Goal: Information Seeking & Learning: Learn about a topic

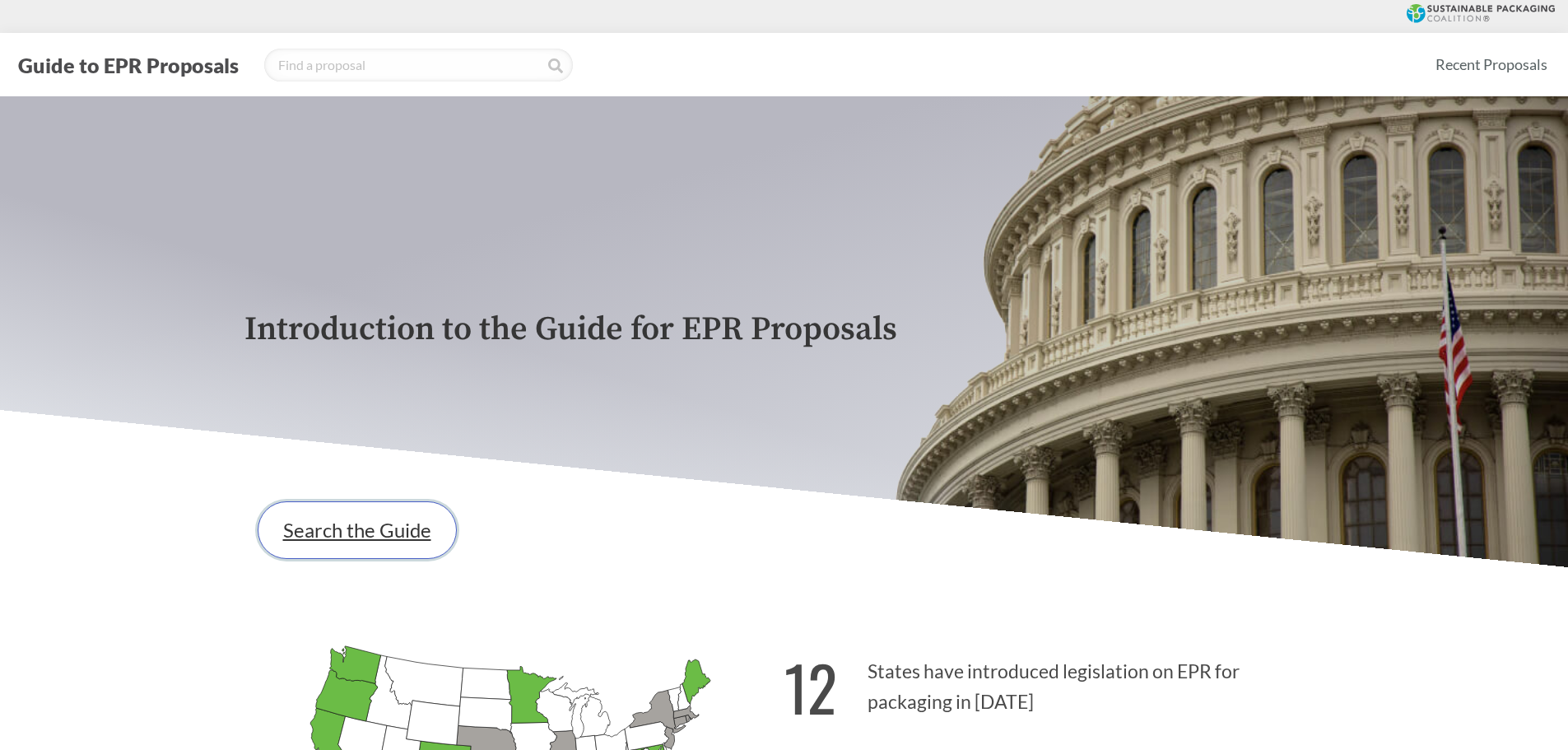
click at [352, 492] on link "Search the Guide" at bounding box center [357, 530] width 199 height 57
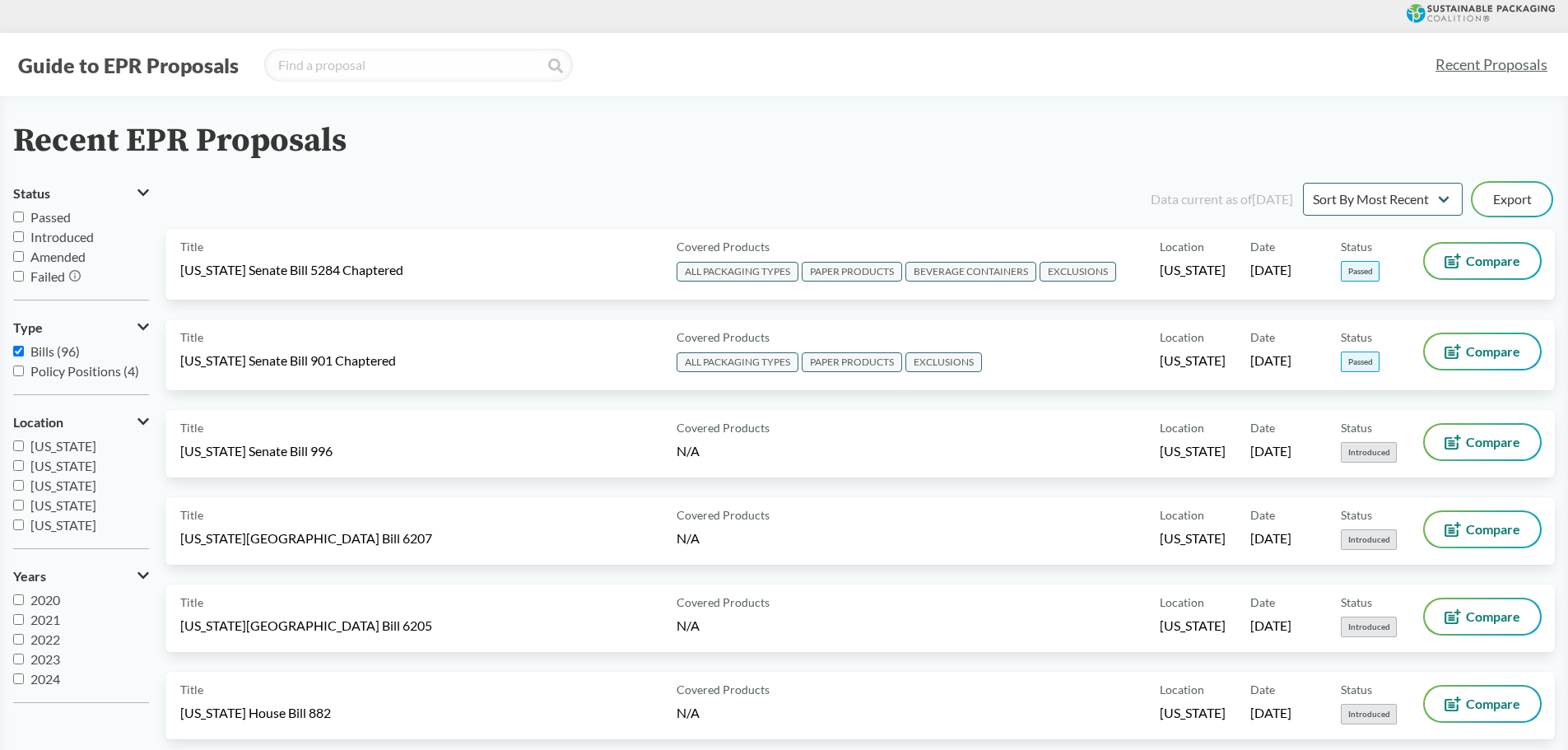
click at [35, 214] on span "Passed" at bounding box center [50, 216] width 40 height 16
click at [24, 214] on input "Passed" at bounding box center [18, 217] width 11 height 11
checkbox input "true"
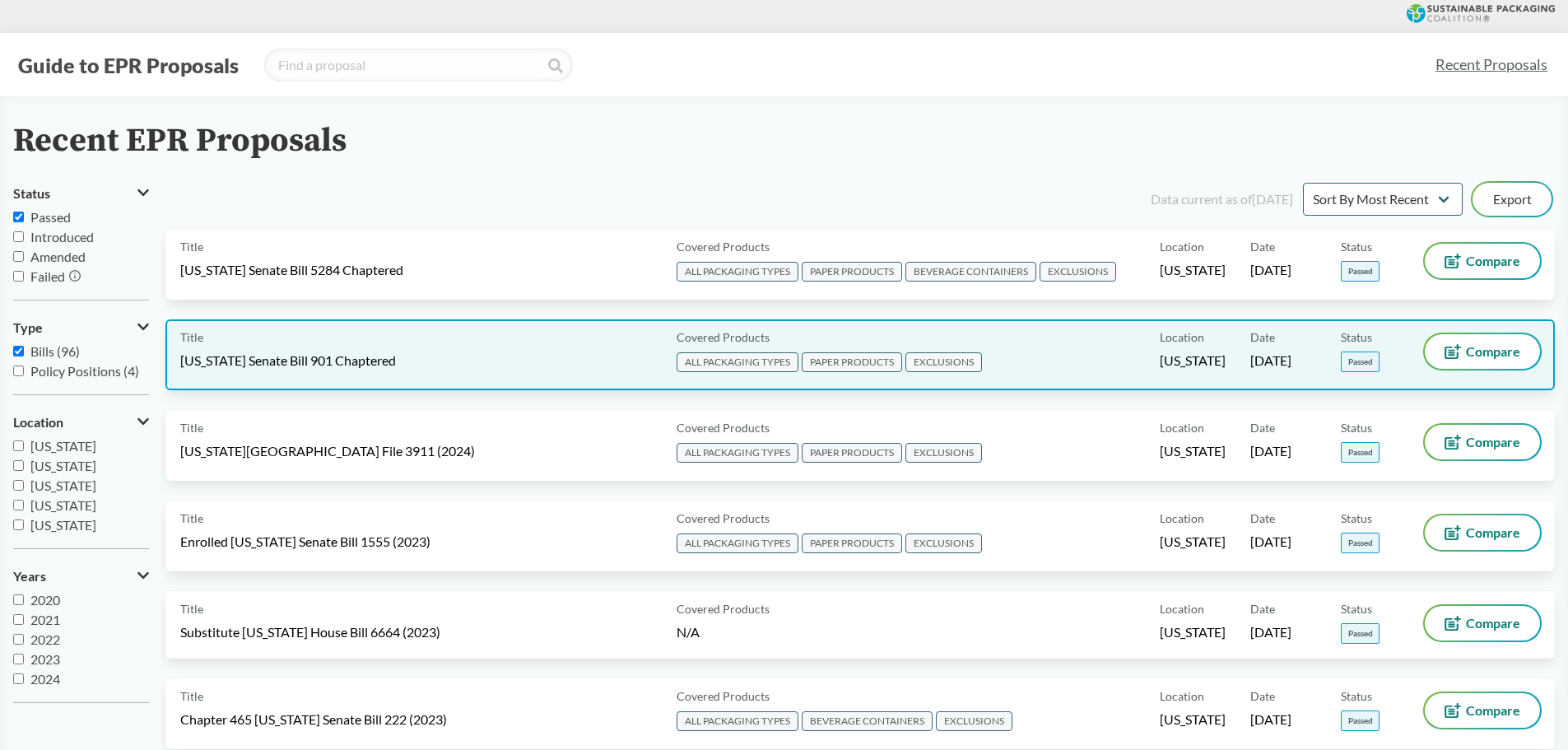
click at [570, 349] on div "Title [US_STATE] Senate Bill 901 Chaptered" at bounding box center [425, 354] width 490 height 41
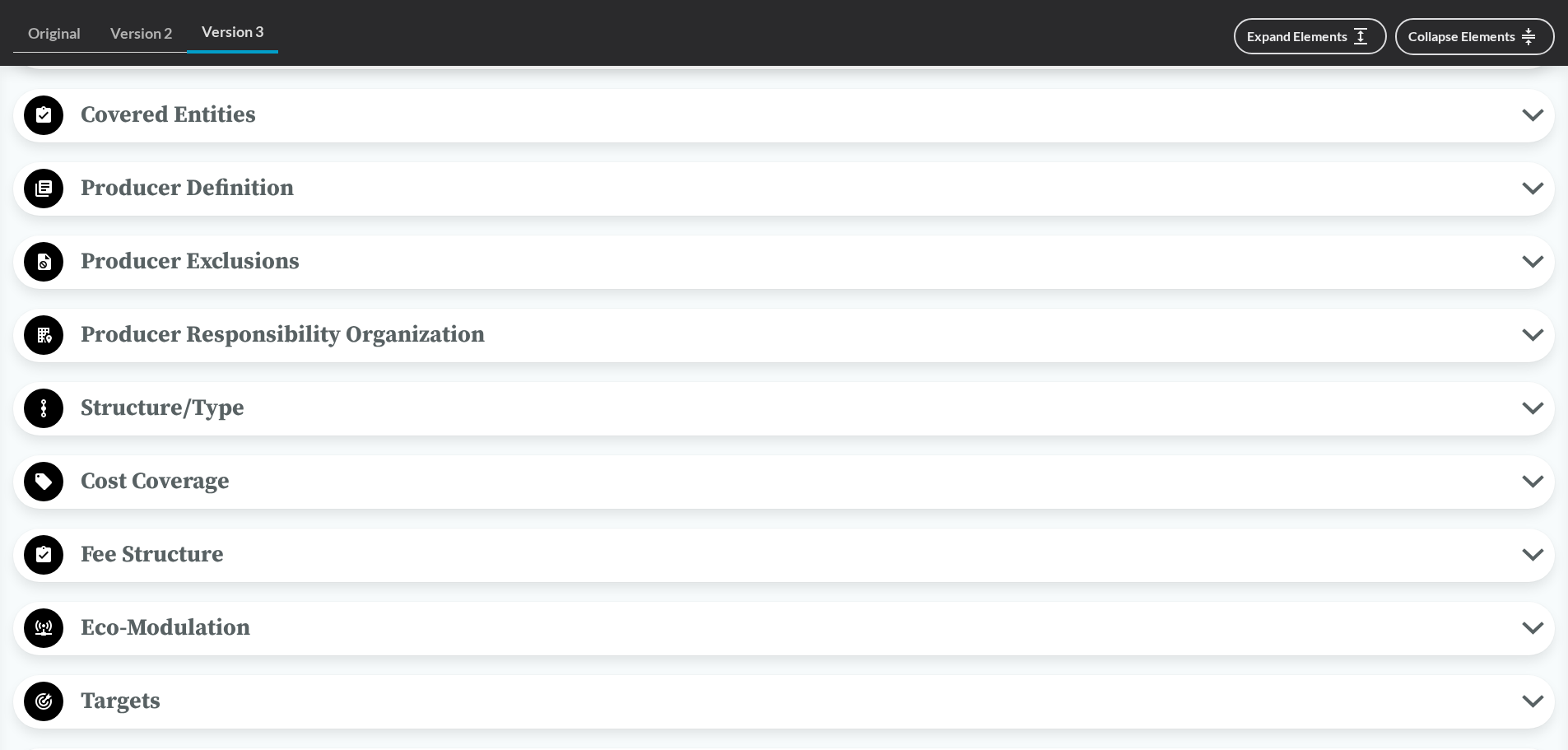
scroll to position [906, 0]
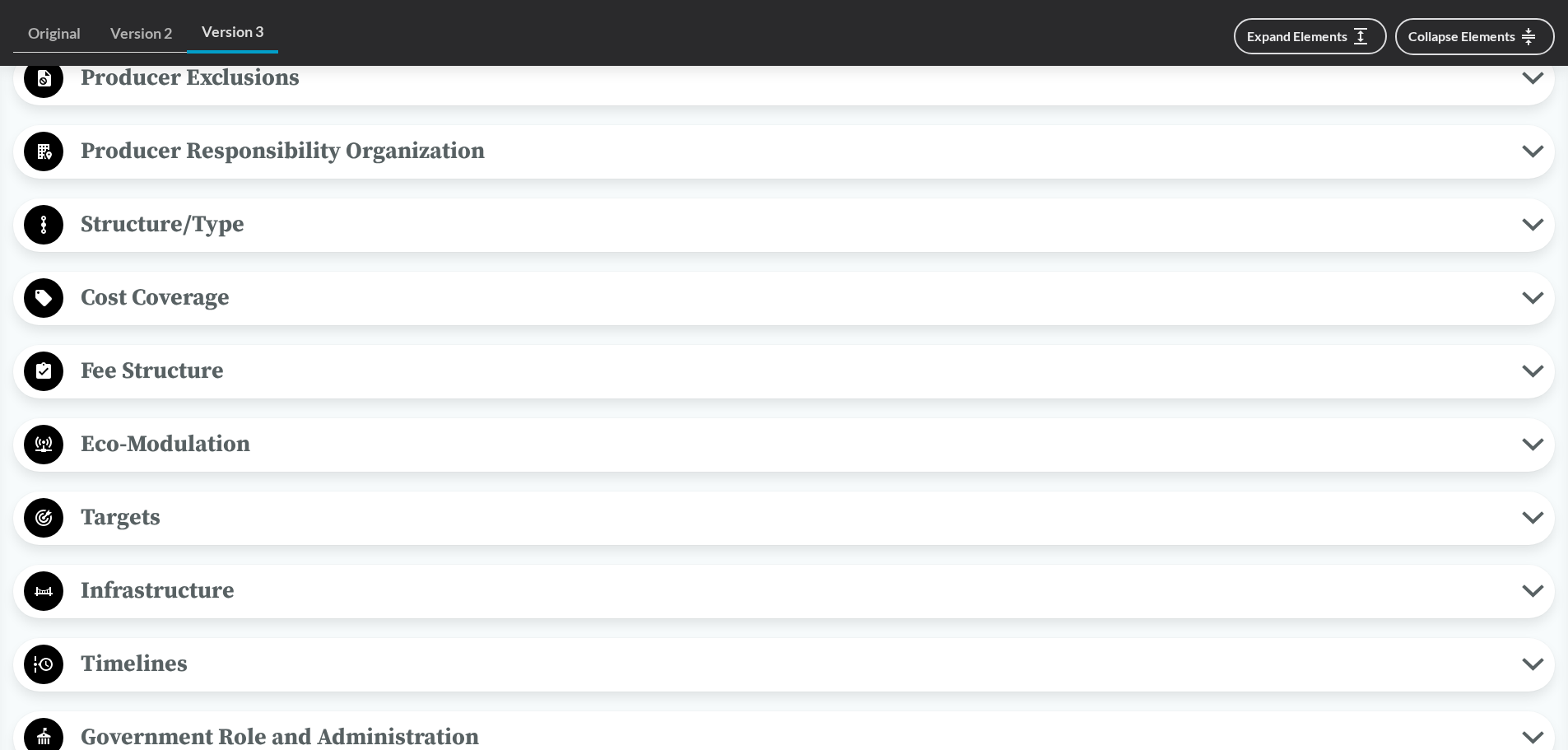
click at [401, 437] on span "Eco-Modulation" at bounding box center [792, 444] width 1459 height 37
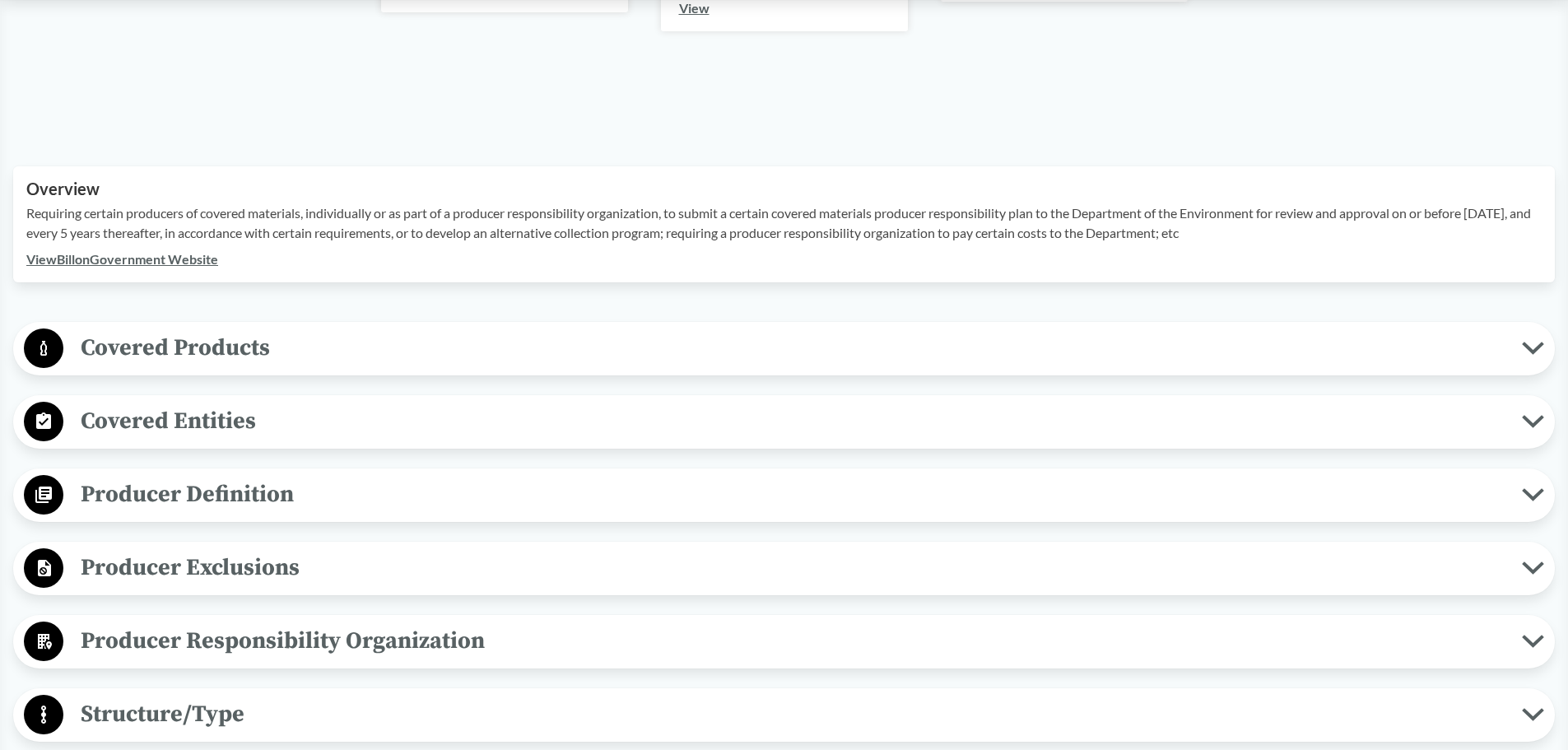
scroll to position [411, 0]
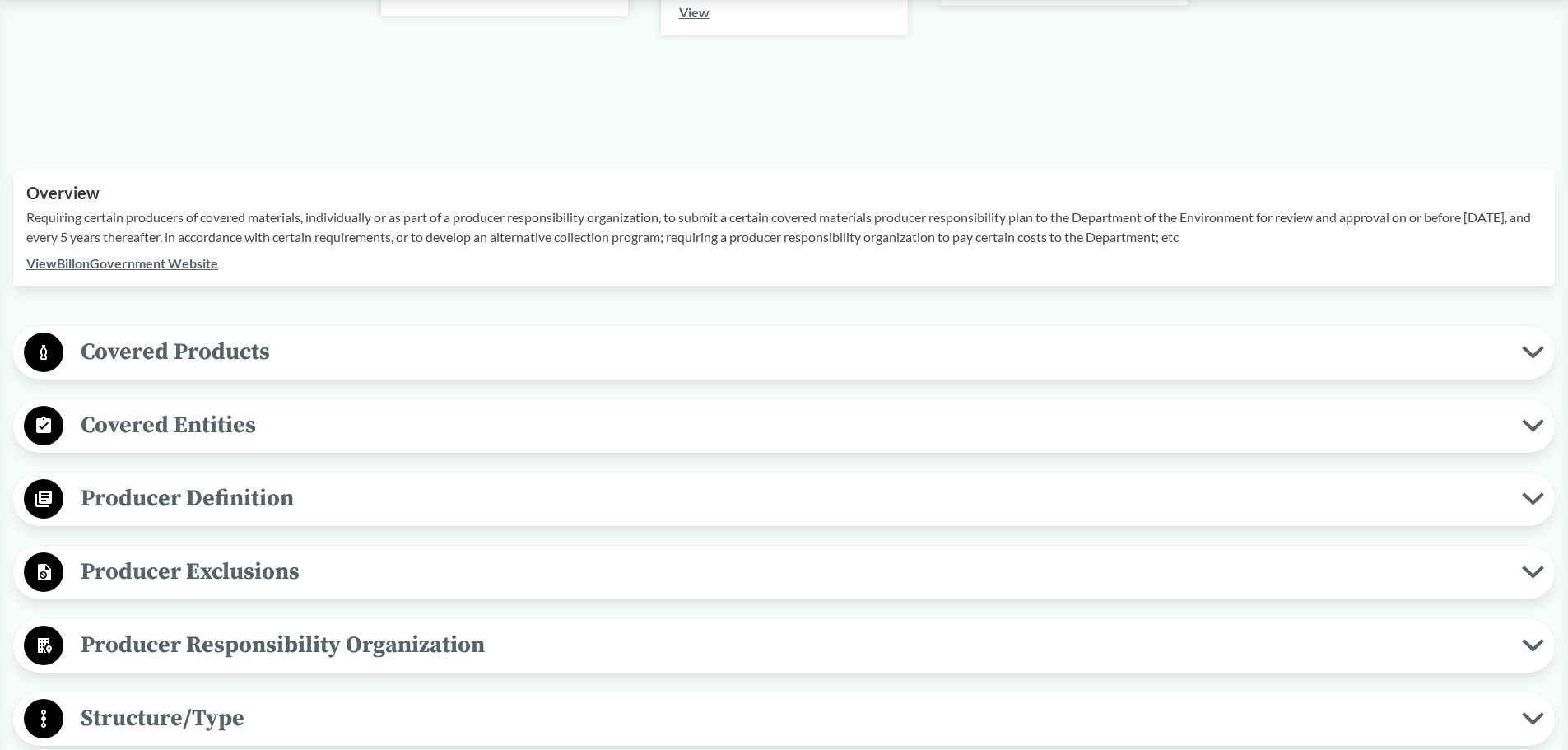
click at [638, 342] on span "Covered Products" at bounding box center [792, 352] width 1459 height 37
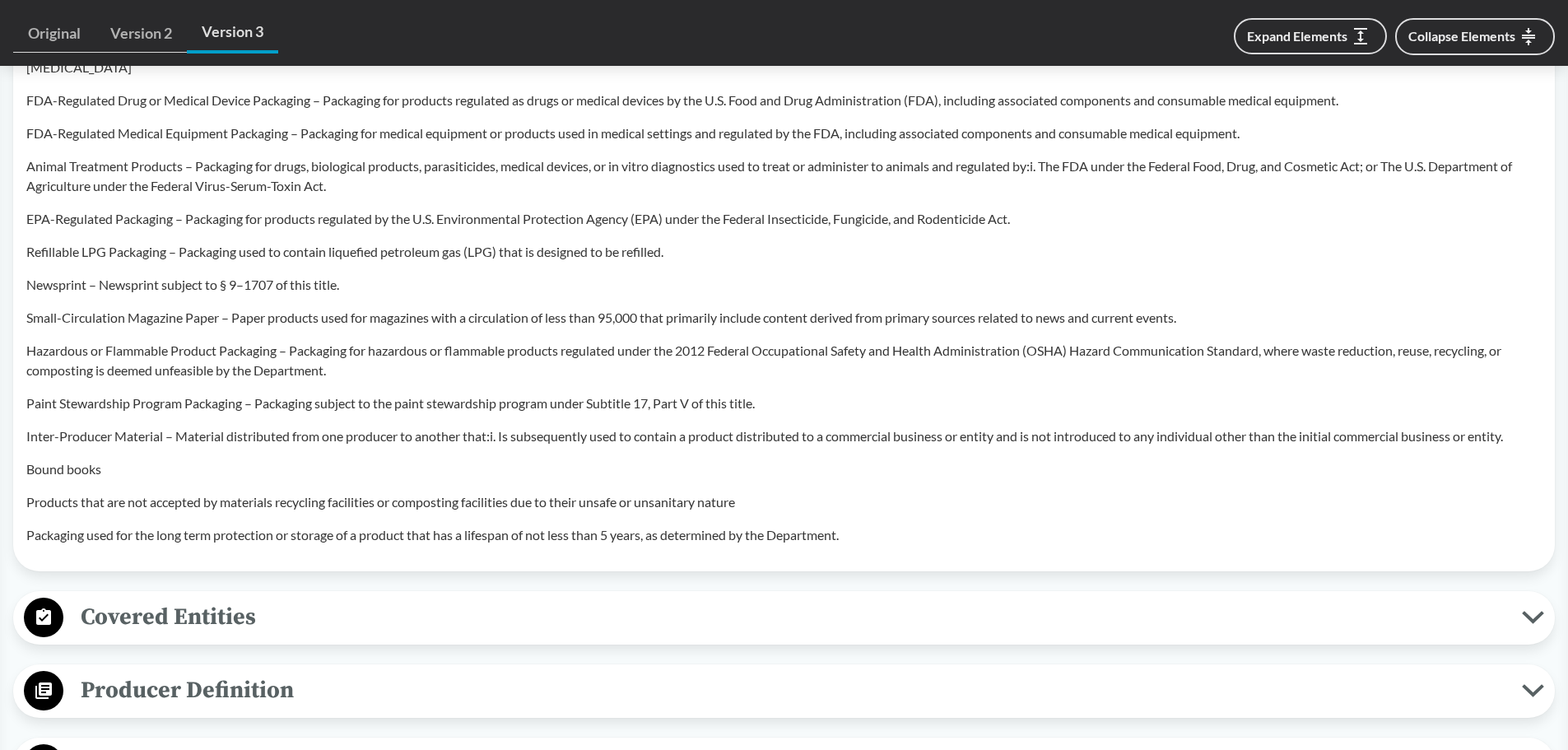
scroll to position [1318, 0]
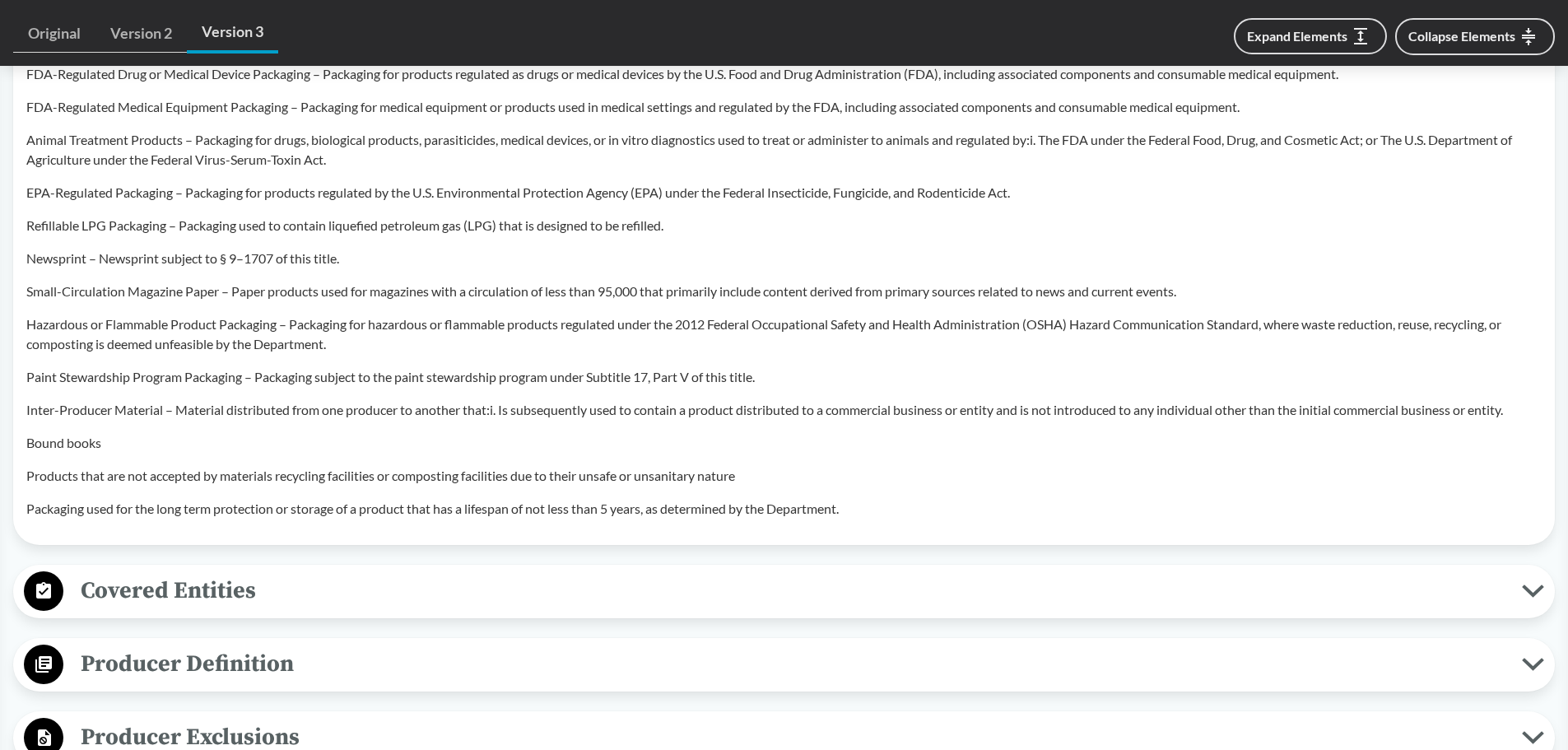
click at [316, 492] on span "Covered Entities" at bounding box center [792, 590] width 1459 height 37
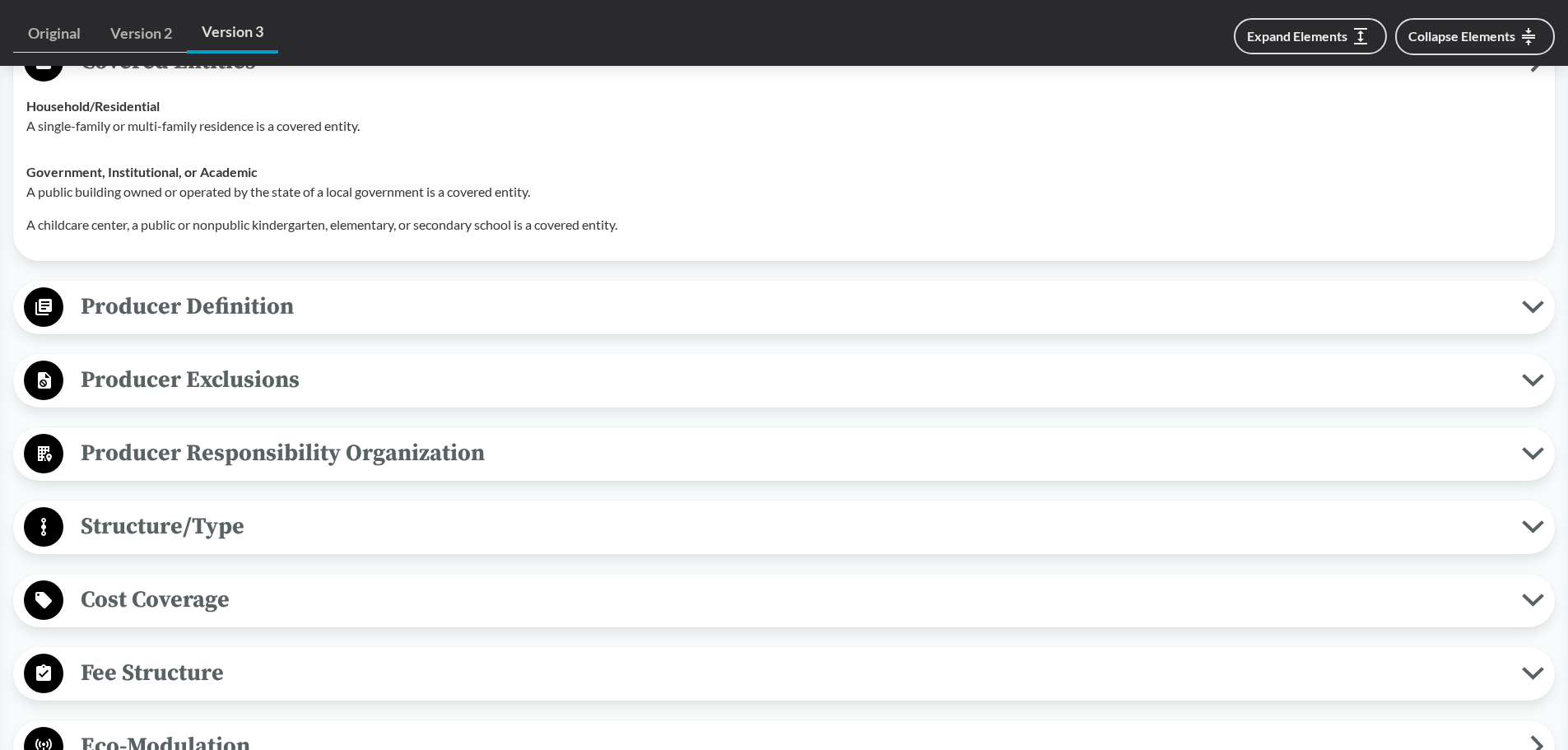
scroll to position [1894, 0]
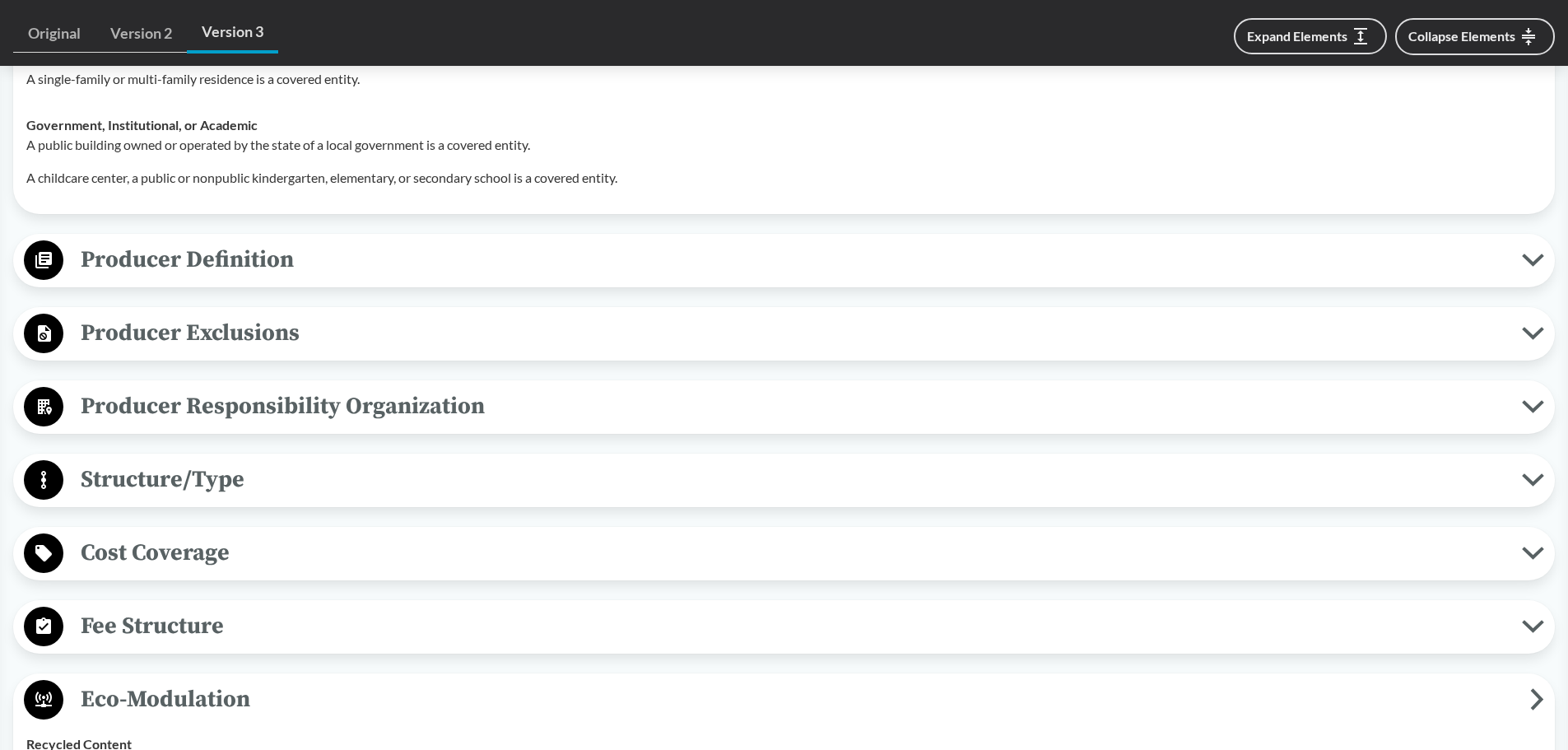
click at [393, 241] on span "Producer Definition" at bounding box center [792, 259] width 1459 height 37
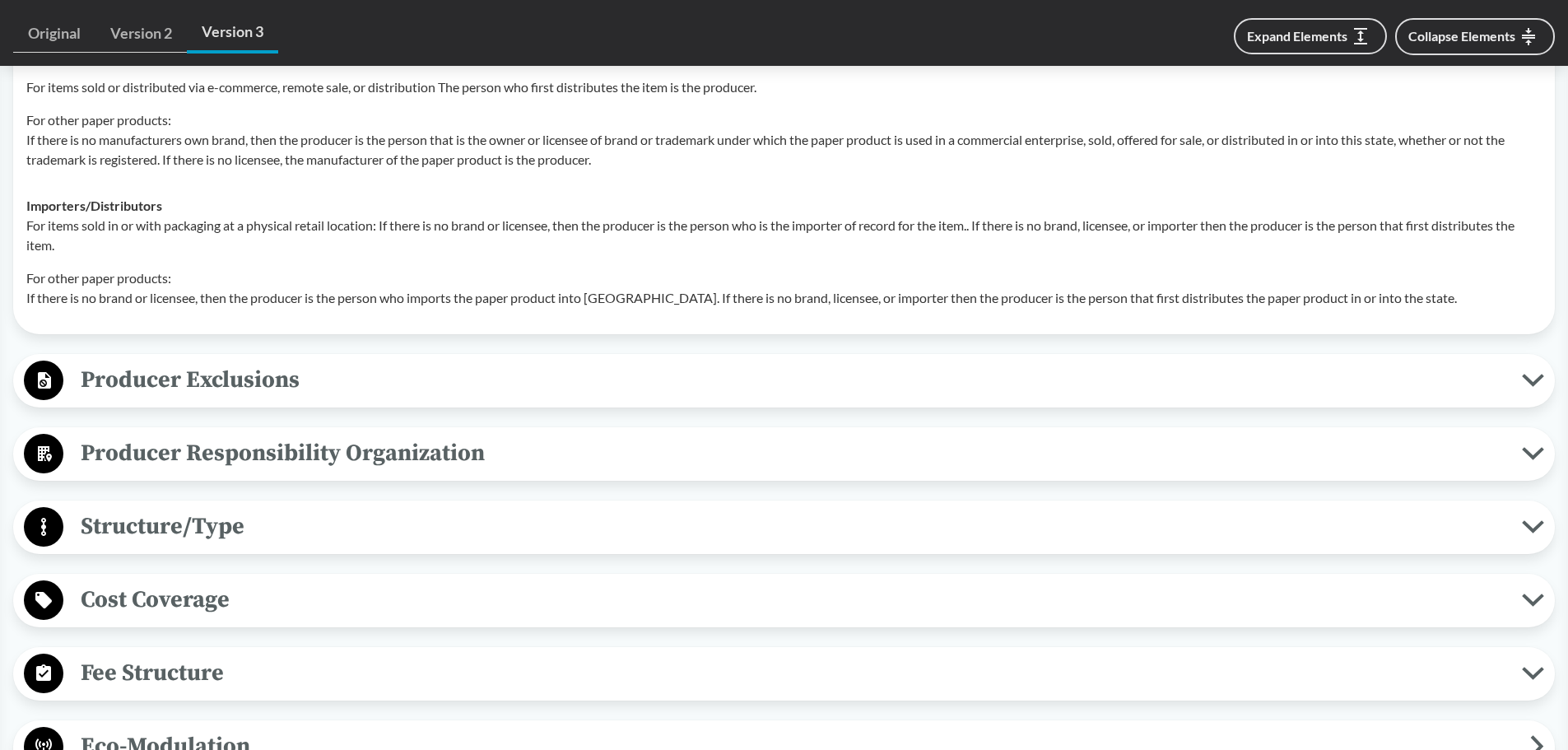
click at [356, 361] on span "Producer Exclusions" at bounding box center [792, 380] width 1459 height 37
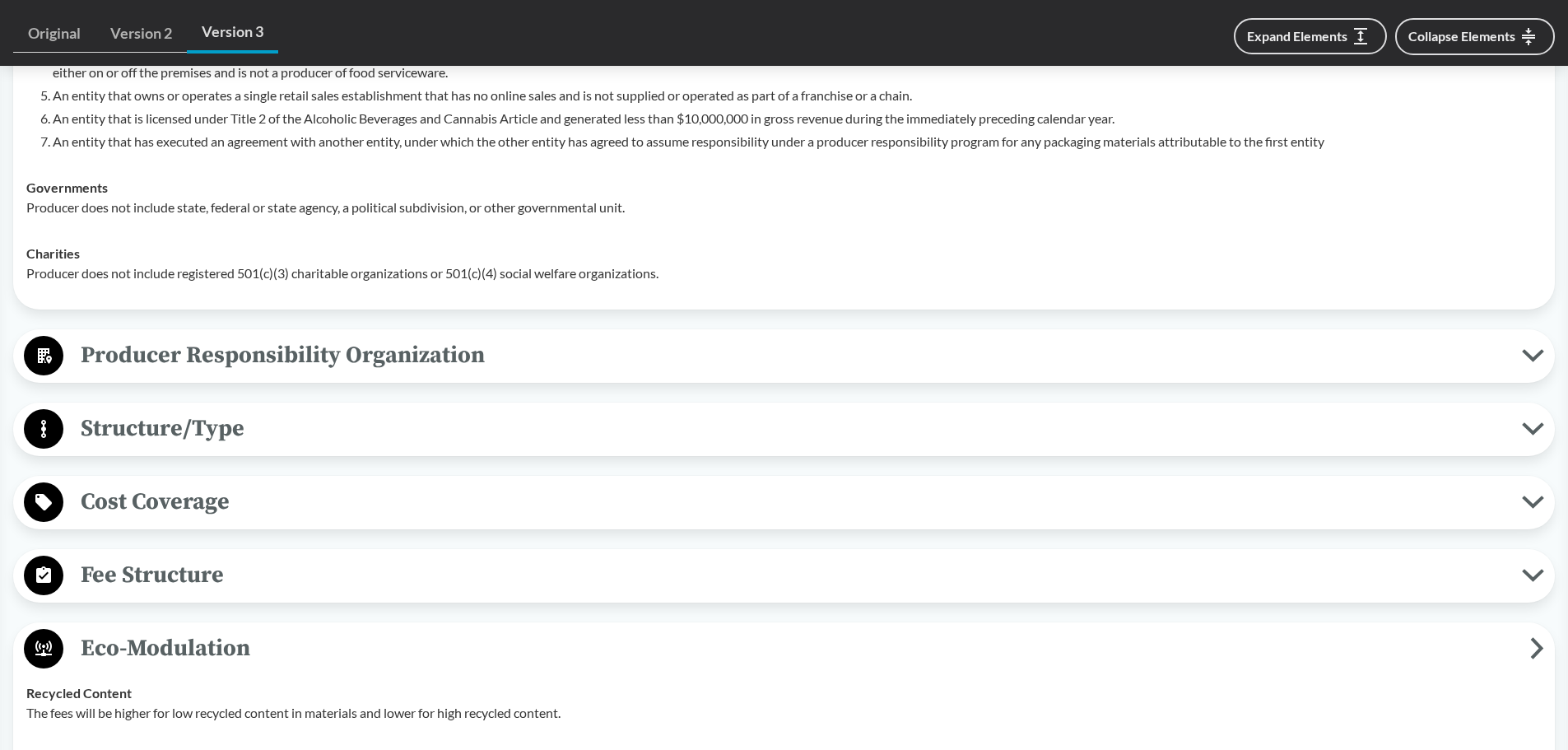
click at [357, 337] on span "Producer Responsibility Organization" at bounding box center [792, 355] width 1459 height 37
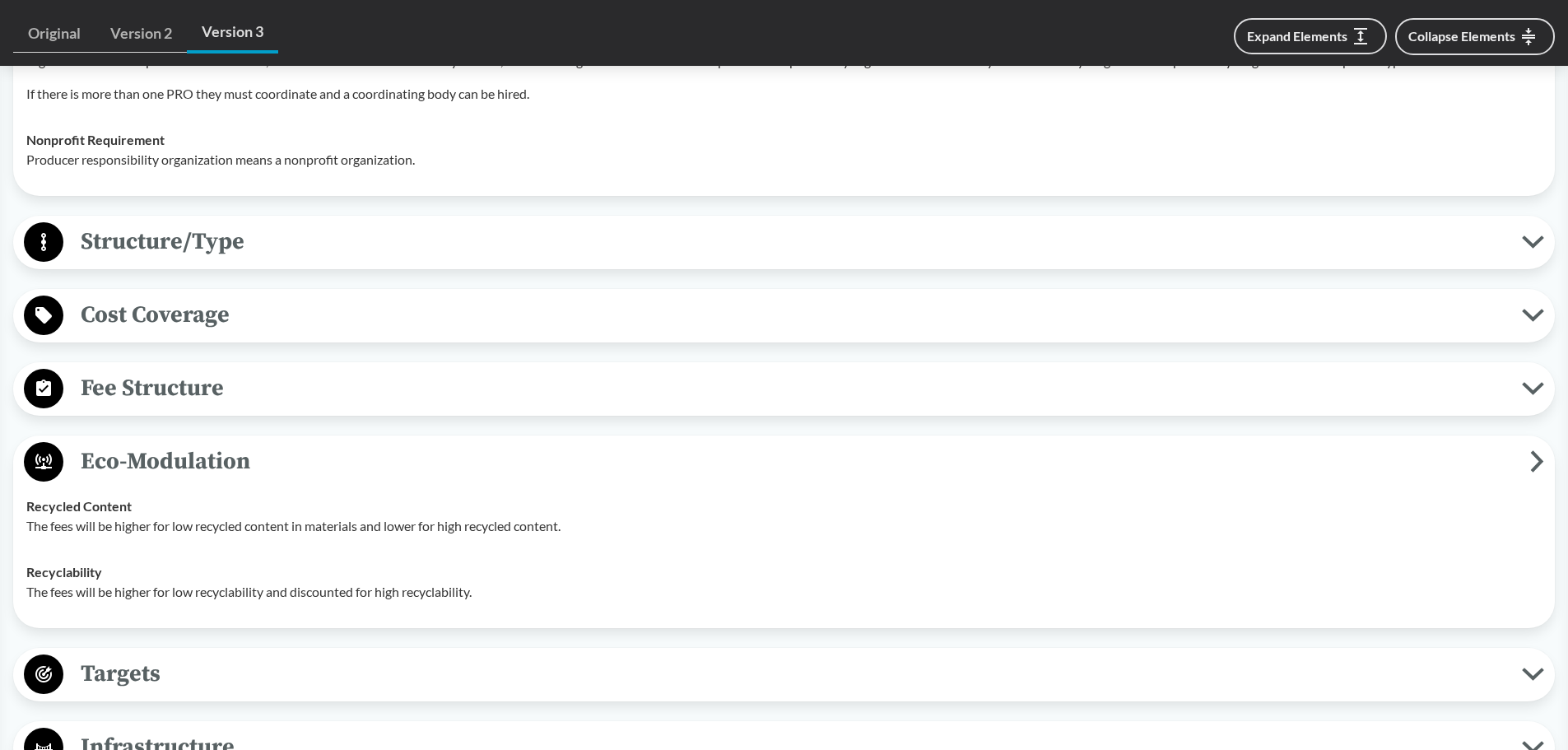
click at [371, 226] on span "Structure/Type" at bounding box center [792, 242] width 1459 height 37
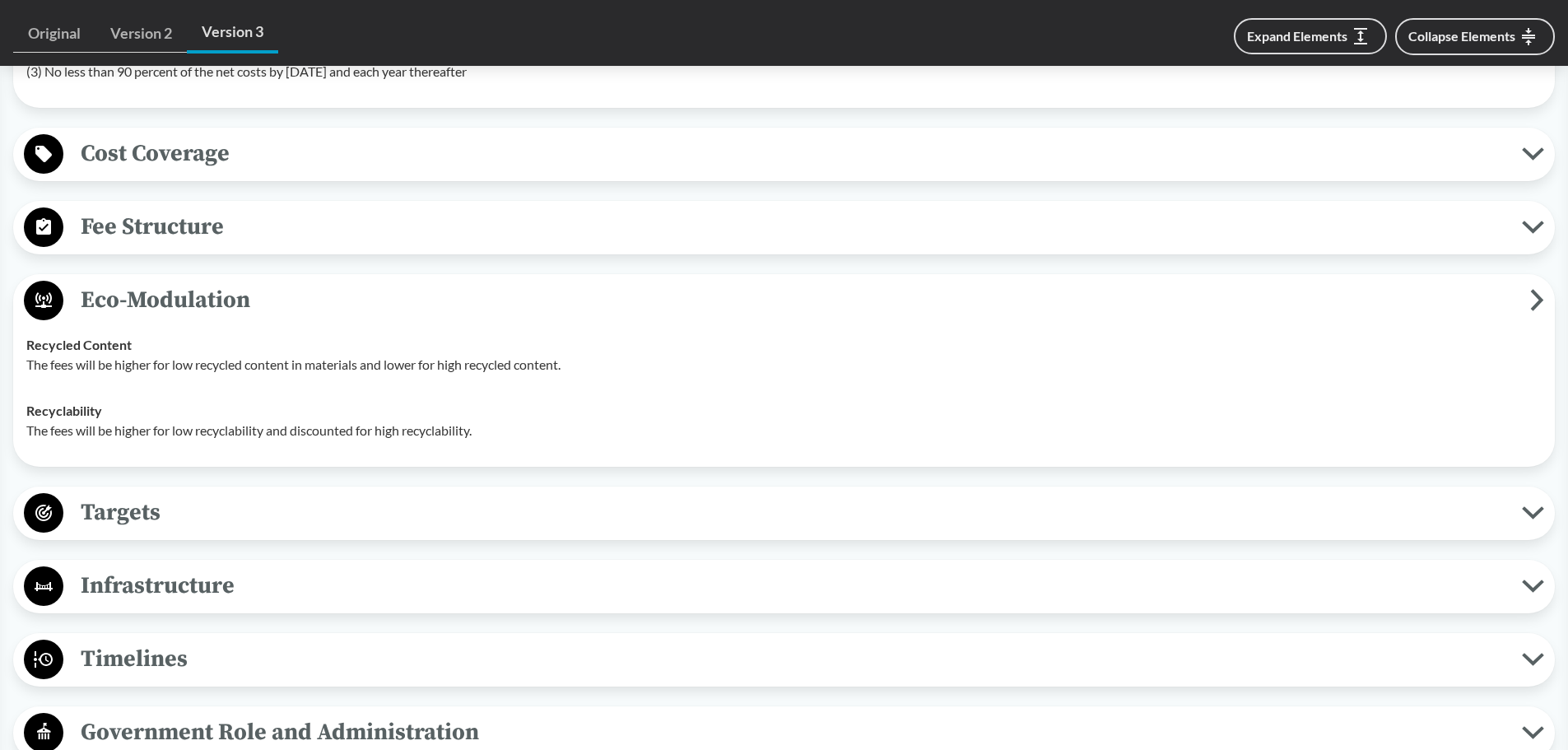
scroll to position [3623, 0]
click at [384, 141] on span "Cost Coverage" at bounding box center [792, 151] width 1459 height 37
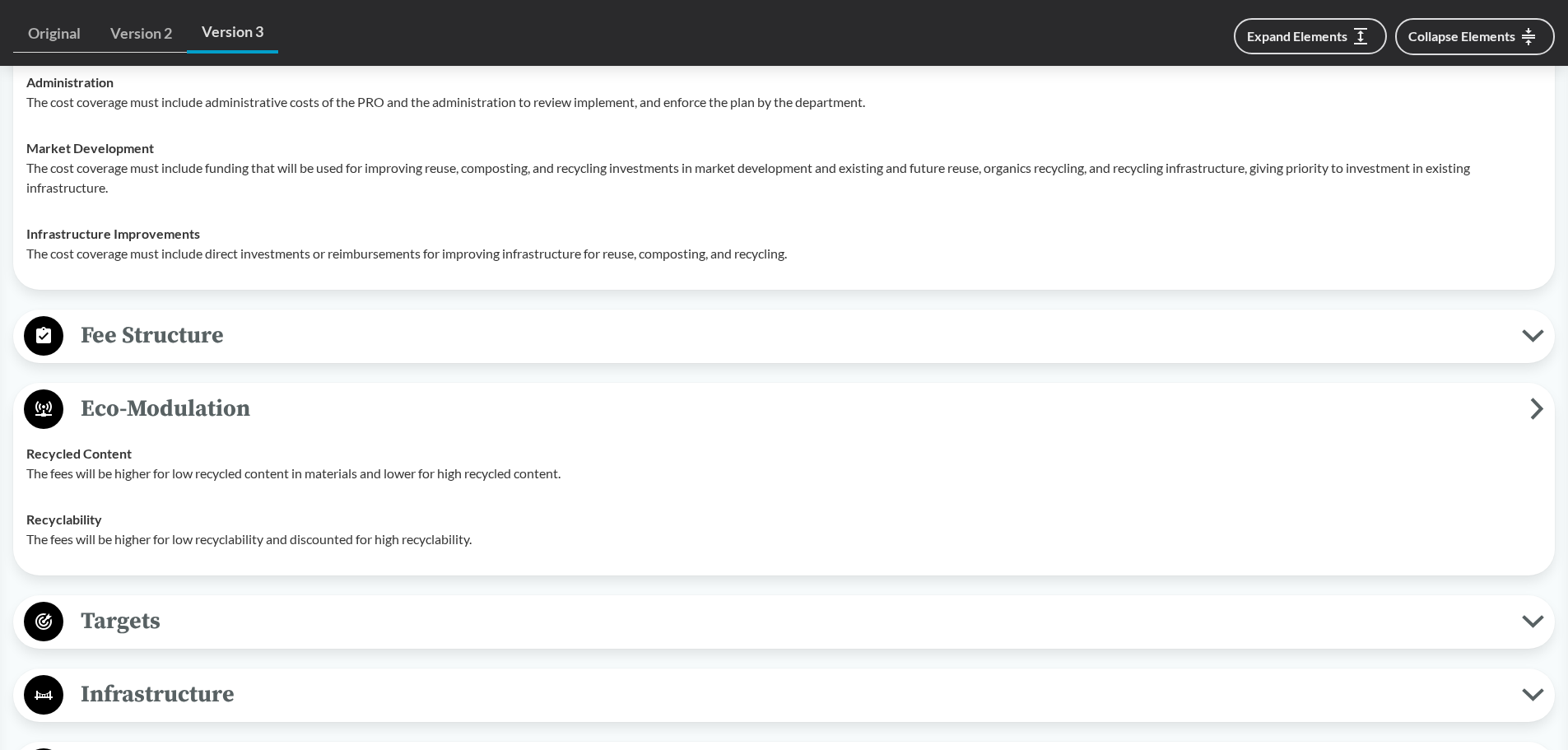
scroll to position [3870, 0]
click at [291, 342] on span "Fee Structure" at bounding box center [792, 334] width 1459 height 37
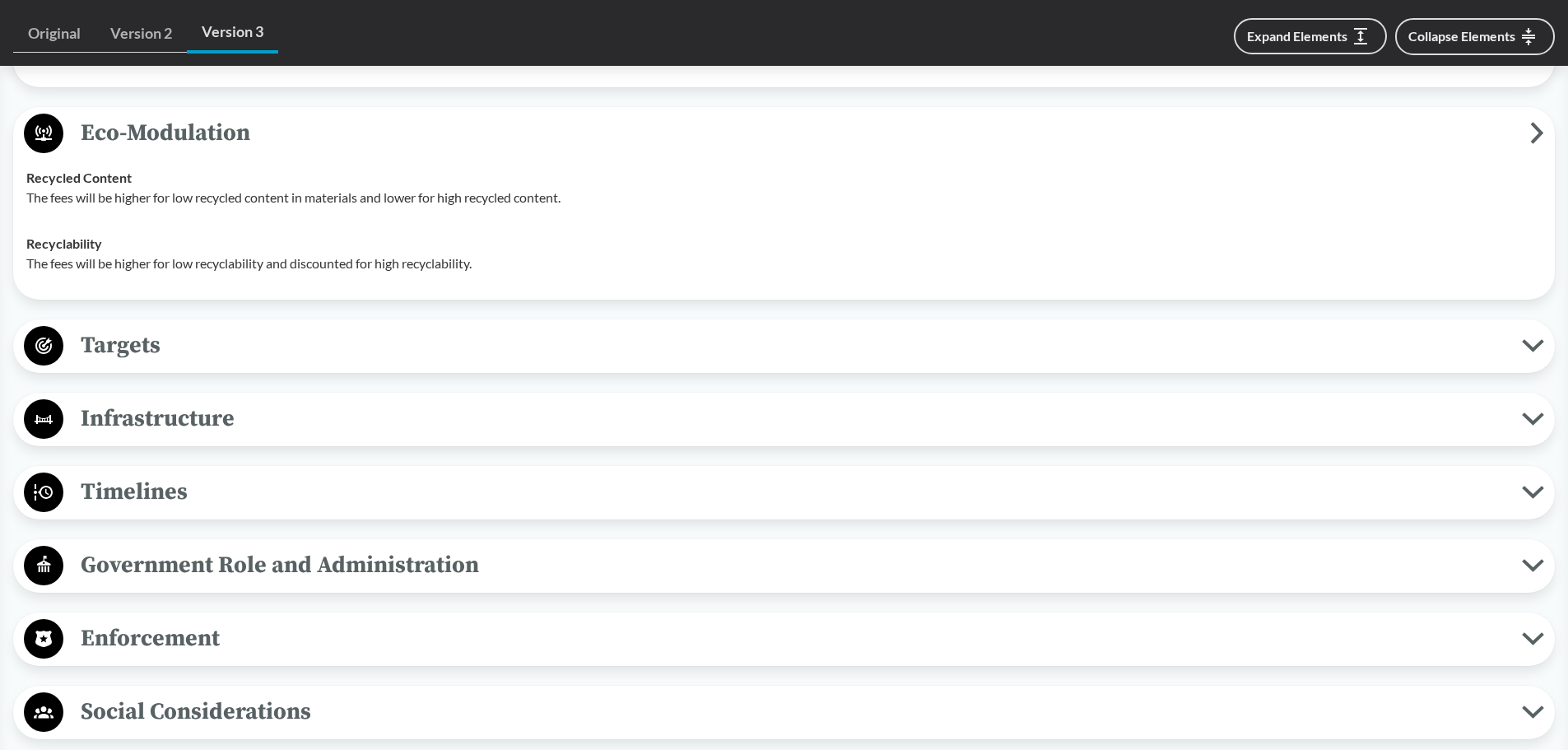
scroll to position [4364, 0]
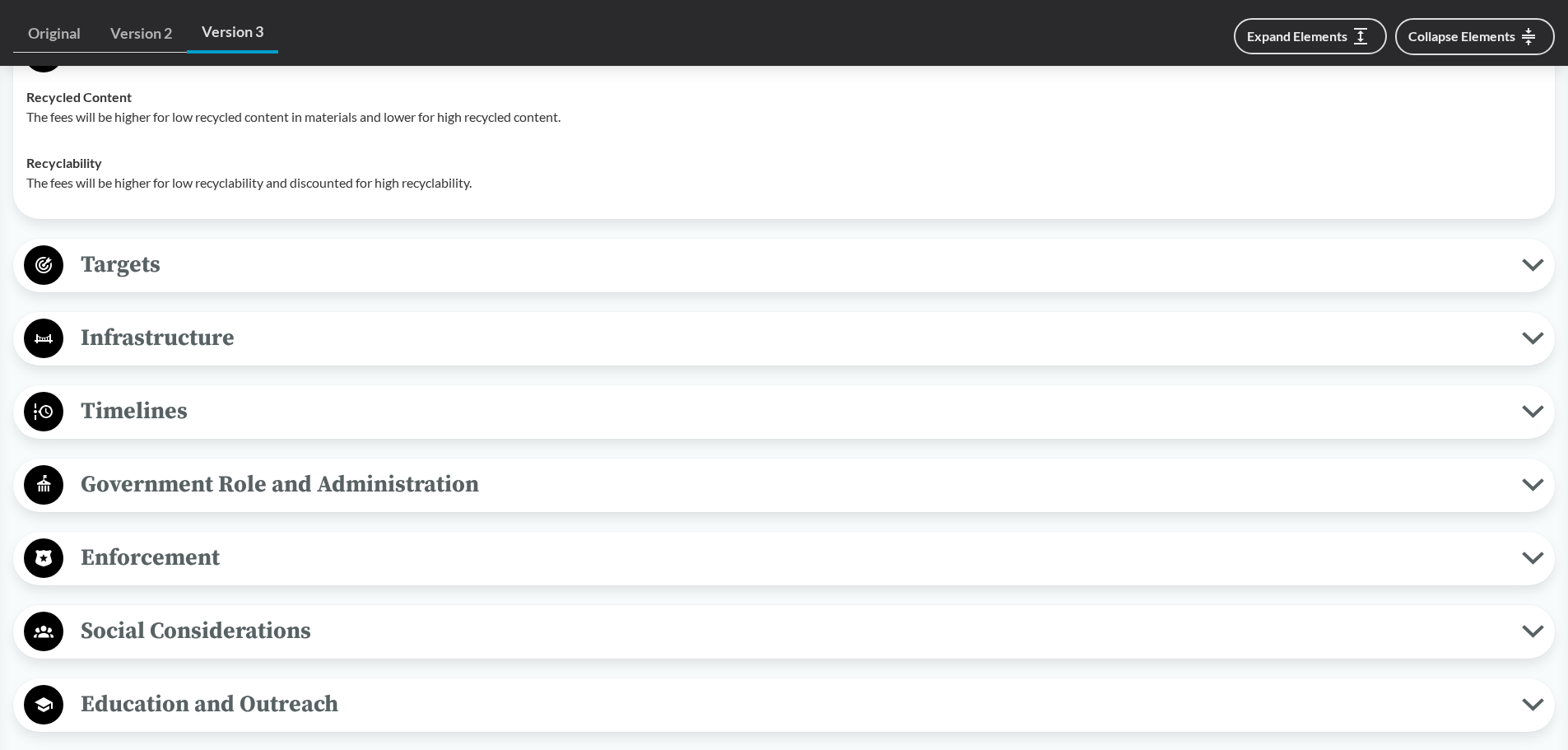
click at [319, 255] on span "Targets" at bounding box center [792, 265] width 1459 height 37
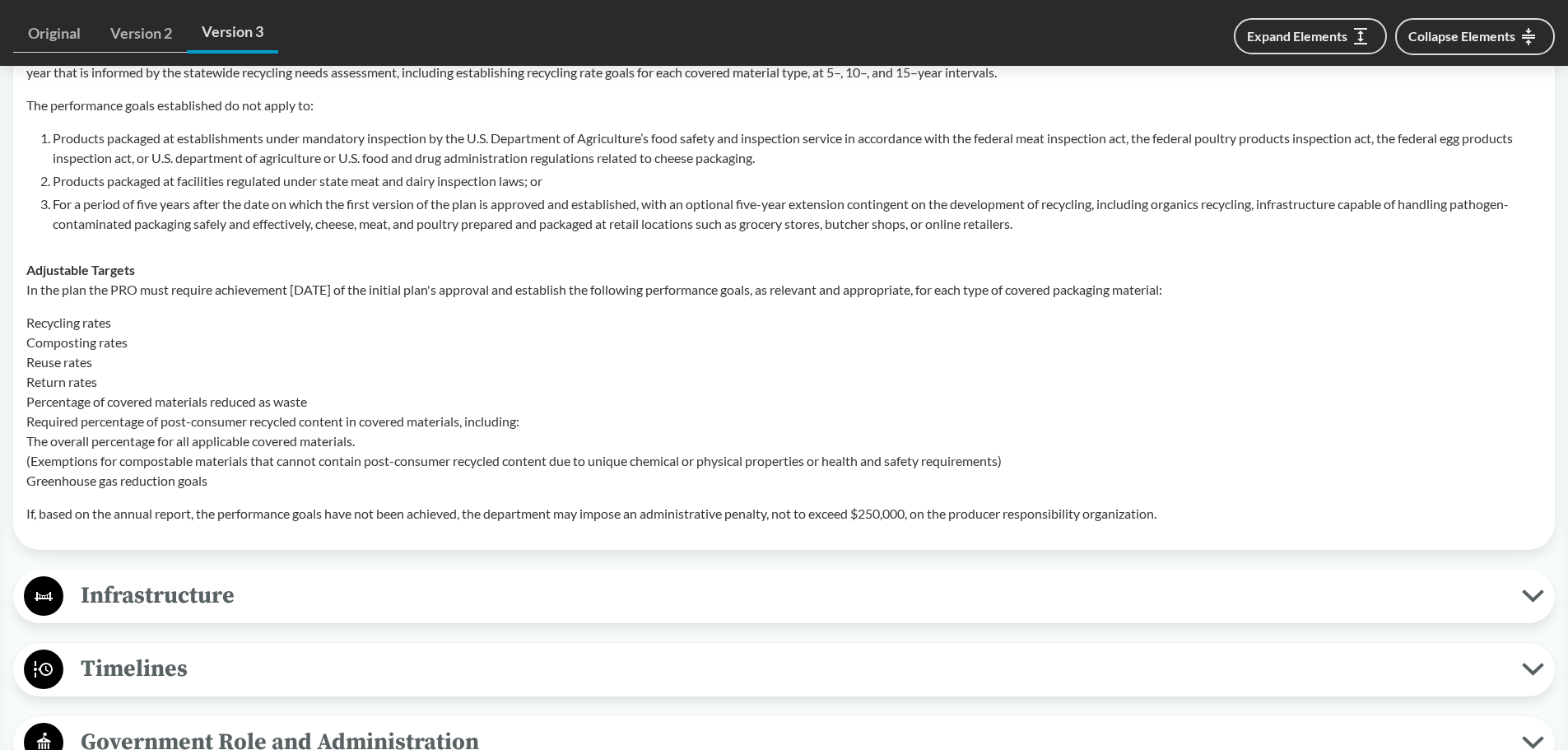
scroll to position [4693, 0]
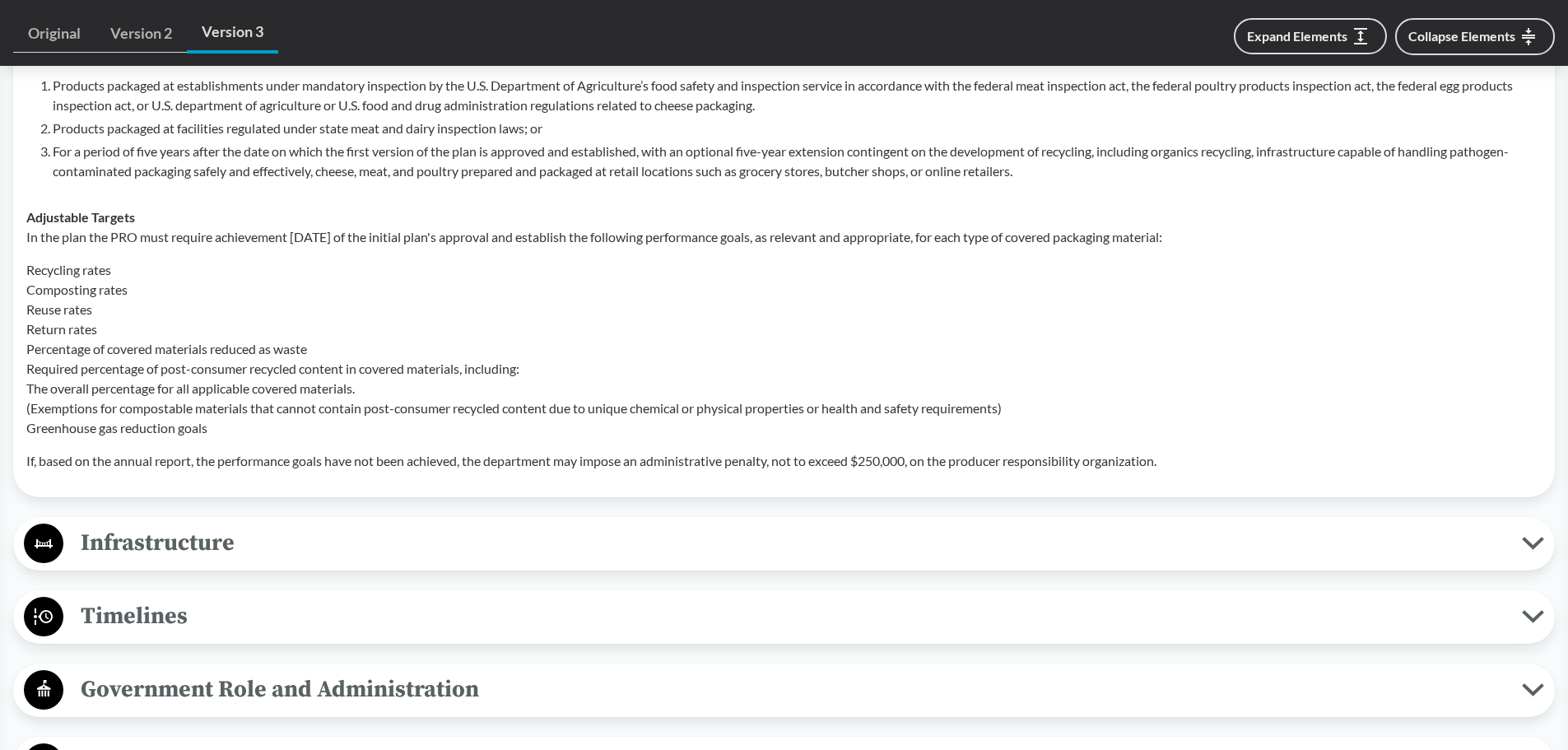
click at [215, 492] on span "Infrastructure" at bounding box center [792, 543] width 1459 height 37
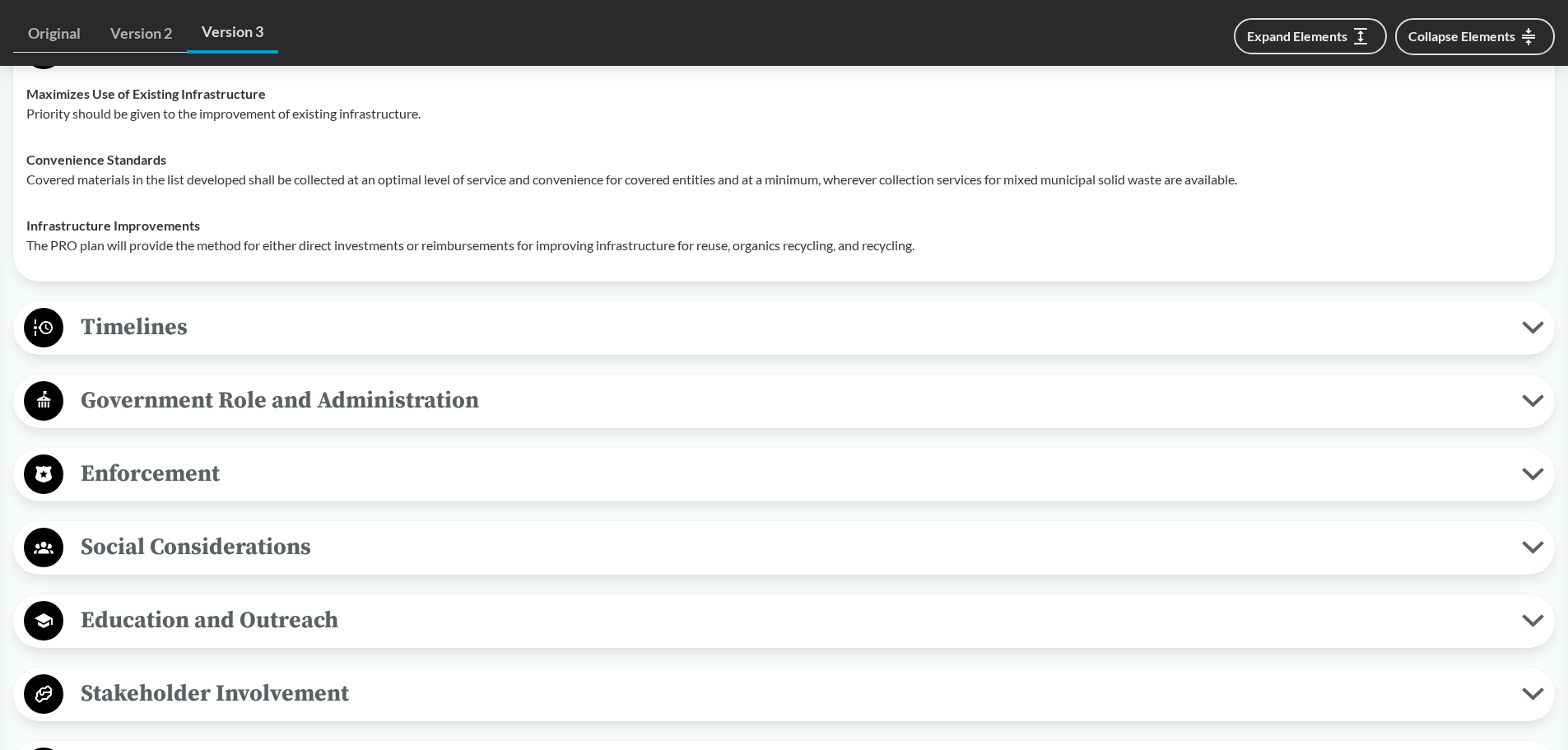
click at [325, 337] on span "Timelines" at bounding box center [792, 327] width 1459 height 37
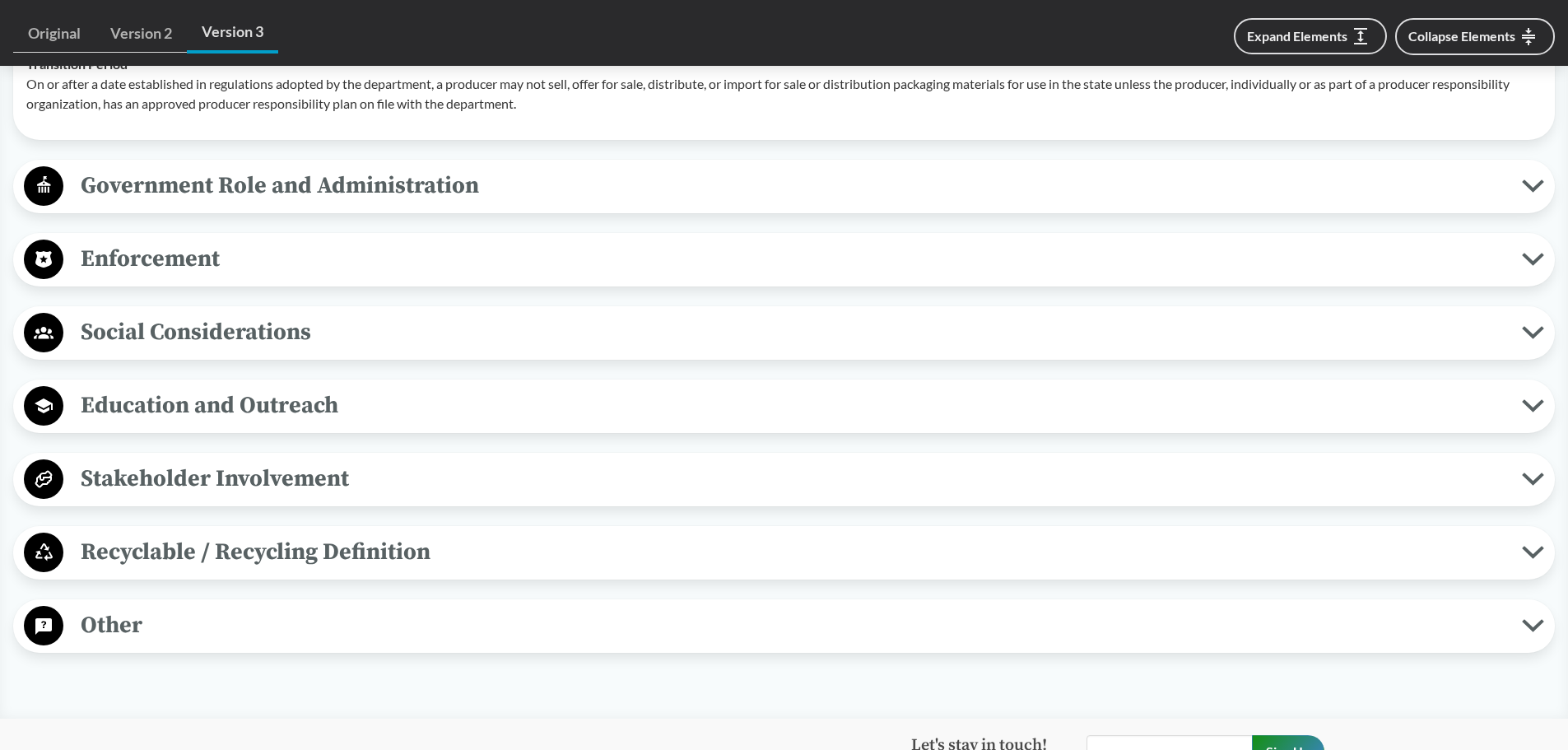
scroll to position [5682, 0]
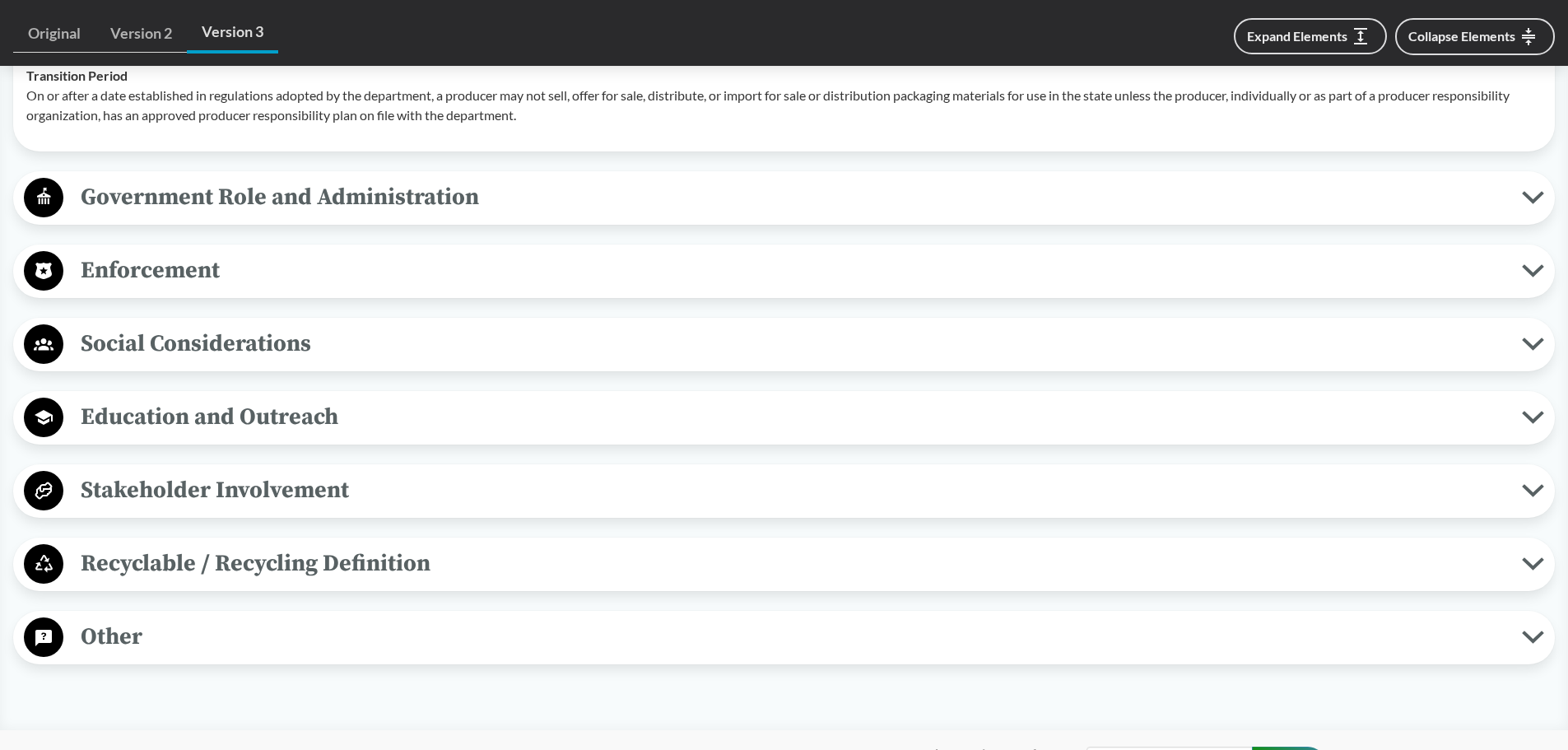
click at [333, 203] on span "Government Role and Administration" at bounding box center [792, 197] width 1459 height 37
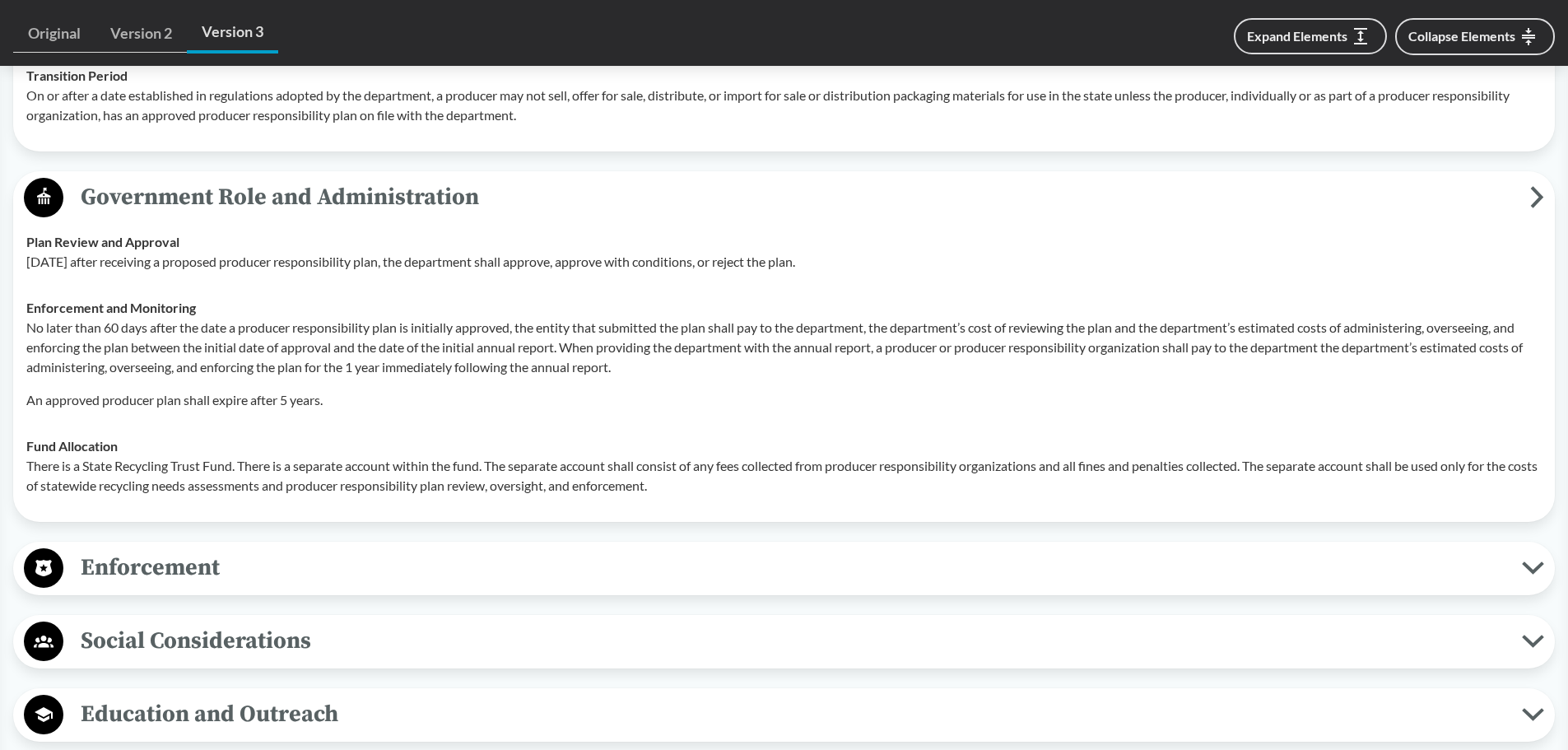
click at [233, 492] on span "Enforcement" at bounding box center [792, 568] width 1459 height 37
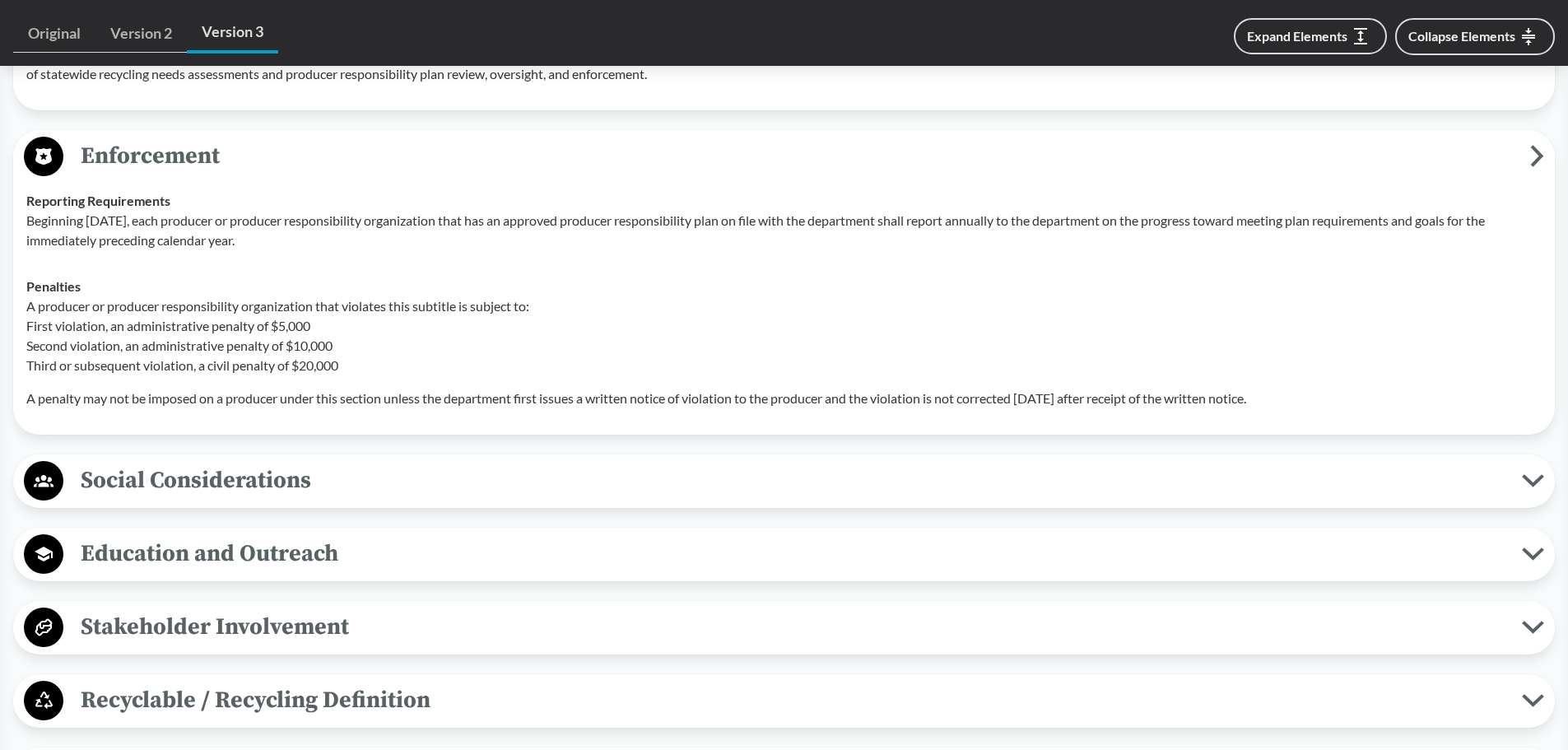
click at [289, 482] on span "Social Considerations" at bounding box center [792, 480] width 1459 height 37
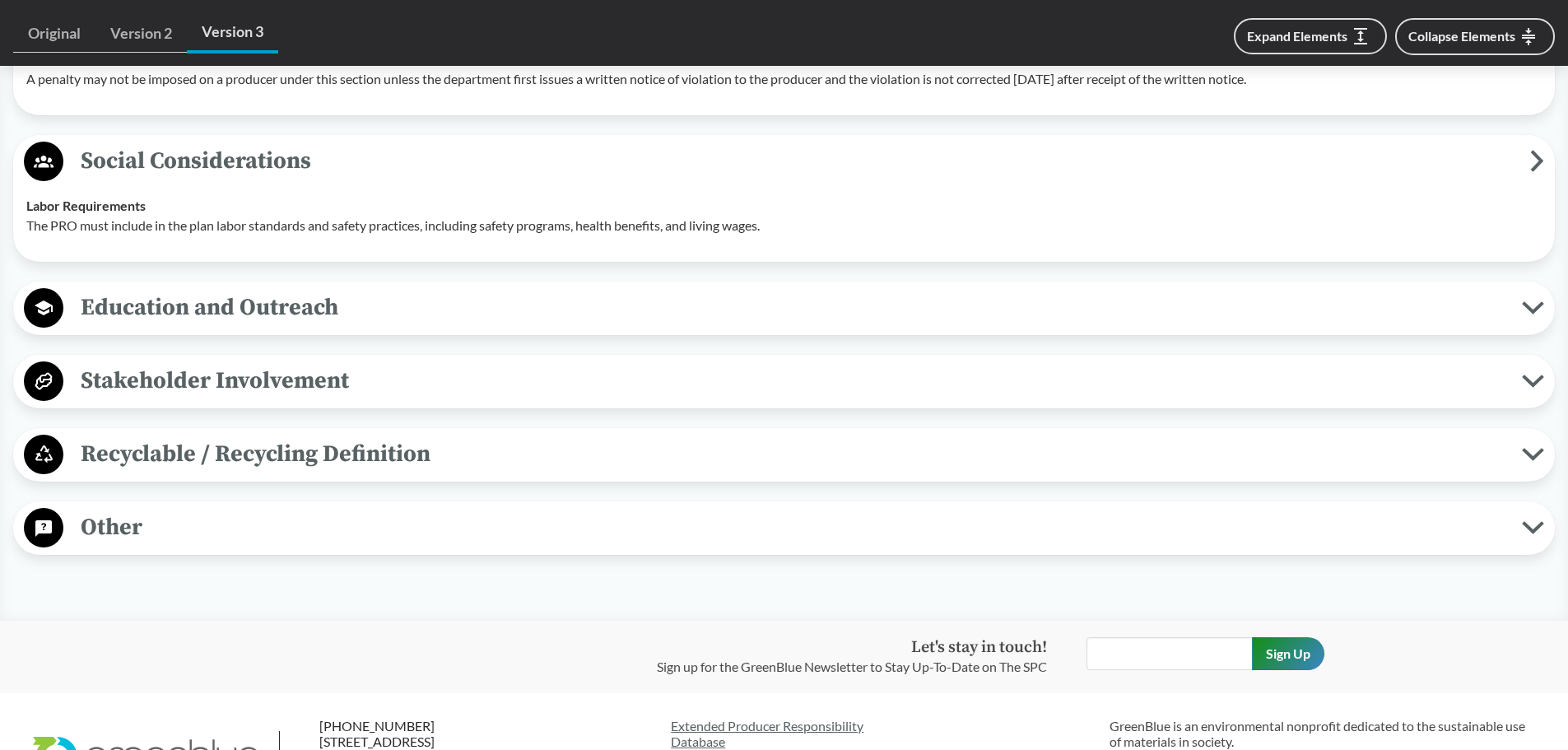
scroll to position [6423, 0]
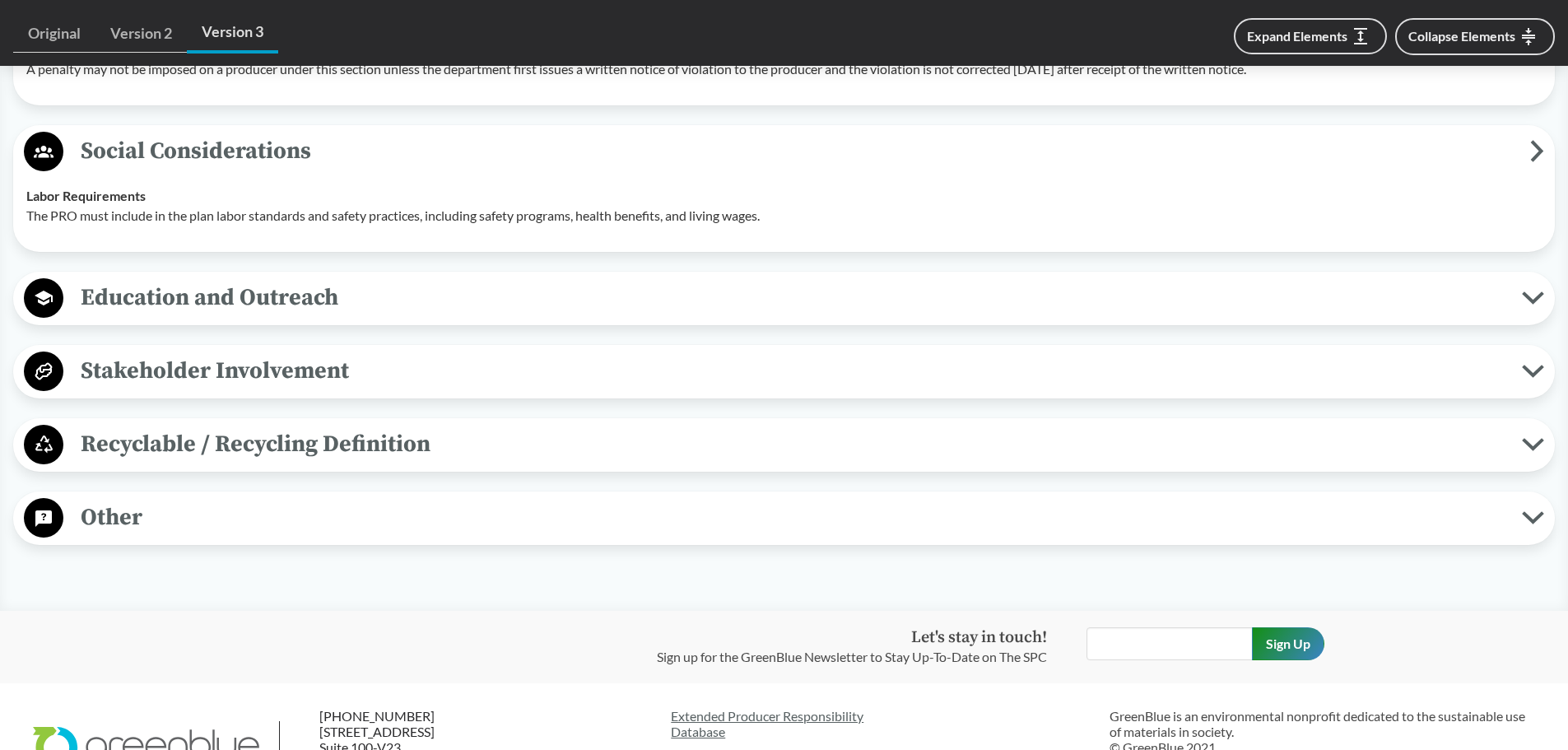
click at [317, 294] on span "Education and Outreach" at bounding box center [792, 297] width 1459 height 37
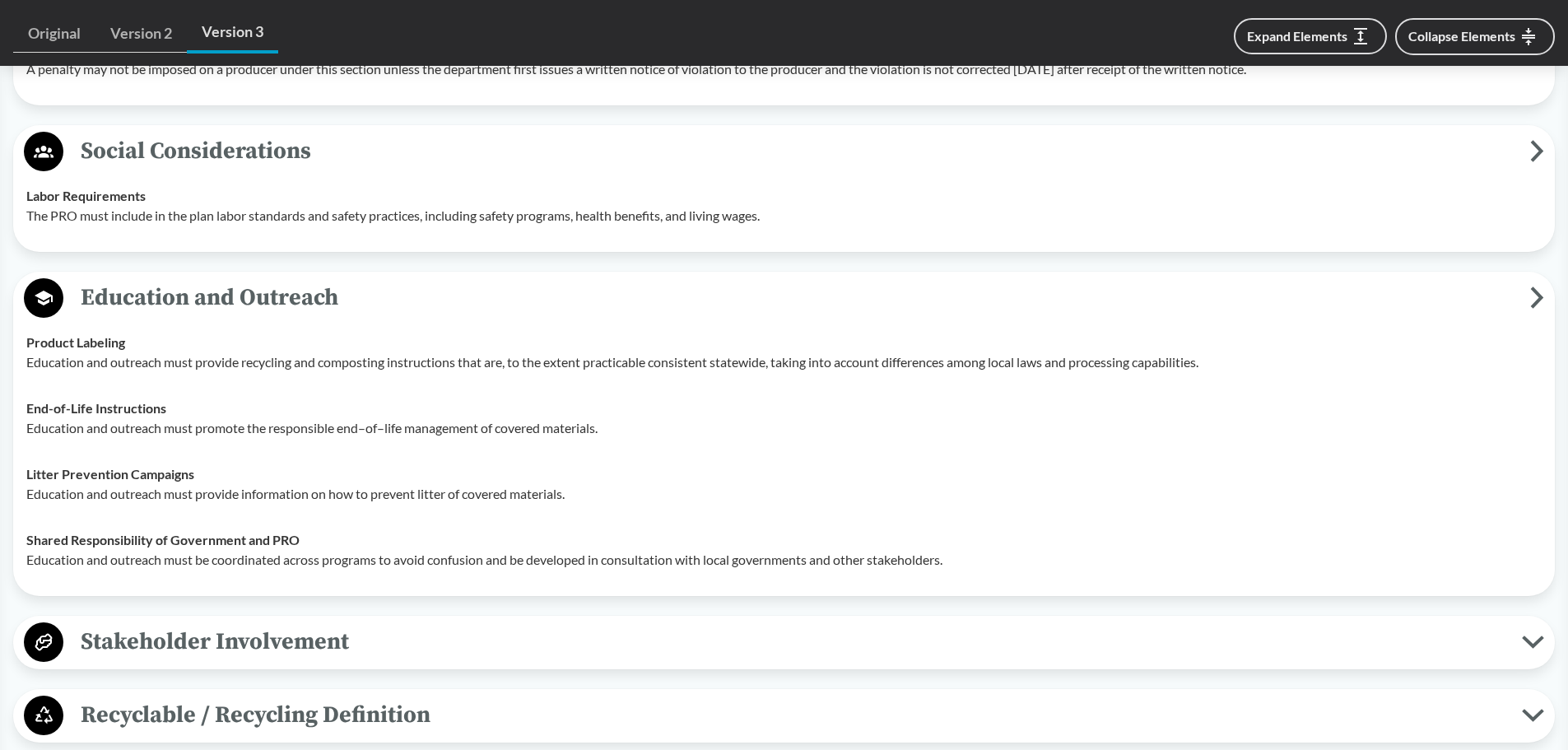
click at [223, 492] on span "Stakeholder Involvement" at bounding box center [792, 641] width 1459 height 37
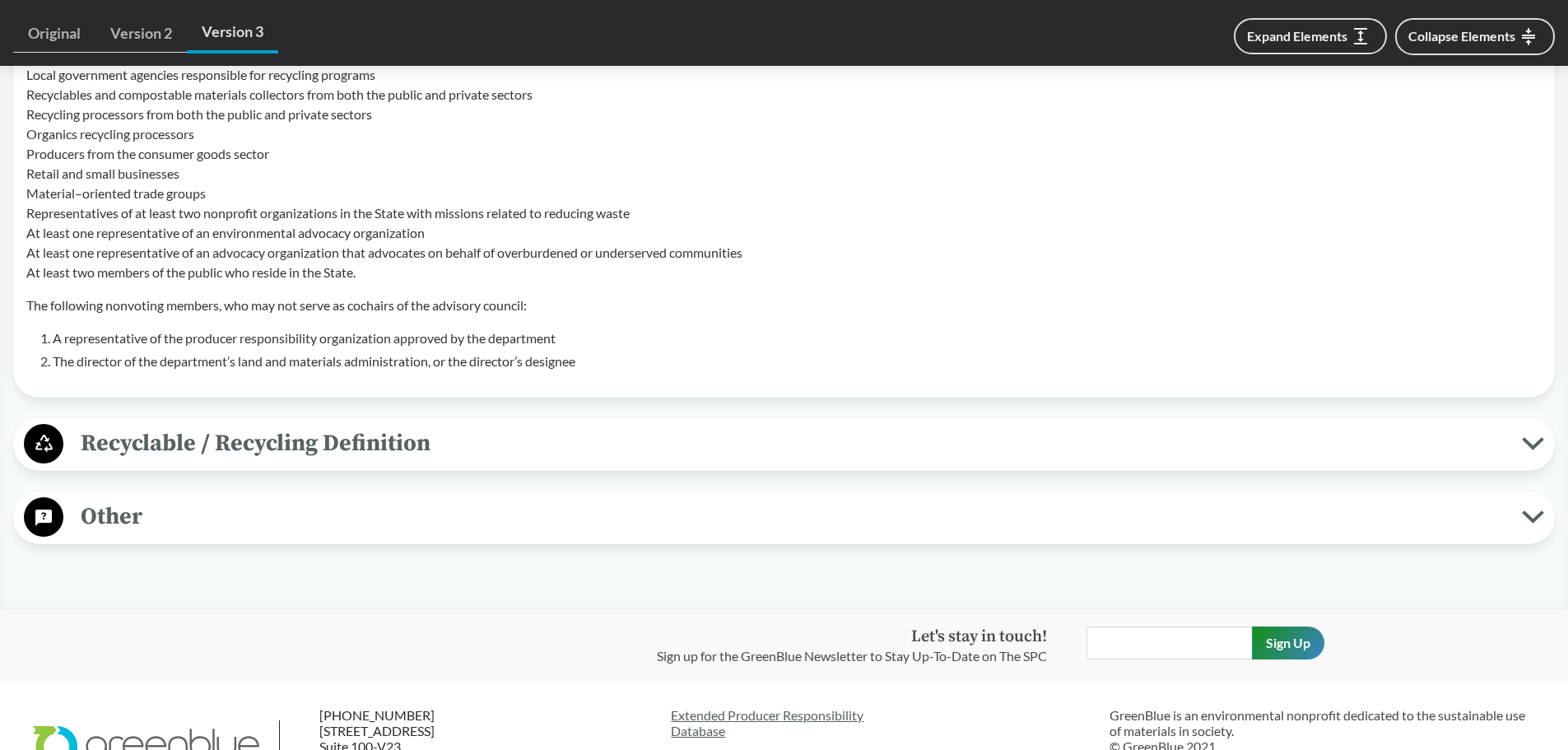
scroll to position [7246, 0]
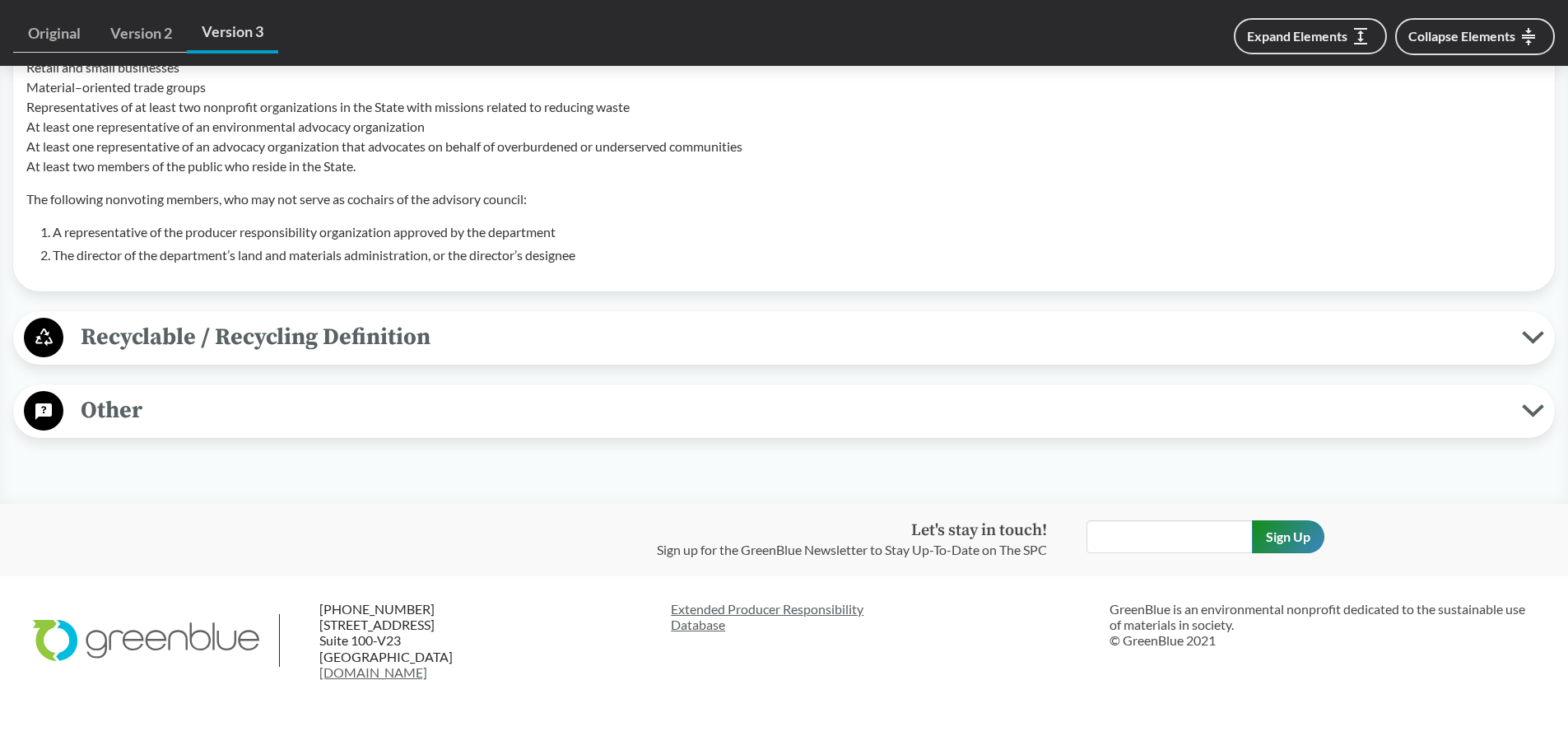
click at [347, 332] on span "Recyclable / Recycling Definition" at bounding box center [792, 337] width 1459 height 37
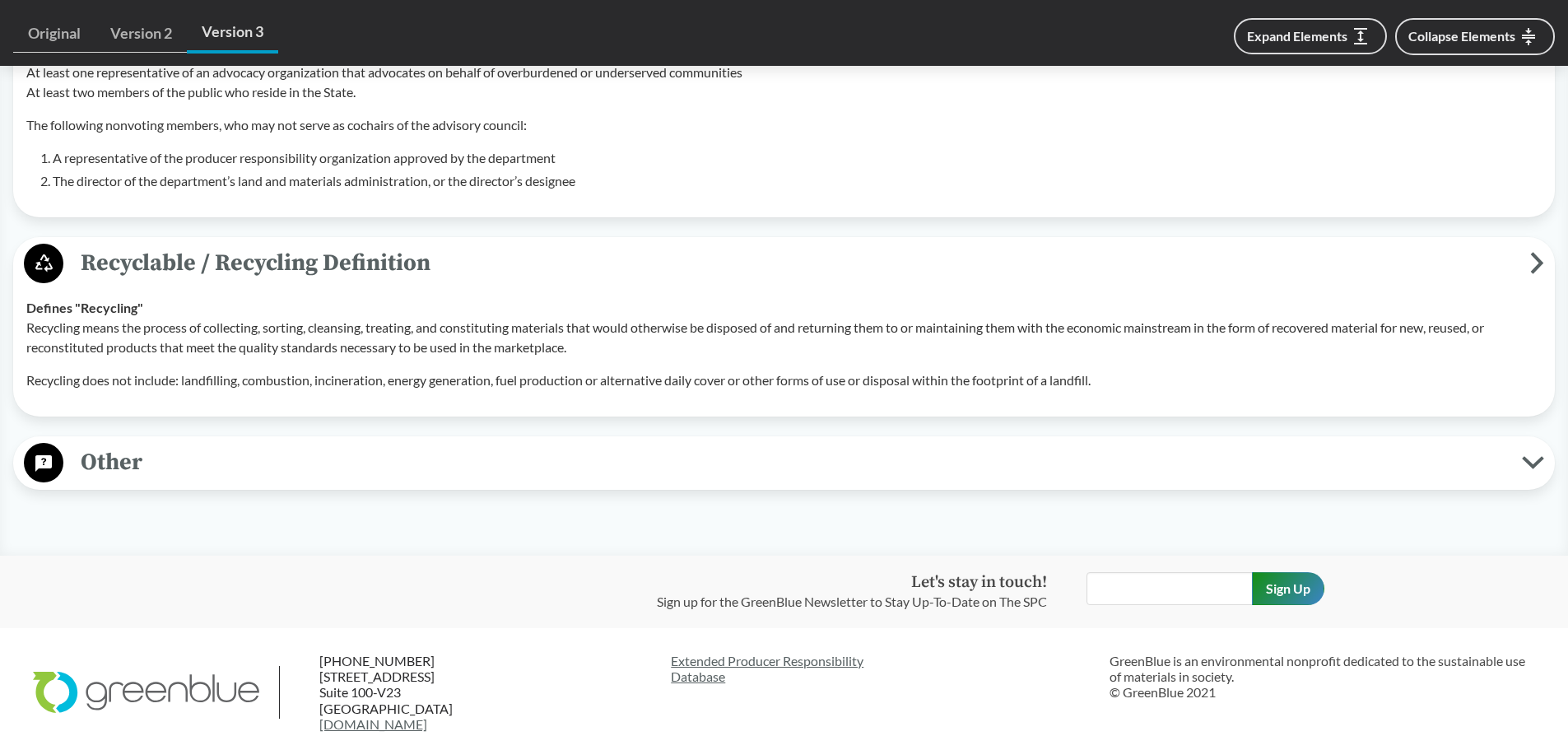
scroll to position [7414, 0]
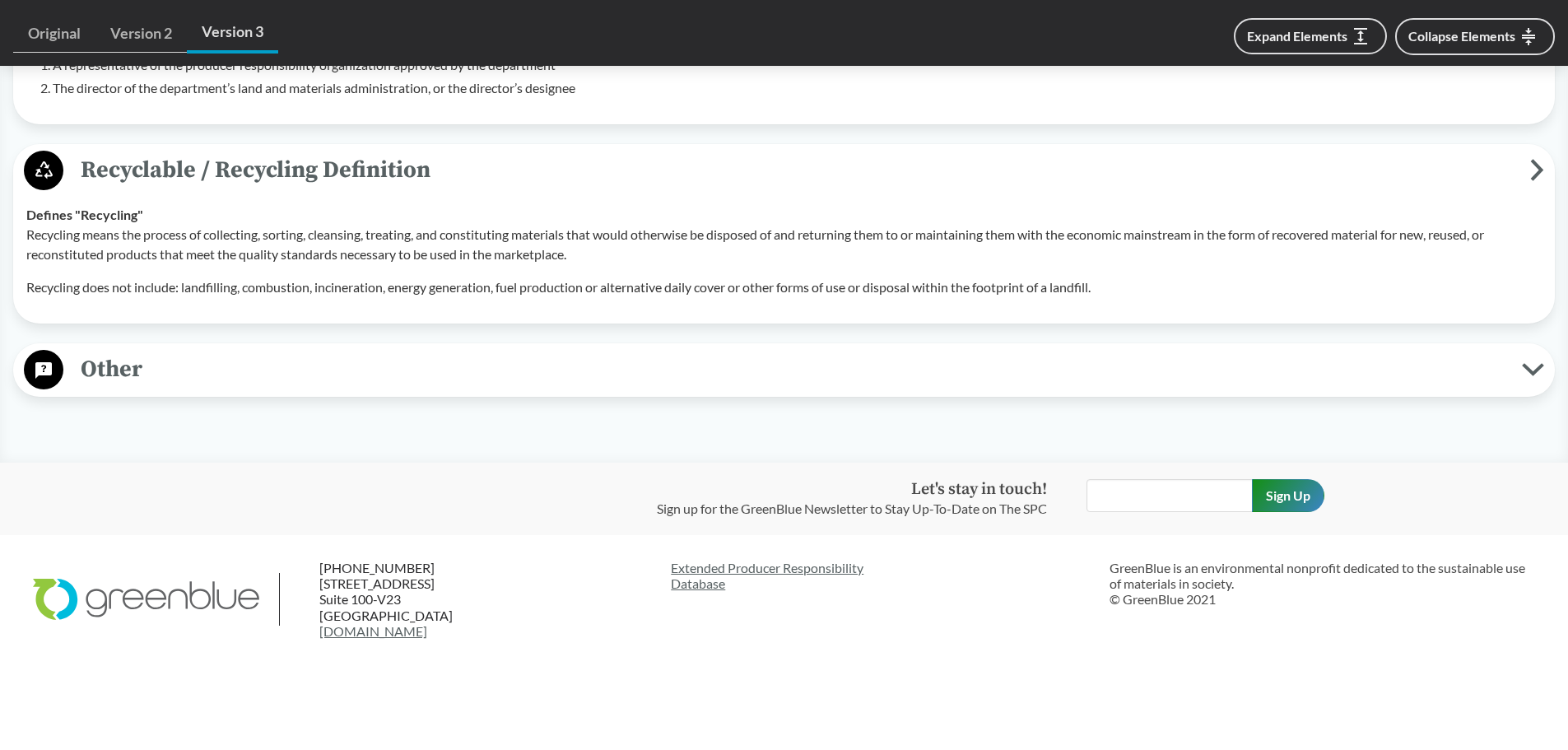
click at [313, 375] on span "Other" at bounding box center [792, 369] width 1459 height 37
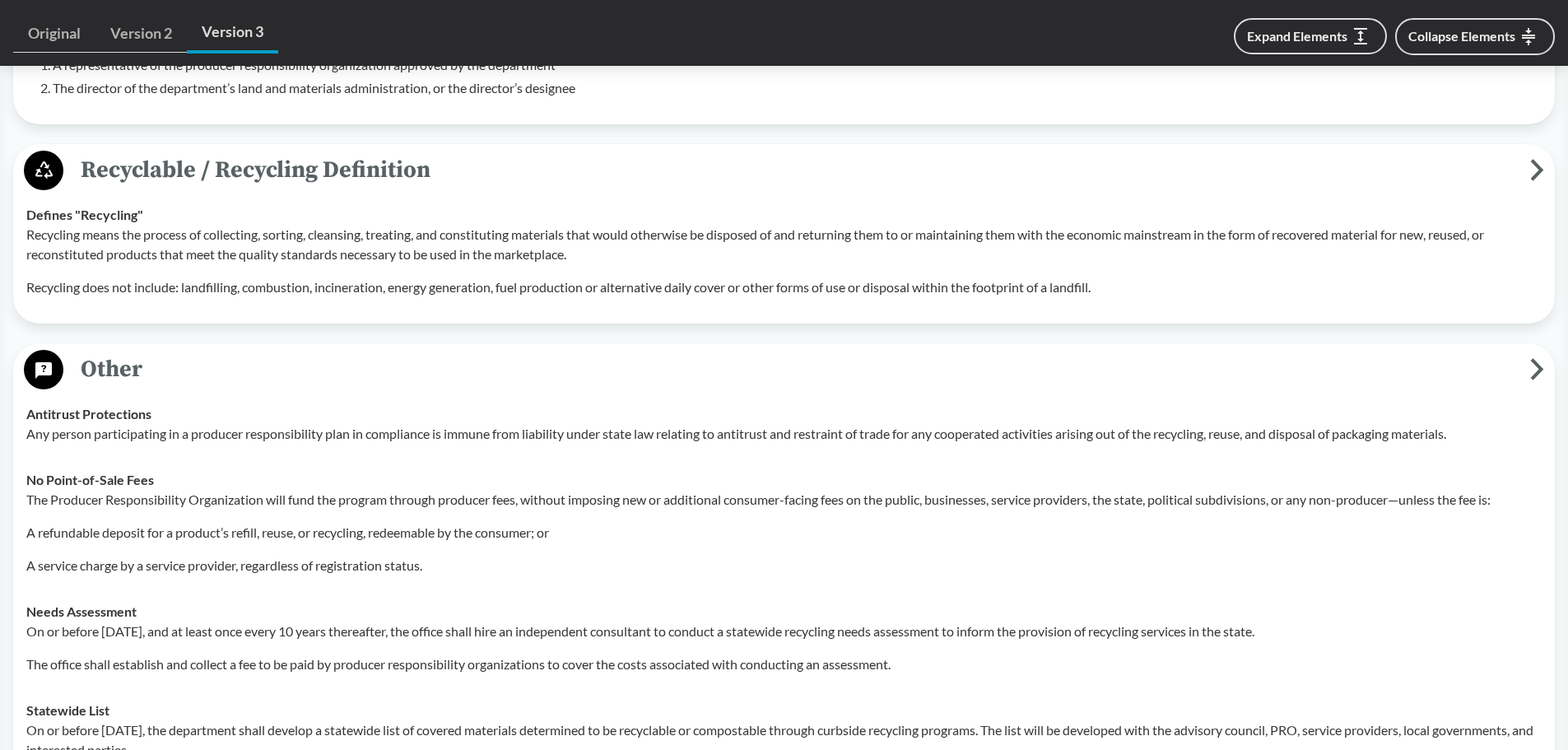
scroll to position [6391, 0]
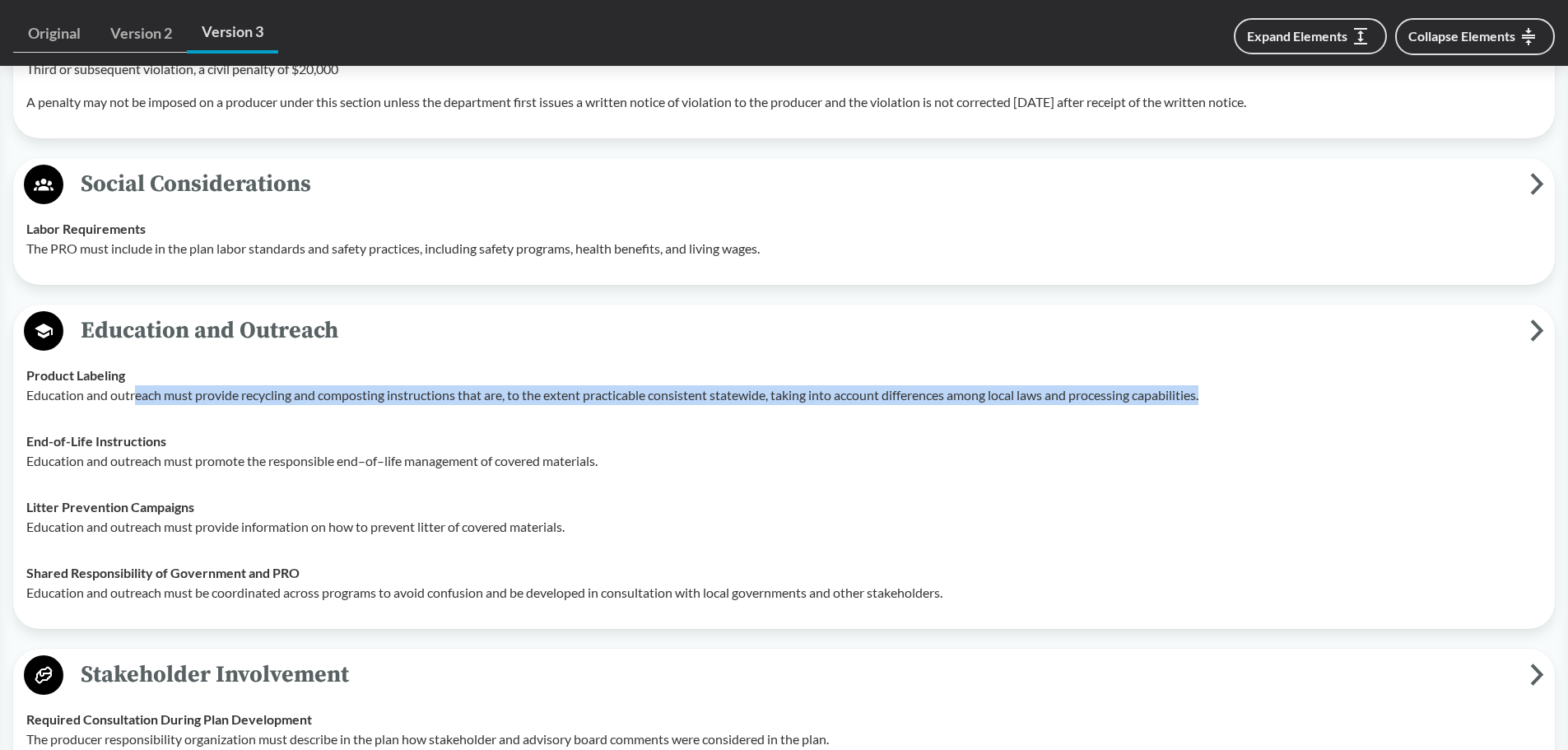
drag, startPoint x: 138, startPoint y: 395, endPoint x: 1233, endPoint y: 399, distance: 1095.0
click at [771, 399] on p "Education and outreach must provide recycling and composting instructions that …" at bounding box center [784, 395] width 1516 height 20
click at [771, 401] on p "Education and outreach must provide recycling and composting instructions that …" at bounding box center [784, 395] width 1516 height 20
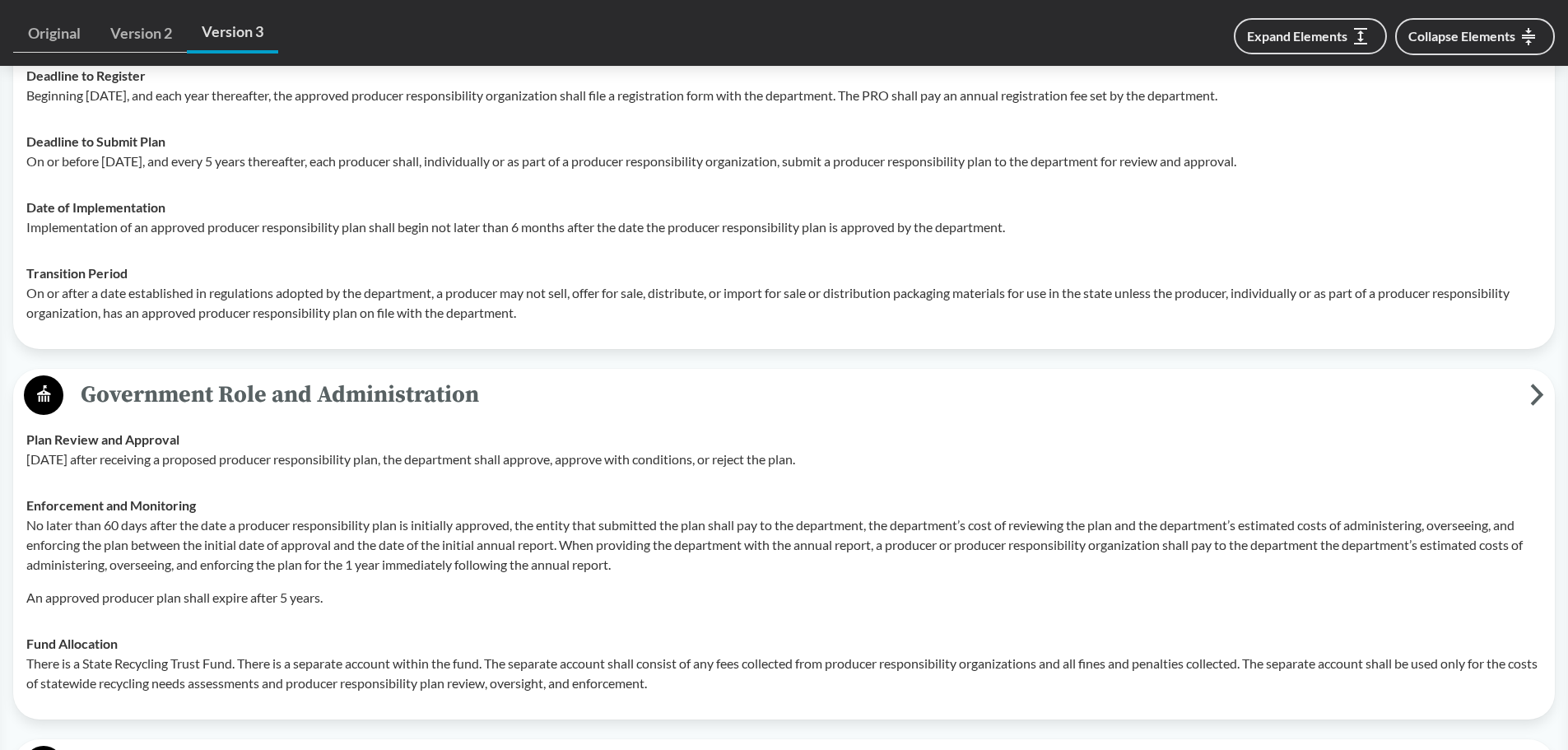
scroll to position [3940, 0]
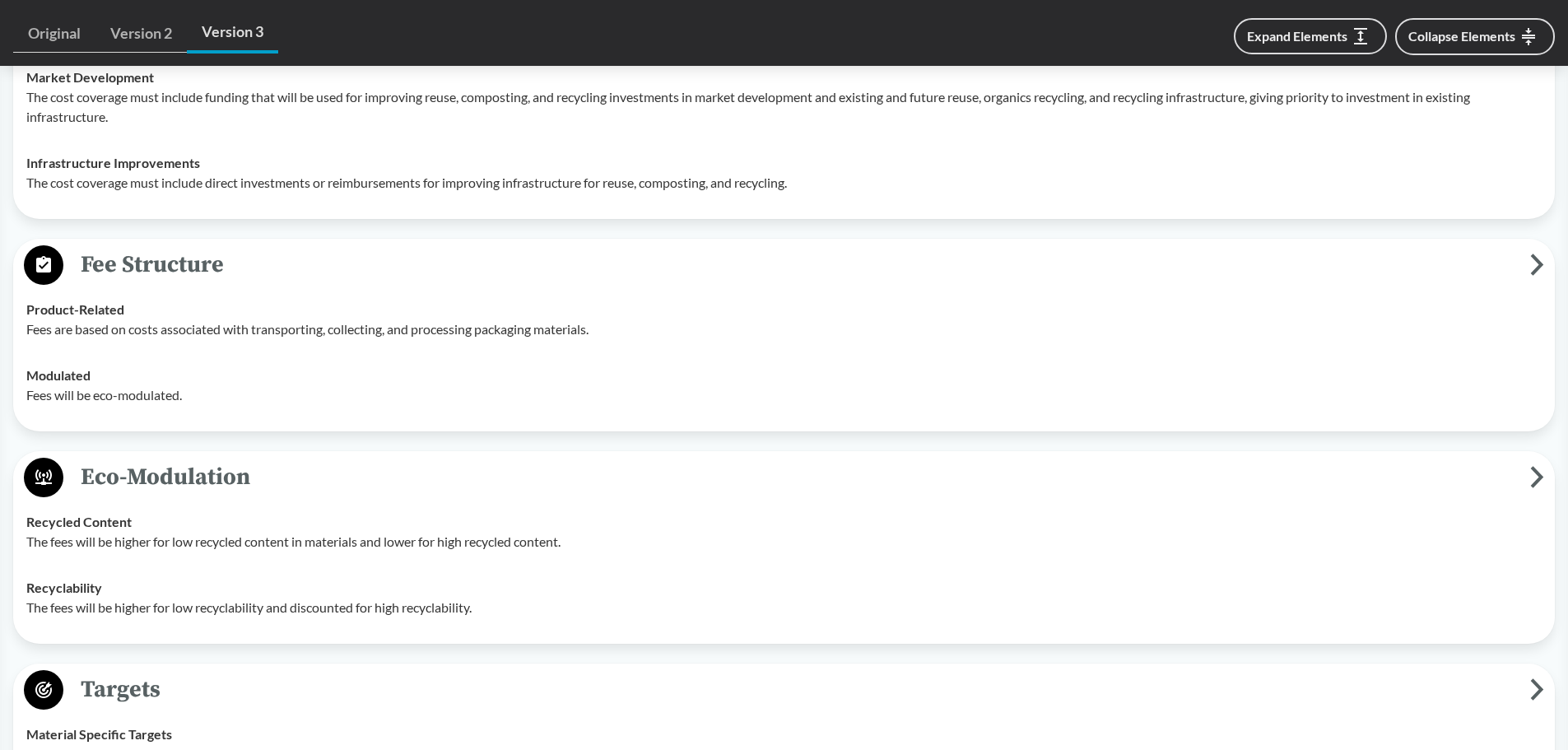
click at [574, 416] on td "Modulated Fees will be eco-modulated." at bounding box center [784, 385] width 1531 height 66
click at [771, 26] on button "Collapse Elements" at bounding box center [1475, 36] width 160 height 37
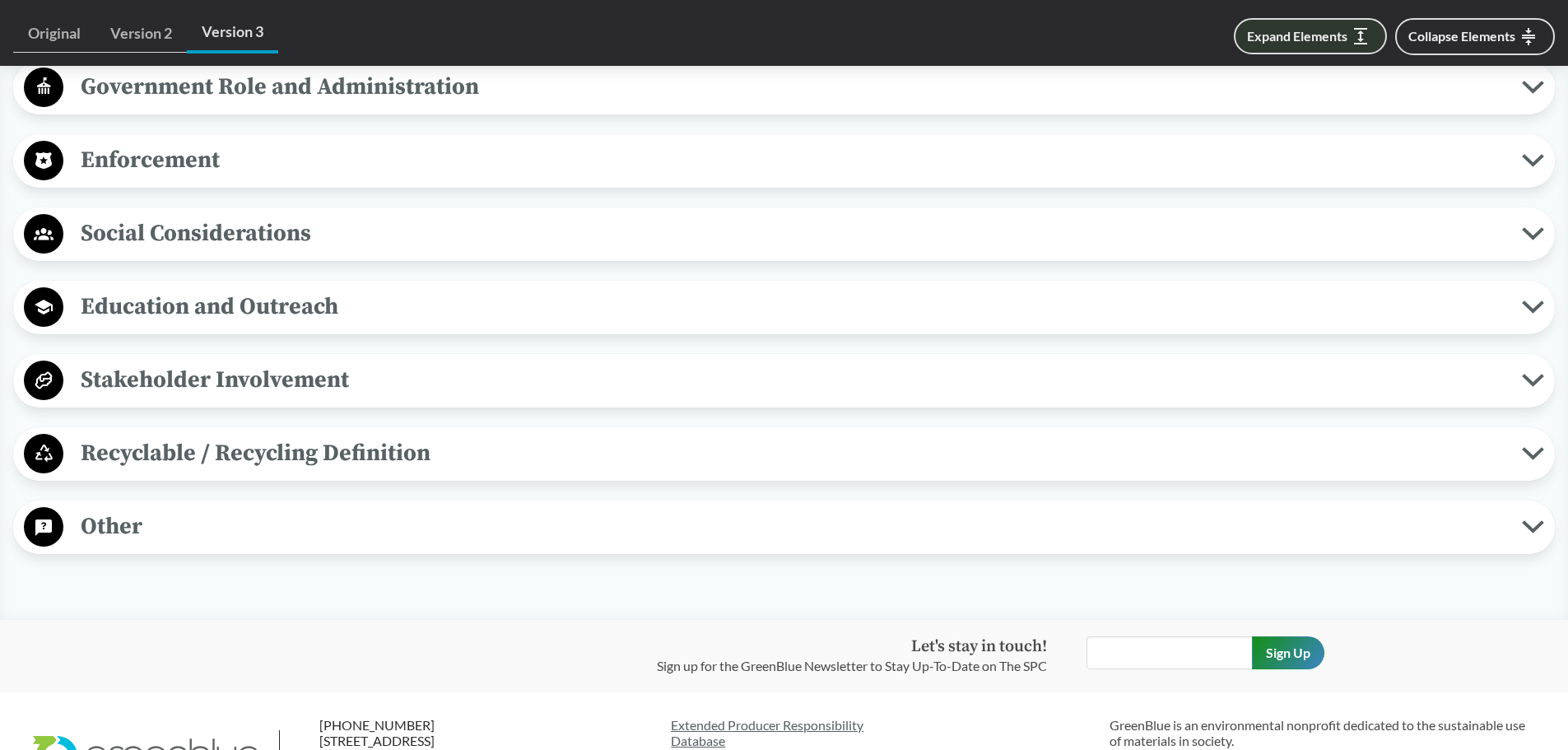
scroll to position [1339, 0]
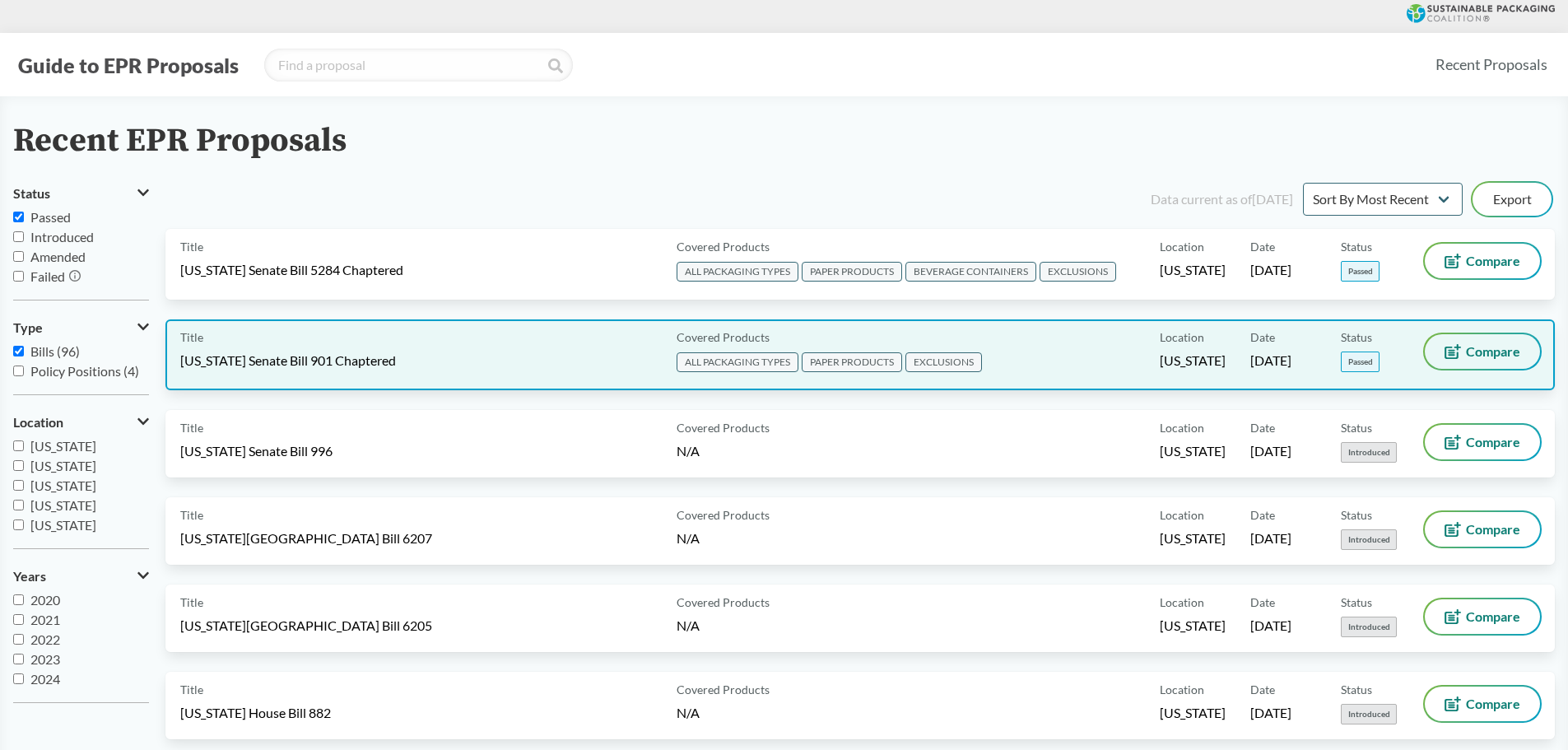
click at [771, 347] on span "Compare" at bounding box center [1493, 351] width 55 height 13
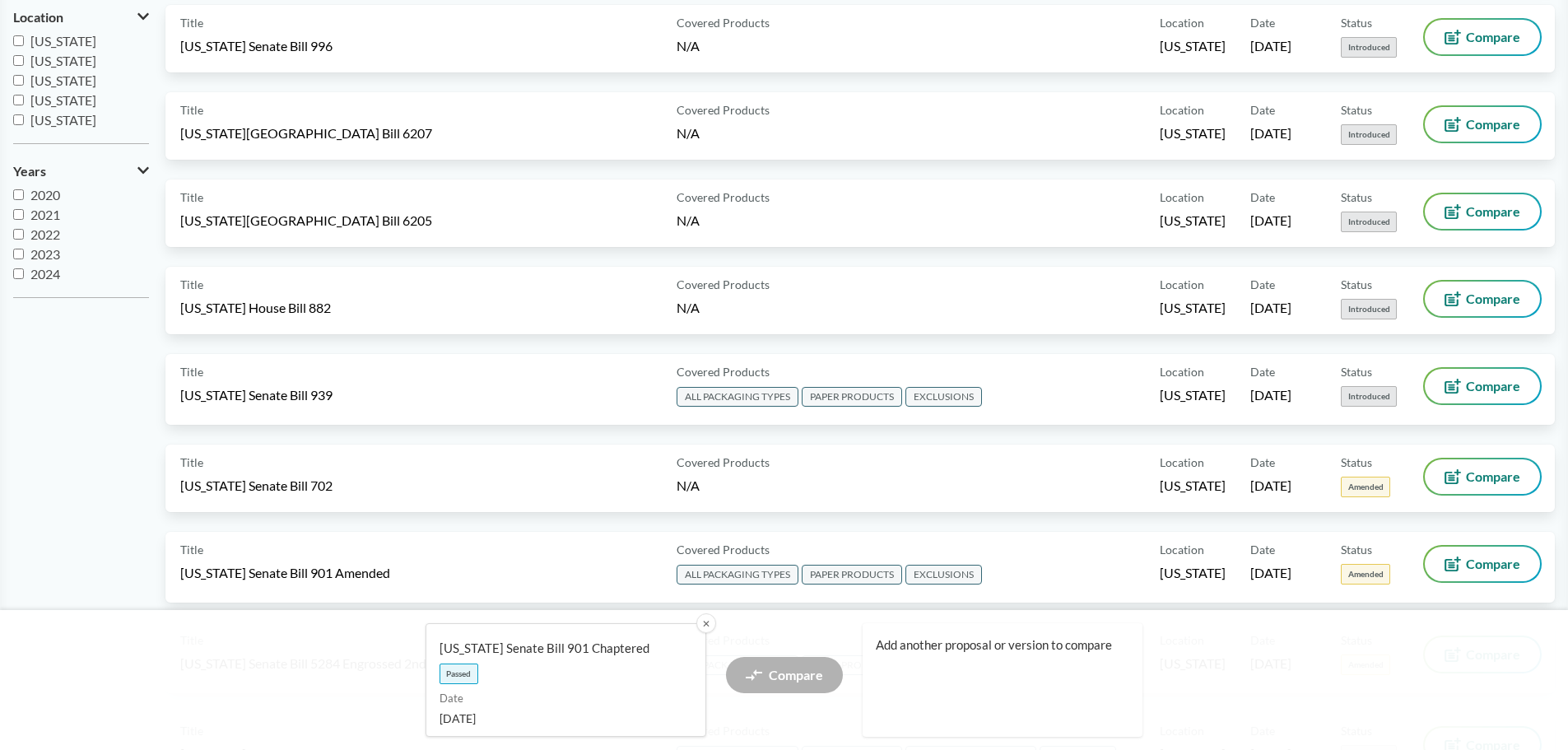
scroll to position [659, 0]
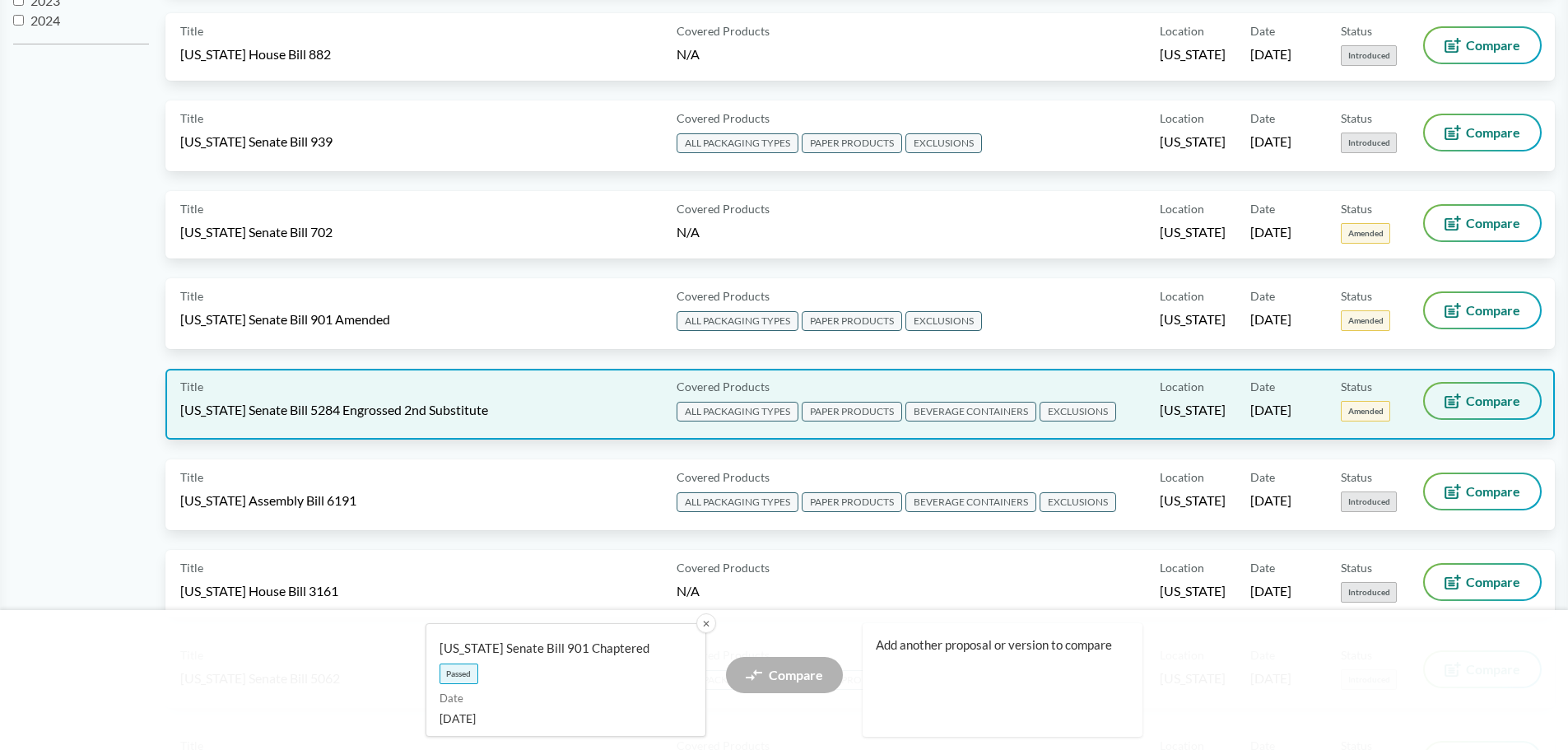
click at [771, 413] on button "Compare" at bounding box center [1482, 401] width 115 height 35
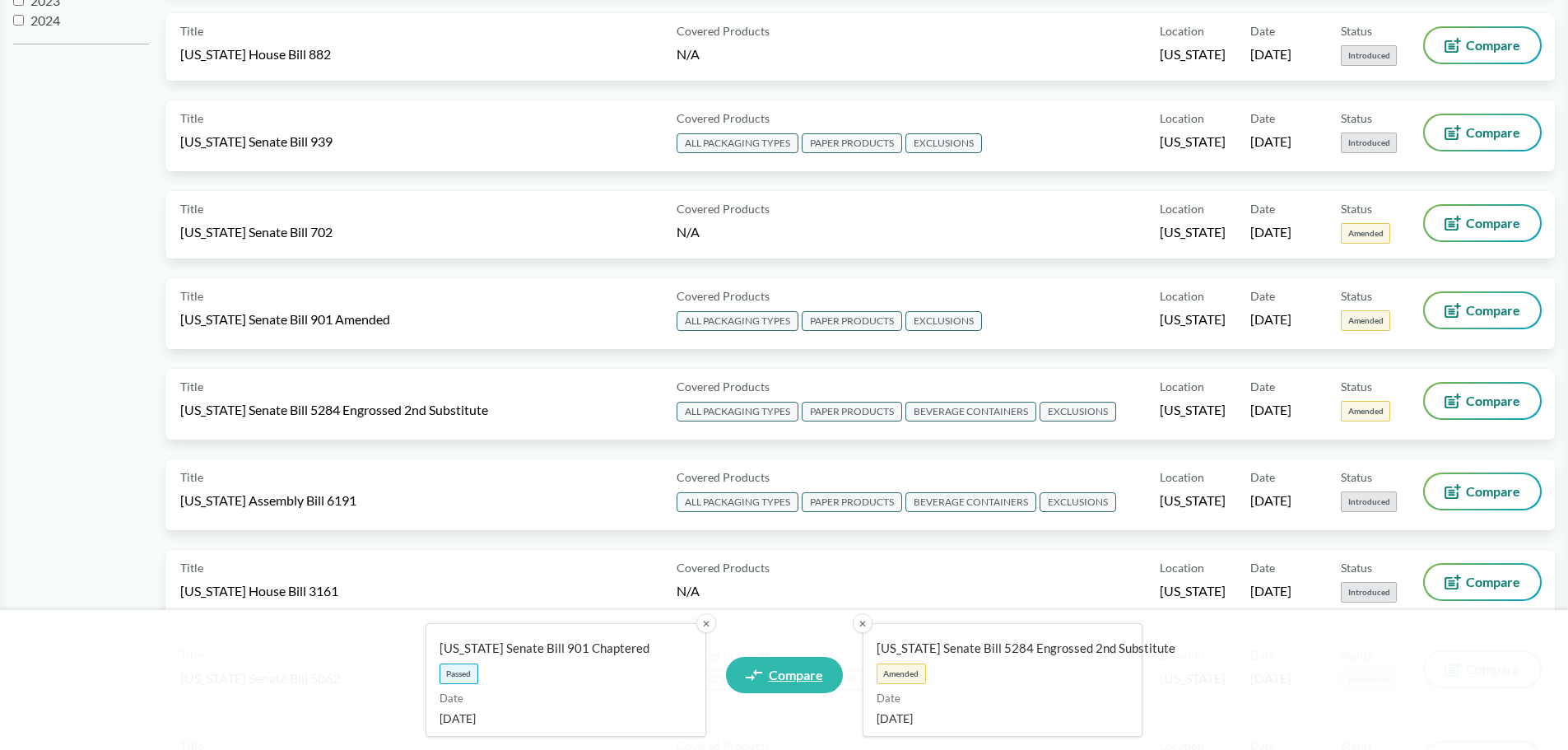
click at [771, 492] on span "Compare" at bounding box center [796, 675] width 55 height 13
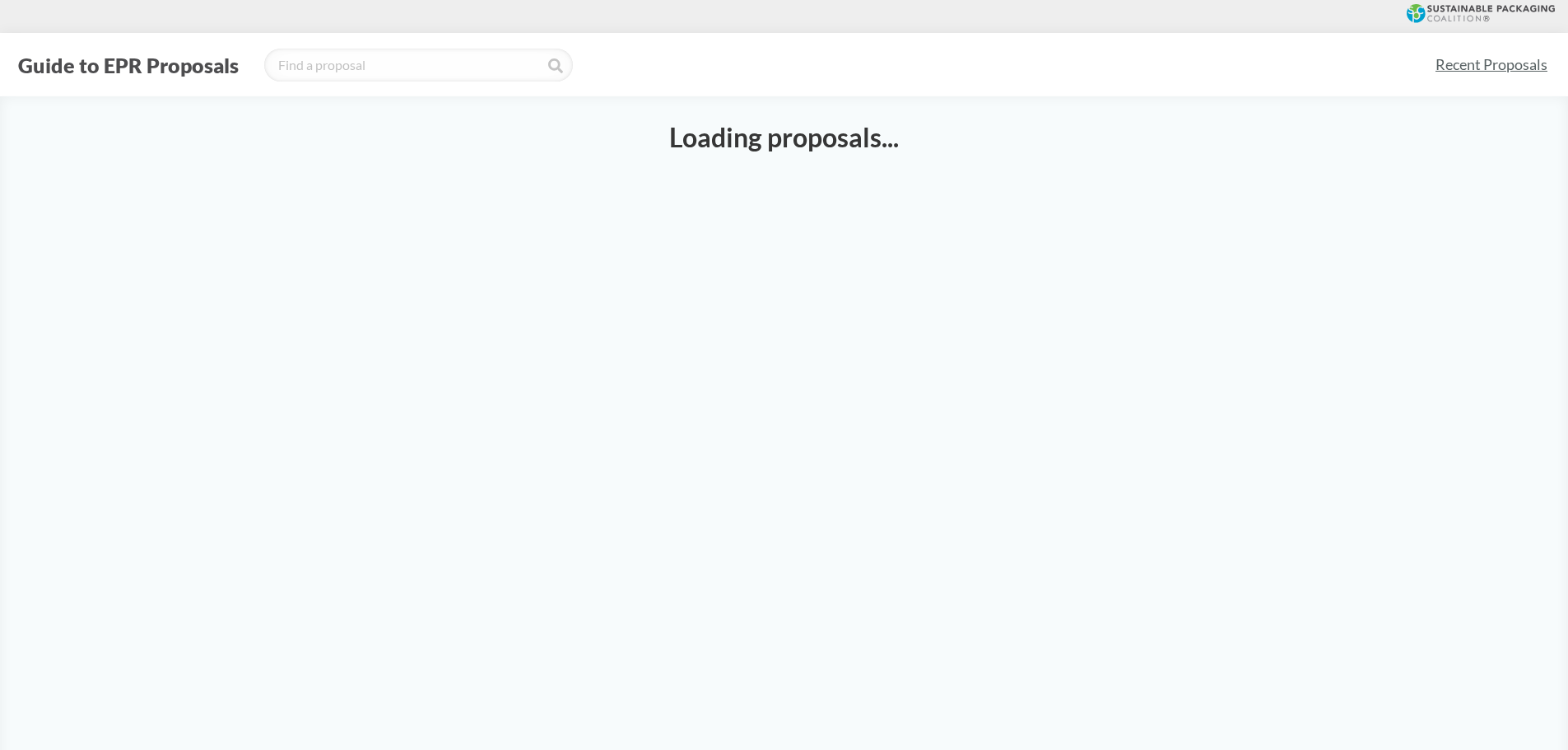
select select "SB901C"
select select "SB5284SE"
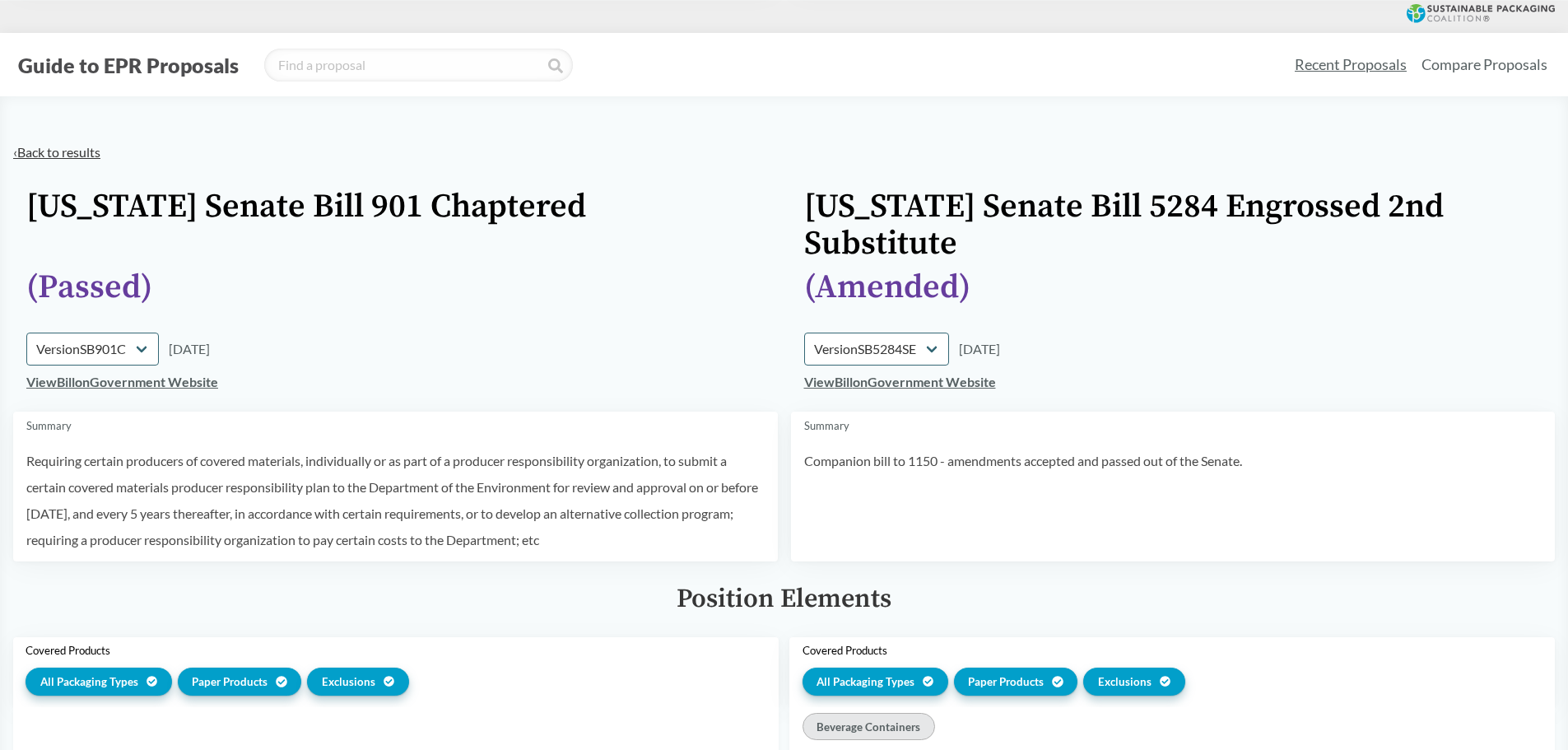
click at [27, 148] on link "‹ Back to results" at bounding box center [57, 151] width 88 height 16
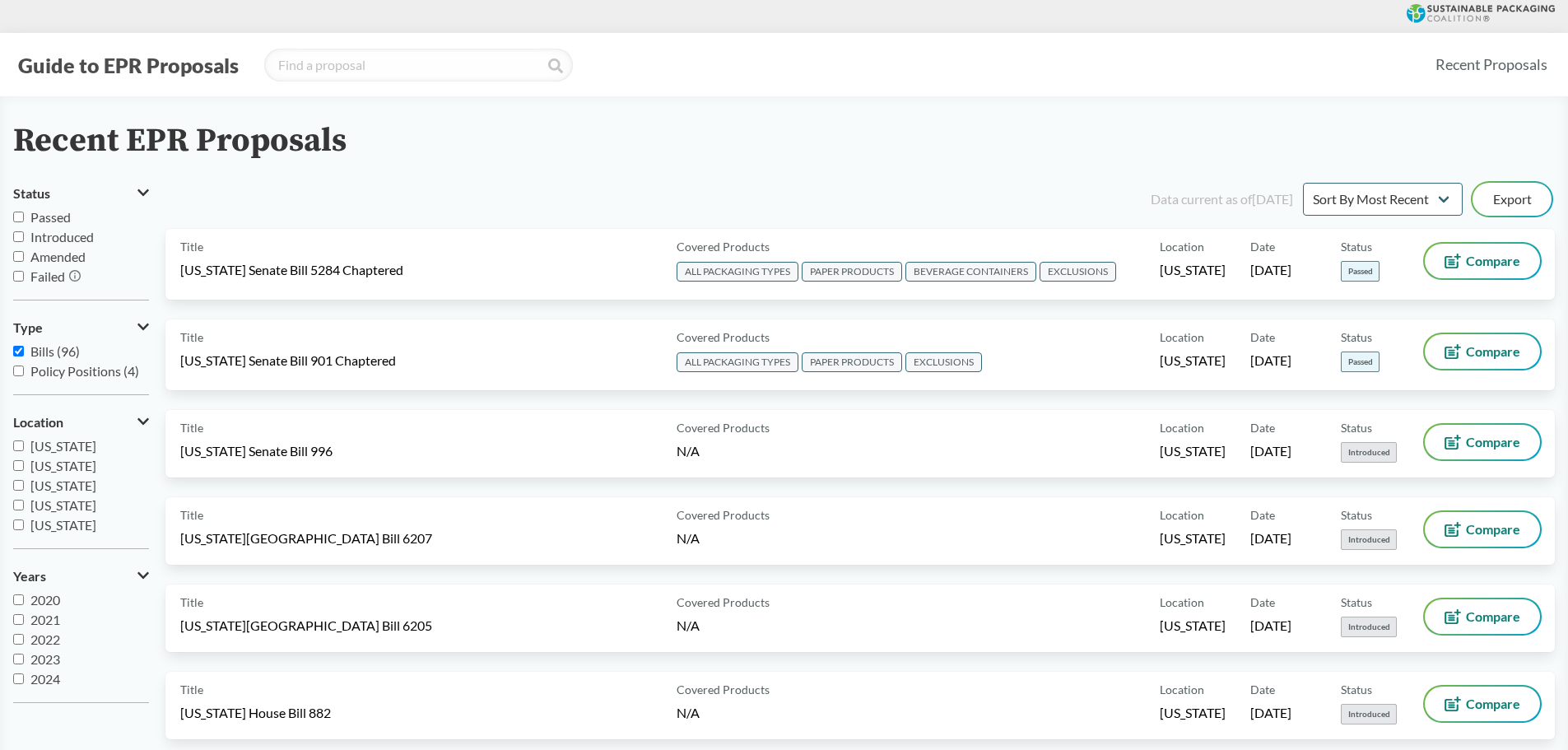
click at [41, 220] on span "Passed" at bounding box center [50, 216] width 40 height 16
click at [24, 220] on input "Passed" at bounding box center [18, 217] width 11 height 11
checkbox input "true"
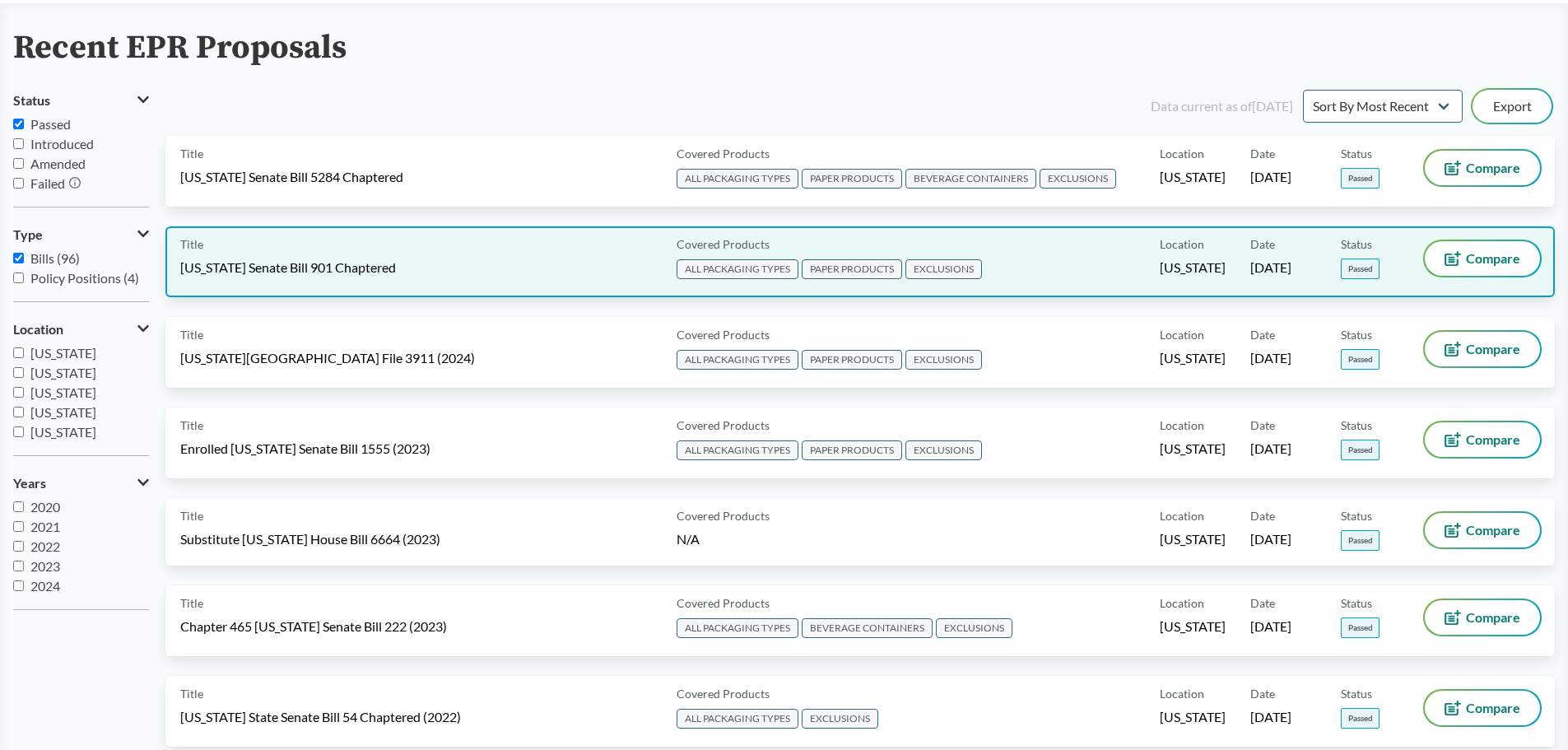
scroll to position [78, 0]
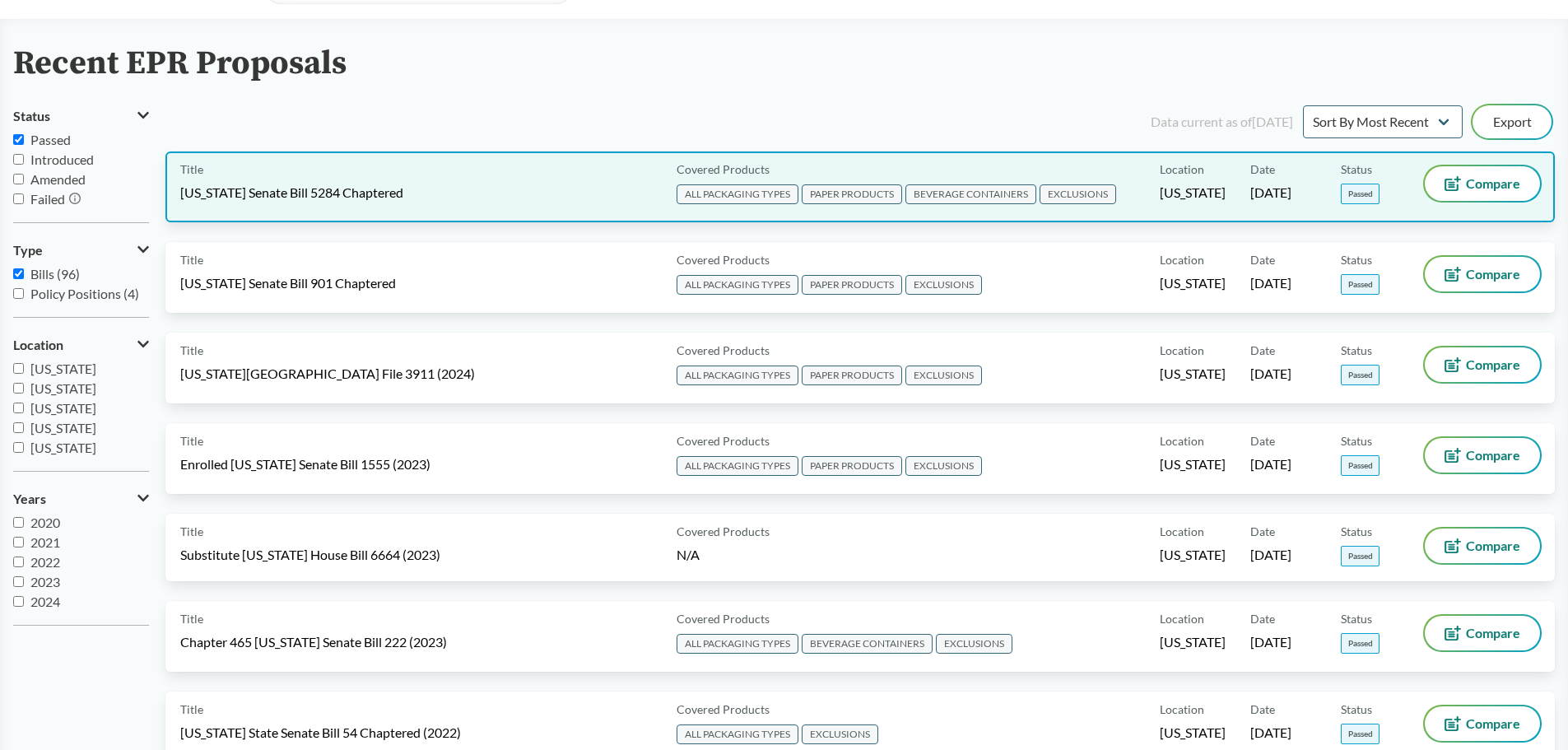
click at [418, 195] on div "Title [US_STATE] Senate Bill 5284 Chaptered" at bounding box center [425, 186] width 490 height 41
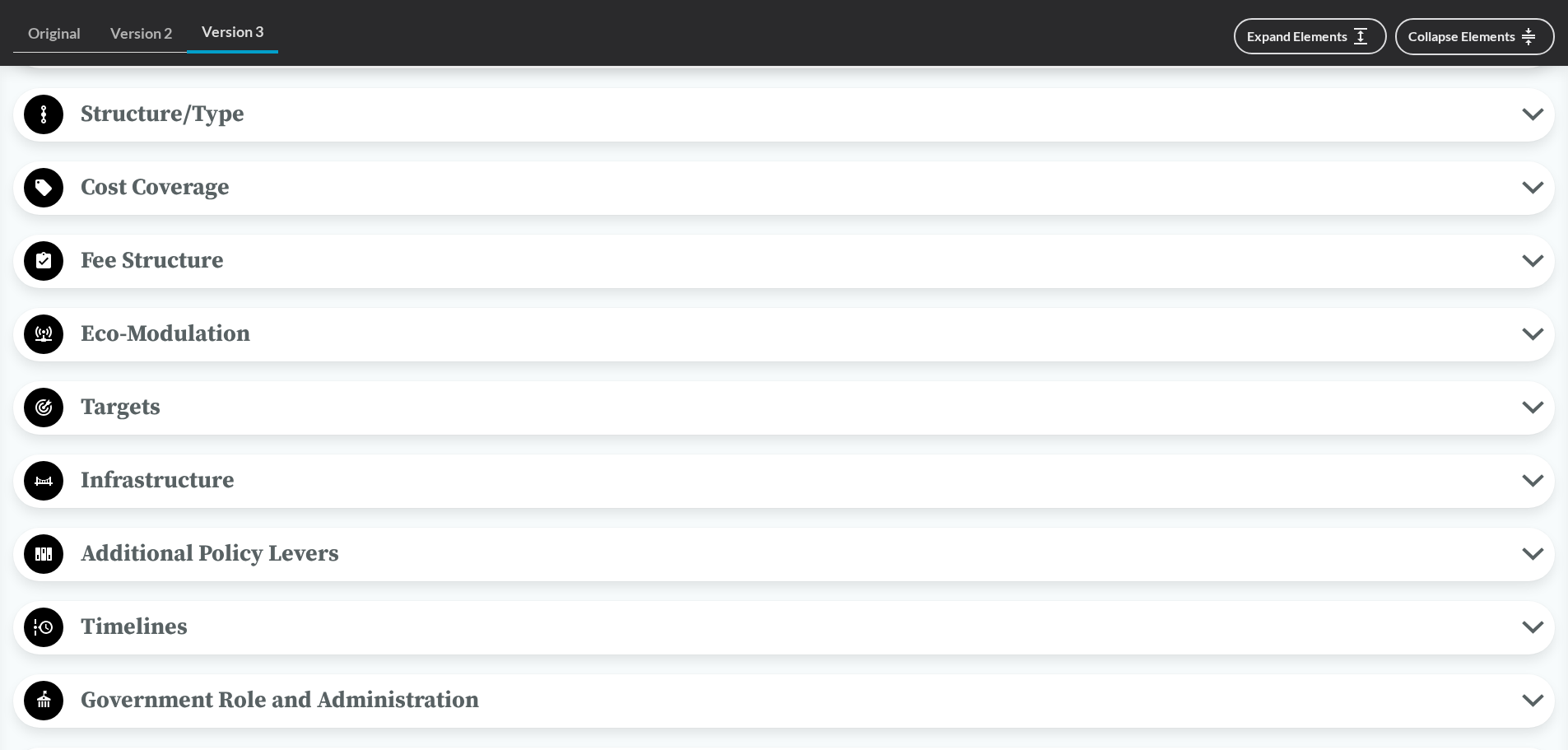
scroll to position [1070, 0]
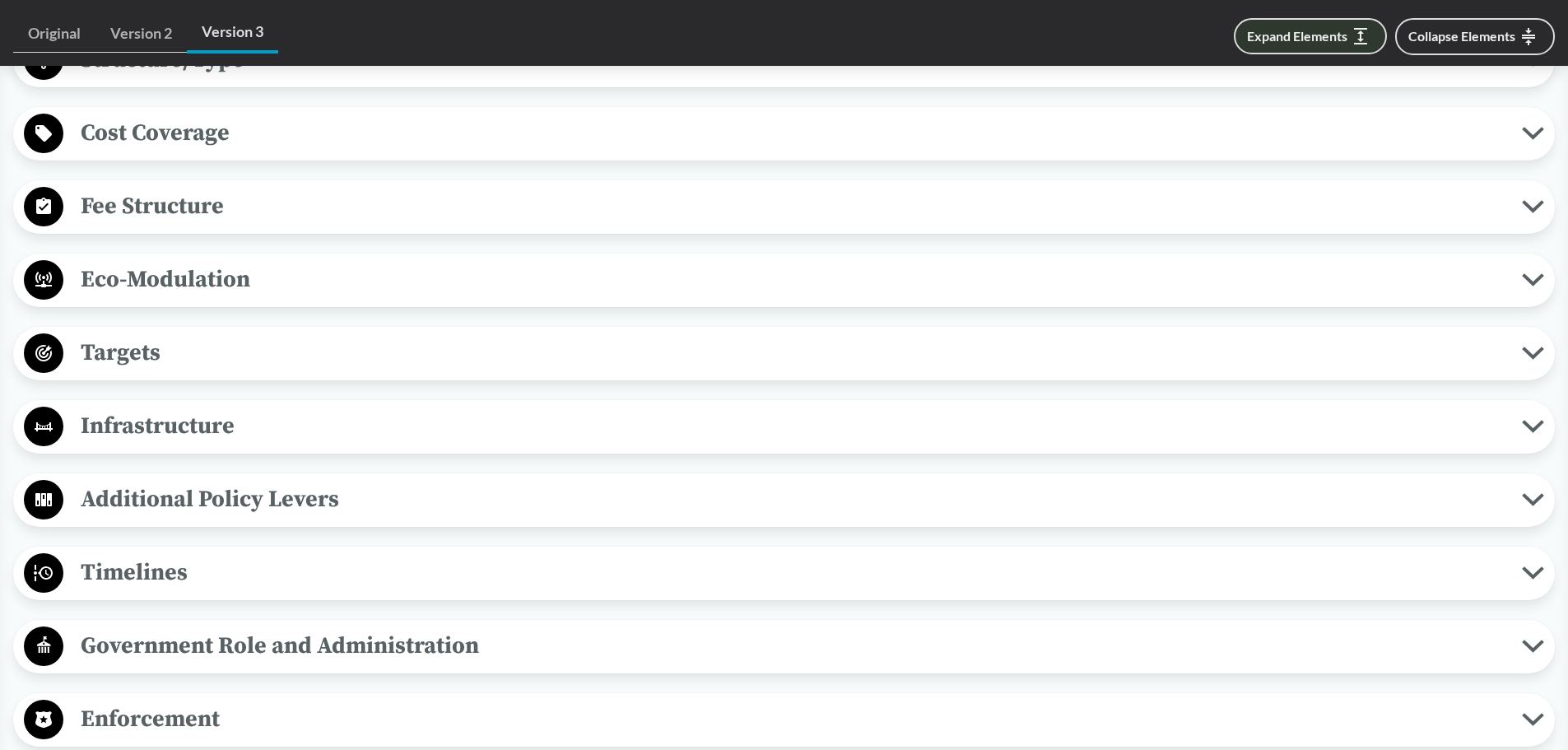
click at [771, 42] on button "Expand Elements" at bounding box center [1311, 36] width 153 height 36
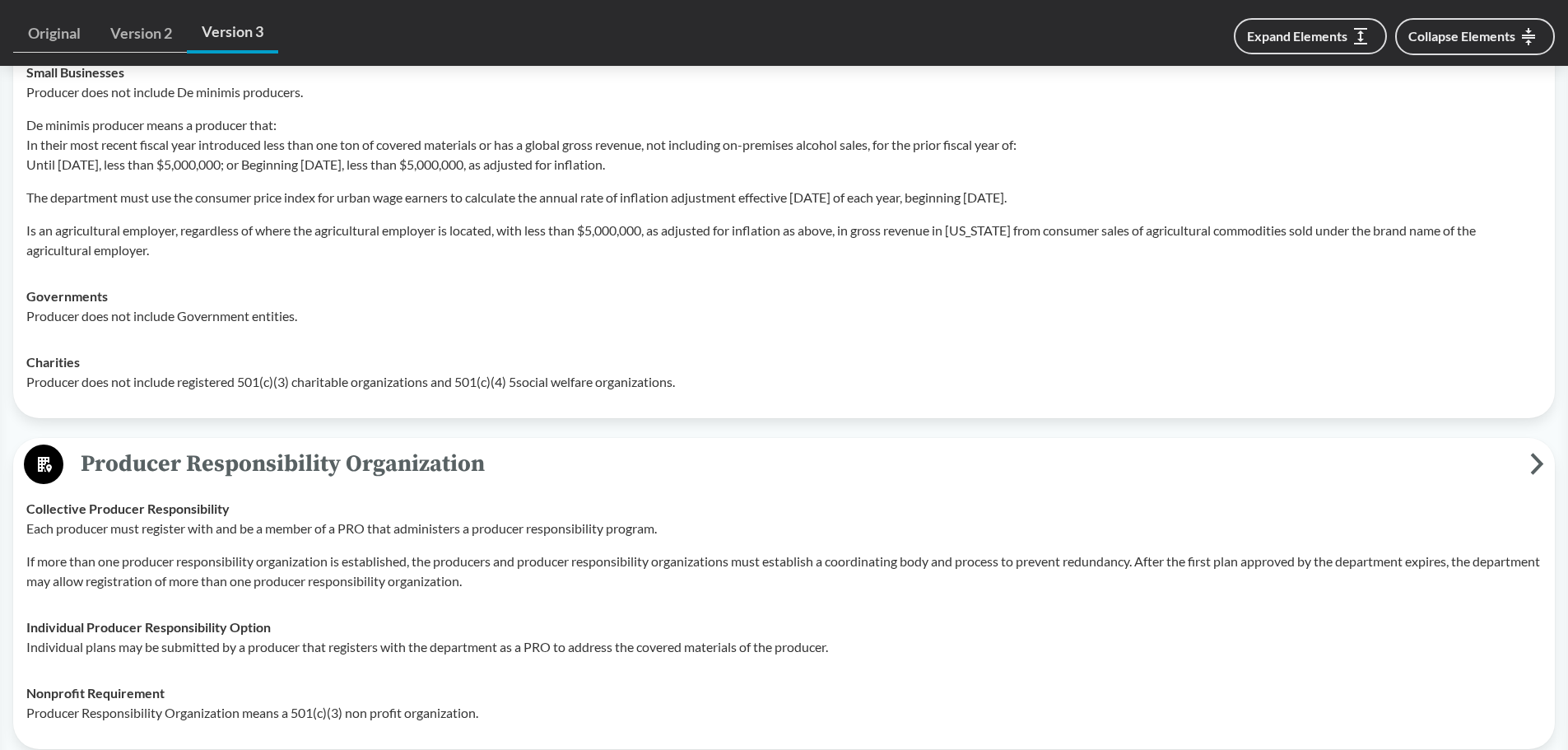
scroll to position [3715, 0]
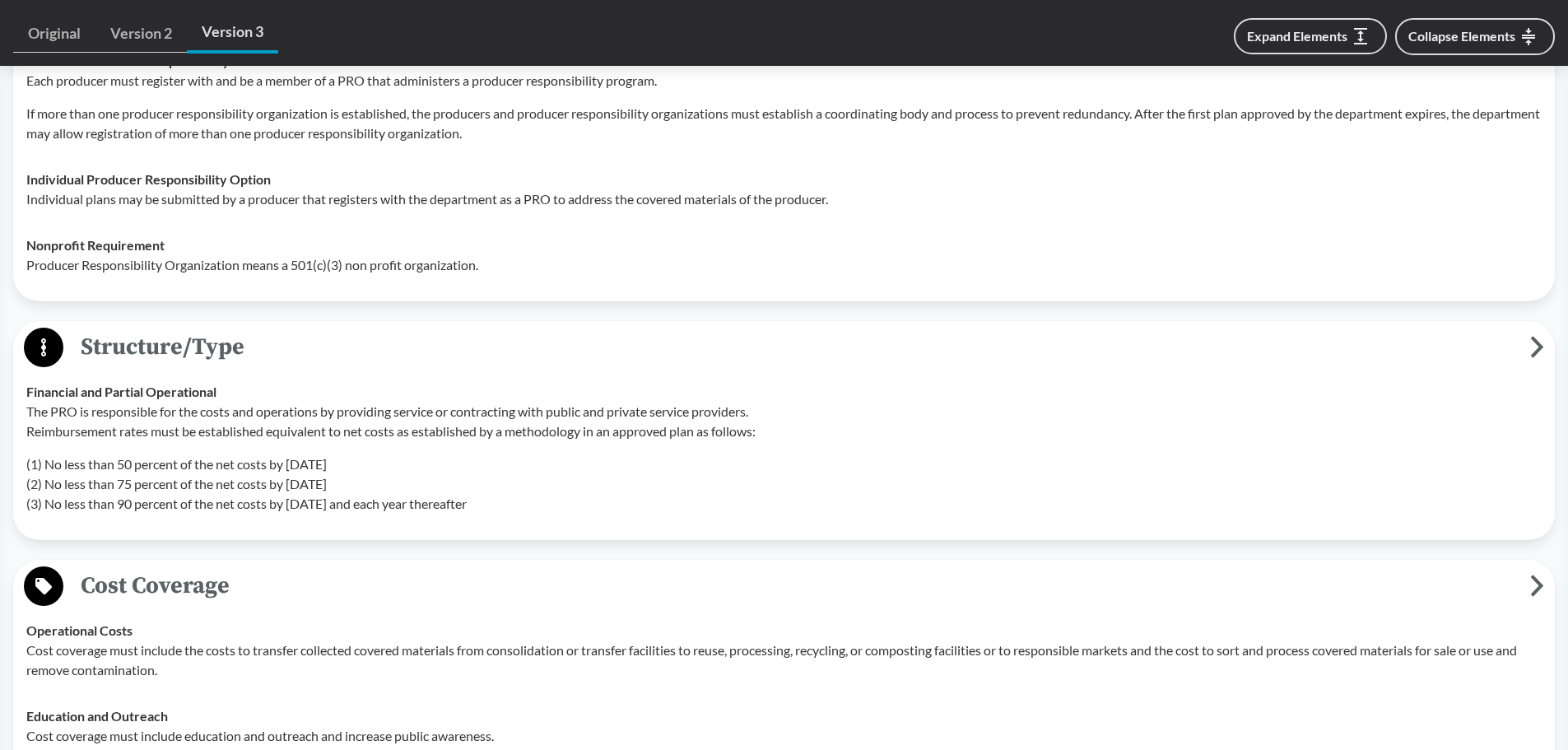
click at [650, 386] on div "Financial and Partial Operational The PRO is responsible for the costs and oper…" at bounding box center [784, 448] width 1516 height 131
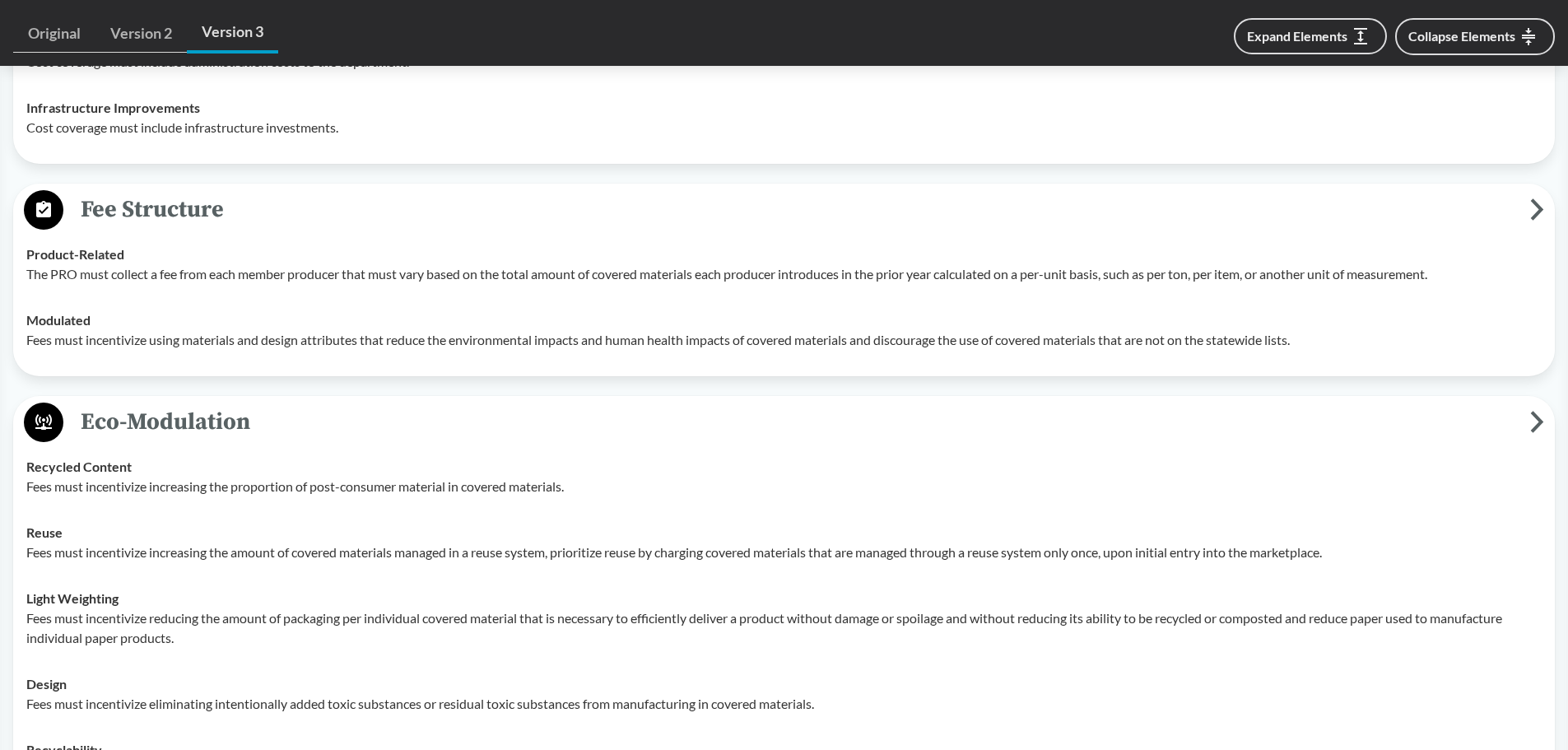
scroll to position [4566, 0]
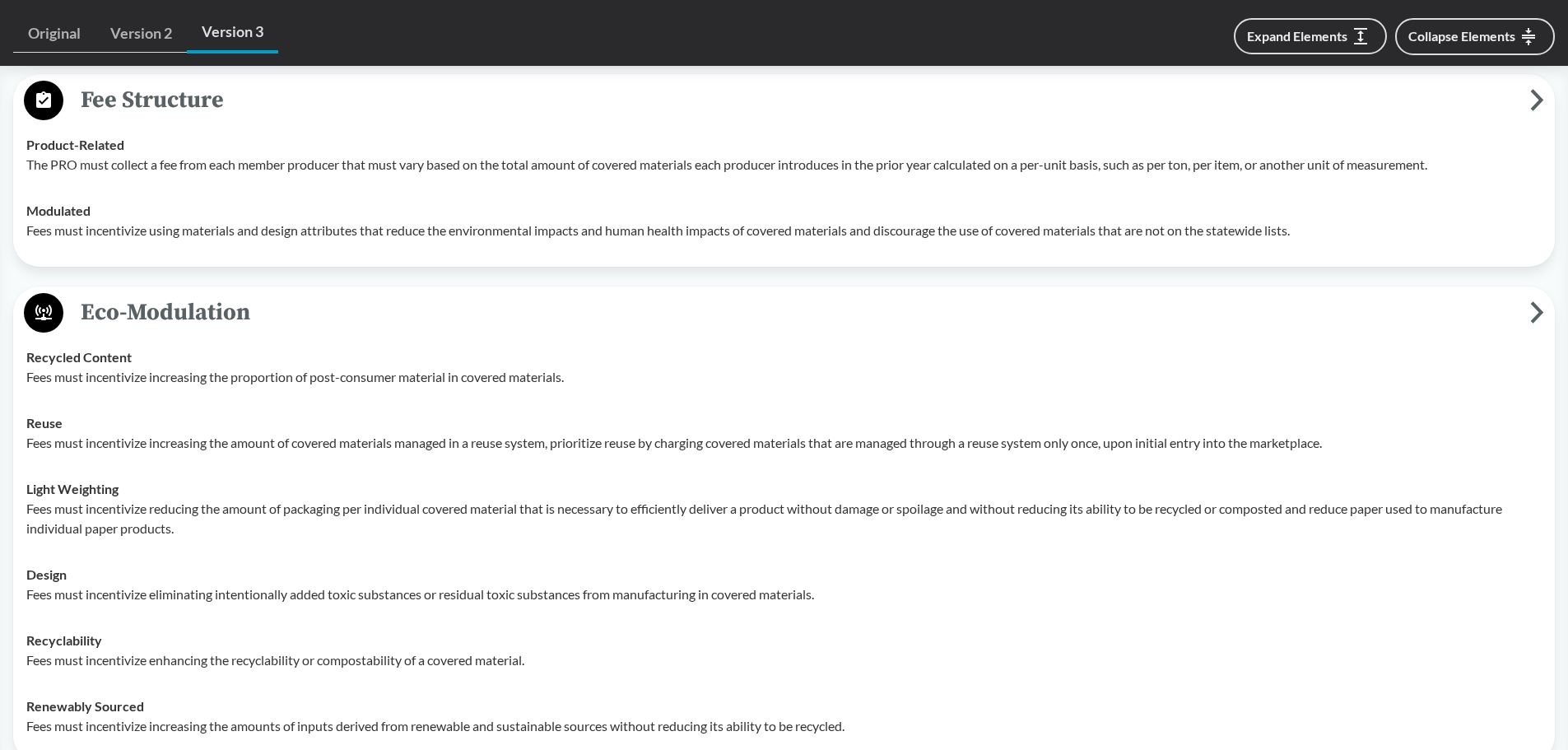
click at [165, 435] on p "Fees must incentivize increasing the amount of covered materials managed in a r…" at bounding box center [784, 443] width 1516 height 20
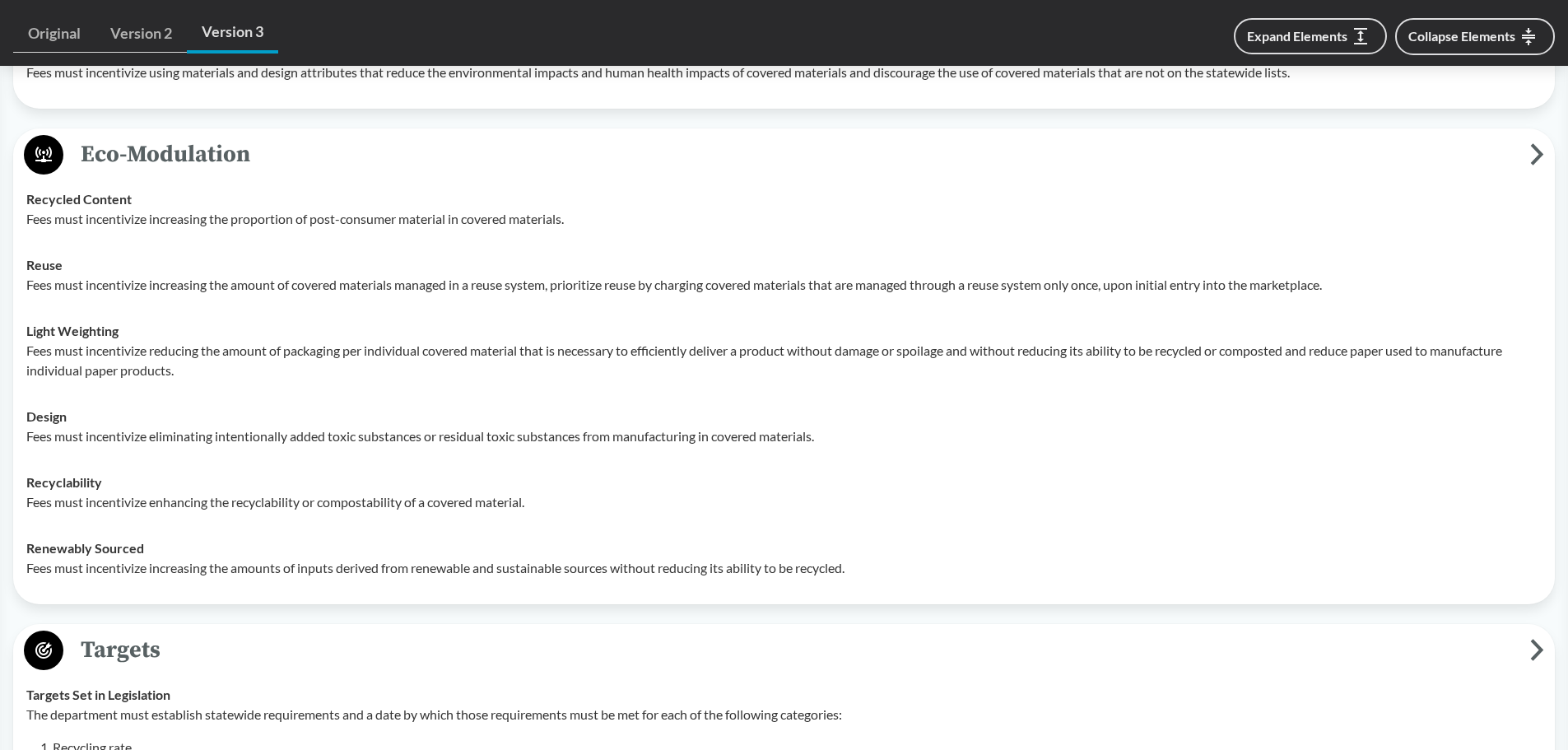
scroll to position [4730, 0]
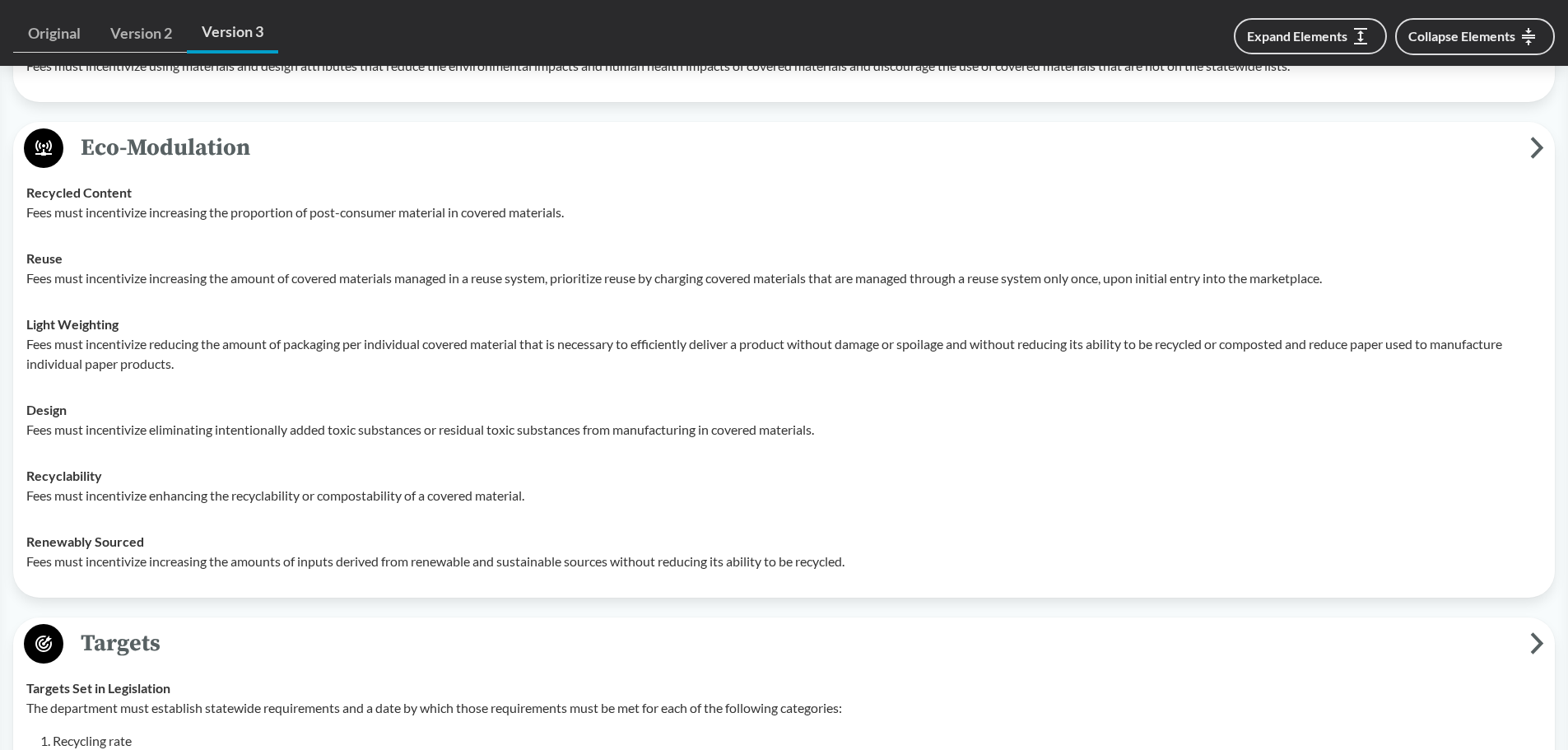
click at [225, 437] on p "Fees must incentivize eliminating intentionally added toxic substances or resid…" at bounding box center [784, 430] width 1516 height 20
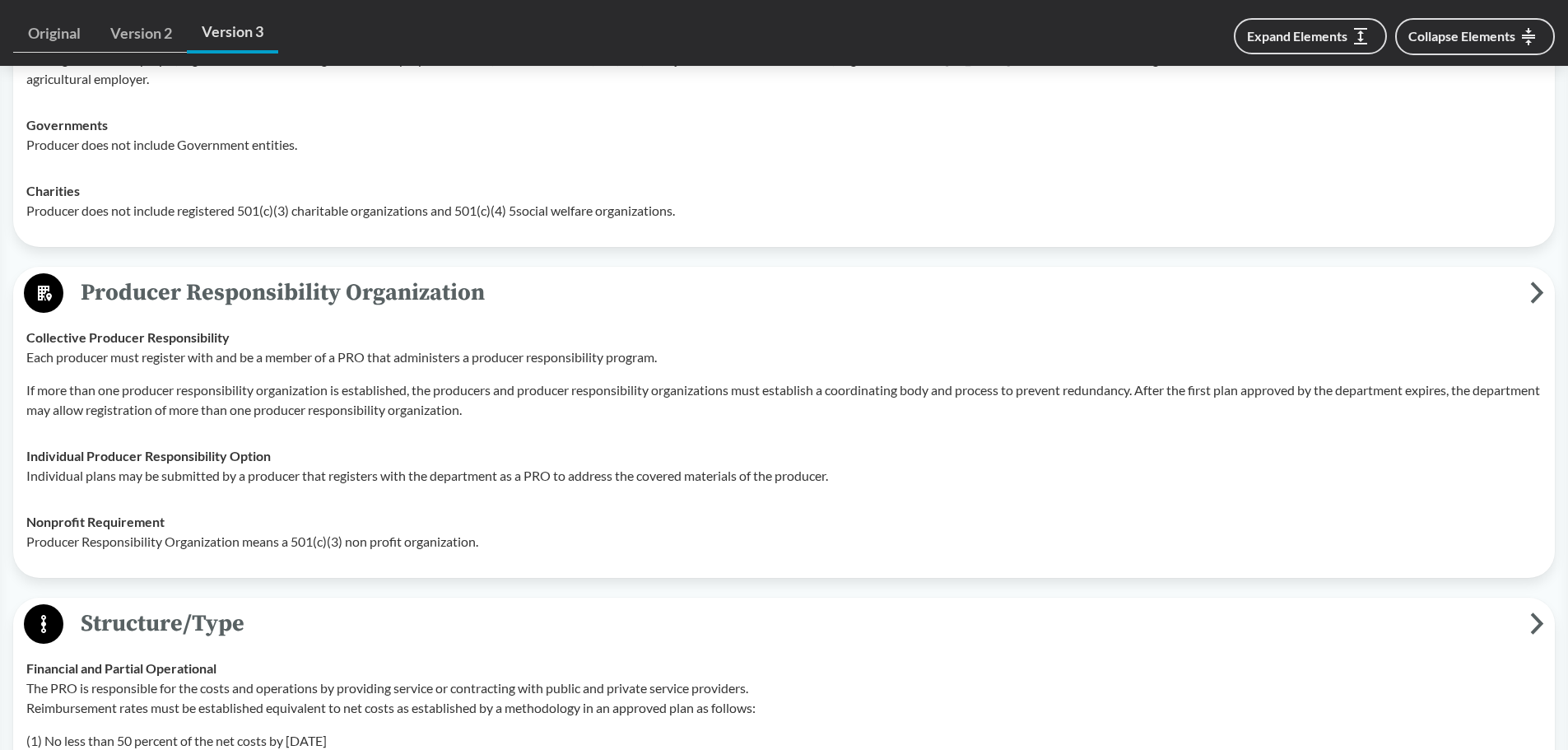
scroll to position [3412, 0]
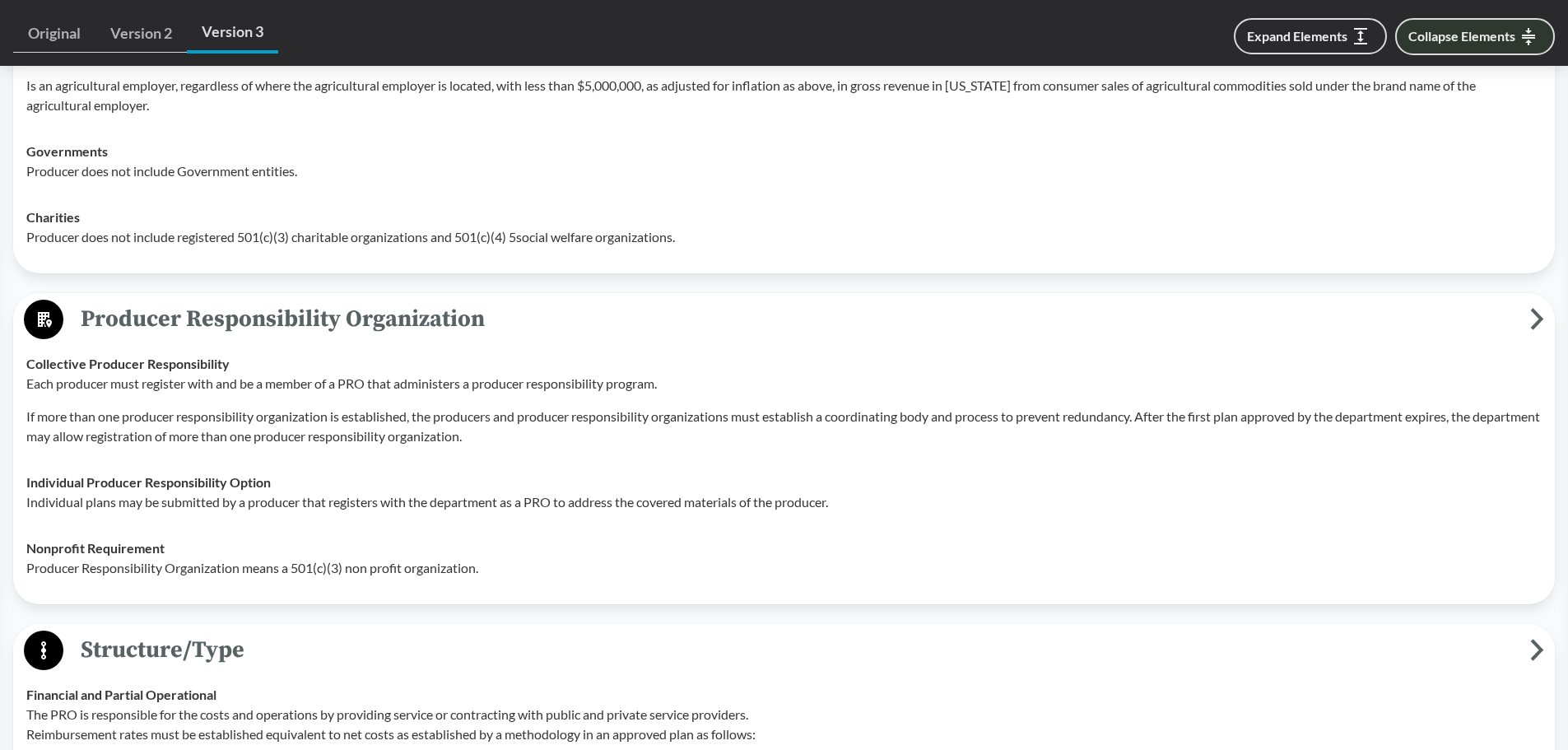
click at [771, 28] on button "Collapse Elements" at bounding box center [1475, 36] width 160 height 37
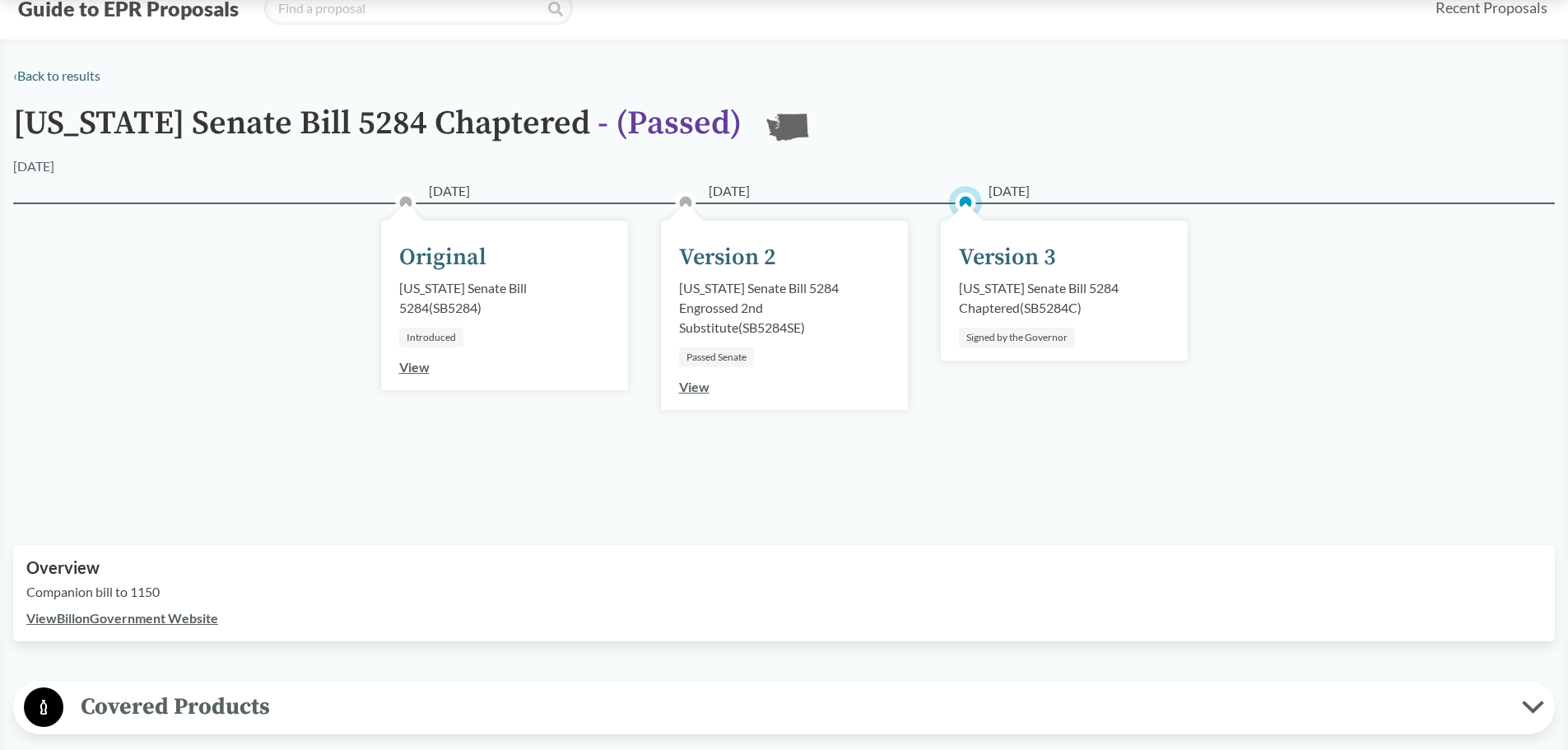
scroll to position [0, 0]
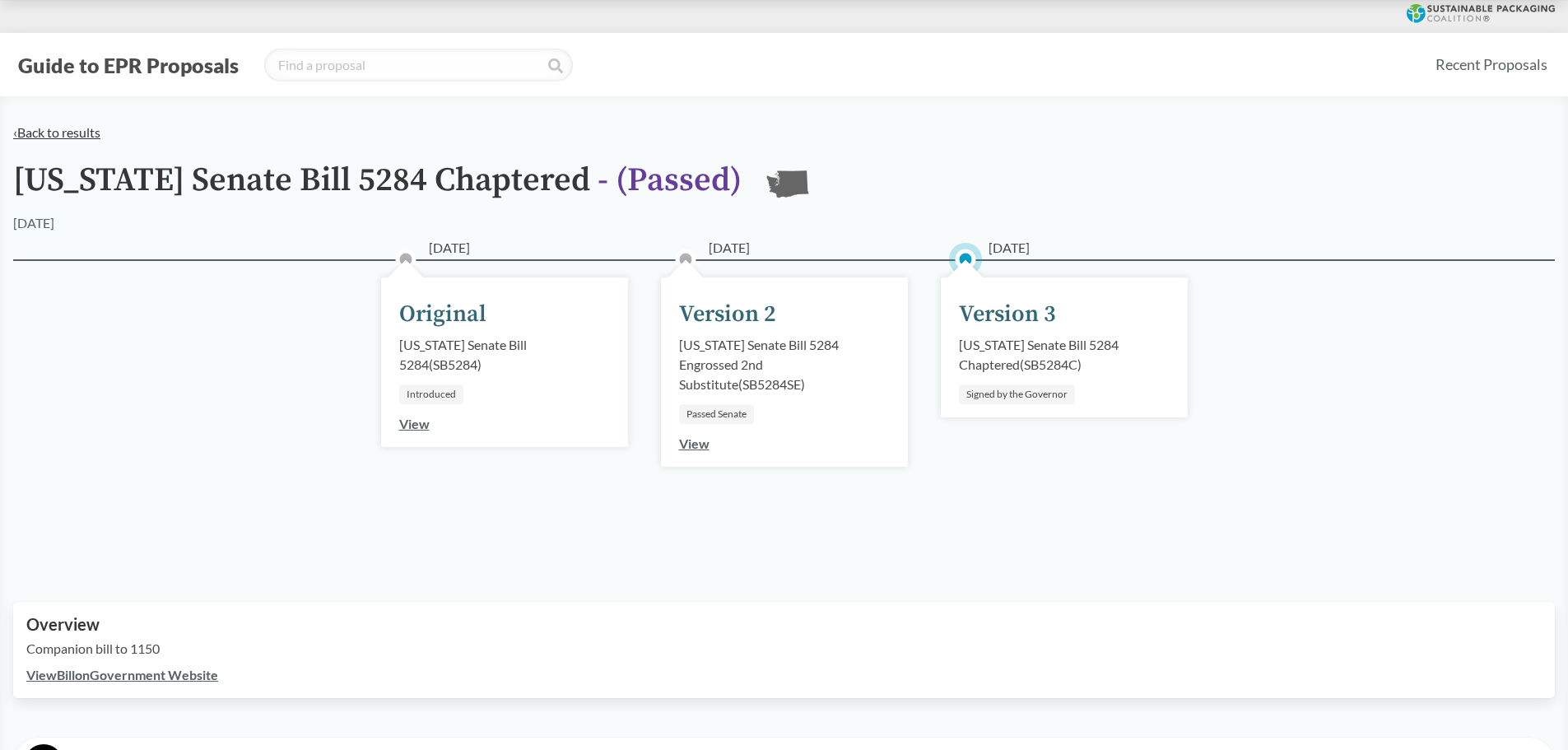
click at [62, 133] on link "‹ Back to results" at bounding box center [57, 131] width 88 height 16
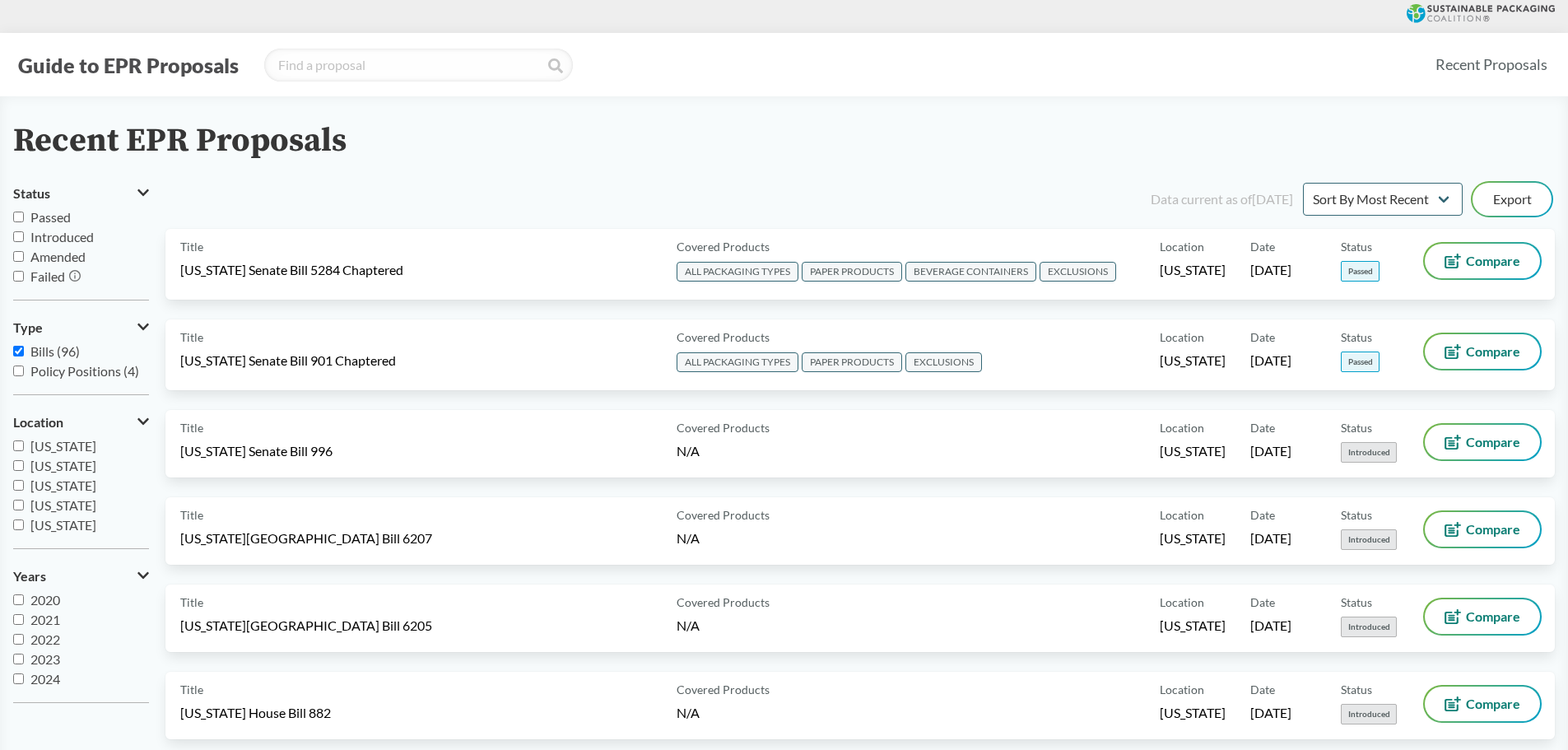
click at [26, 222] on label "Passed" at bounding box center [80, 217] width 136 height 20
click at [24, 222] on input "Passed" at bounding box center [18, 217] width 11 height 11
checkbox input "true"
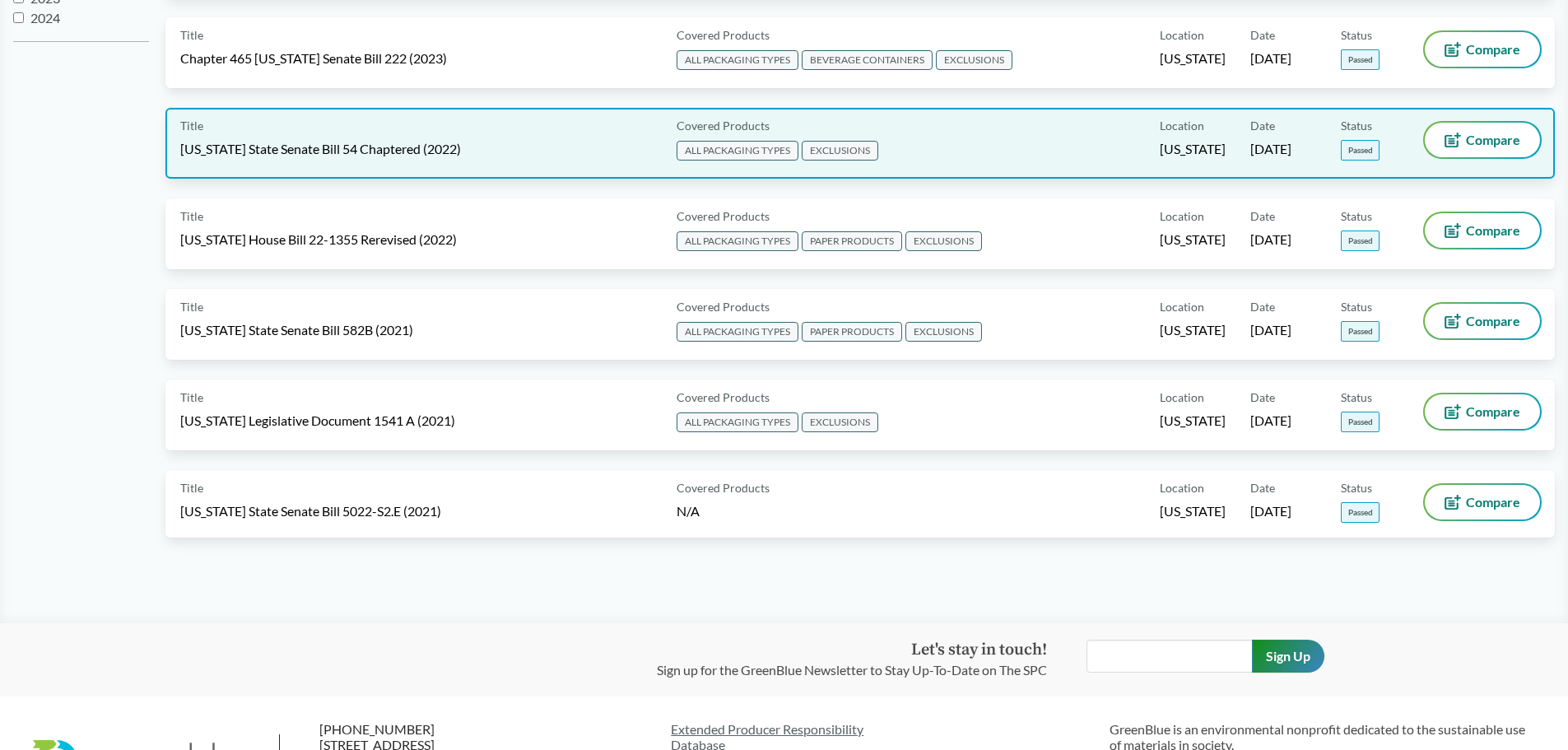
scroll to position [407, 0]
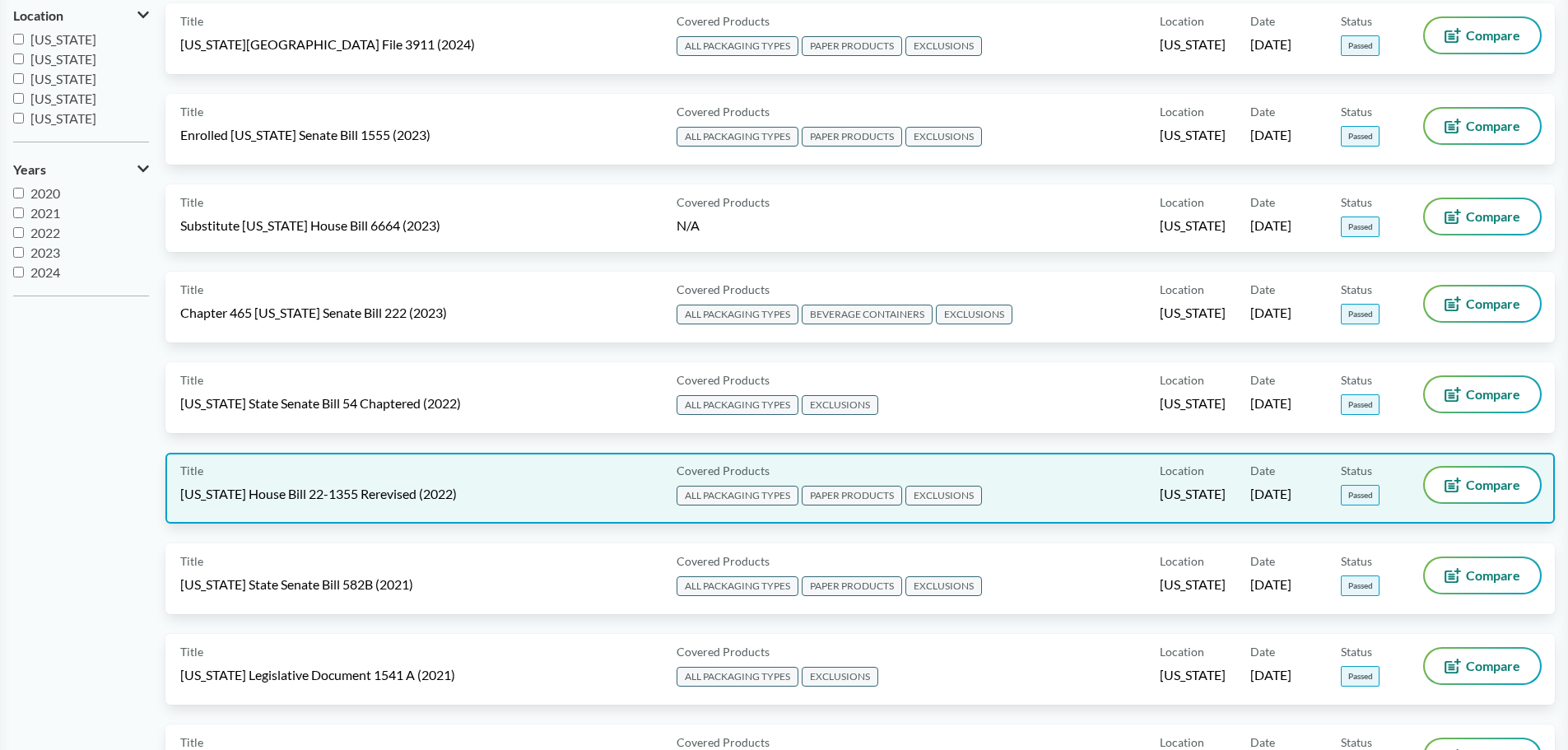
click at [771, 471] on div "Covered Products ALL PACKAGING TYPES PAPER PRODUCTS EXCLUSIONS" at bounding box center [915, 488] width 490 height 41
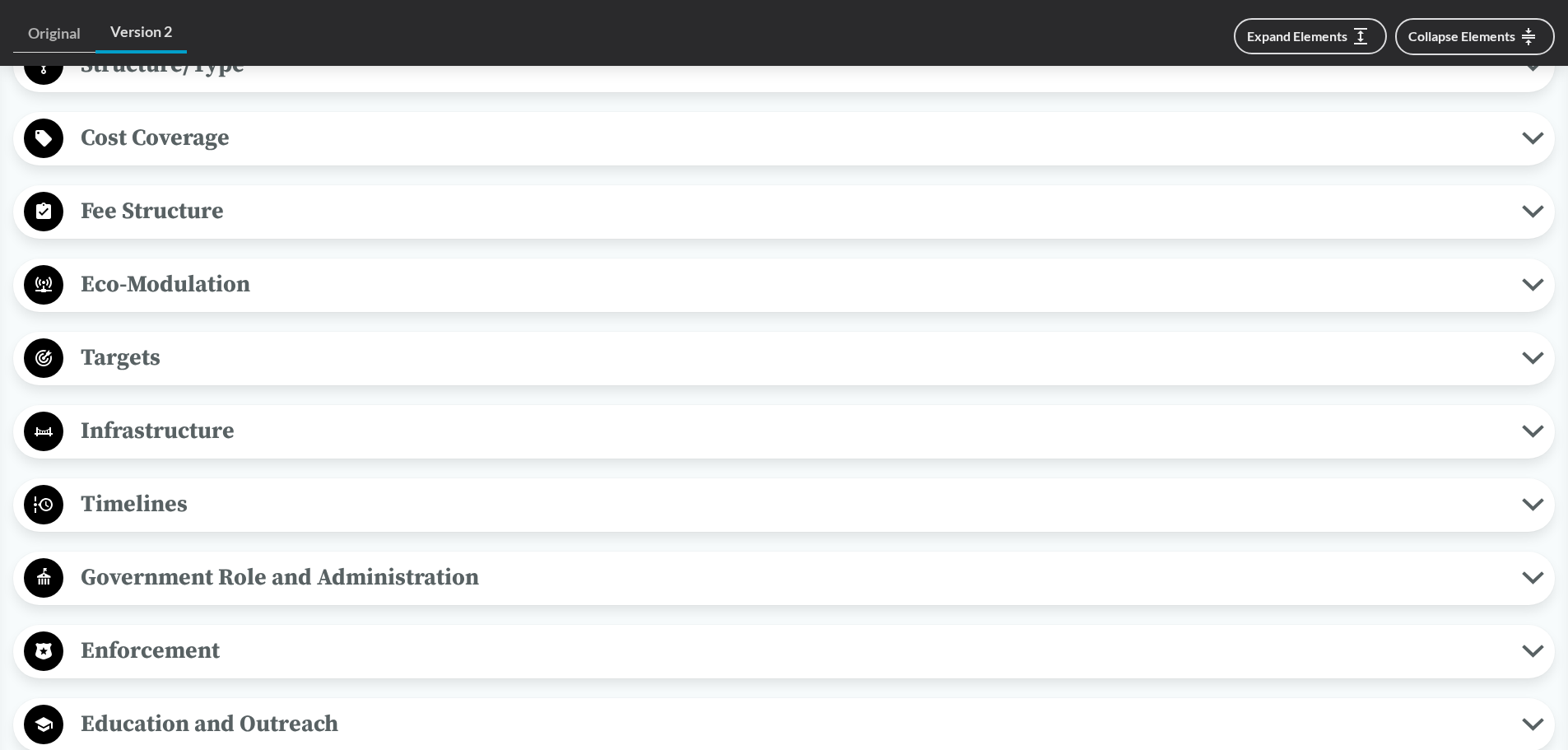
scroll to position [1153, 0]
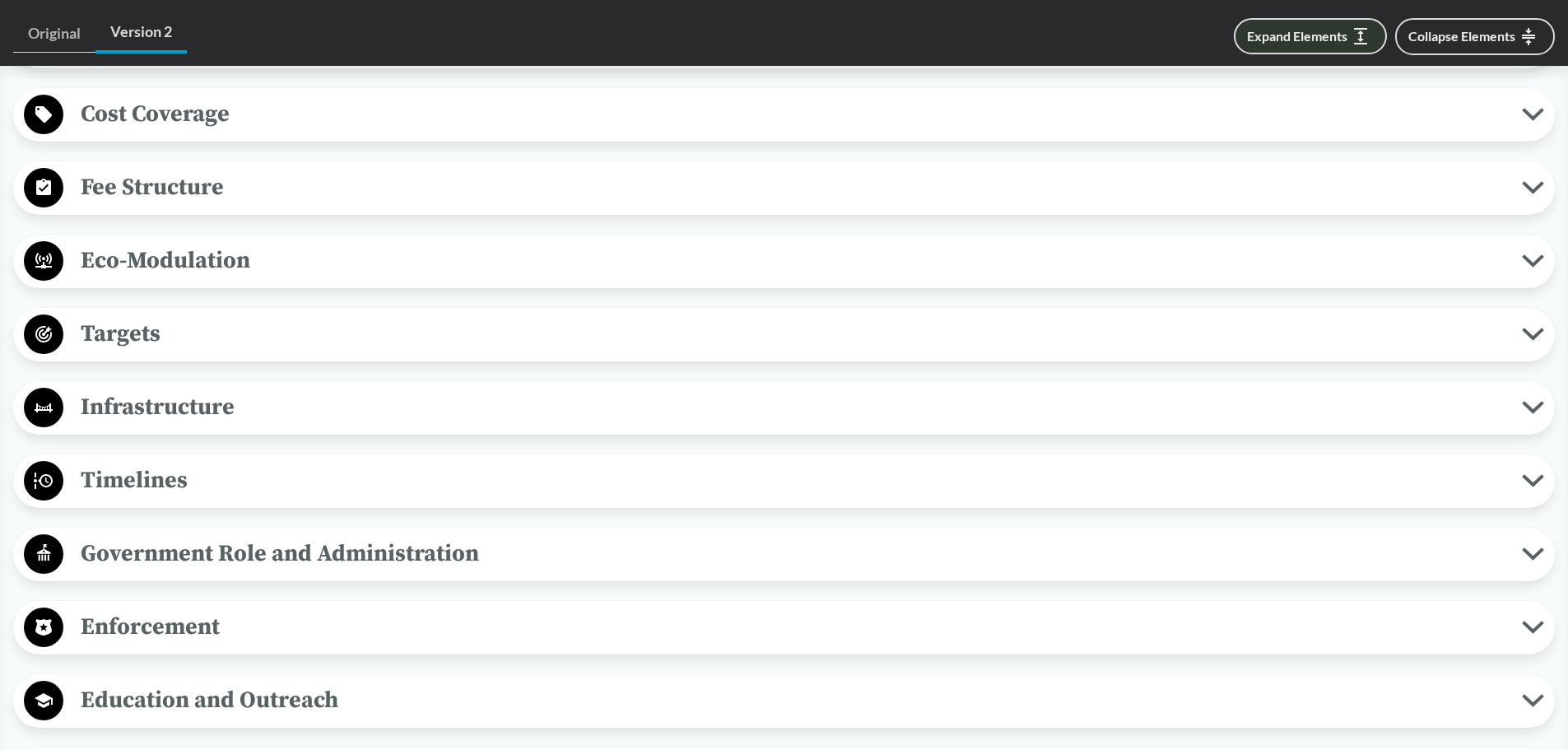
click at [771, 39] on button "Expand Elements" at bounding box center [1311, 36] width 153 height 36
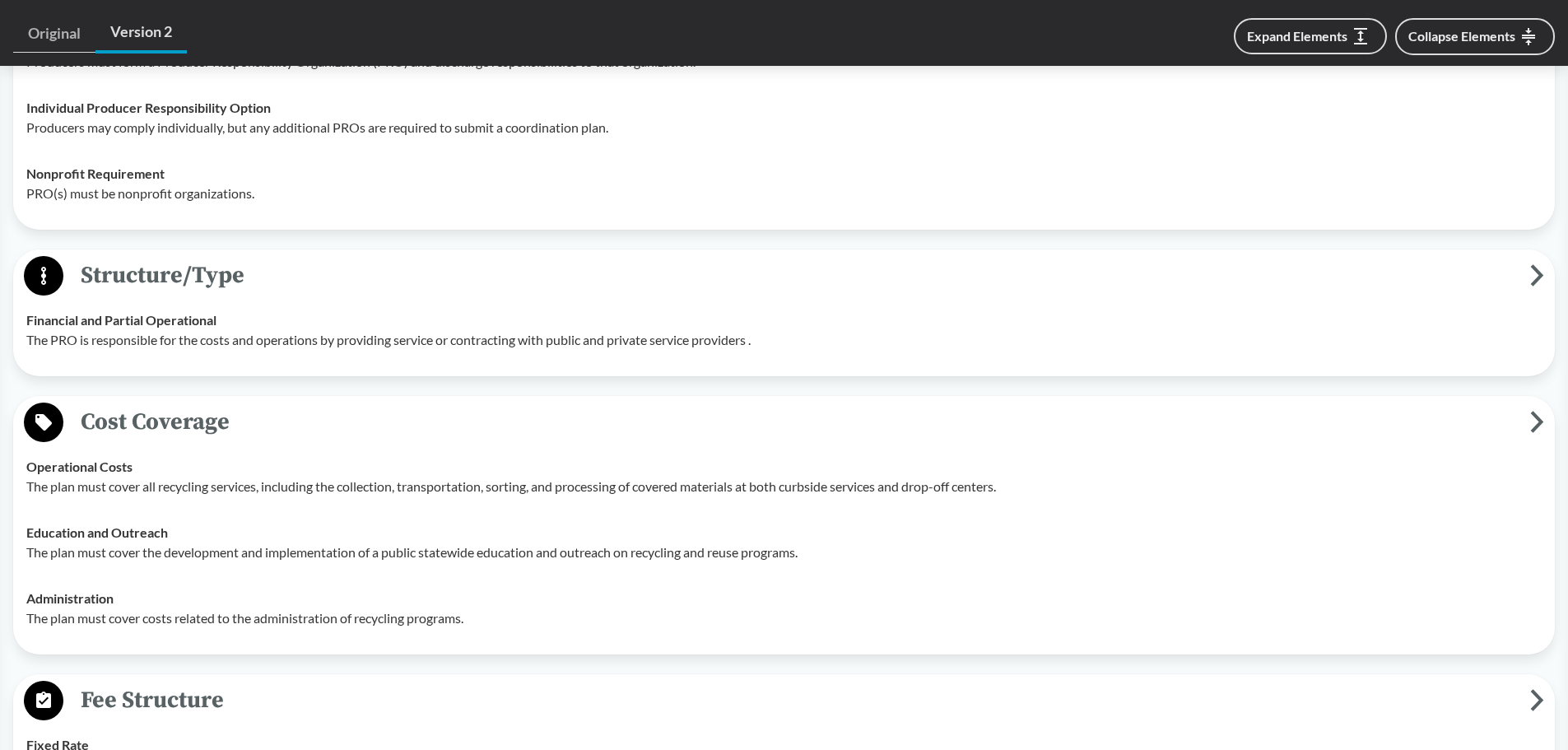
click at [771, 282] on span "Structure/Type" at bounding box center [796, 276] width 1467 height 37
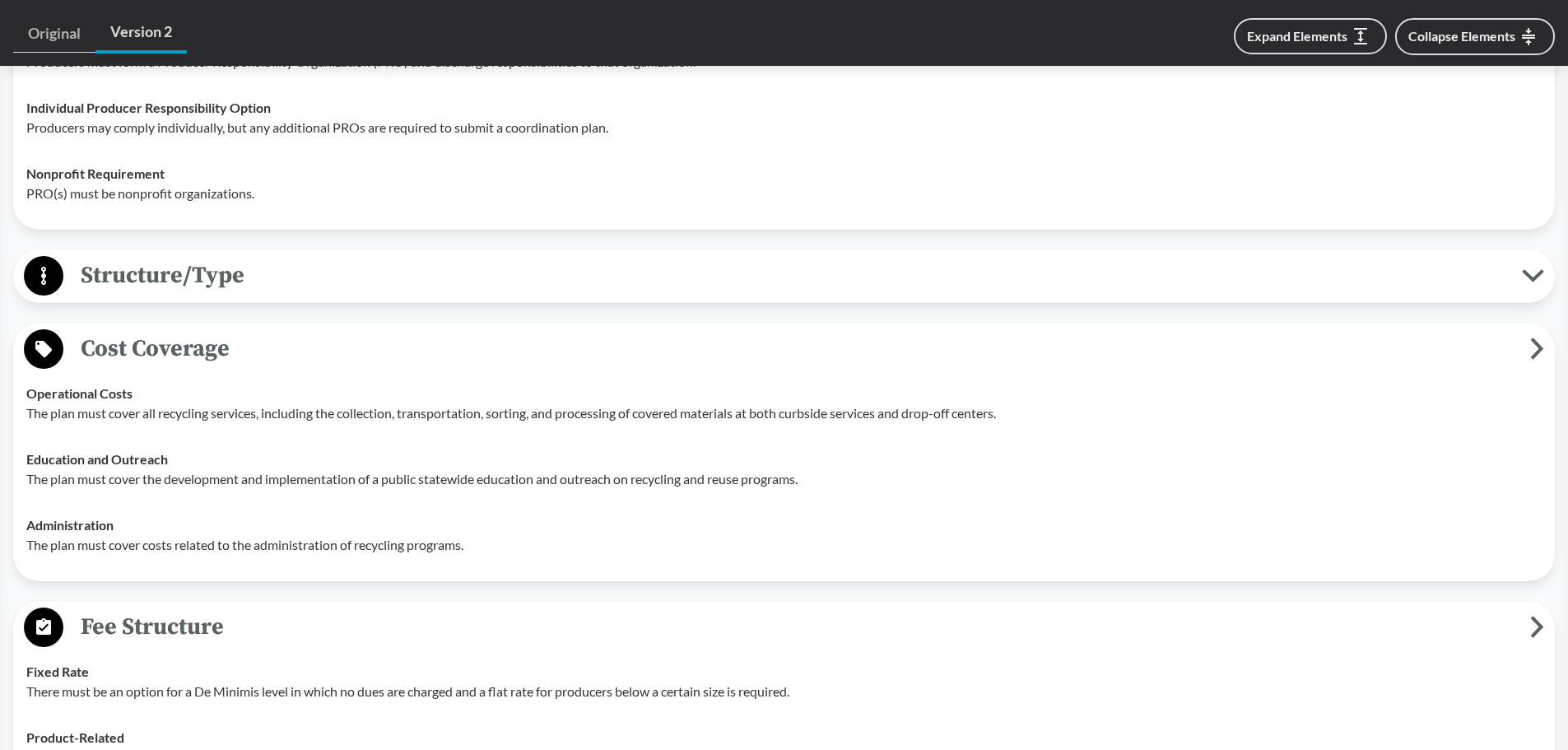
click at [771, 271] on span "Structure/Type" at bounding box center [792, 276] width 1459 height 37
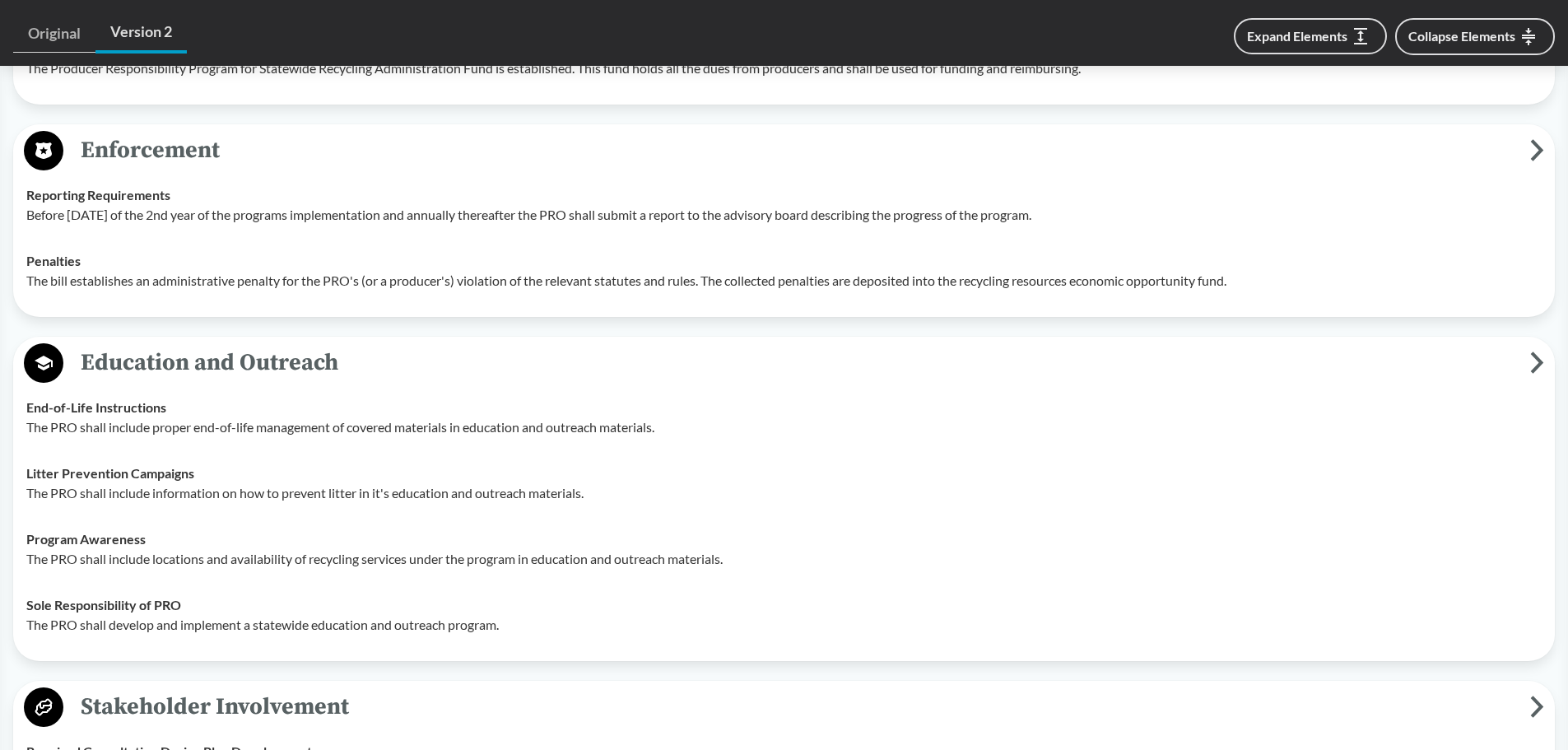
scroll to position [4583, 0]
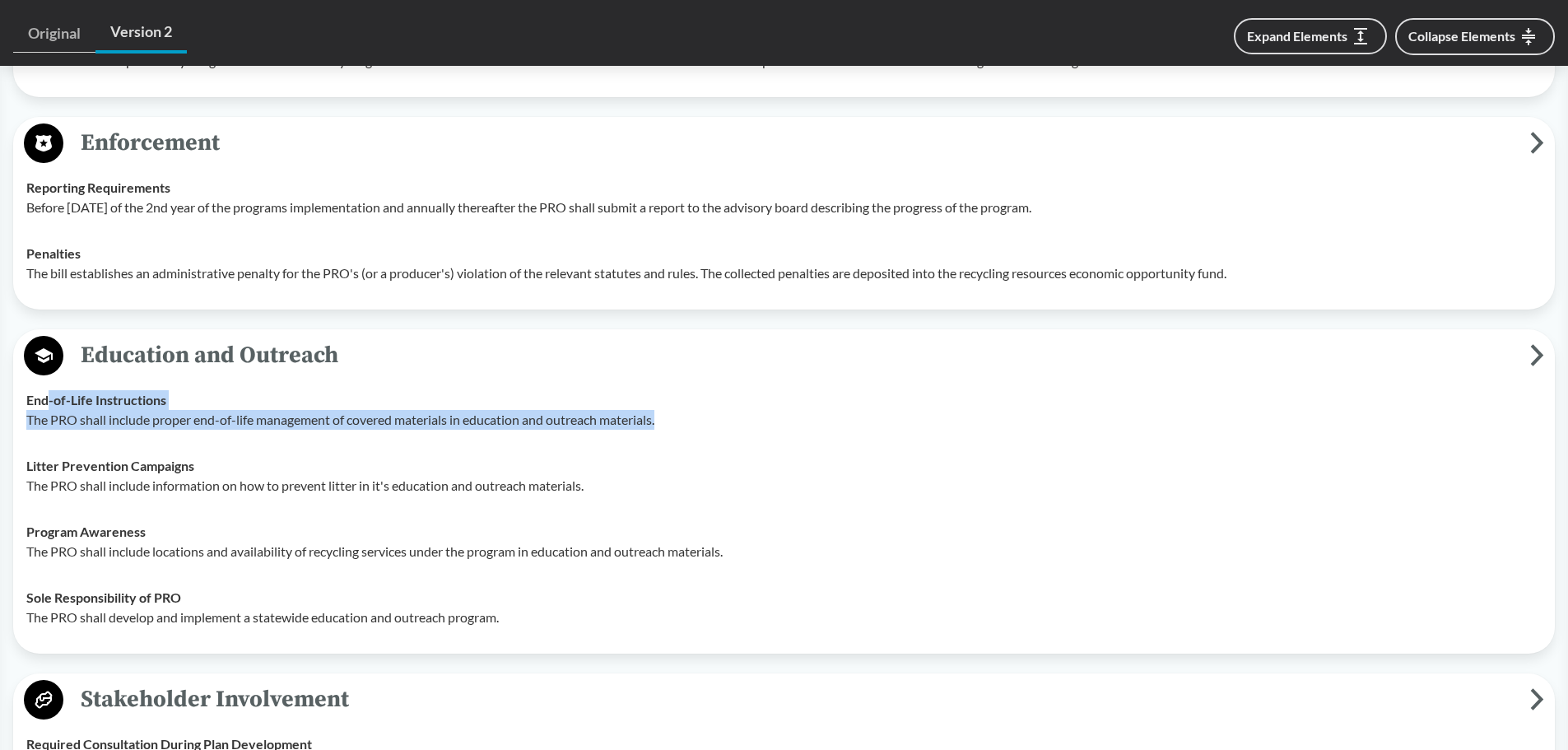
drag, startPoint x: 46, startPoint y: 395, endPoint x: 680, endPoint y: 427, distance: 634.8
click at [680, 427] on div "End-of-Life Instructions The PRO shall include proper end-of-life management of…" at bounding box center [784, 410] width 1516 height 39
click at [680, 427] on p "The PRO shall include proper end-of-life management of covered materials in edu…" at bounding box center [784, 420] width 1516 height 20
drag, startPoint x: 680, startPoint y: 420, endPoint x: 22, endPoint y: 404, distance: 658.2
click at [22, 404] on td "End-of-Life Instructions The PRO shall include proper end-of-life management of…" at bounding box center [784, 410] width 1531 height 66
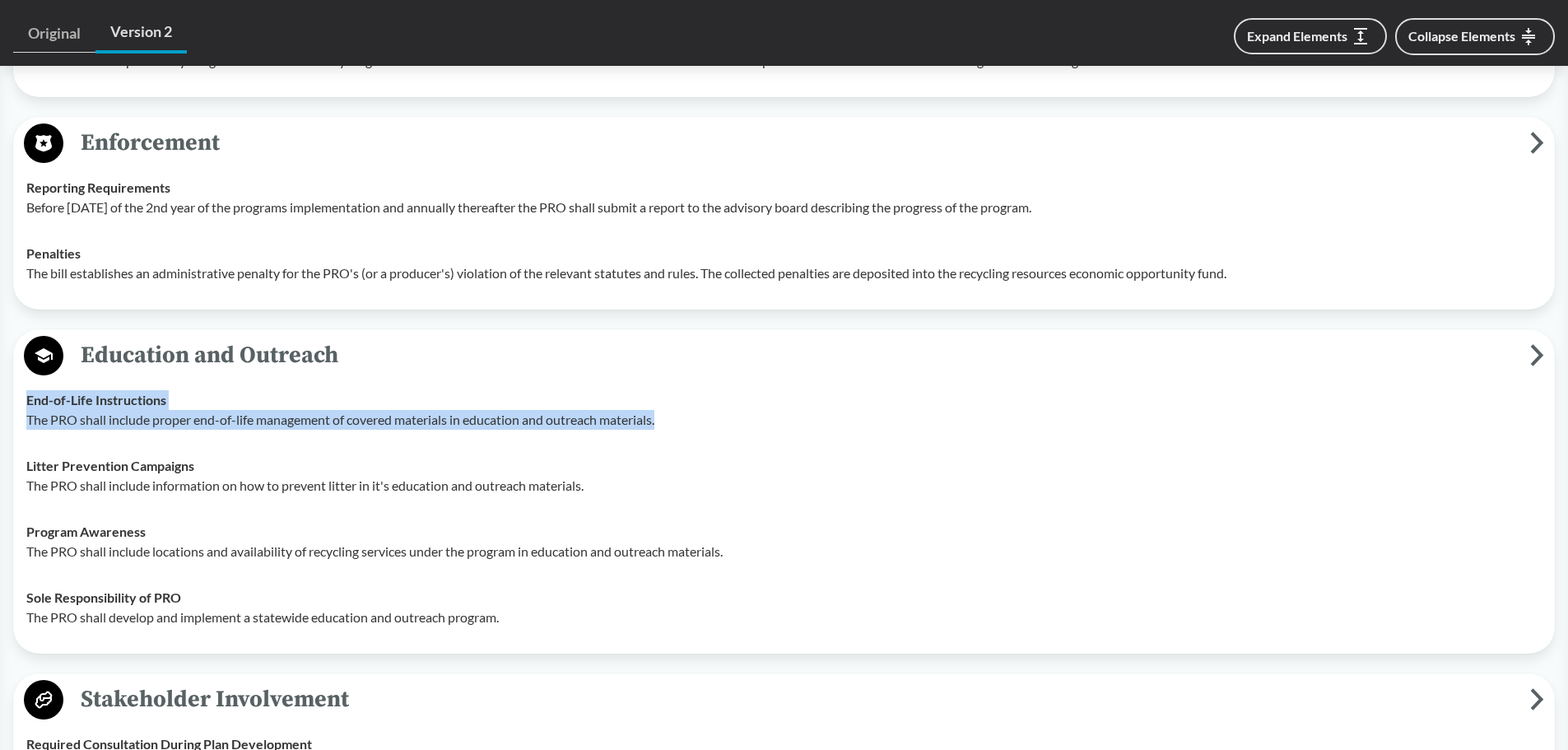
copy div "End-of-Life Instructions The PRO shall include proper end-of-life management of…"
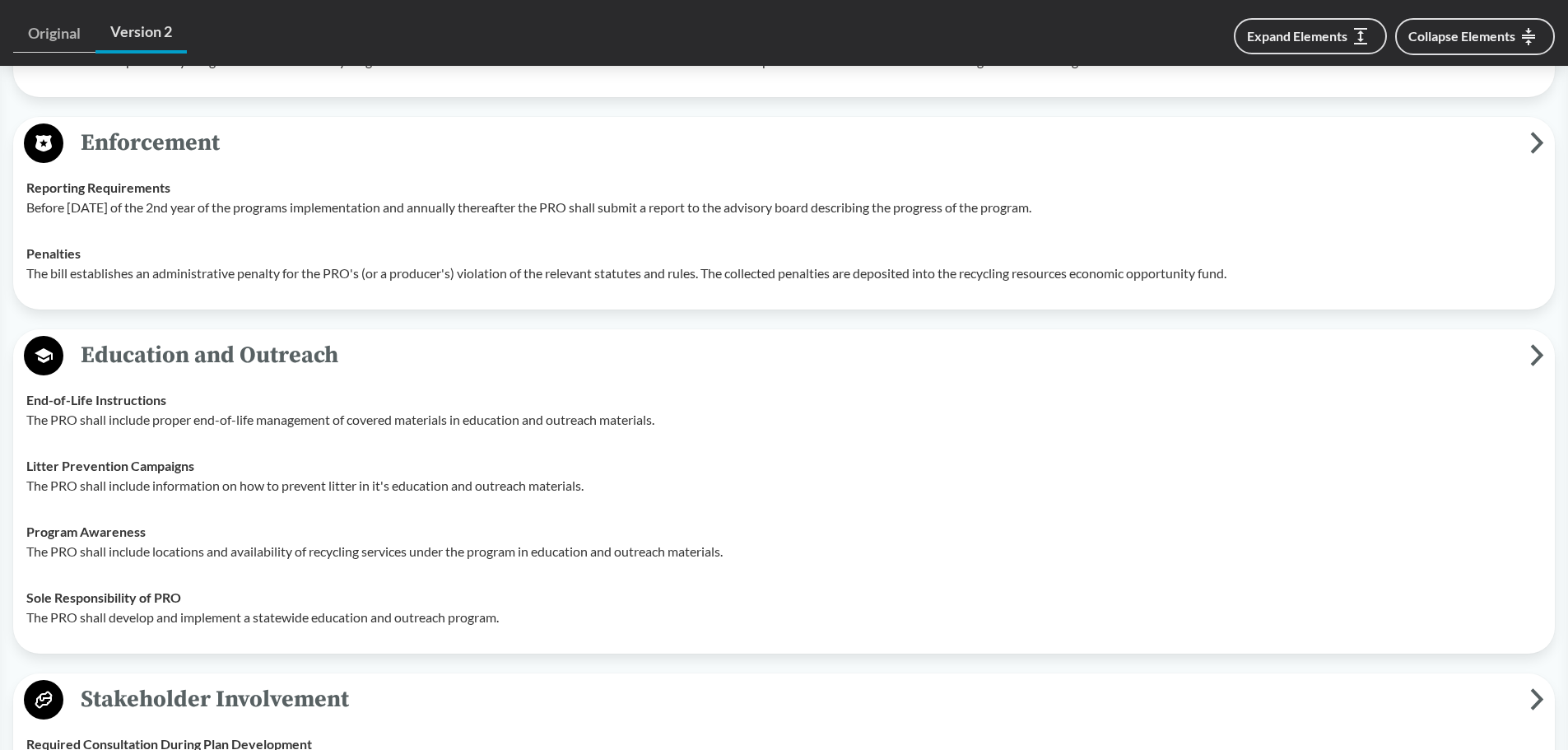
click at [643, 467] on div "Litter Prevention Campaigns The PRO shall include information on how to prevent…" at bounding box center [784, 475] width 1516 height 39
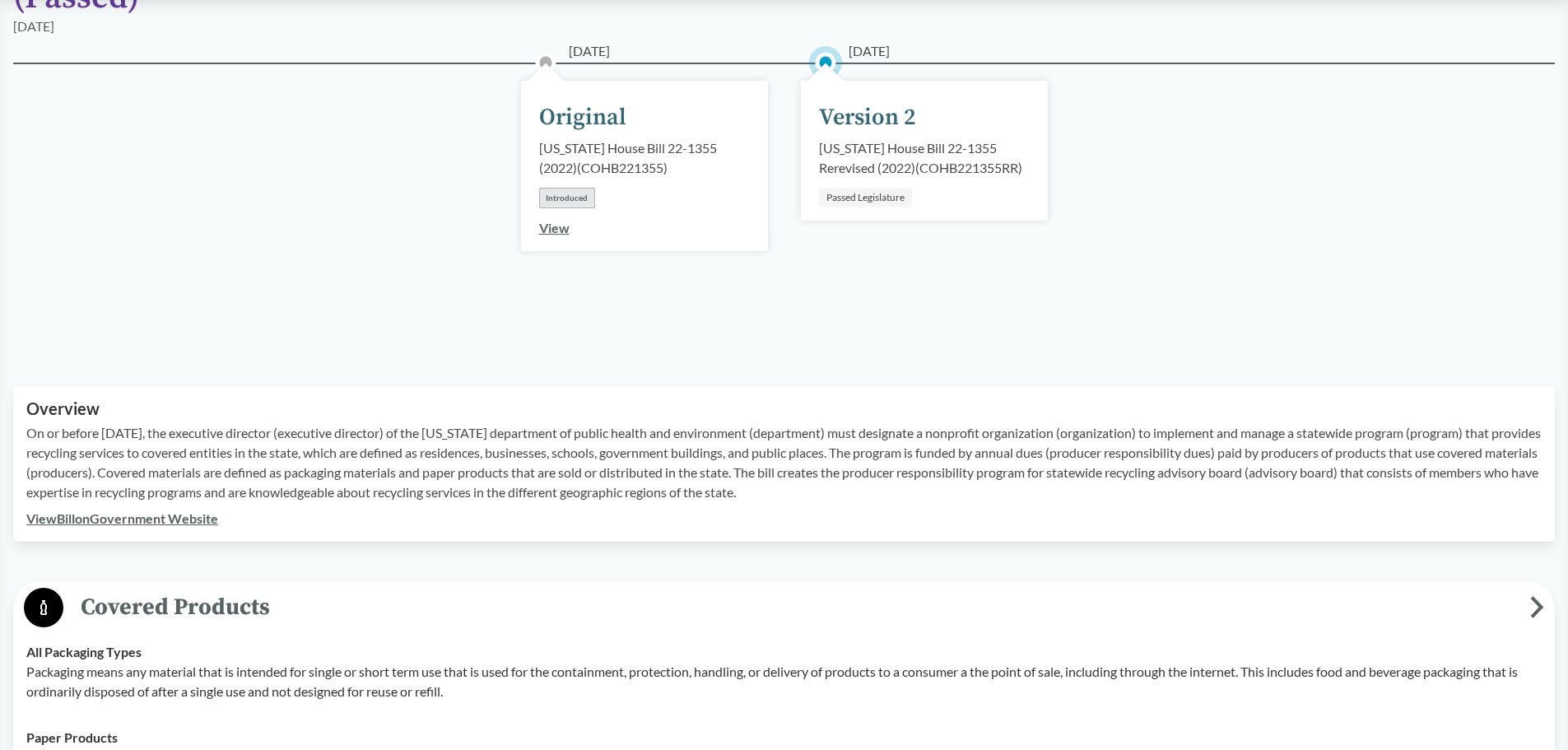
scroll to position [0, 0]
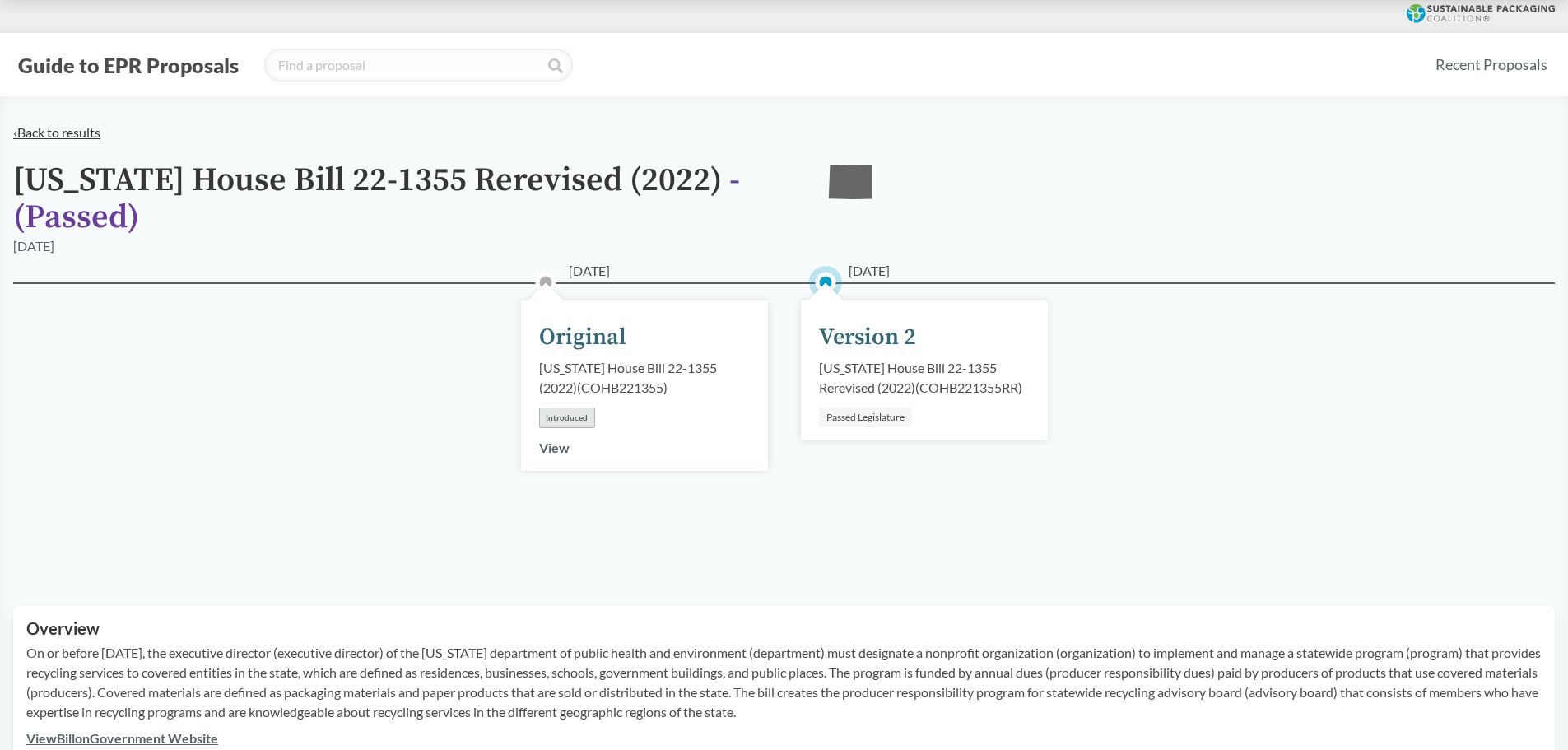
click at [72, 133] on link "‹ Back to results" at bounding box center [57, 131] width 88 height 16
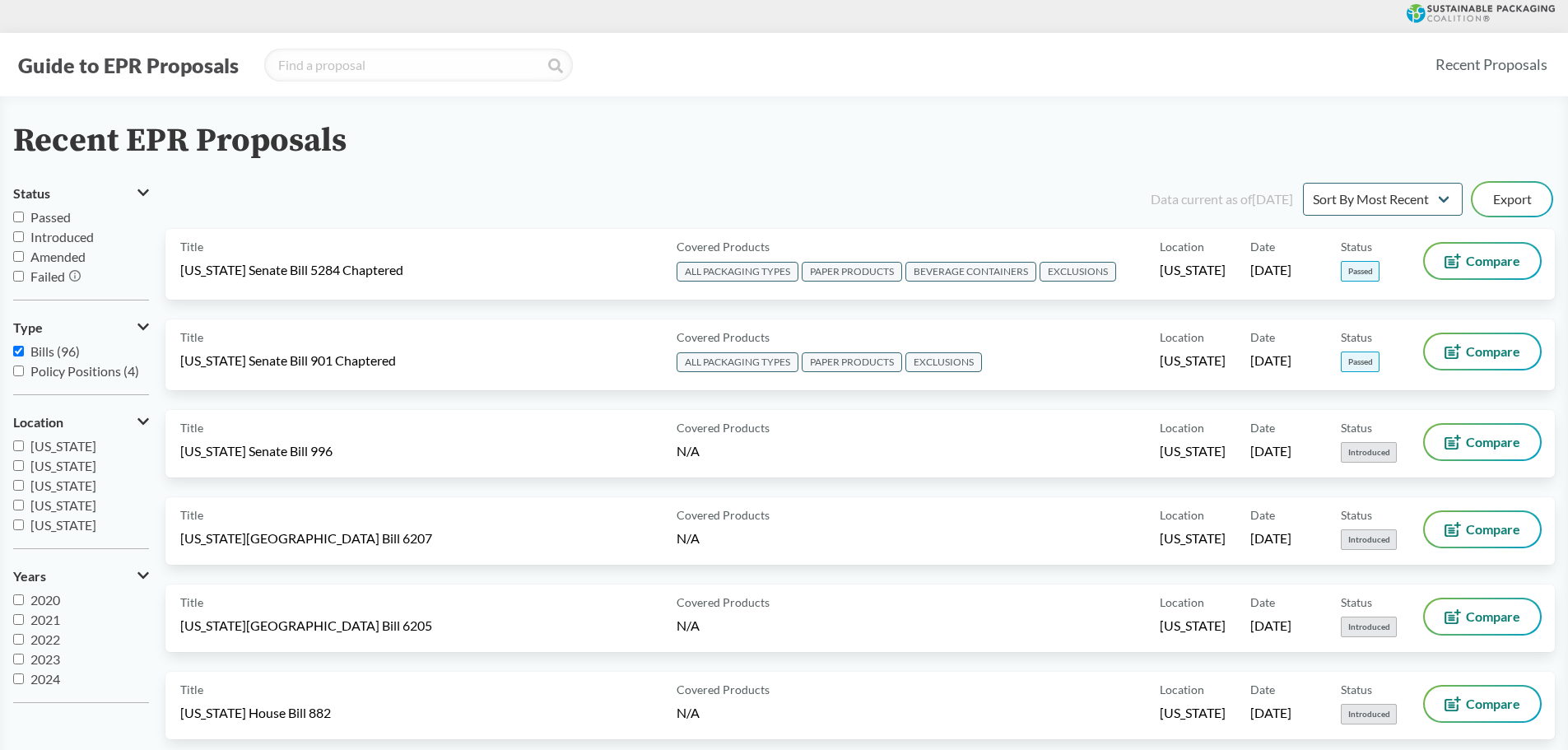
click at [31, 217] on span "Passed" at bounding box center [50, 216] width 40 height 16
click at [24, 217] on input "Passed" at bounding box center [18, 217] width 11 height 11
checkbox input "true"
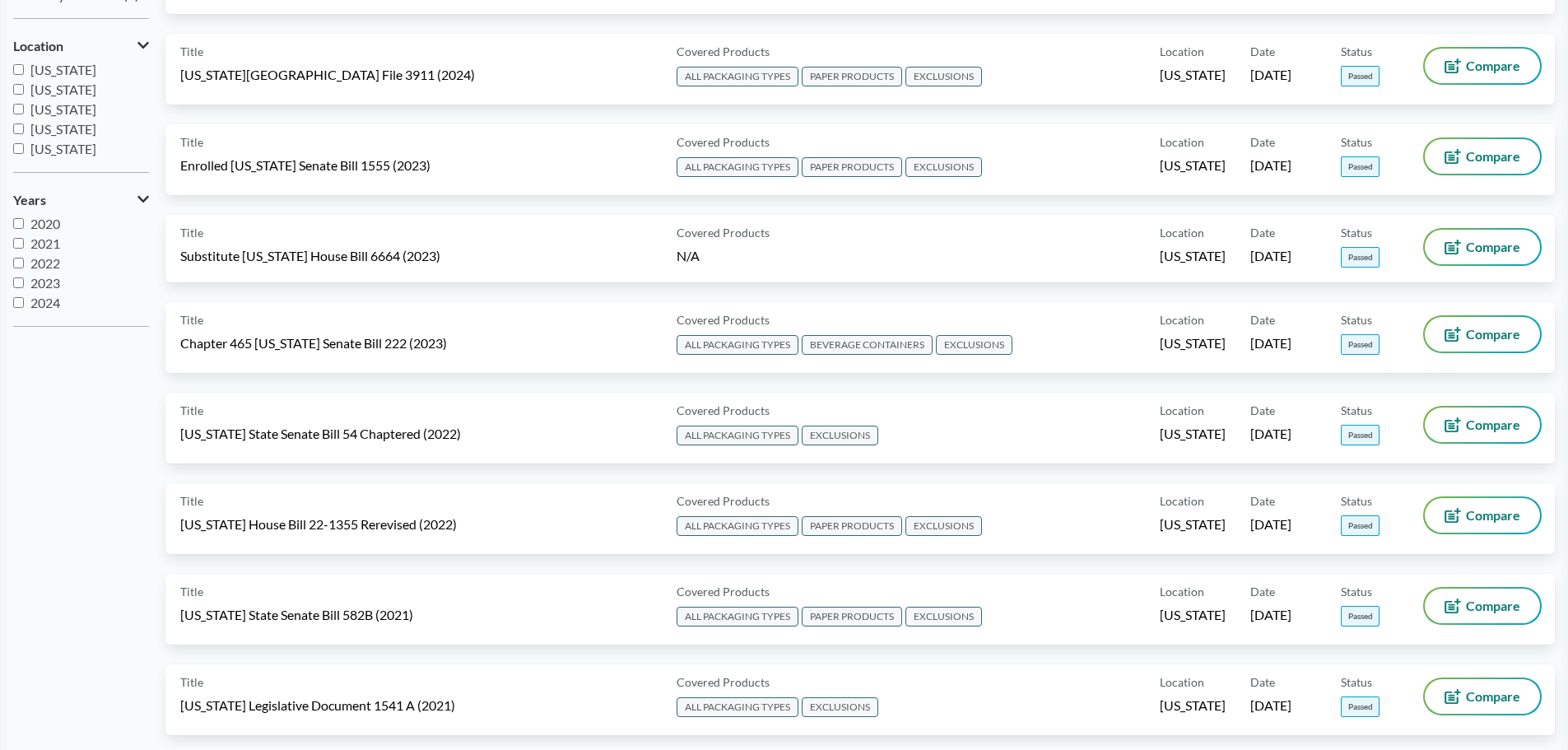
scroll to position [577, 0]
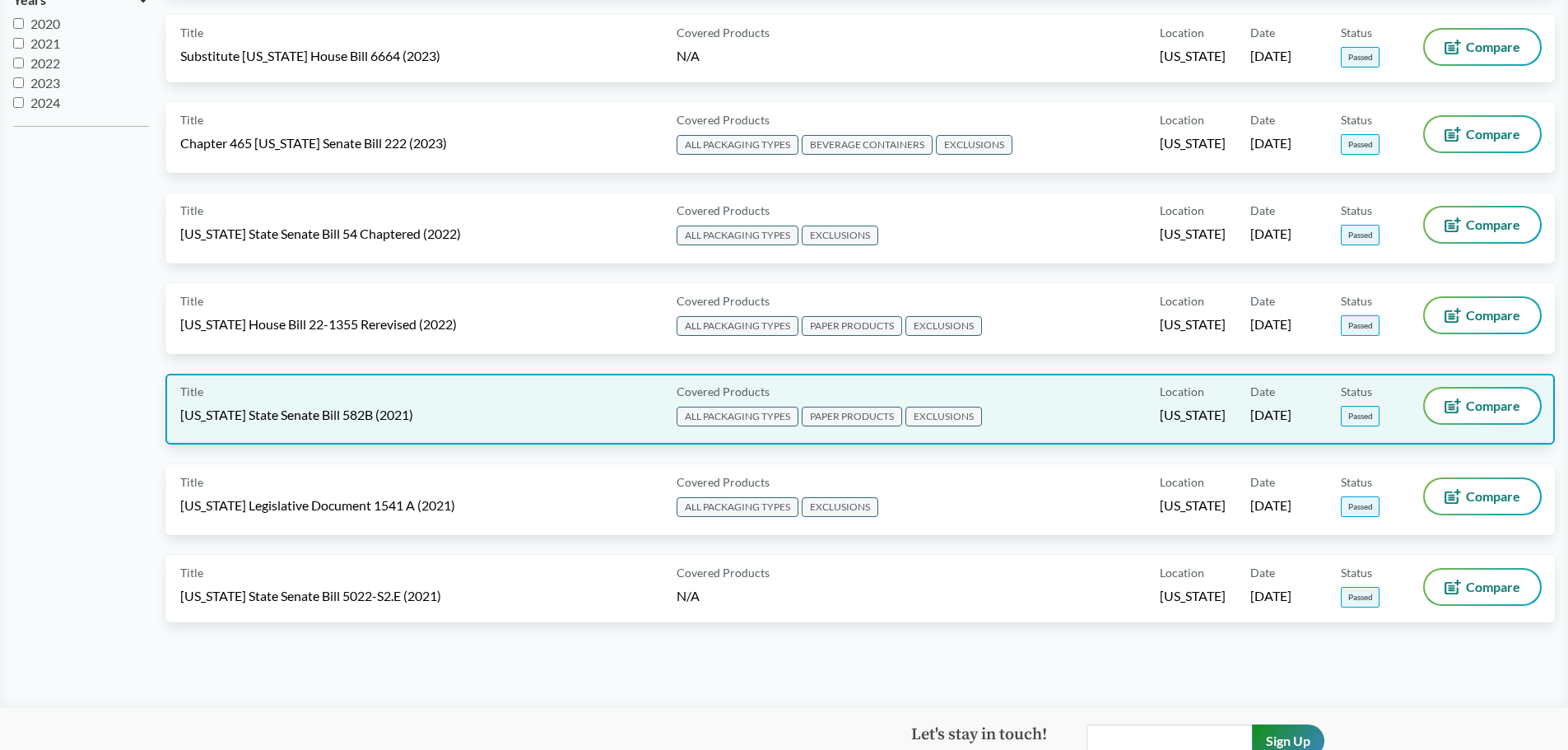
click at [257, 414] on span "[US_STATE] State Senate Bill 582B (2021)" at bounding box center [296, 415] width 233 height 18
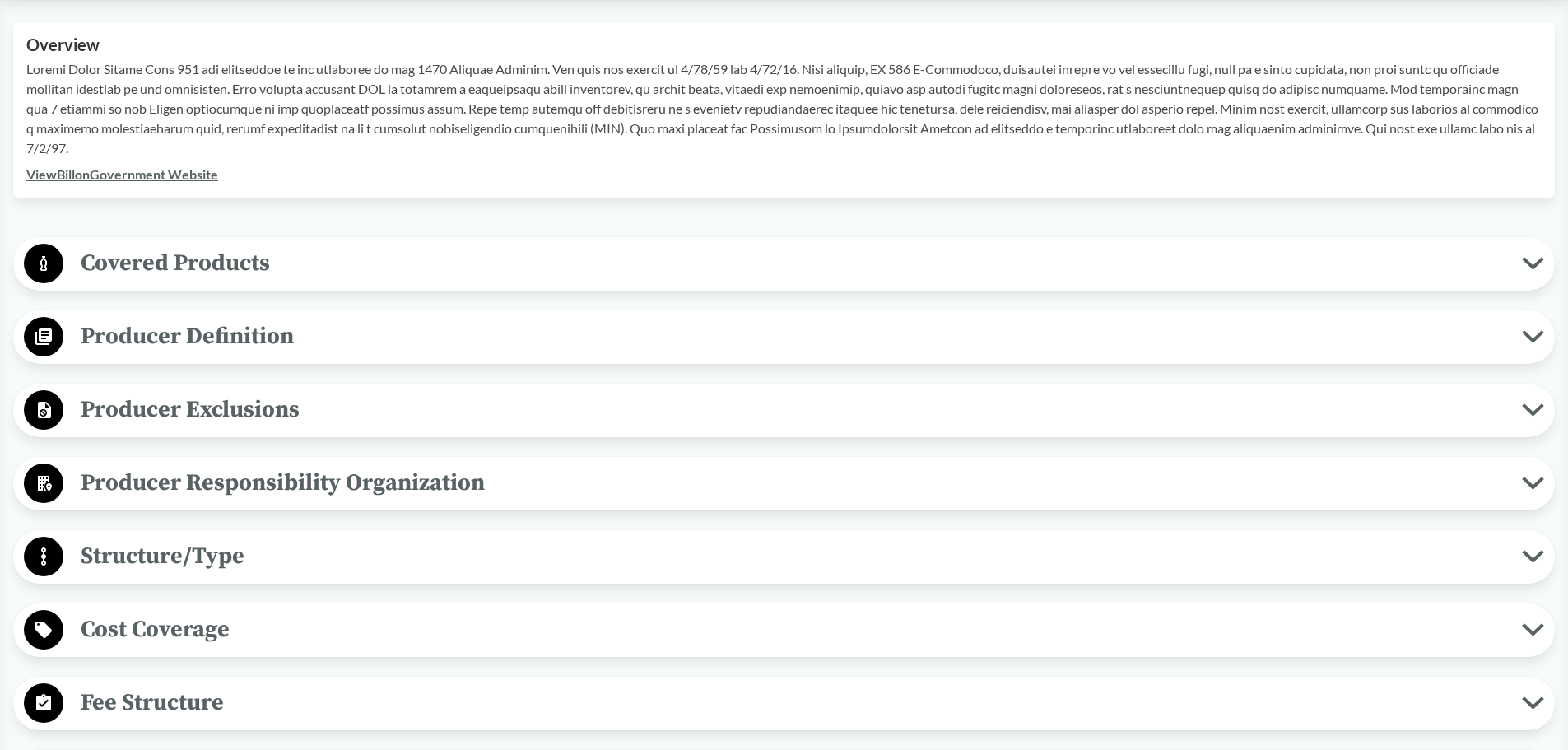
scroll to position [577, 0]
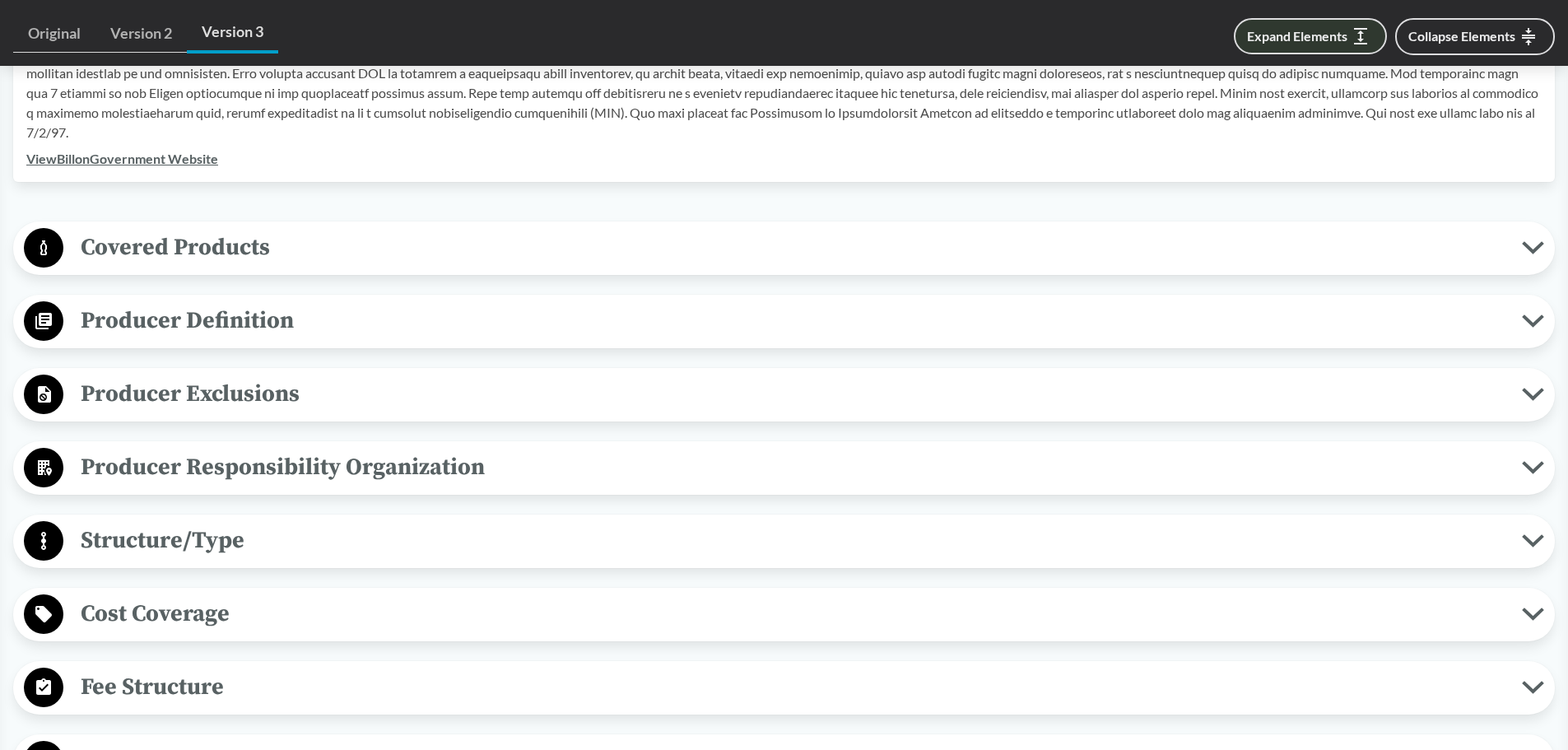
click at [771, 41] on button "Expand Elements" at bounding box center [1311, 36] width 153 height 36
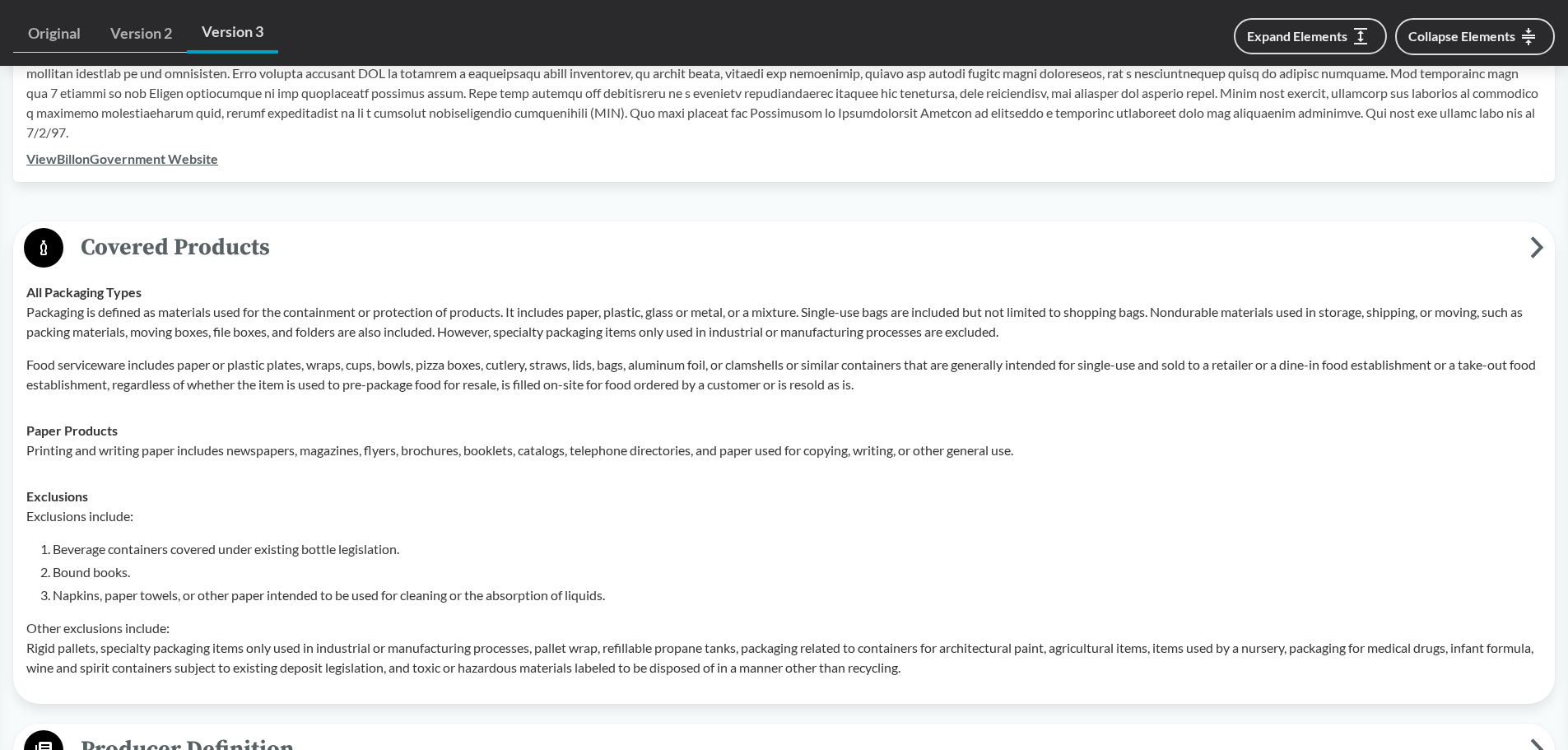
scroll to position [5205, 0]
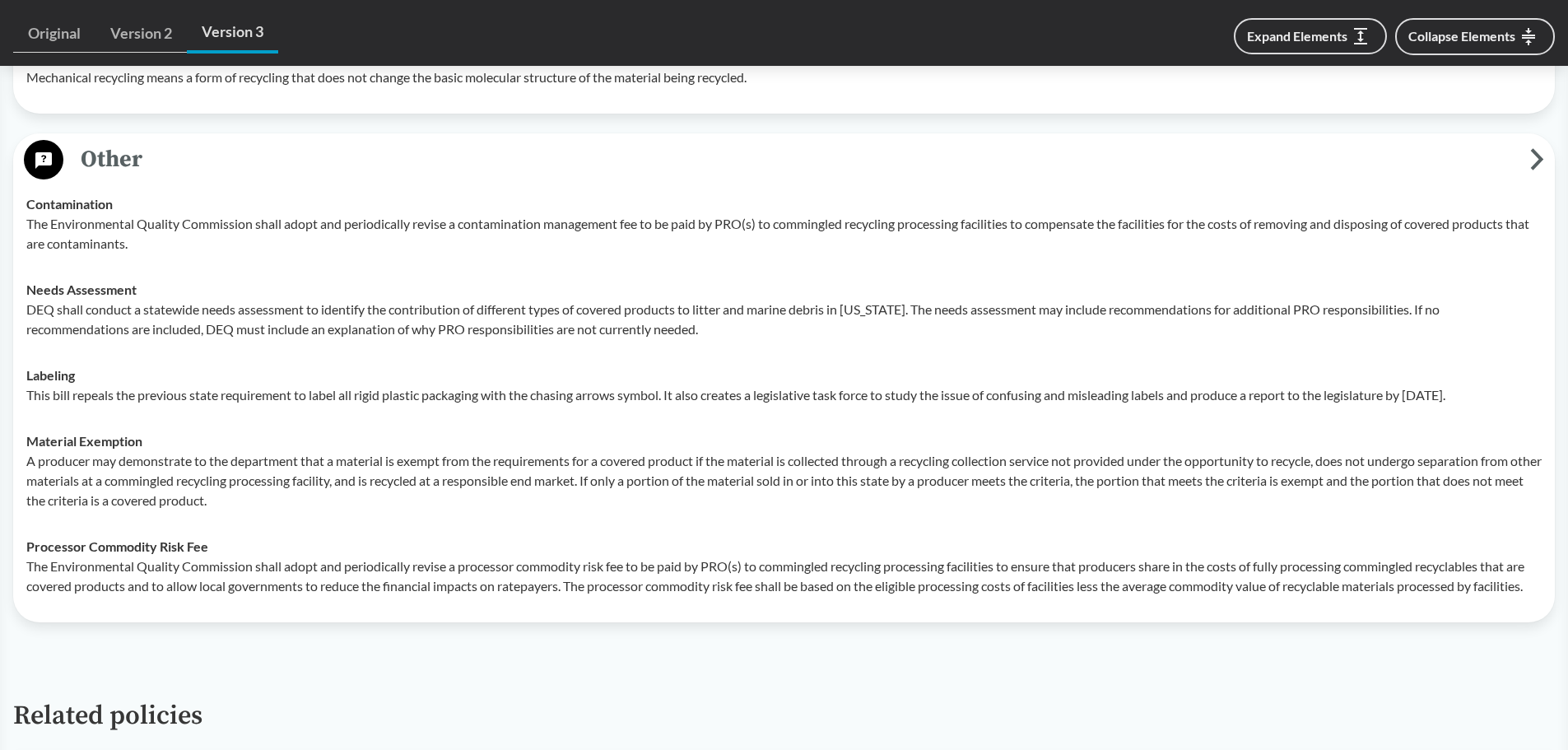
drag, startPoint x: 244, startPoint y: 378, endPoint x: 211, endPoint y: 381, distance: 33.1
click at [239, 379] on div "Labeling This bill repeals the previous state requirement to label all rigid pl…" at bounding box center [784, 385] width 1516 height 39
click at [25, 376] on td "Labeling This bill repeals the previous state requirement to label all rigid pl…" at bounding box center [784, 385] width 1531 height 66
drag, startPoint x: 27, startPoint y: 376, endPoint x: 1523, endPoint y: 404, distance: 1496.3
click at [771, 404] on div "Labeling This bill repeals the previous state requirement to label all rigid pl…" at bounding box center [784, 385] width 1516 height 39
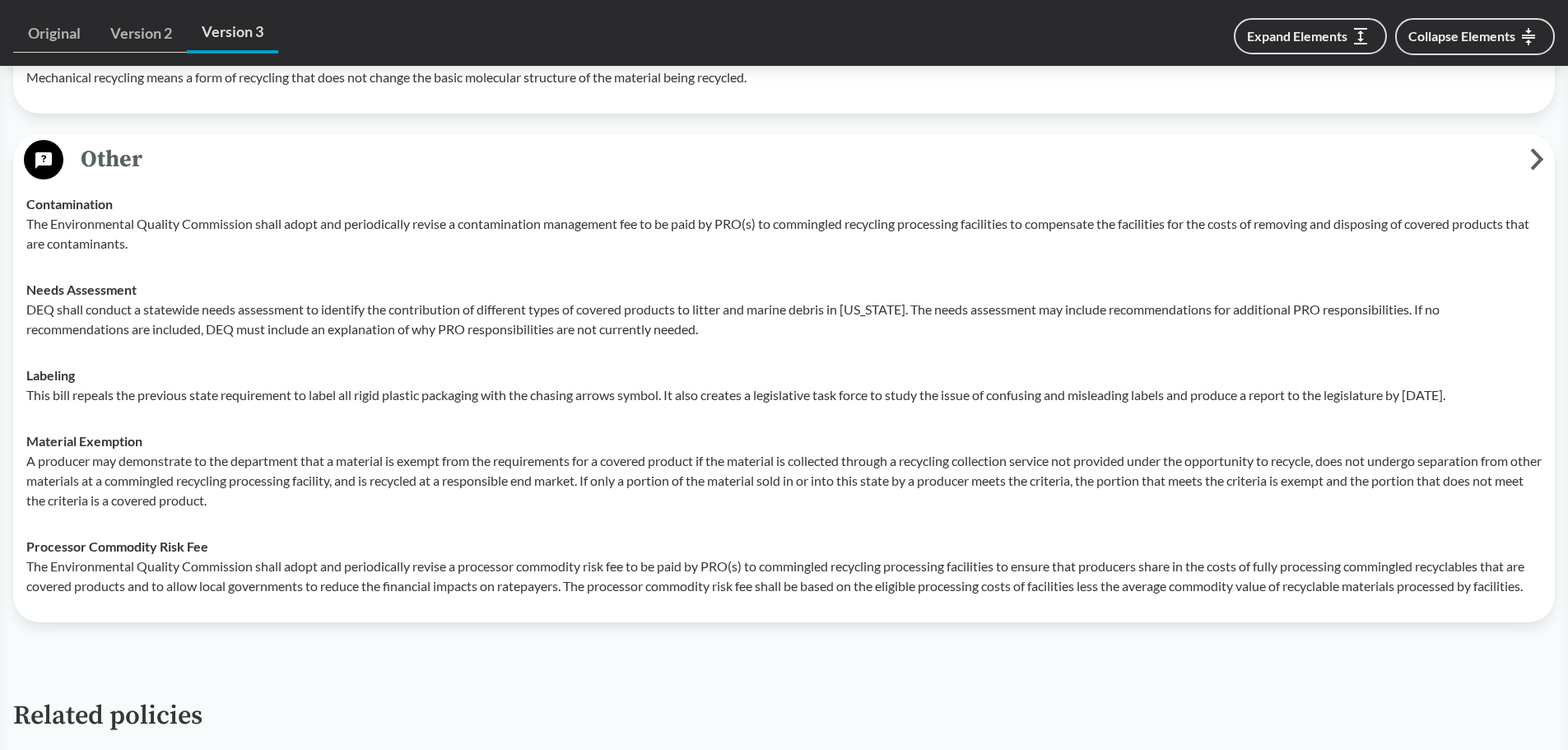
copy div "Labeling This bill repeals the previous state requirement to label all rigid pl…"
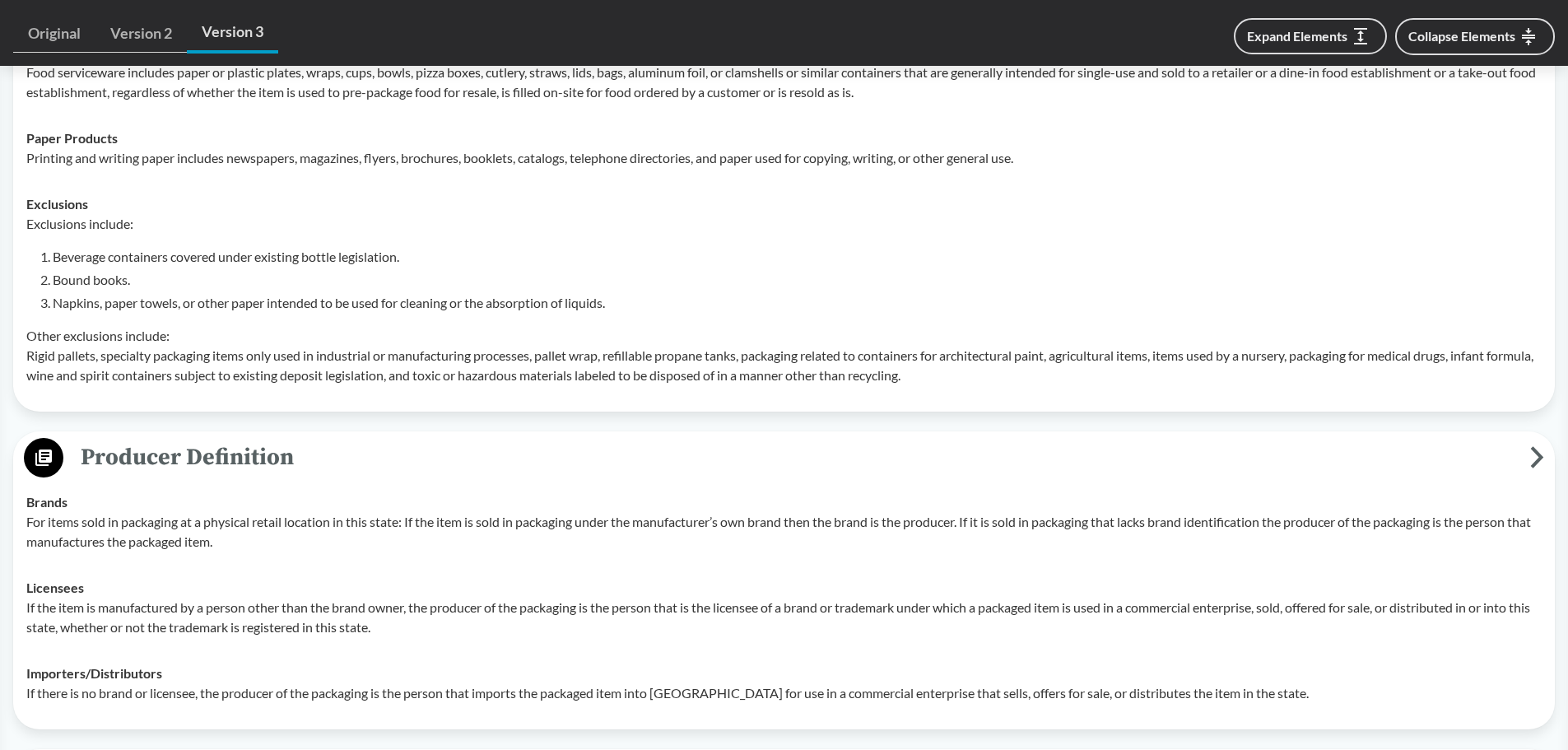
scroll to position [0, 0]
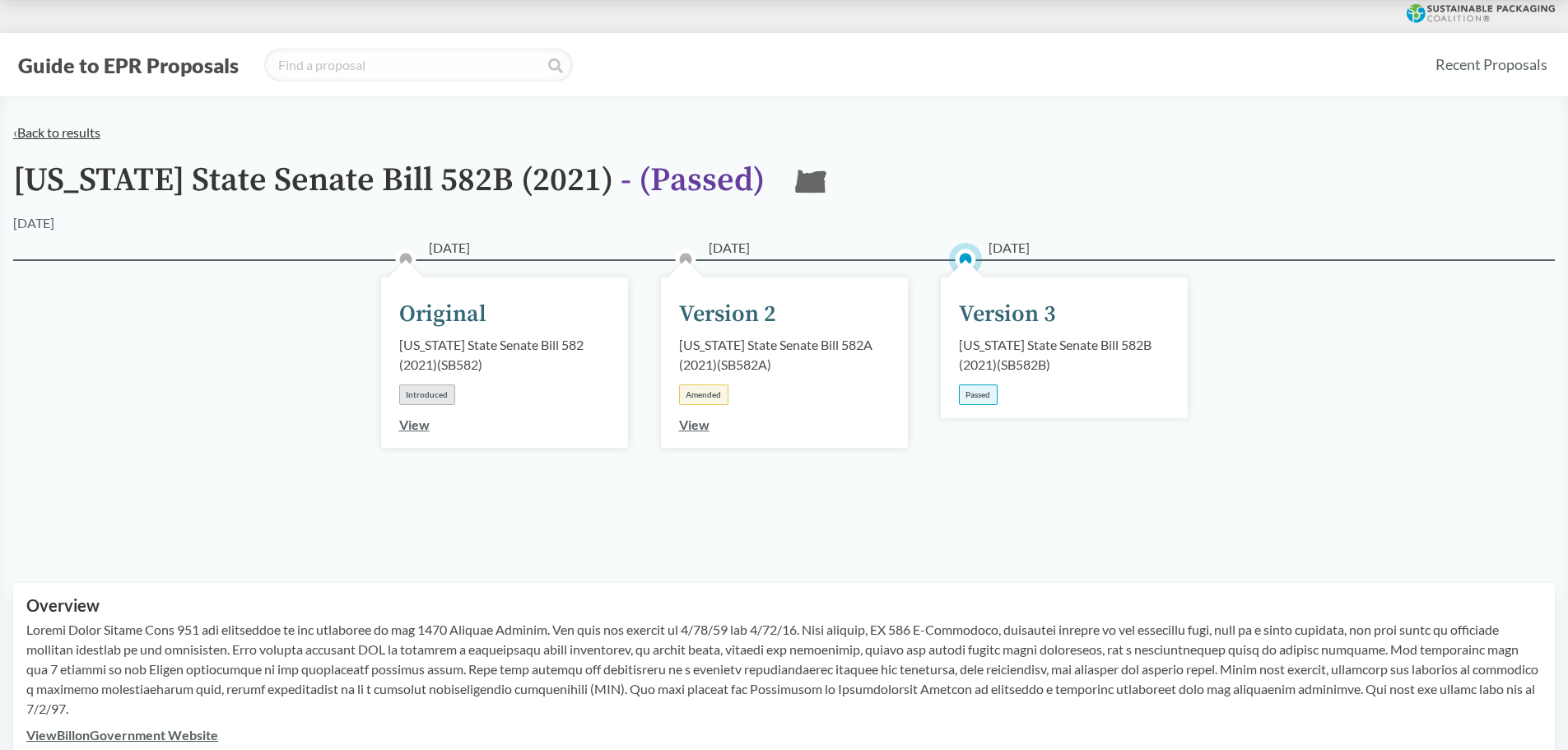
click at [41, 134] on link "‹ Back to results" at bounding box center [57, 131] width 88 height 16
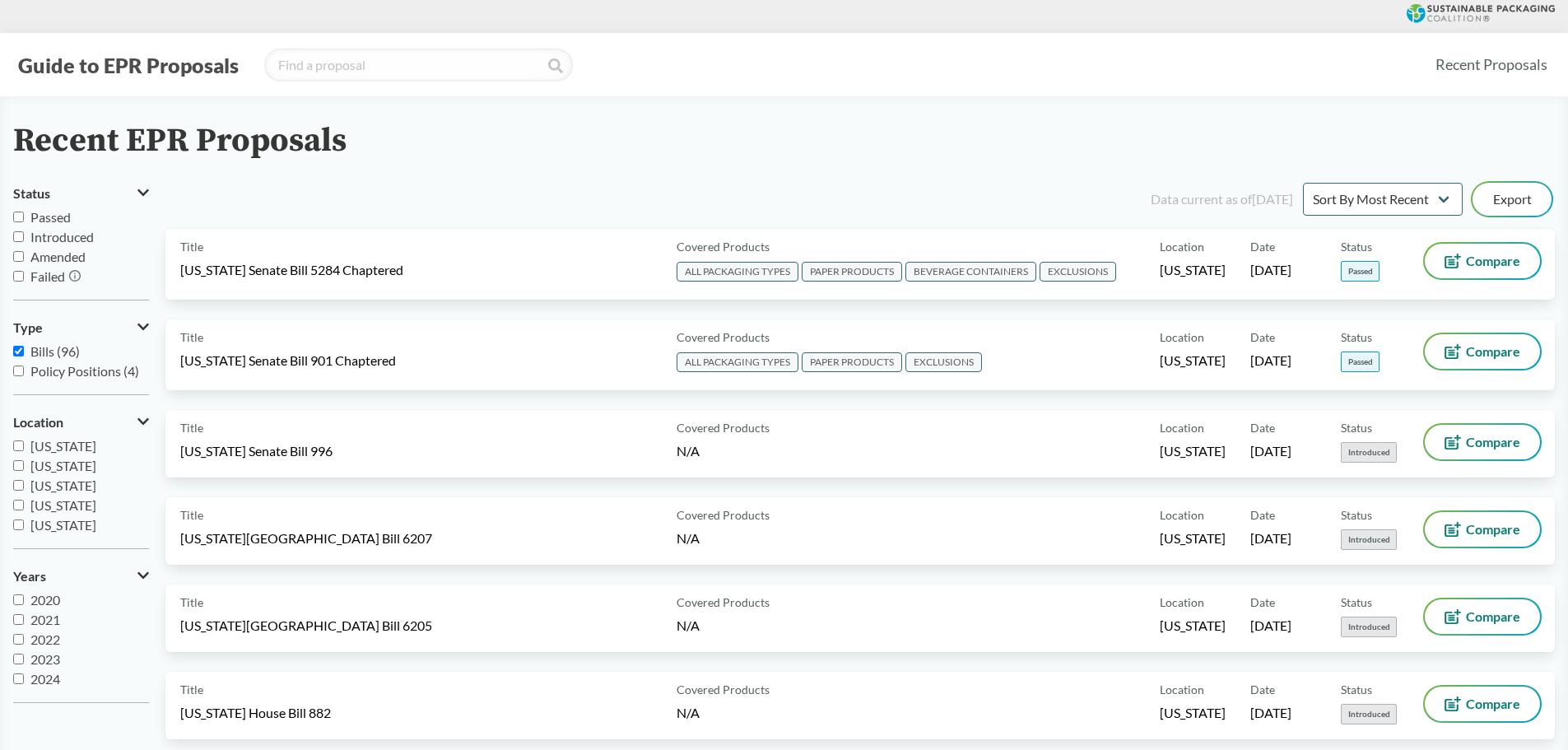
click at [17, 210] on label "Passed" at bounding box center [80, 217] width 136 height 20
click at [17, 212] on input "Passed" at bounding box center [18, 217] width 11 height 11
checkbox input "true"
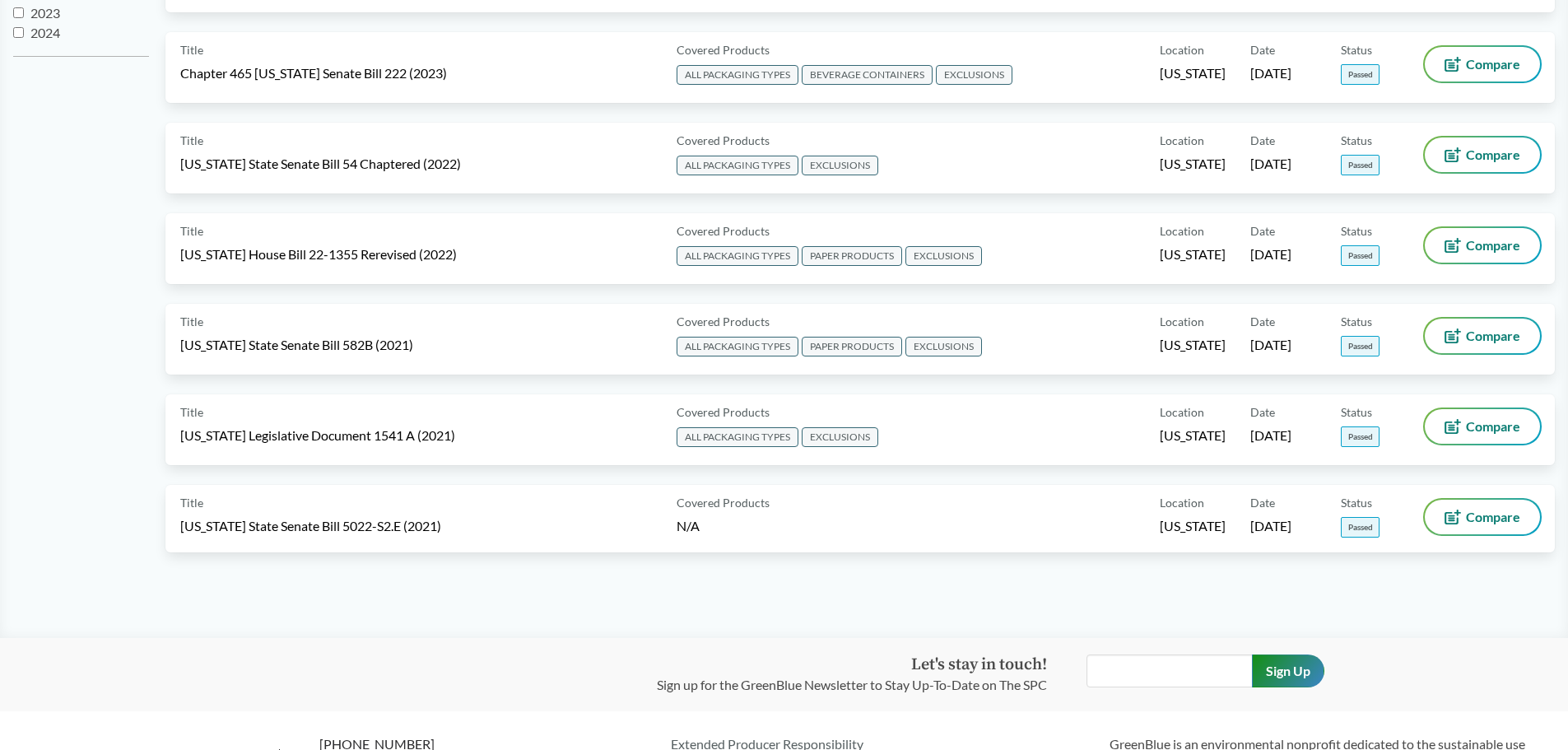
scroll to position [659, 0]
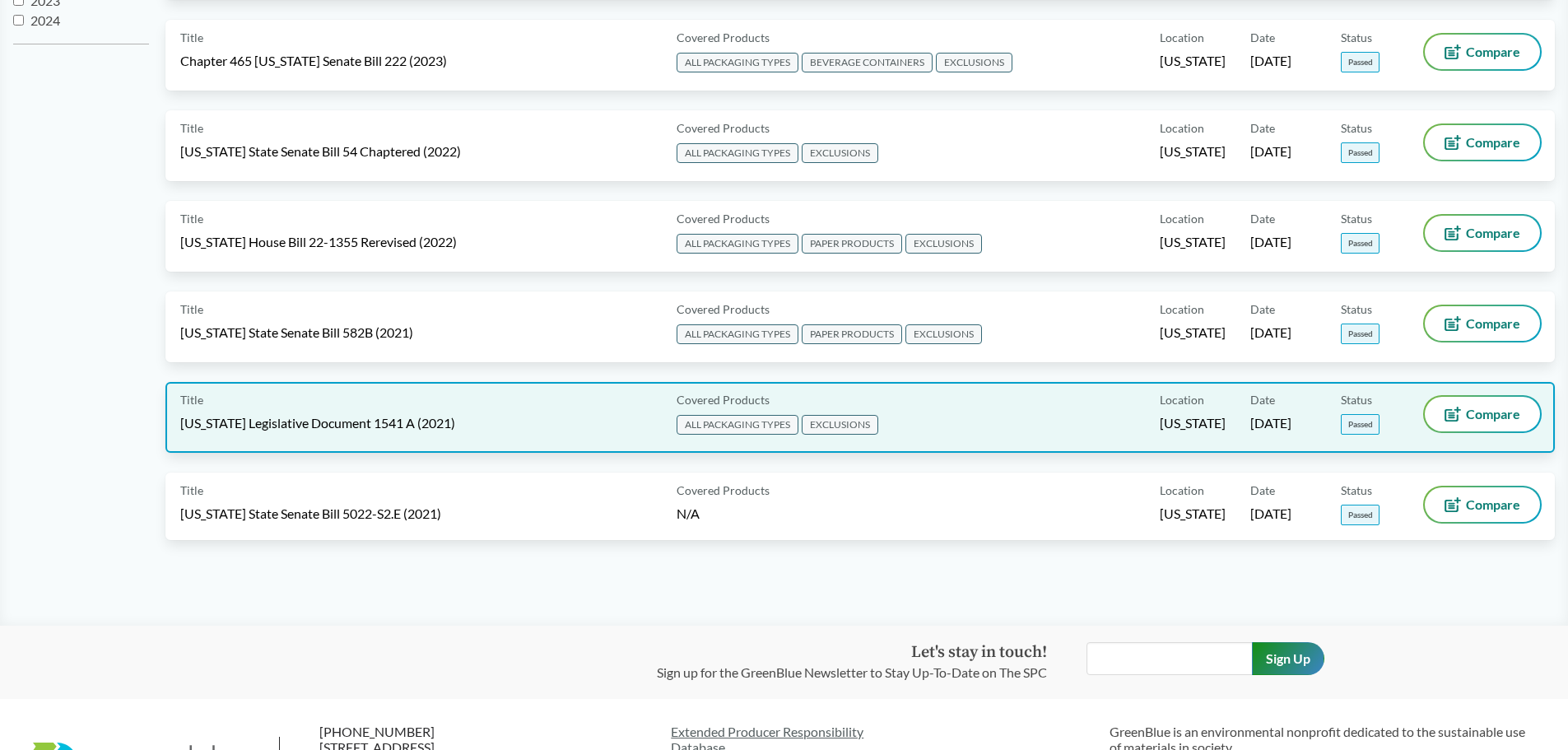
click at [771, 419] on div "Covered Products ALL PACKAGING TYPES EXCLUSIONS" at bounding box center [915, 417] width 490 height 41
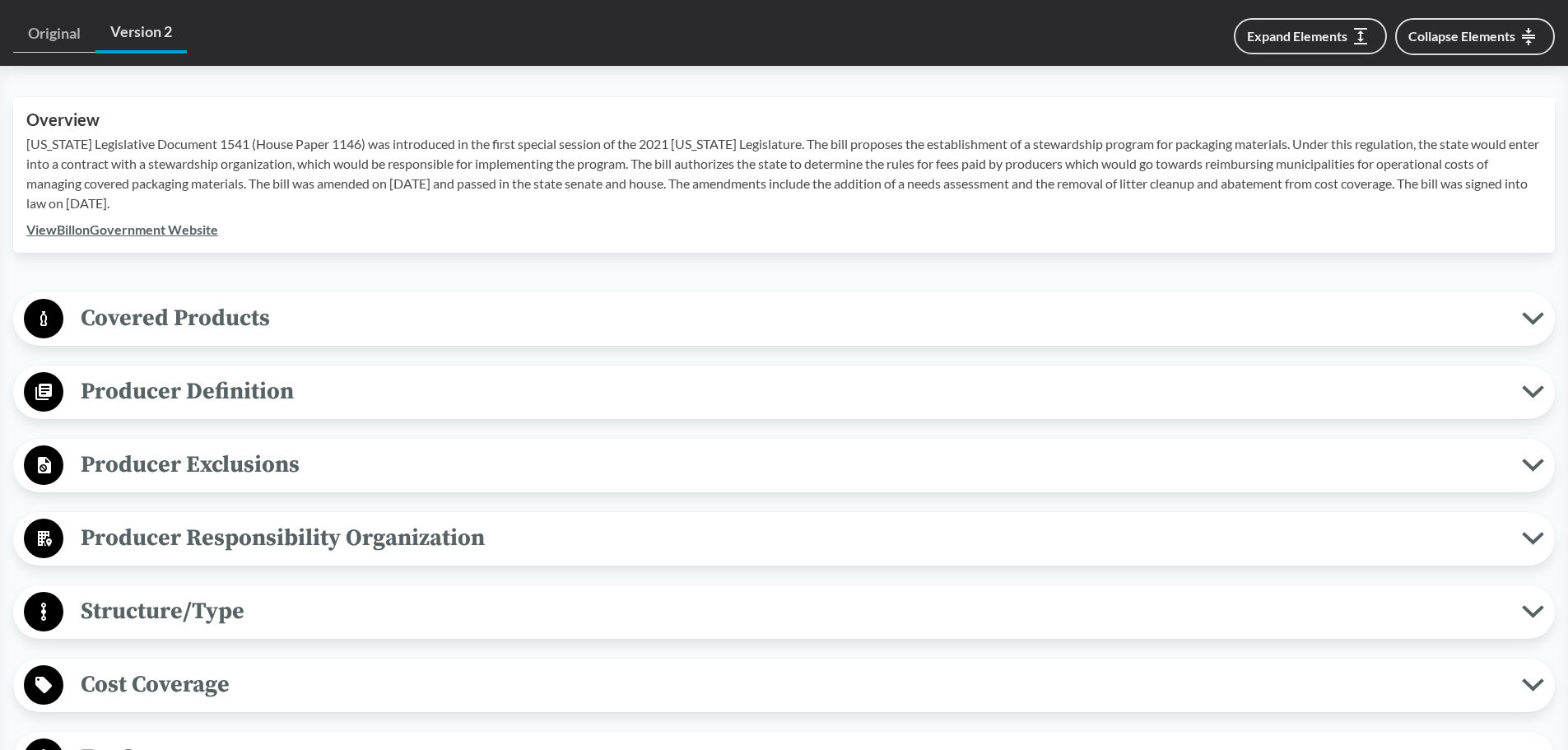
scroll to position [577, 0]
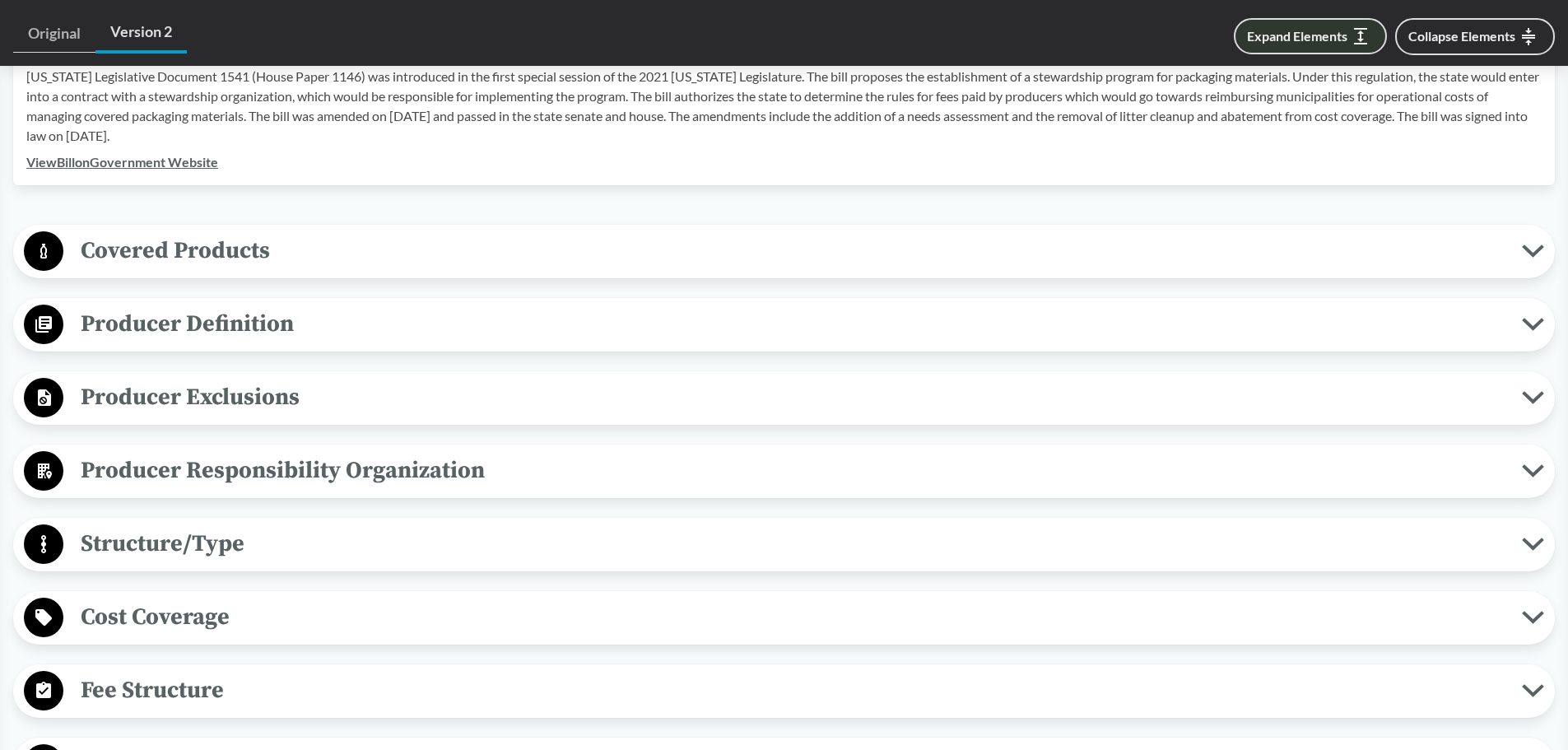
click at [771, 44] on button "Expand Elements" at bounding box center [1311, 36] width 153 height 36
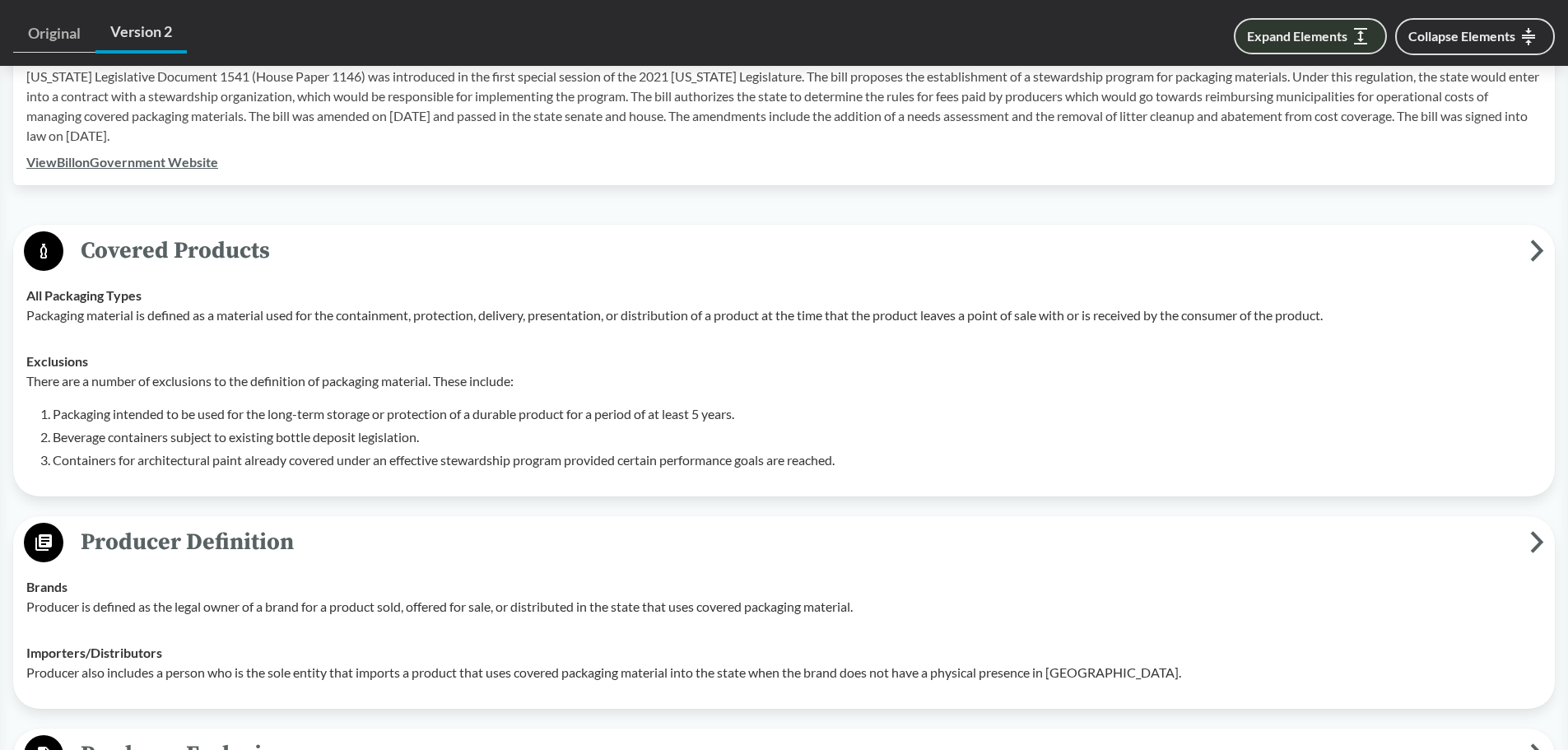
scroll to position [2501, 0]
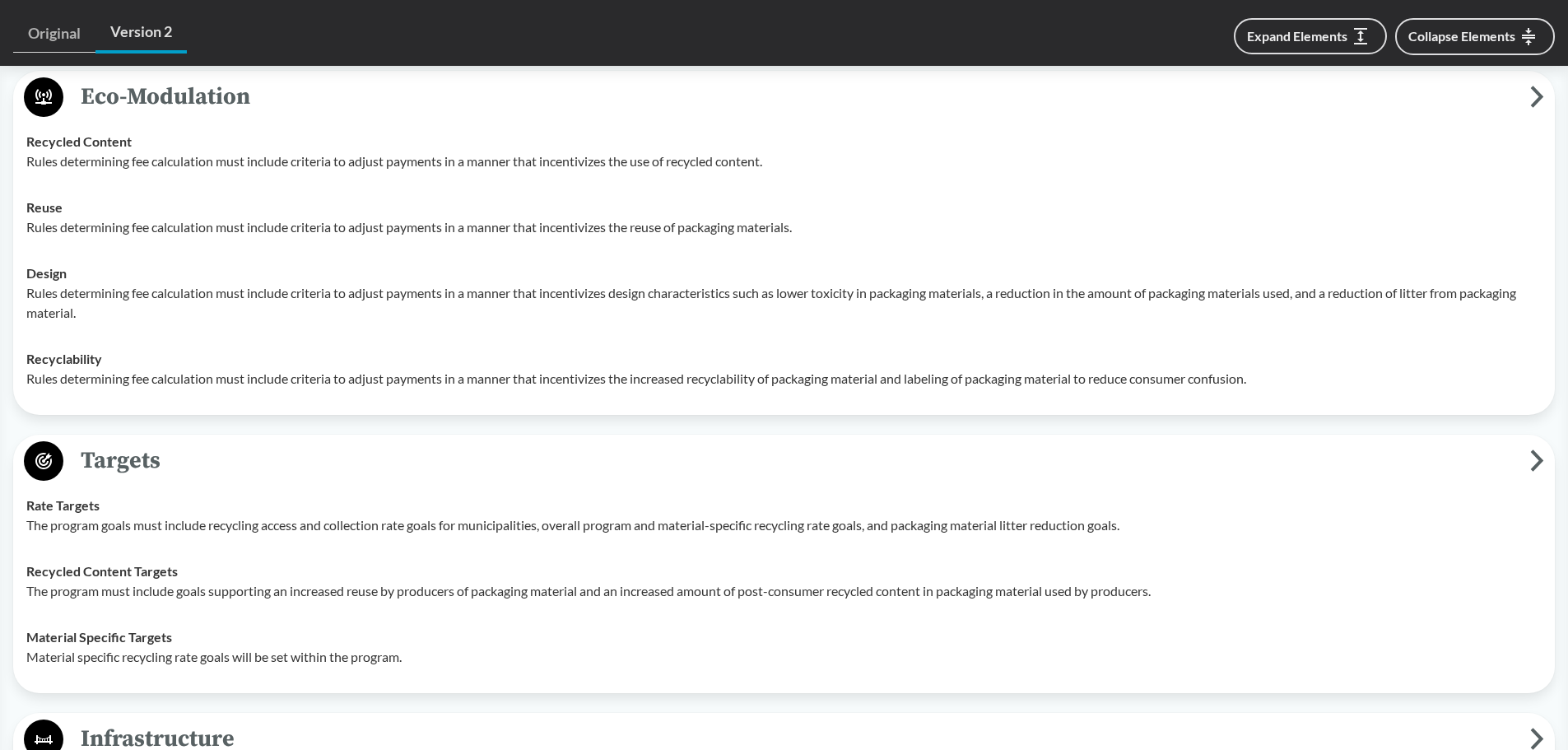
click at [26, 353] on td "Recyclability Rules determining fee calculation must include criteria to adjust…" at bounding box center [784, 369] width 1531 height 66
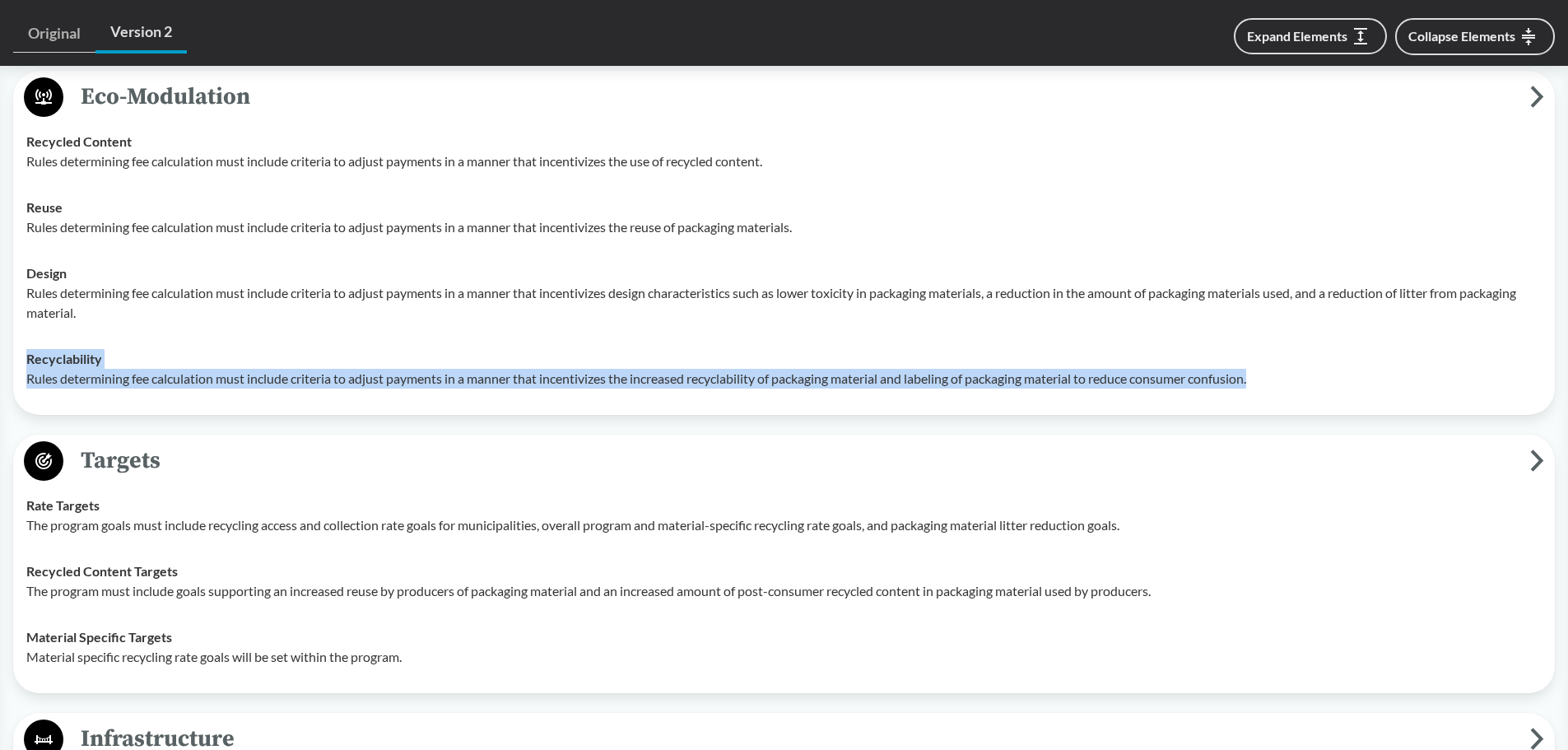
drag, startPoint x: 21, startPoint y: 352, endPoint x: 1267, endPoint y: 374, distance: 1246.2
click at [771, 374] on td "Recyclability Rules determining fee calculation must include criteria to adjust…" at bounding box center [784, 369] width 1531 height 66
copy div "Recyclability Rules determining fee calculation must include criteria to adjust…"
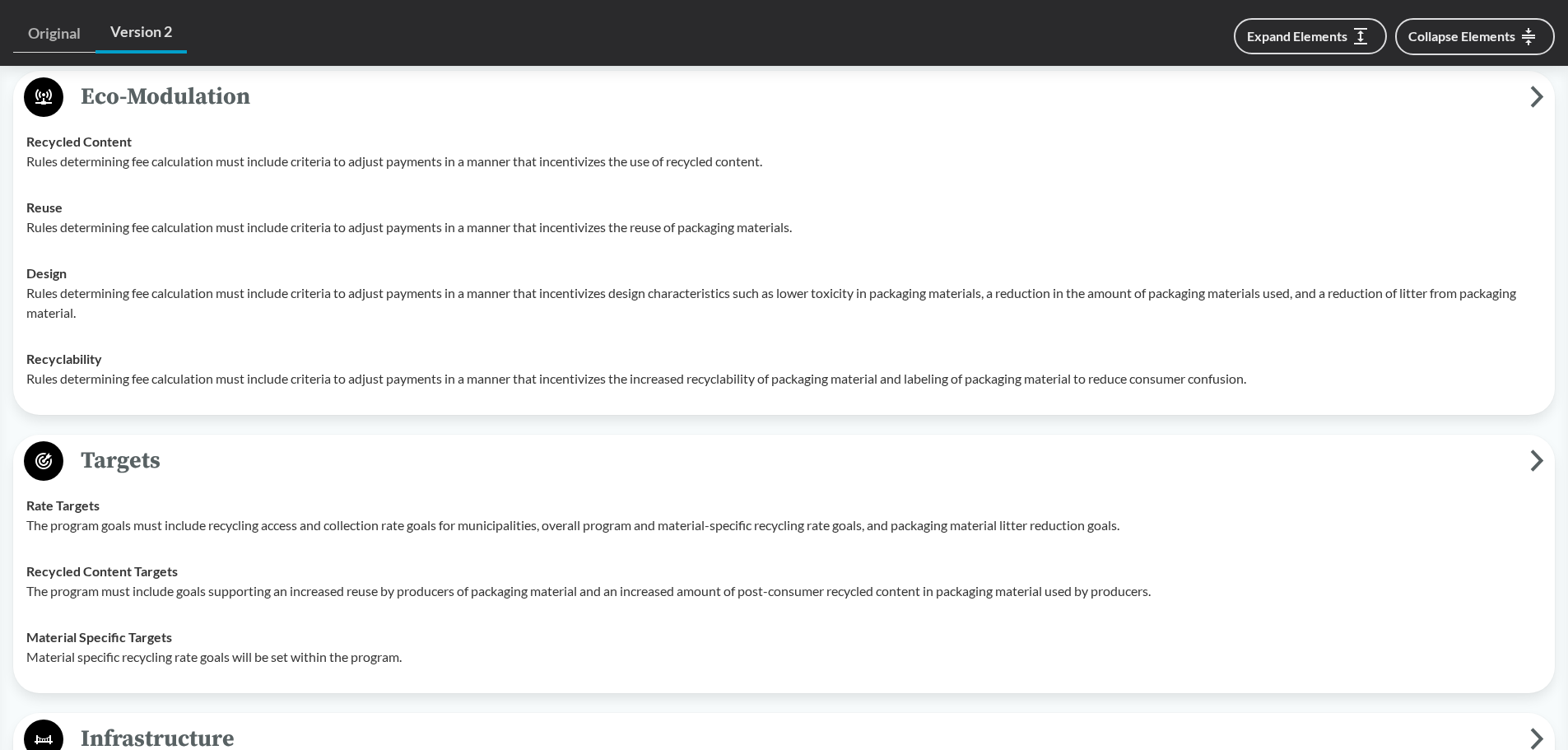
click at [371, 151] on p "Rules determining fee calculation must include criteria to adjust payments in a…" at bounding box center [784, 161] width 1516 height 20
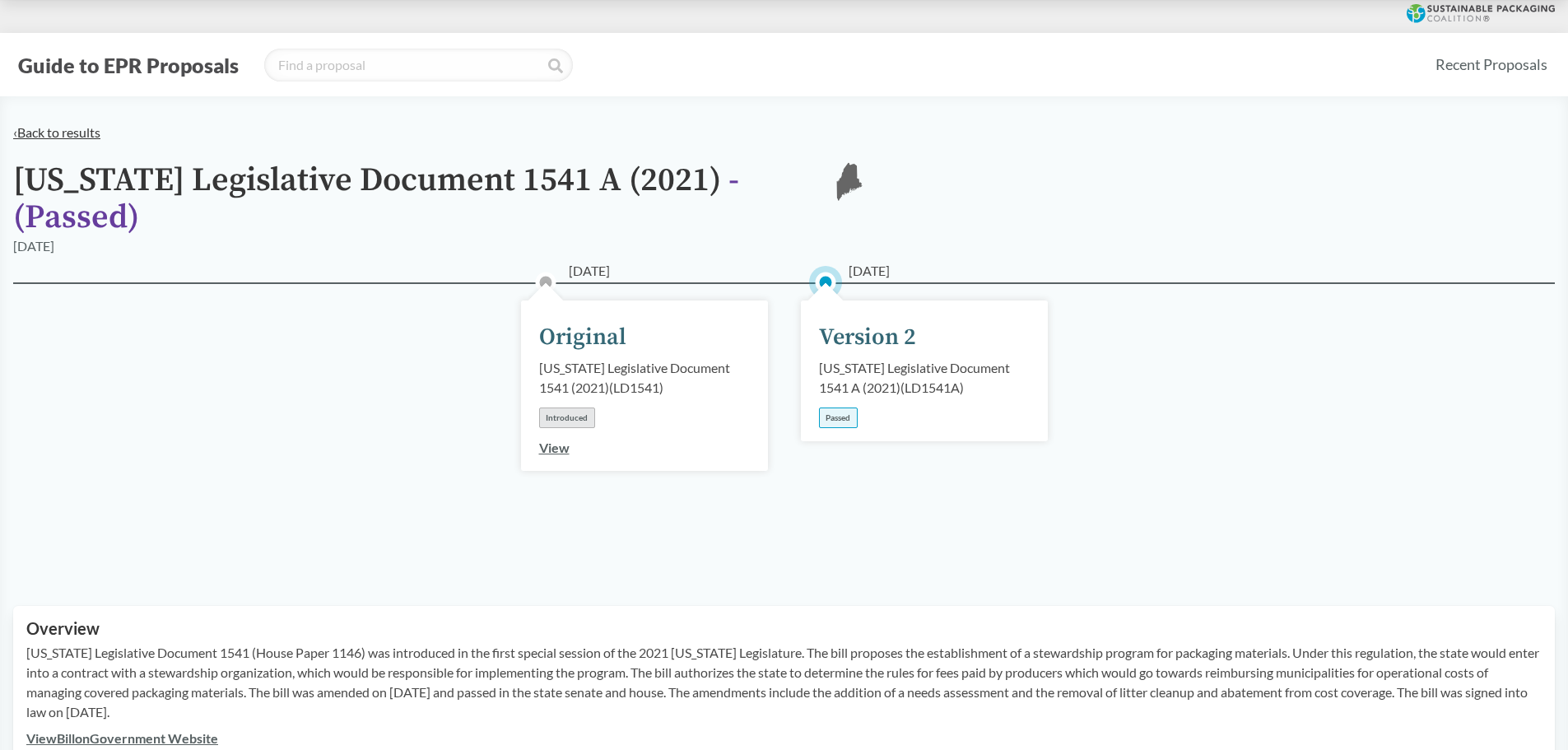
click at [59, 130] on link "‹ Back to results" at bounding box center [57, 131] width 88 height 16
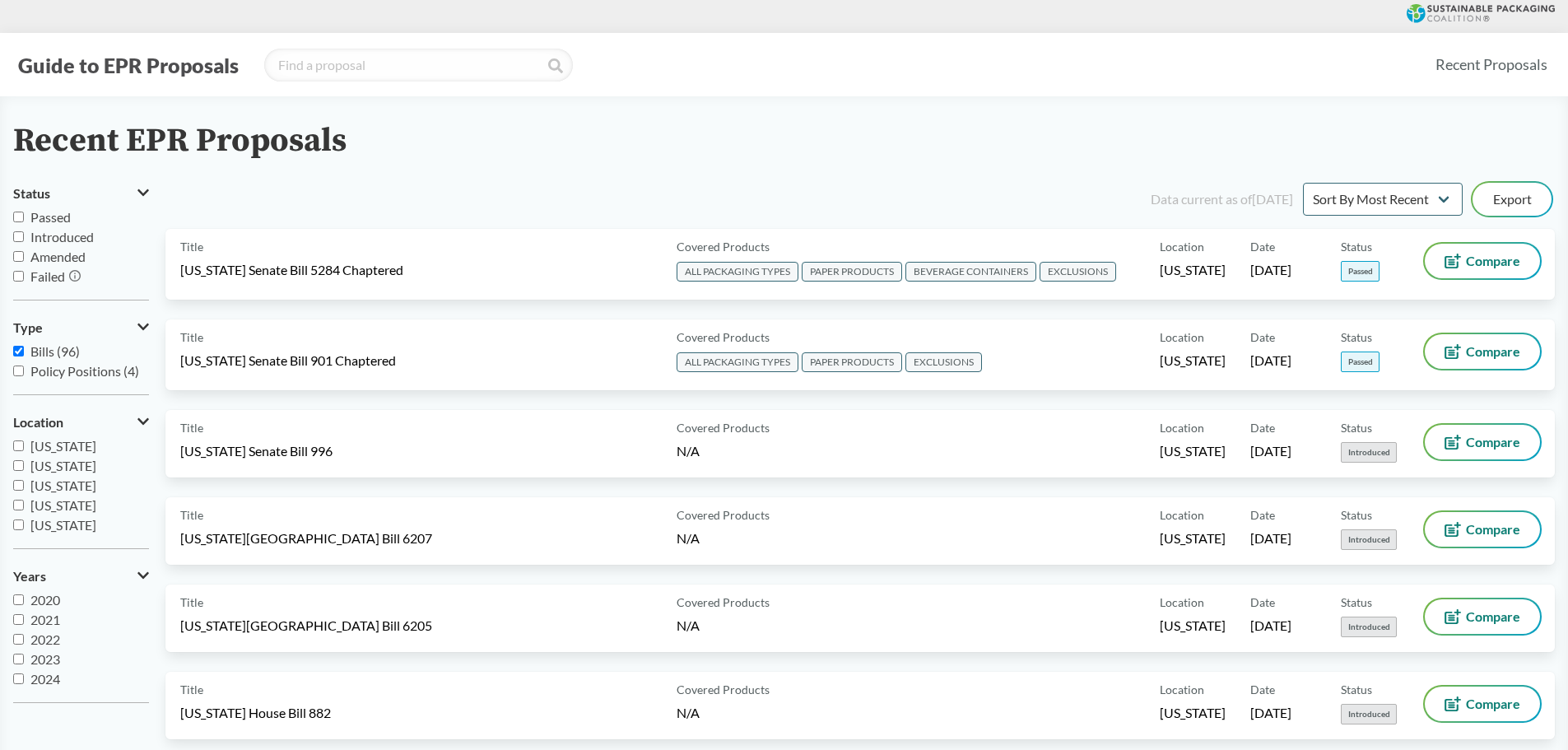
click at [14, 218] on input "Passed" at bounding box center [18, 217] width 11 height 11
checkbox input "true"
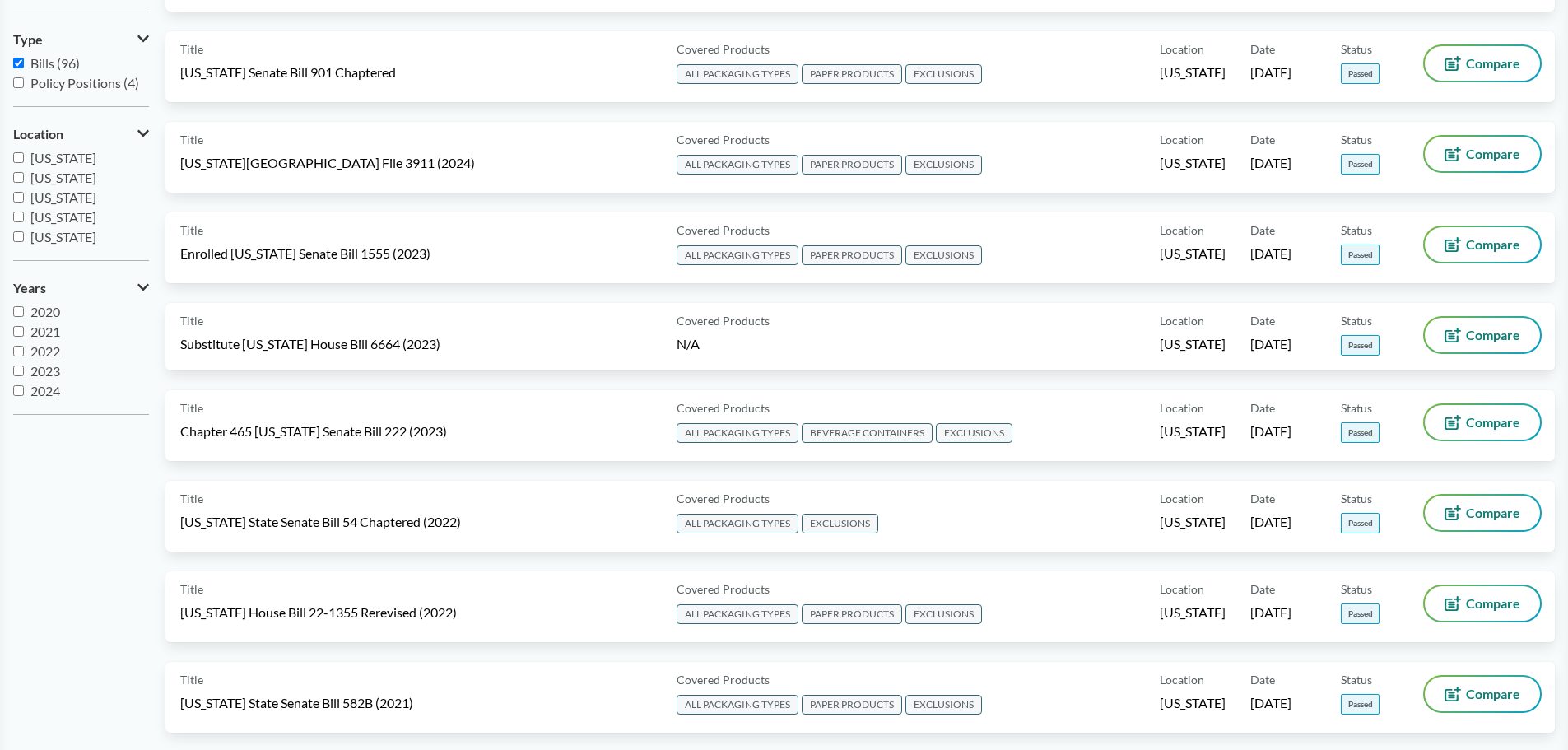
scroll to position [411, 0]
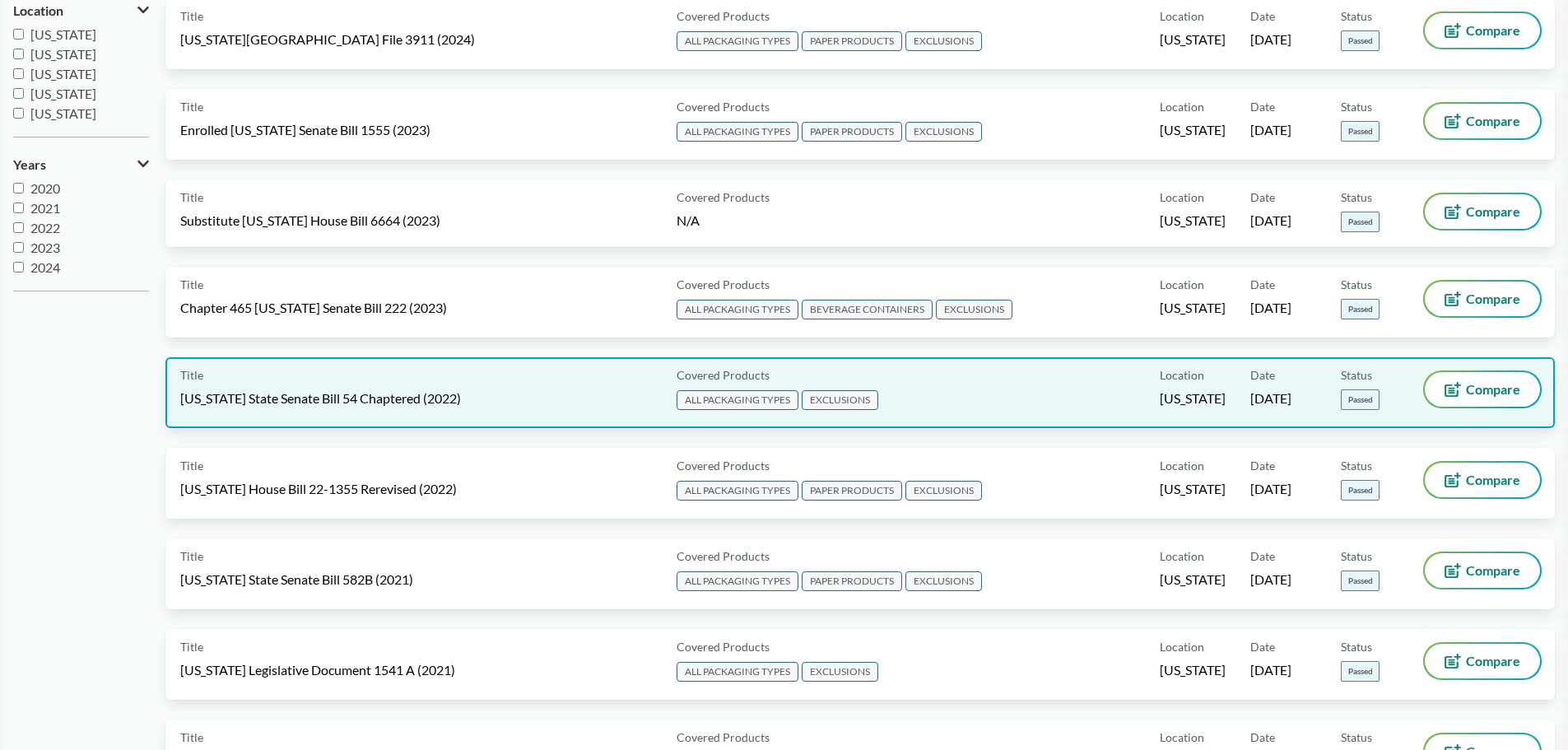
click at [381, 410] on div "Title [US_STATE] State Senate Bill 54 Chaptered (2022)" at bounding box center [425, 392] width 490 height 41
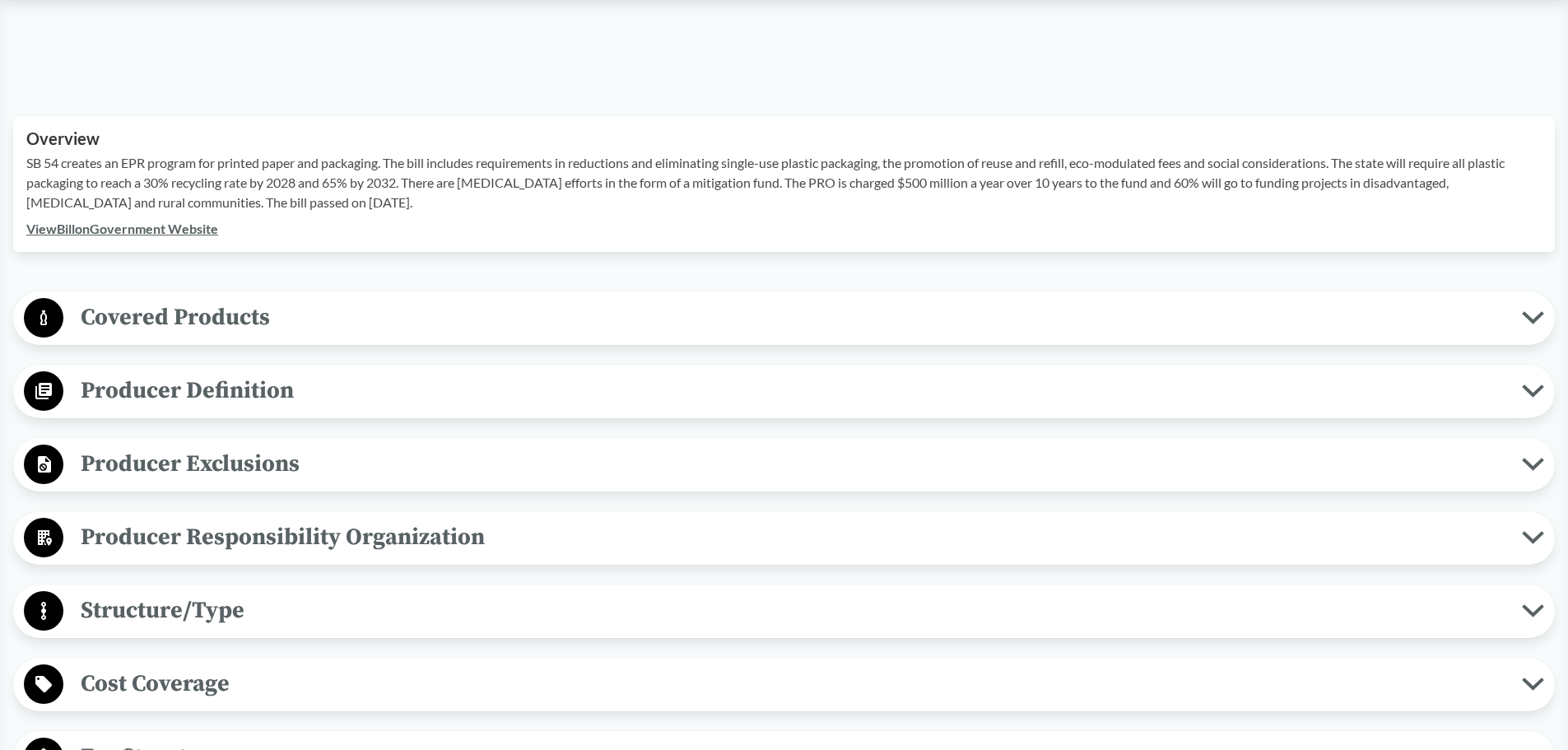
scroll to position [659, 0]
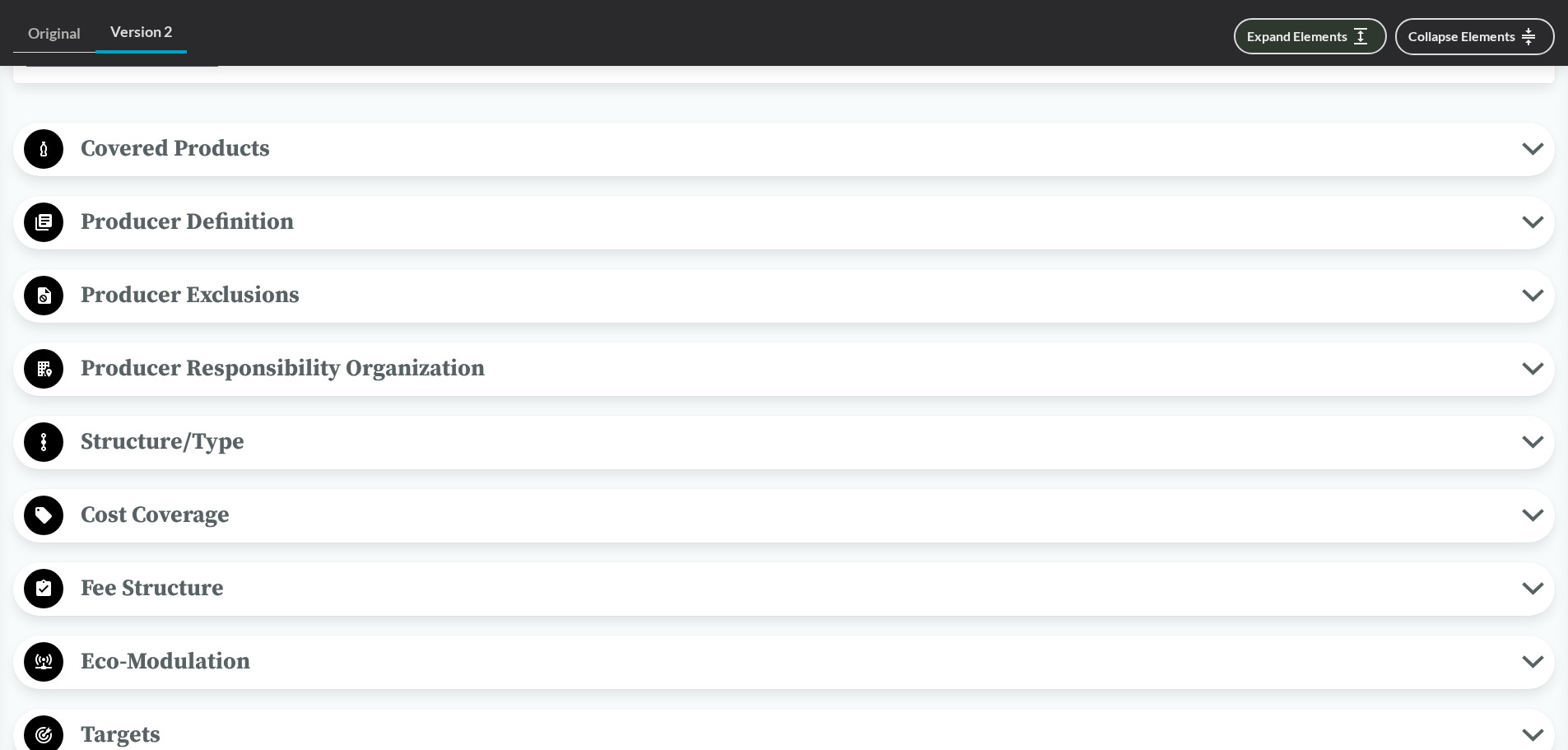
click at [771, 34] on button "Expand Elements" at bounding box center [1311, 36] width 153 height 36
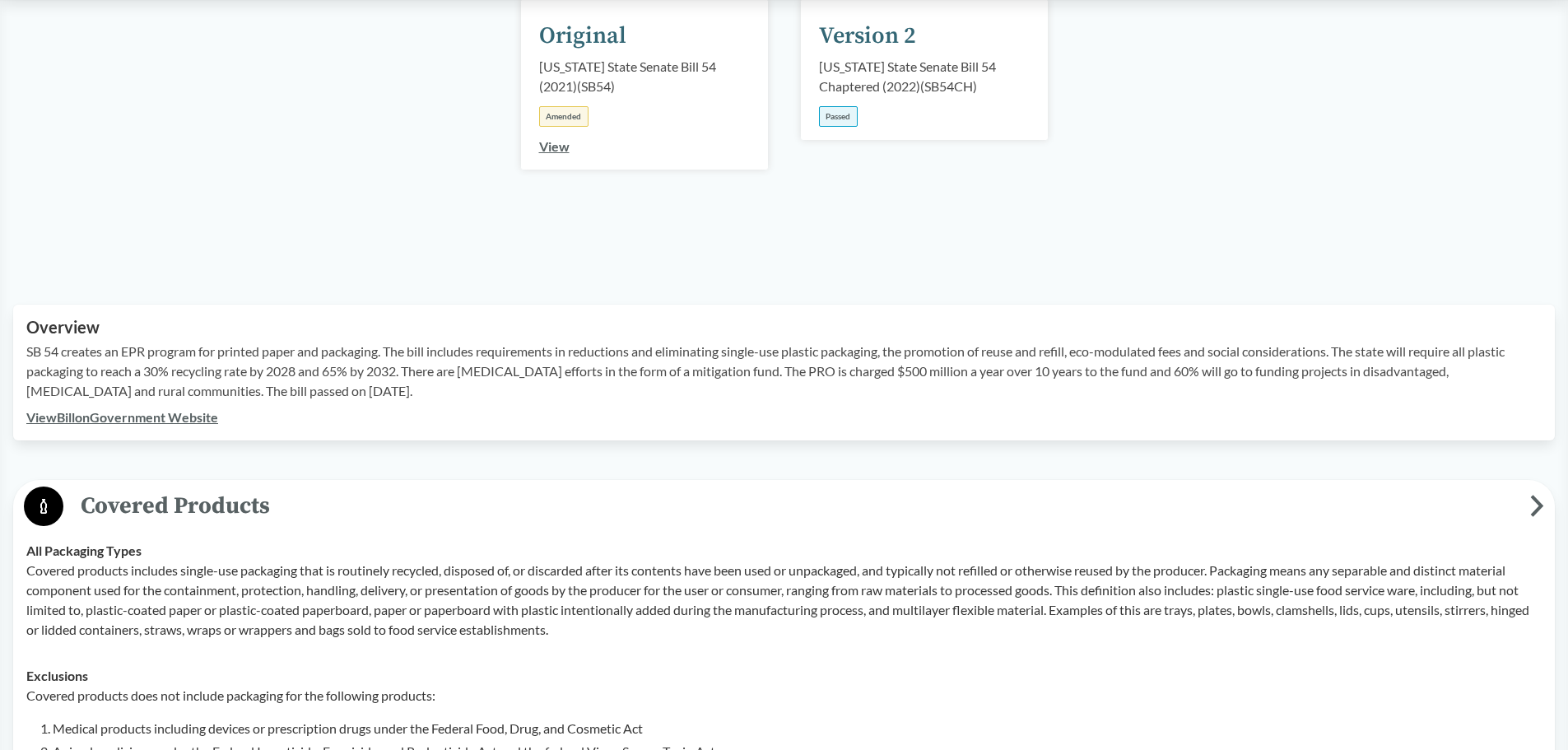
scroll to position [0, 0]
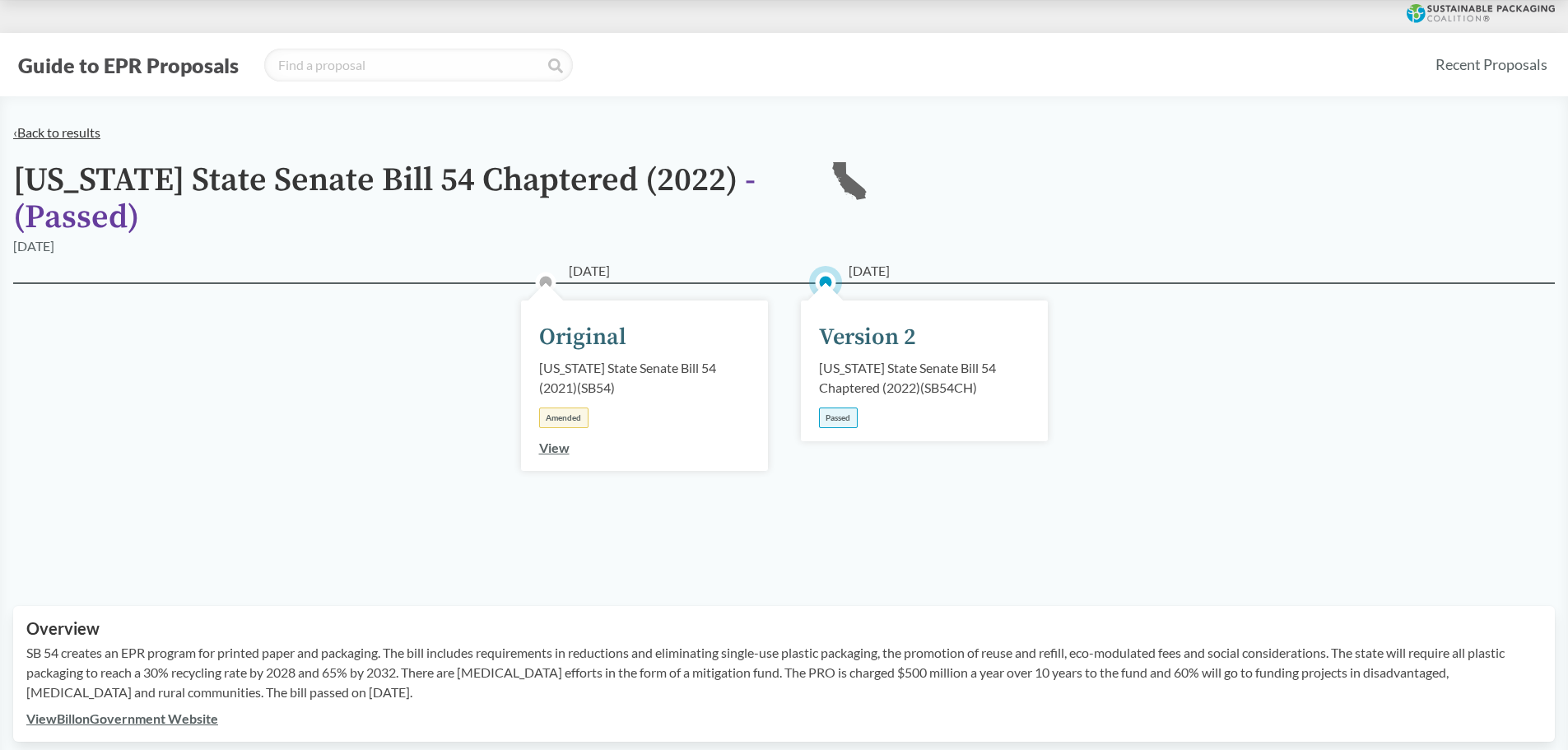
click at [61, 125] on link "‹ Back to results" at bounding box center [57, 131] width 88 height 16
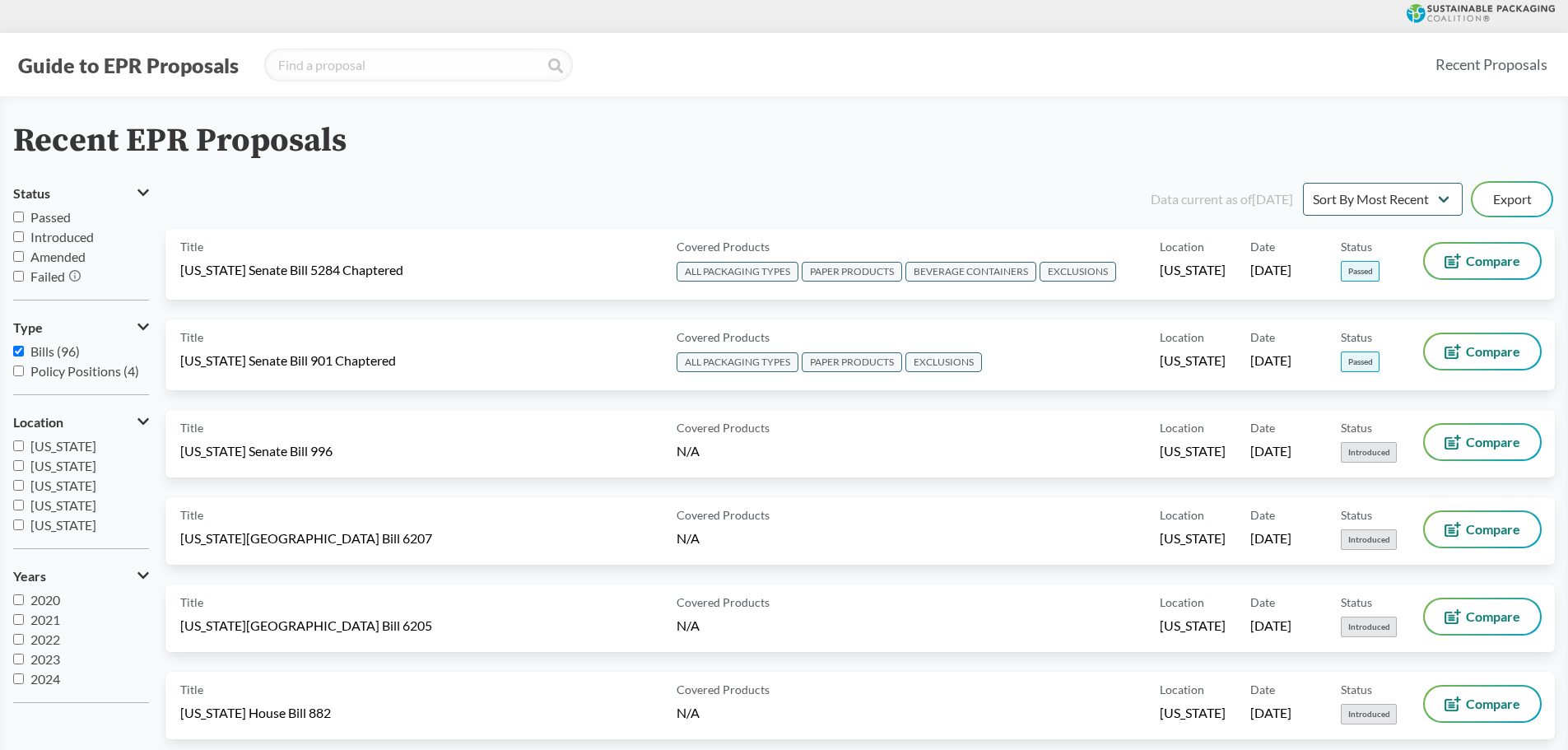
click at [13, 214] on input "Passed" at bounding box center [18, 217] width 11 height 11
checkbox input "true"
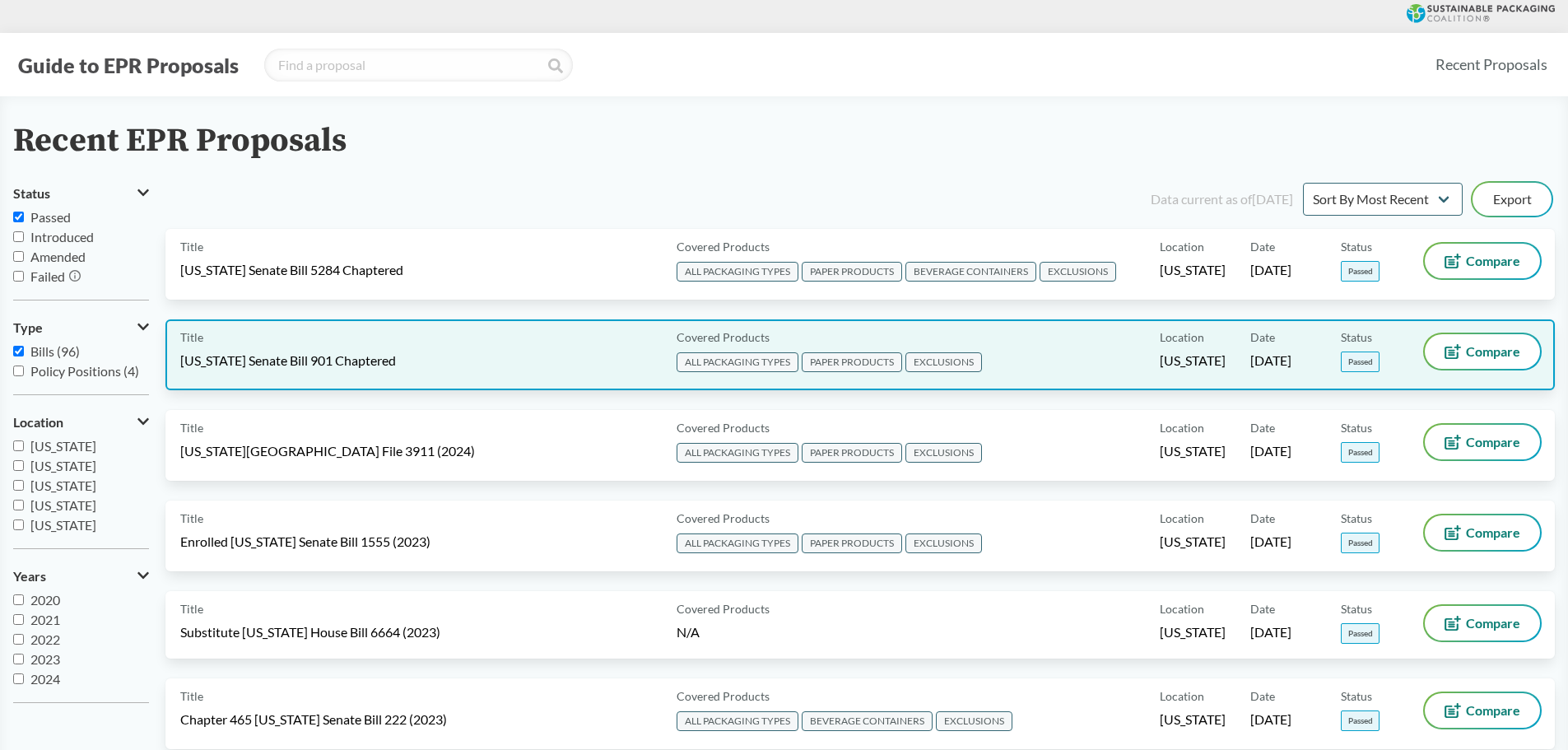
click at [461, 371] on div "Title [US_STATE] Senate Bill 901 Chaptered" at bounding box center [425, 354] width 490 height 41
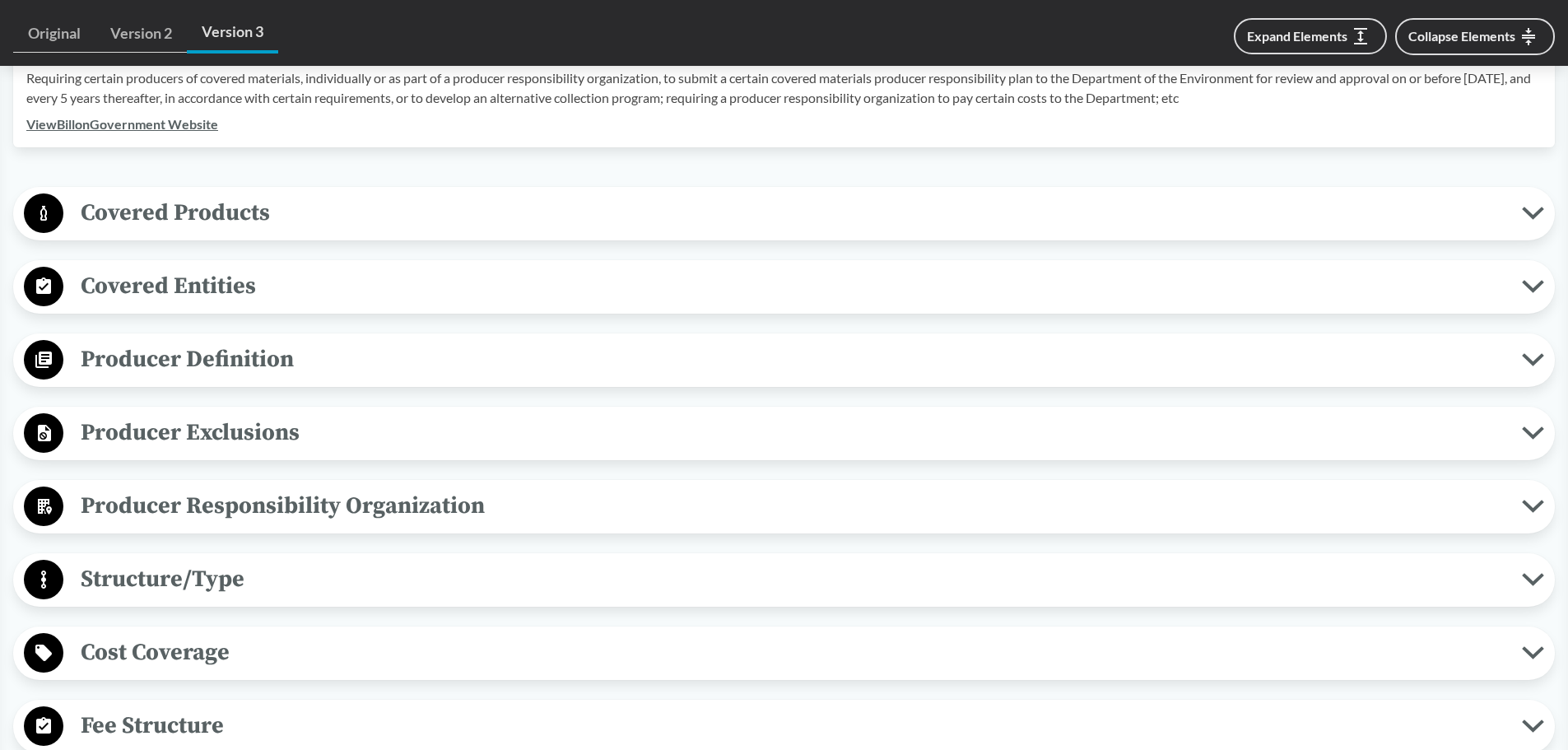
scroll to position [577, 0]
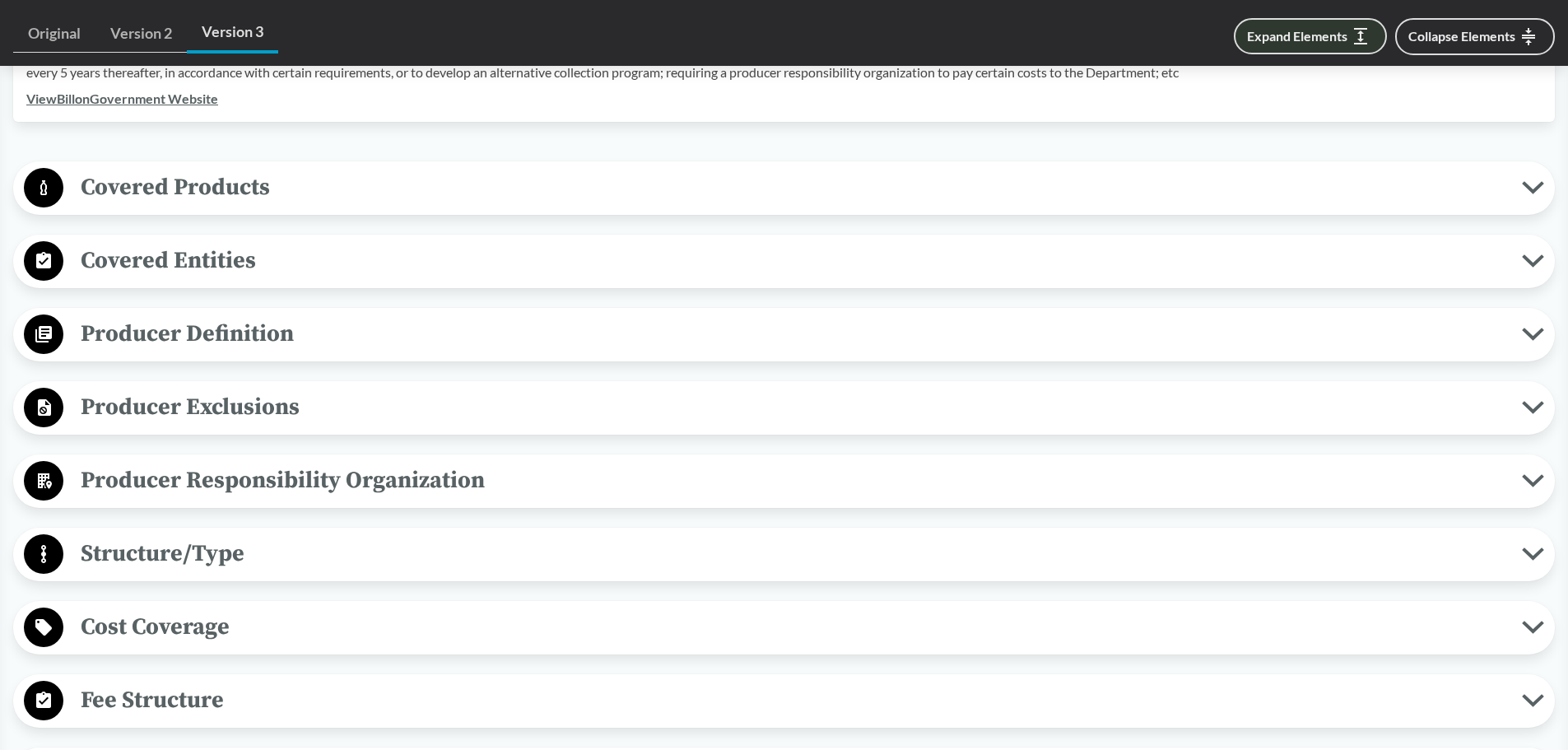
click at [771, 32] on button "Expand Elements" at bounding box center [1311, 36] width 153 height 36
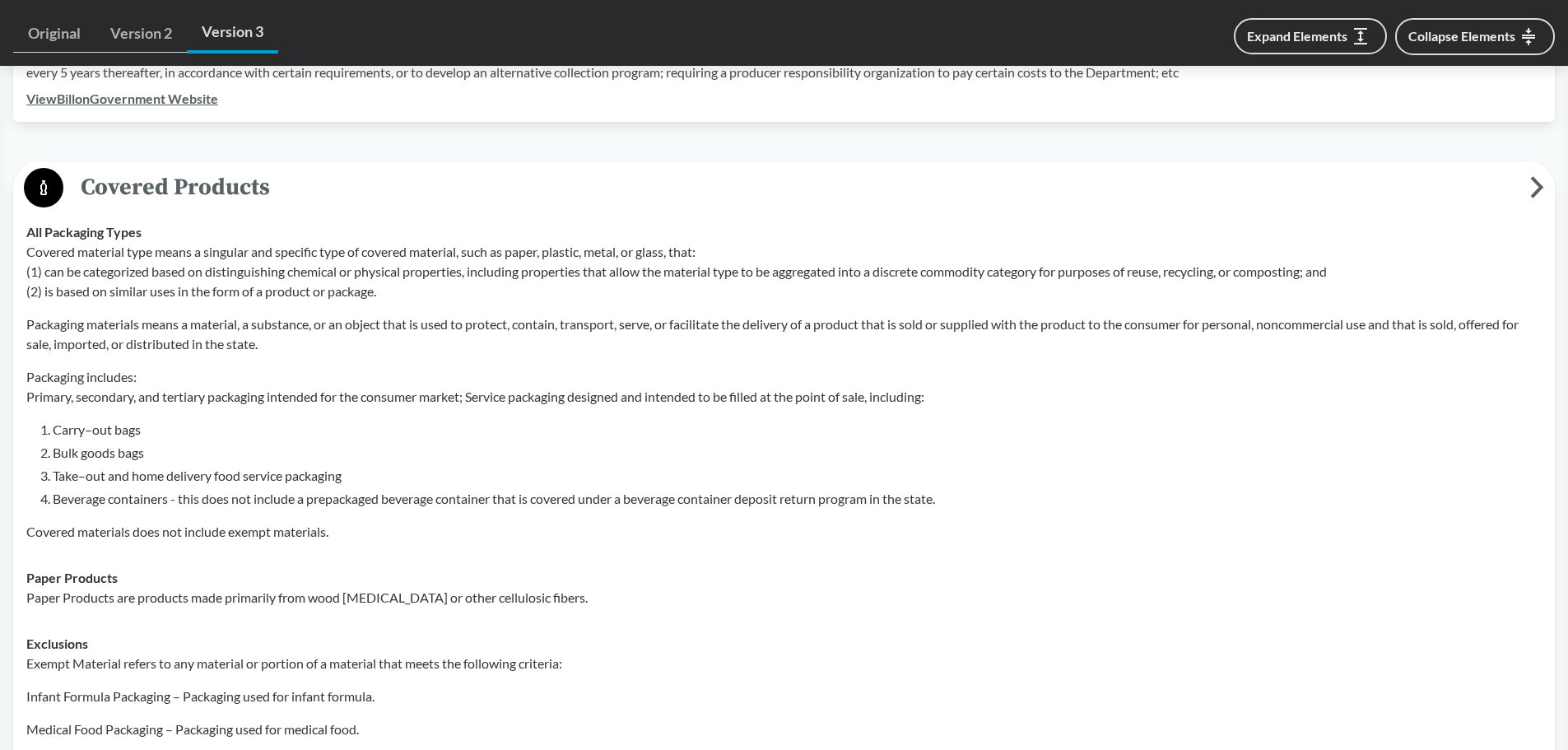
scroll to position [6391, 0]
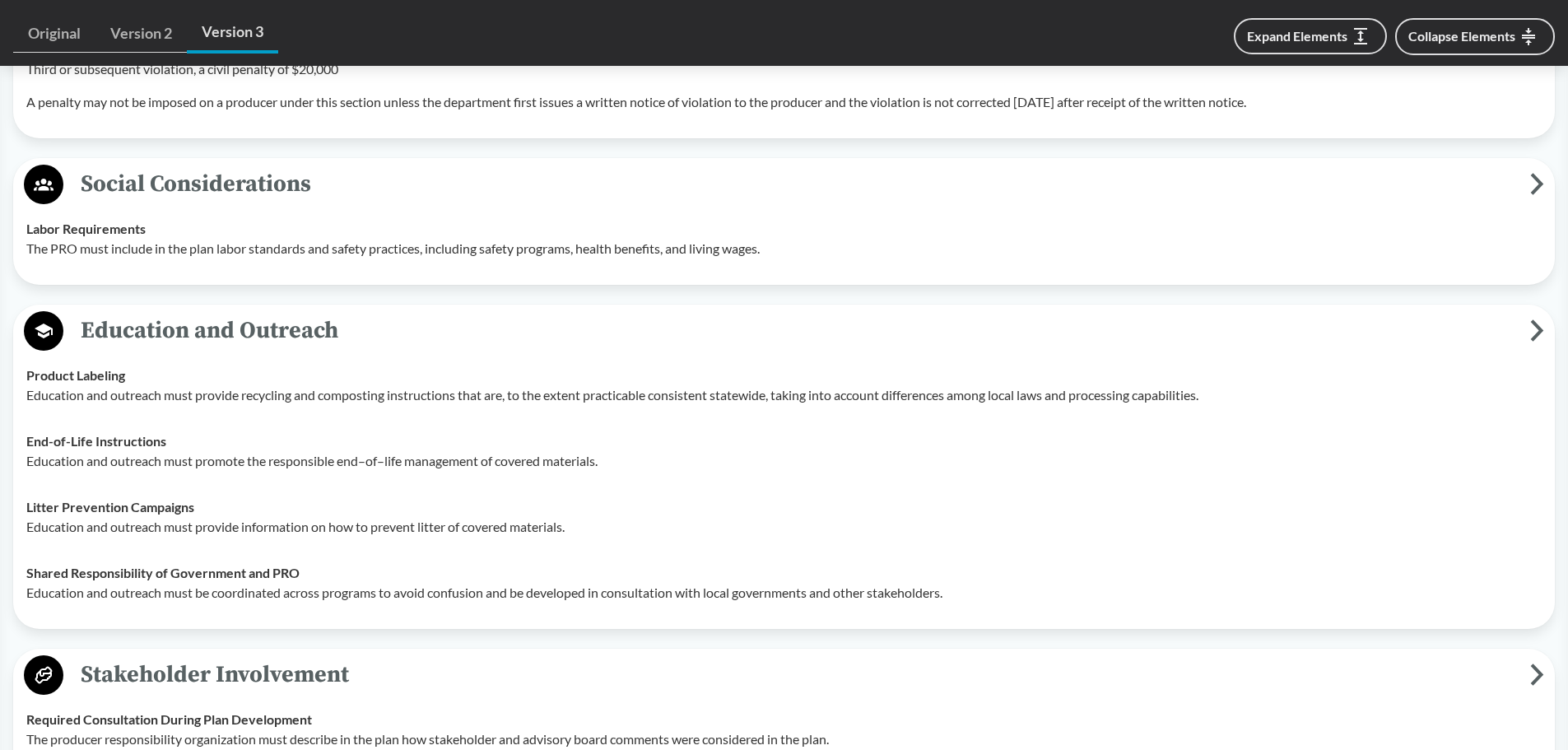
drag, startPoint x: 662, startPoint y: 439, endPoint x: 614, endPoint y: 441, distance: 48.0
click at [651, 440] on div "End-of-Life Instructions Education and outreach must promote the responsible en…" at bounding box center [784, 451] width 1516 height 39
drag, startPoint x: 312, startPoint y: 467, endPoint x: 301, endPoint y: 467, distance: 11.0
click at [311, 467] on p "Education and outreach must promote the responsible end–of–life management of c…" at bounding box center [784, 462] width 1516 height 20
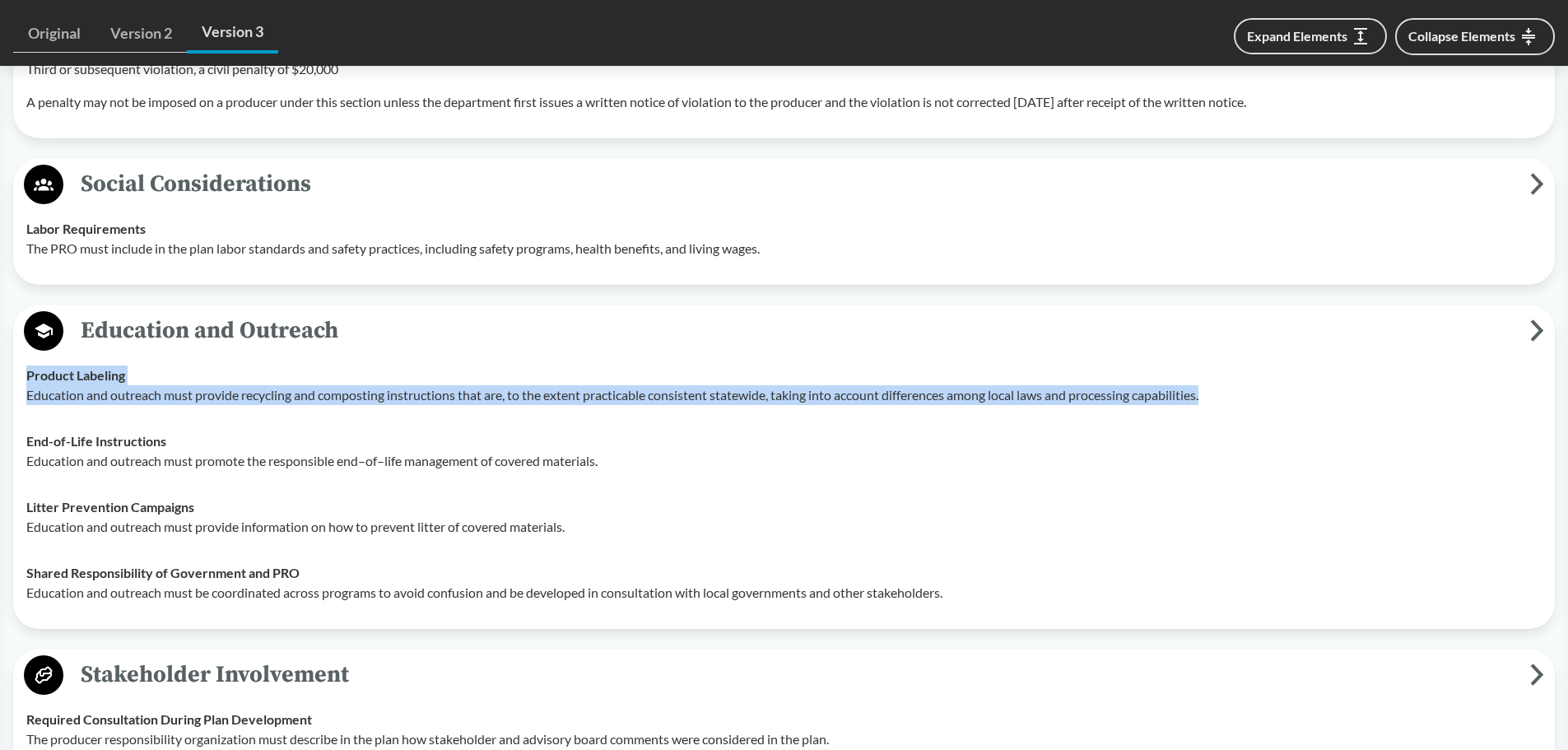
drag, startPoint x: 26, startPoint y: 376, endPoint x: 1256, endPoint y: 400, distance: 1230.2
click at [771, 400] on td "Product Labeling Education and outreach must provide recycling and composting i…" at bounding box center [784, 385] width 1531 height 66
copy div "Product Labeling Education and outreach must provide recycling and composting i…"
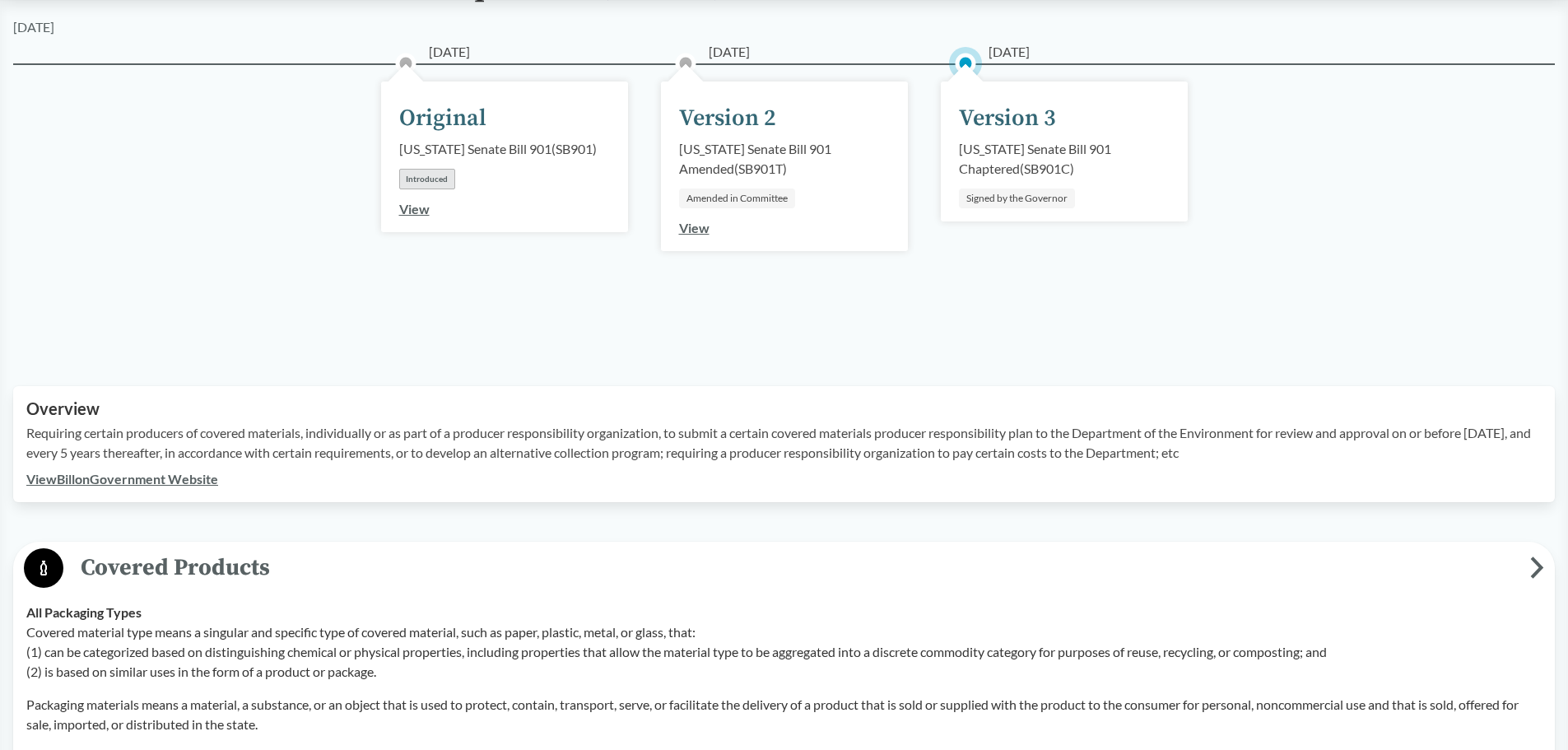
scroll to position [0, 0]
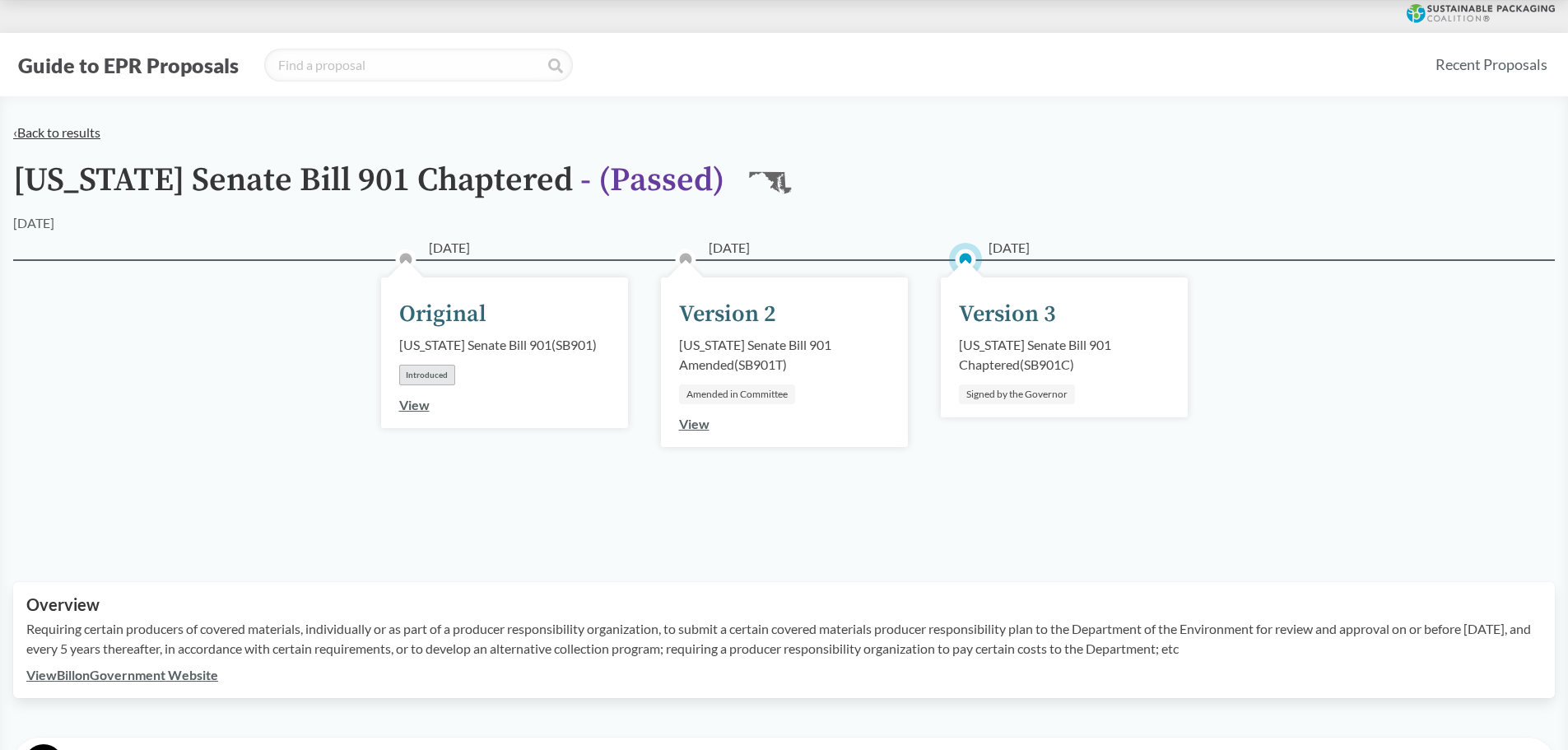
click at [85, 132] on link "‹ Back to results" at bounding box center [57, 131] width 88 height 16
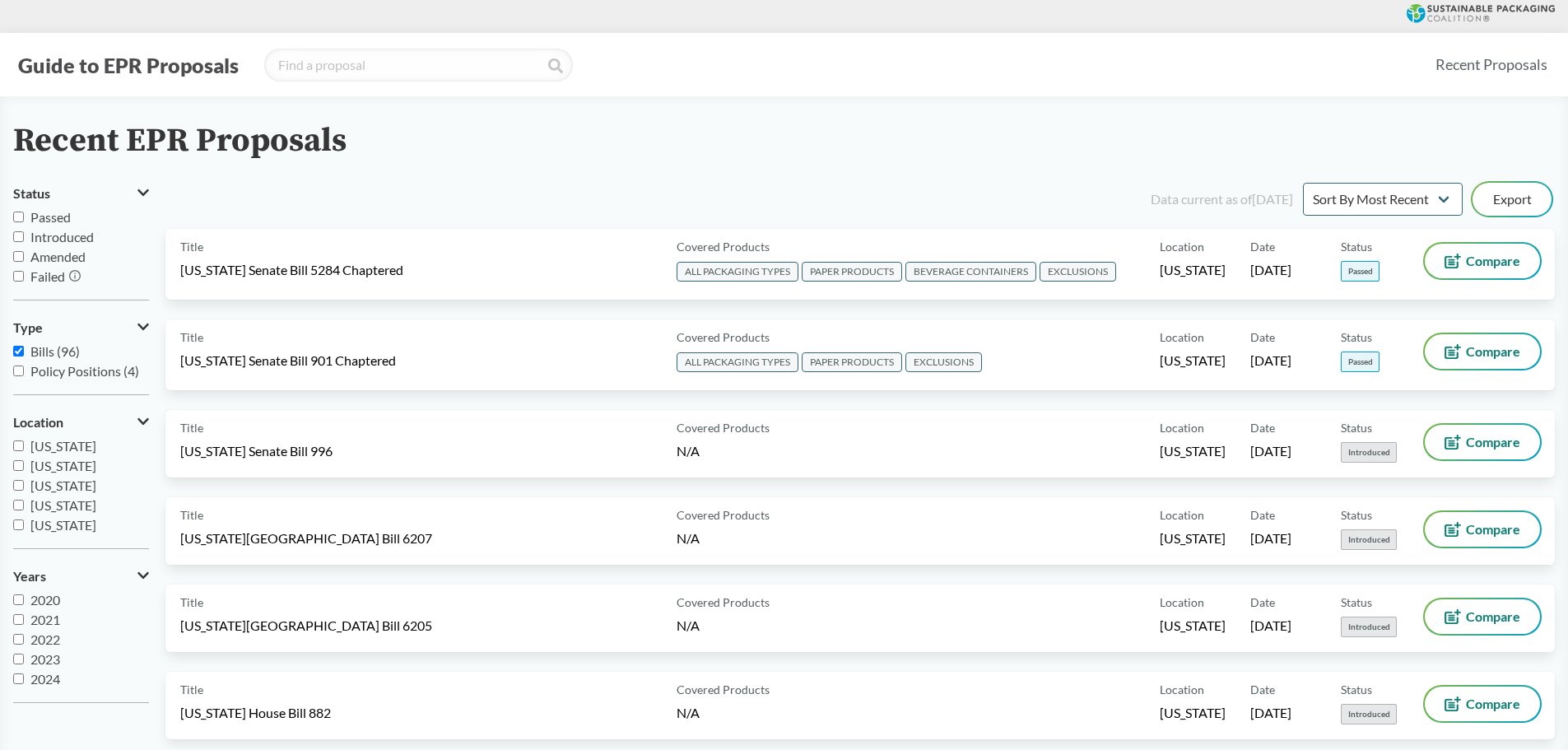
click at [18, 218] on input "Passed" at bounding box center [18, 217] width 11 height 11
checkbox input "true"
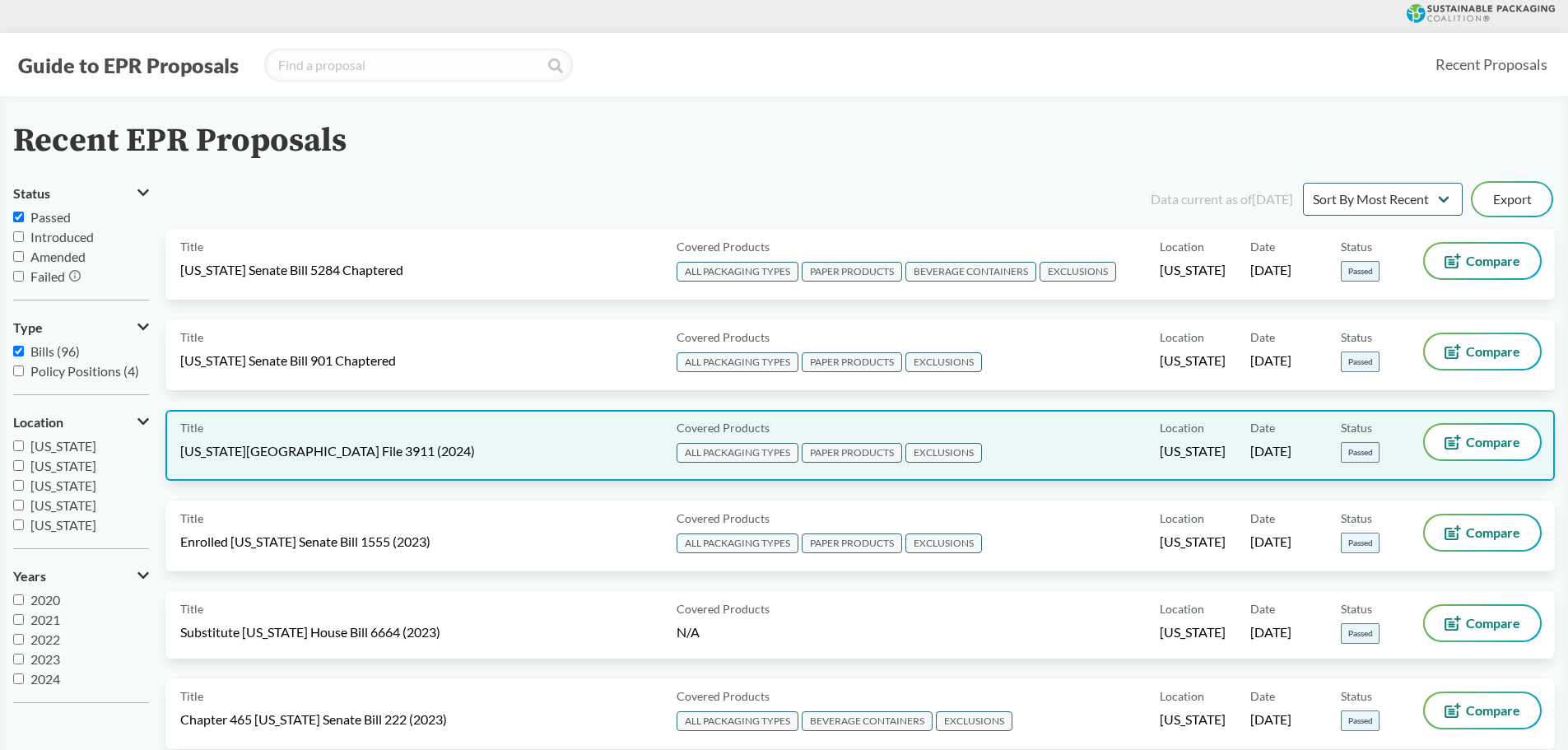
click at [495, 431] on div "Title [US_STATE][GEOGRAPHIC_DATA] File 3911 (2024)" at bounding box center [425, 445] width 490 height 41
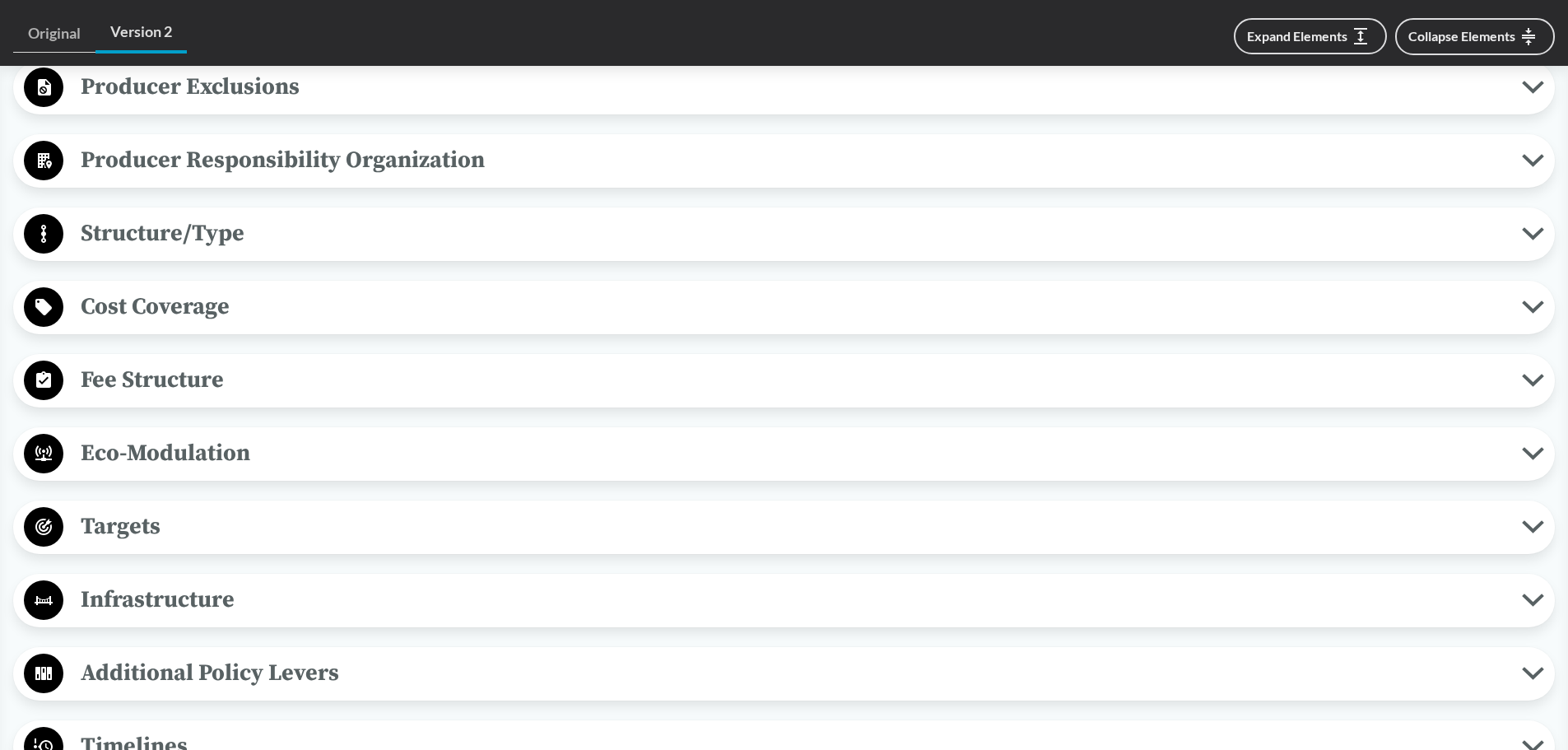
scroll to position [906, 0]
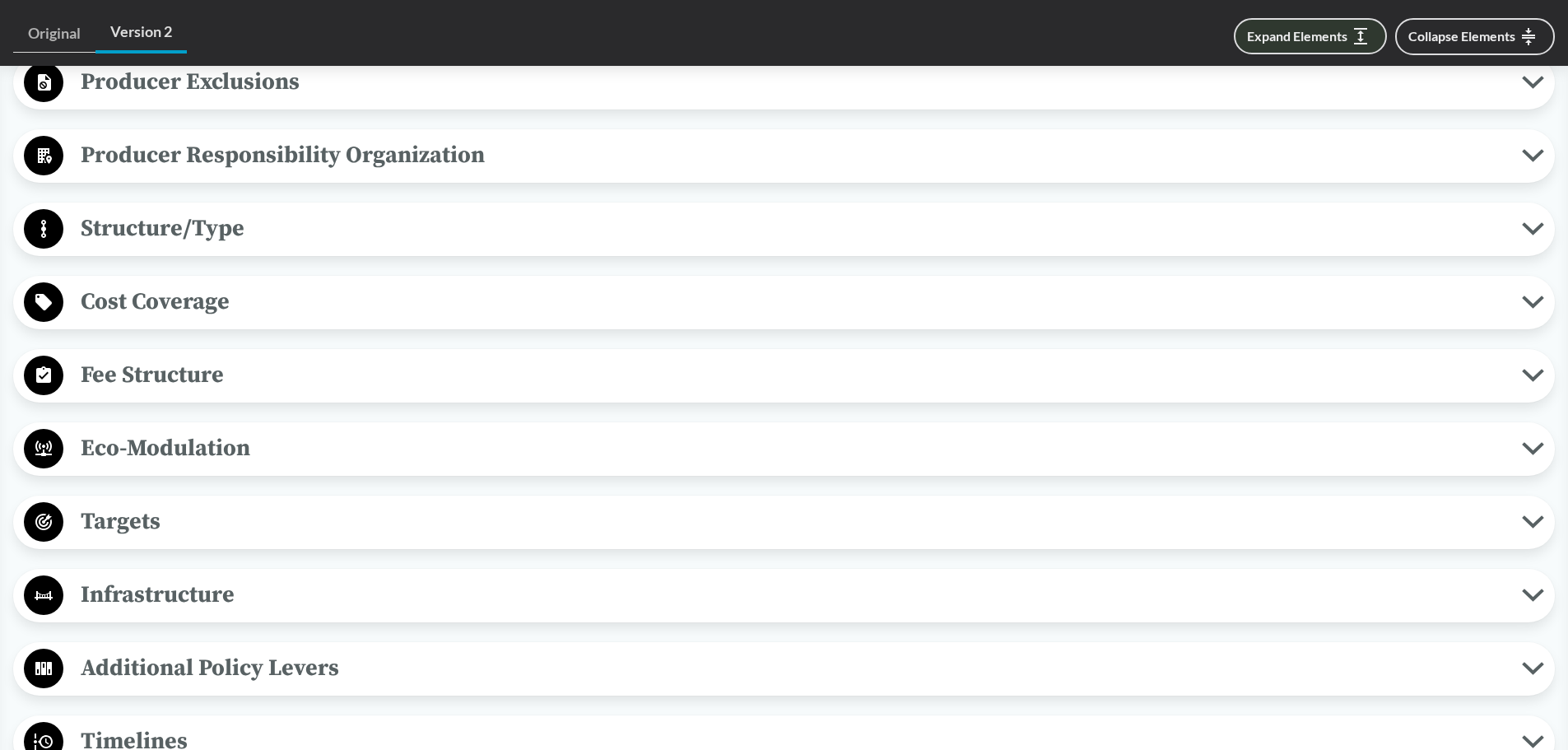
click at [771, 35] on button "Expand Elements" at bounding box center [1311, 36] width 153 height 36
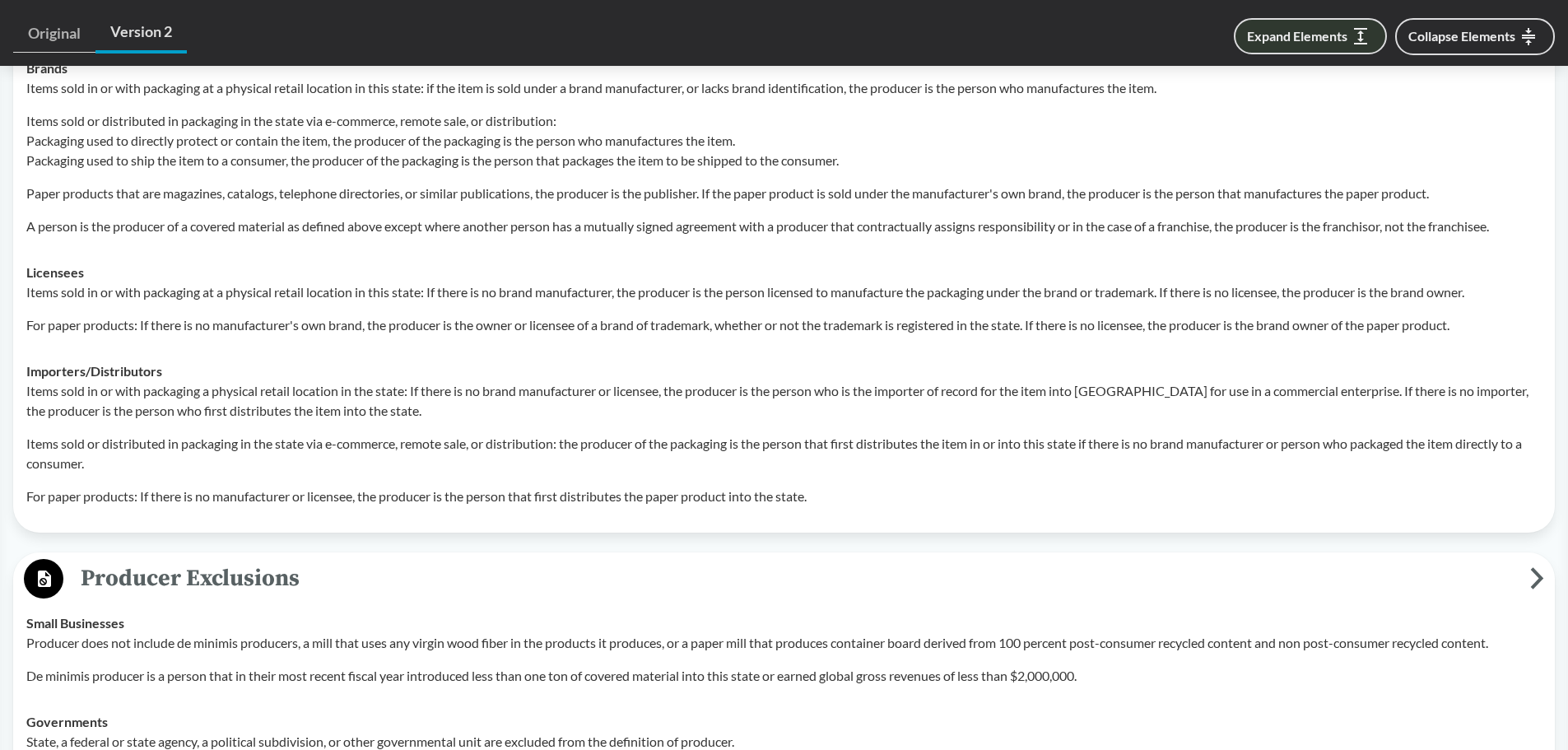
scroll to position [5885, 0]
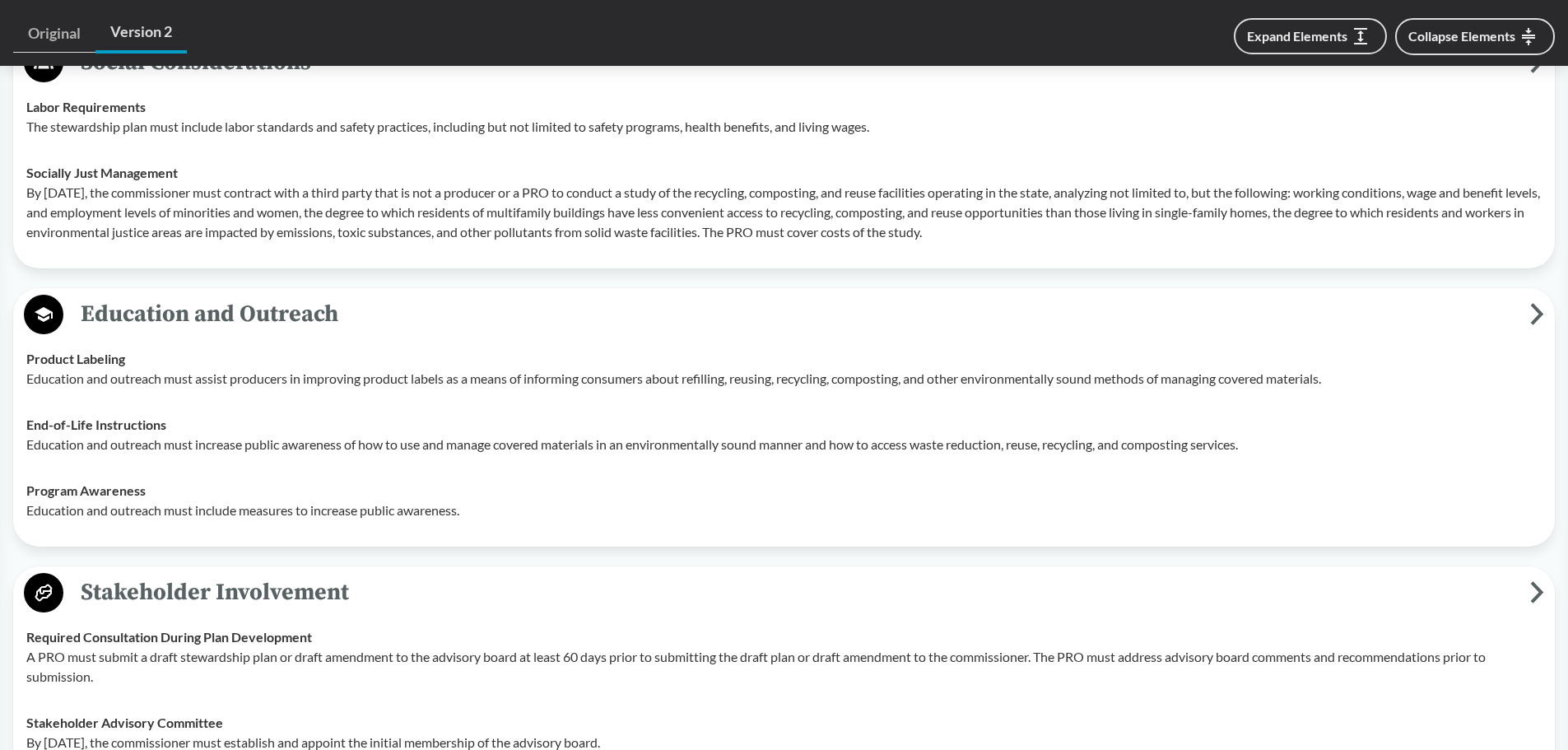
drag, startPoint x: 192, startPoint y: 406, endPoint x: 131, endPoint y: 378, distance: 67.1
click at [192, 401] on td "Product Labeling Education and outreach must assist producers in improving prod…" at bounding box center [784, 369] width 1531 height 66
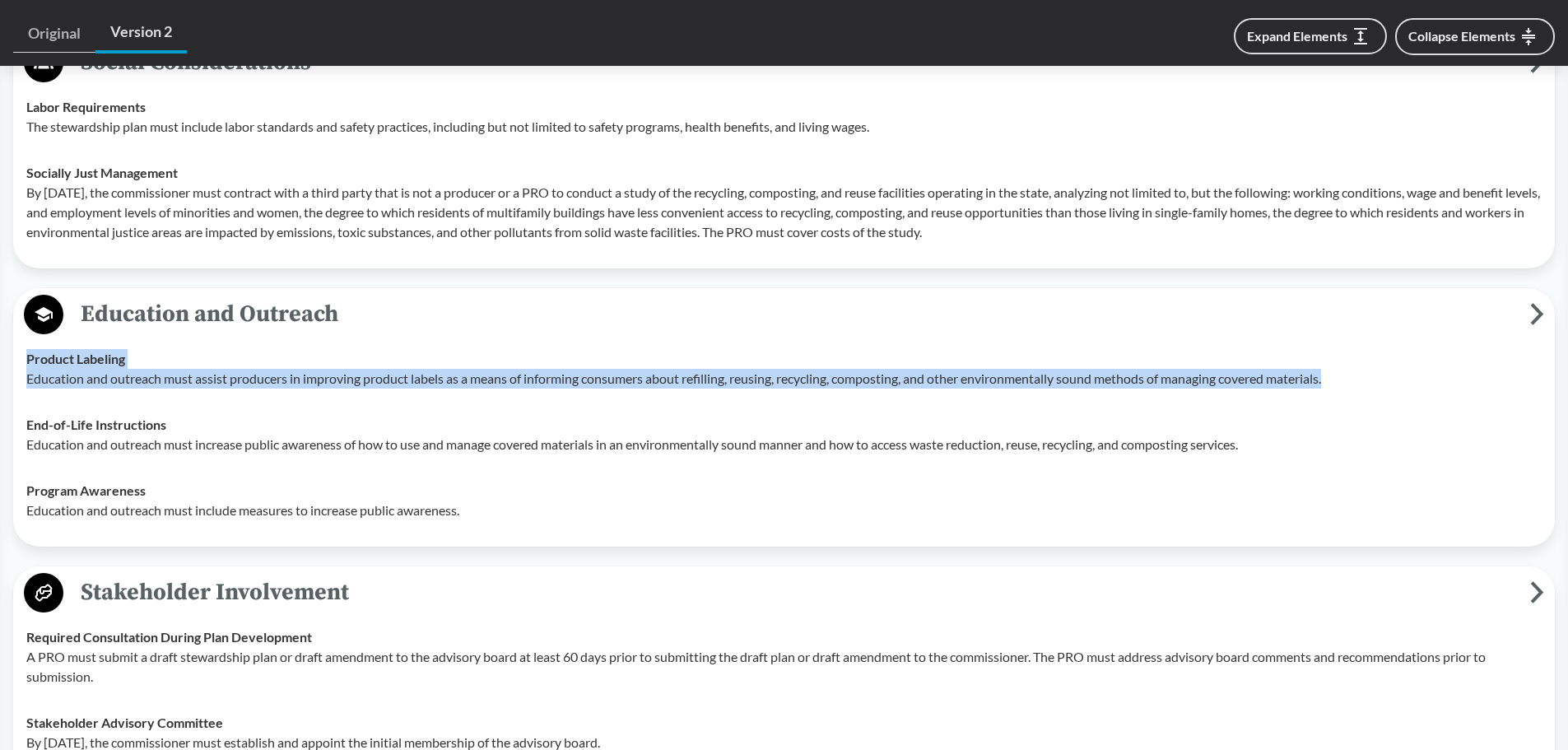
drag, startPoint x: 26, startPoint y: 373, endPoint x: 1340, endPoint y: 397, distance: 1314.2
click at [771, 397] on td "Product Labeling Education and outreach must assist producers in improving prod…" at bounding box center [784, 369] width 1531 height 66
copy div "Product Labeling Education and outreach must assist producers in improving prod…"
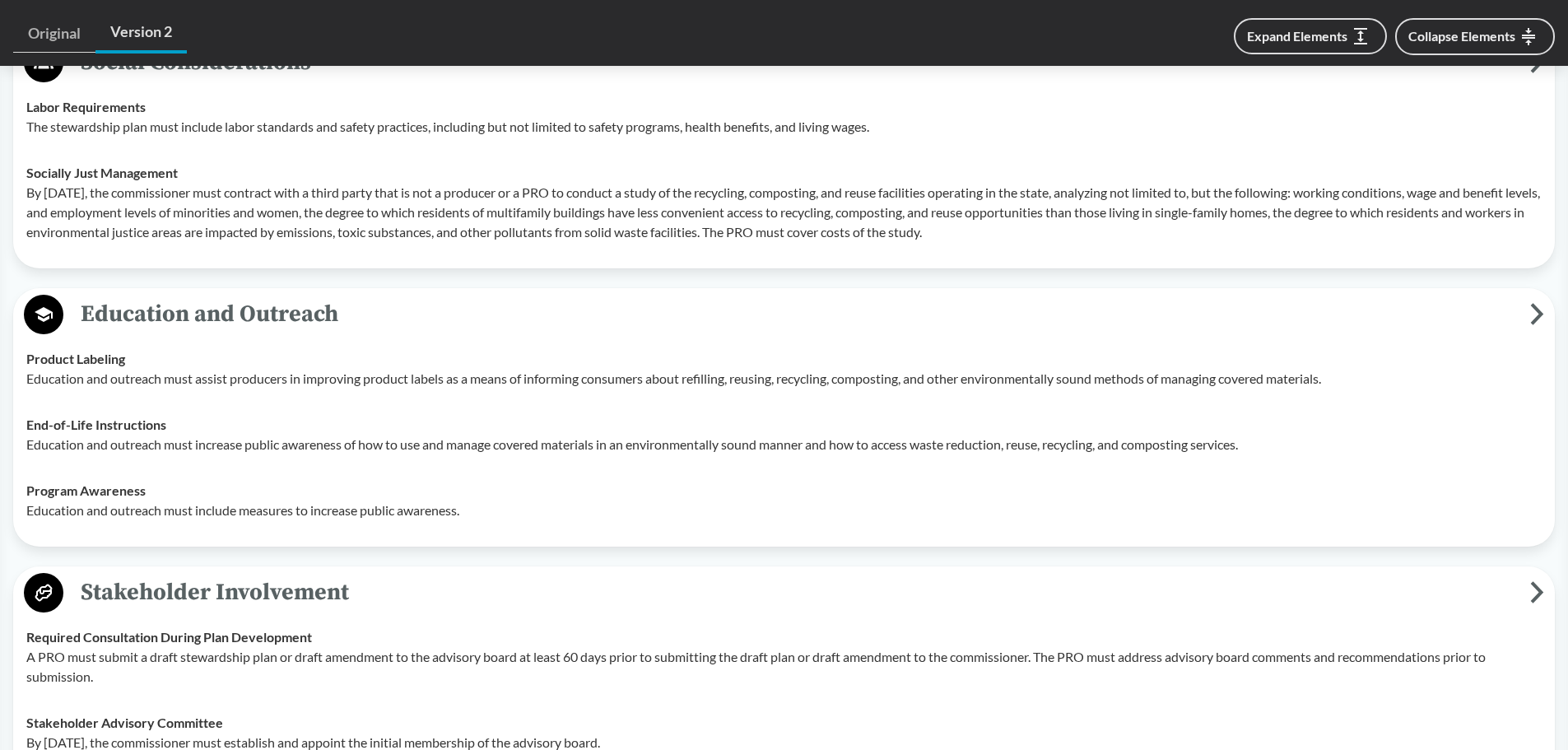
click at [394, 423] on td "End-of-Life Instructions Education and outreach must increase public awareness …" at bounding box center [784, 434] width 1531 height 66
drag, startPoint x: 621, startPoint y: 182, endPoint x: 207, endPoint y: 78, distance: 426.9
click at [620, 182] on div "Socially Just Management By [DATE], the commissioner must contract with a third…" at bounding box center [784, 203] width 1516 height 79
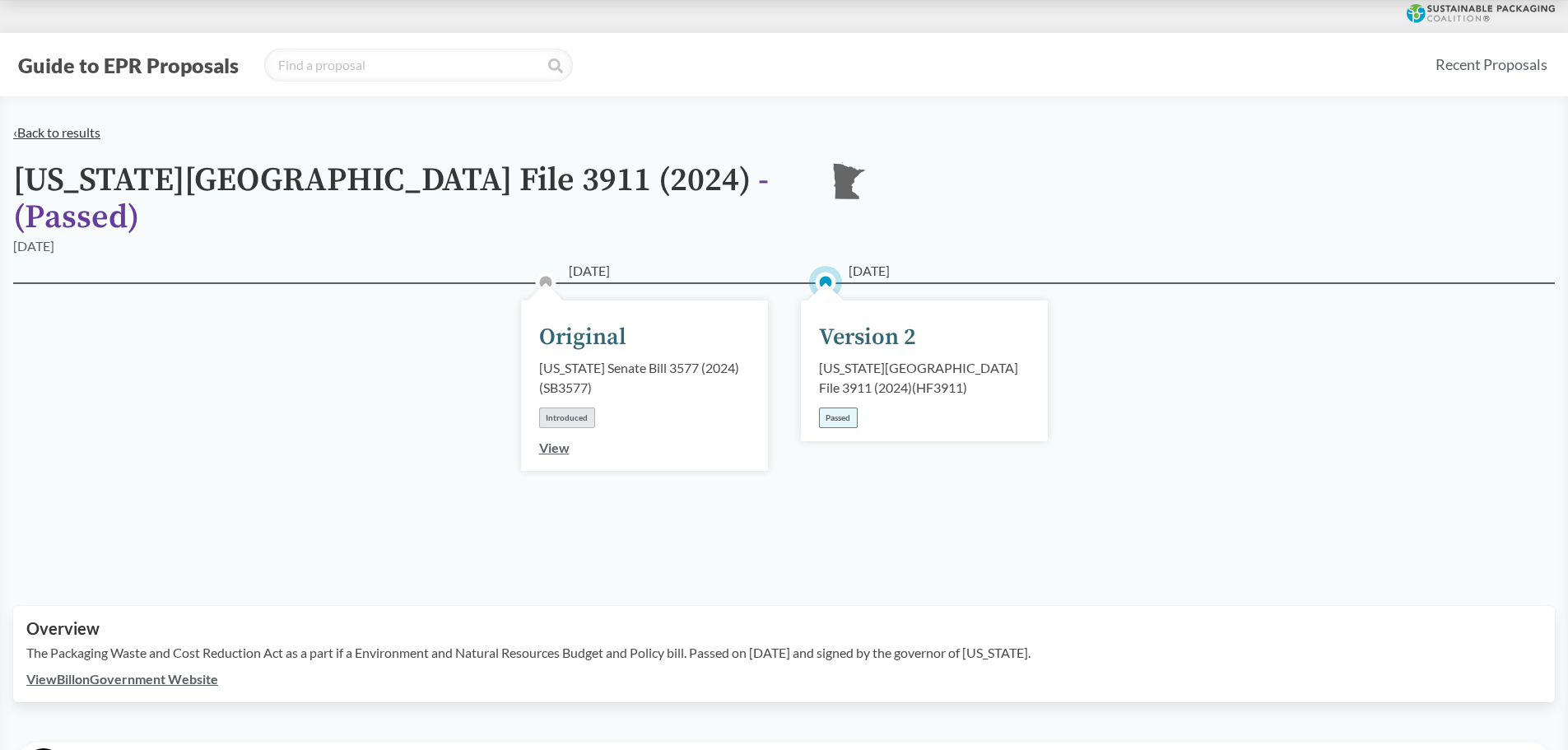
click at [65, 133] on link "‹ Back to results" at bounding box center [57, 131] width 88 height 16
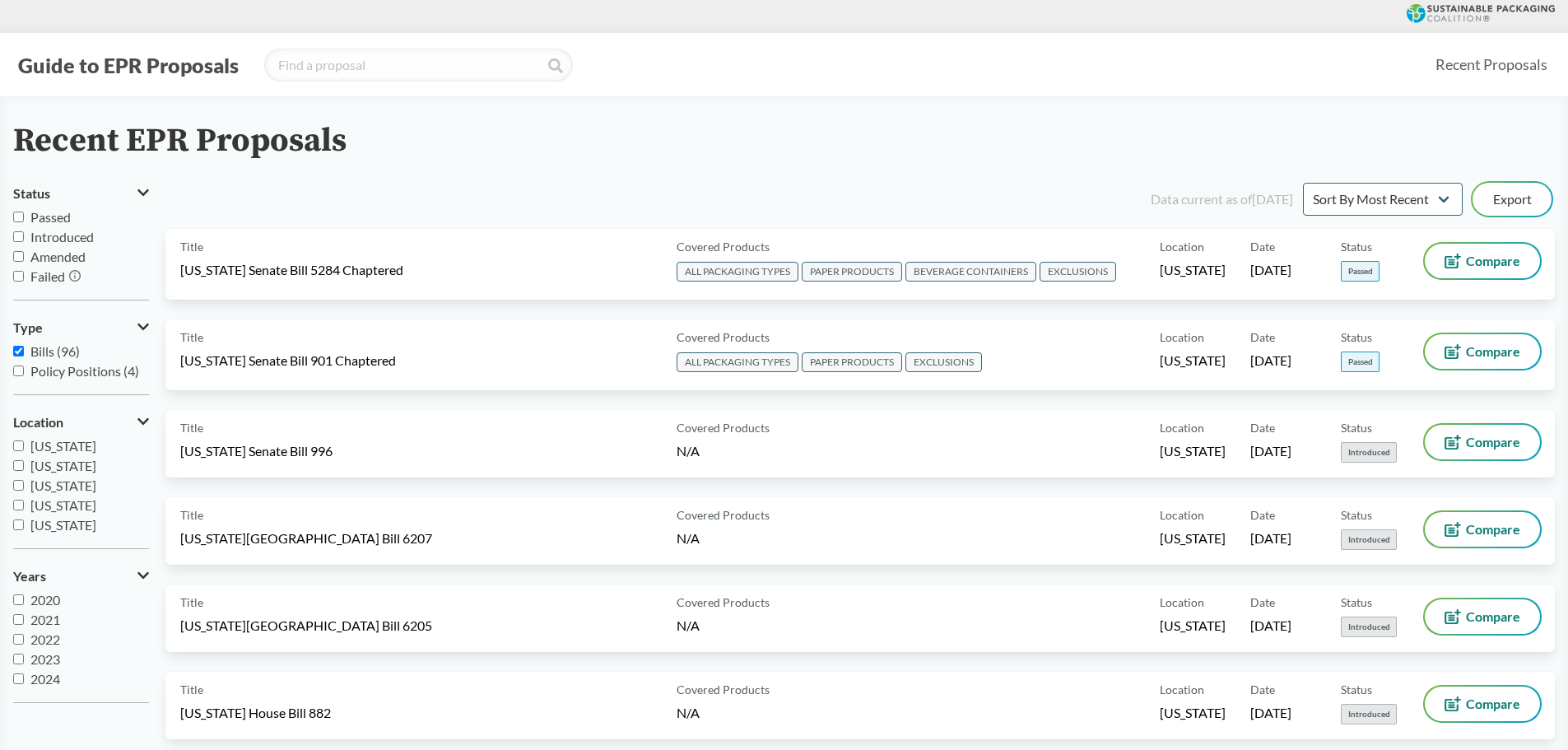
click at [23, 215] on input "Passed" at bounding box center [18, 217] width 11 height 11
checkbox input "true"
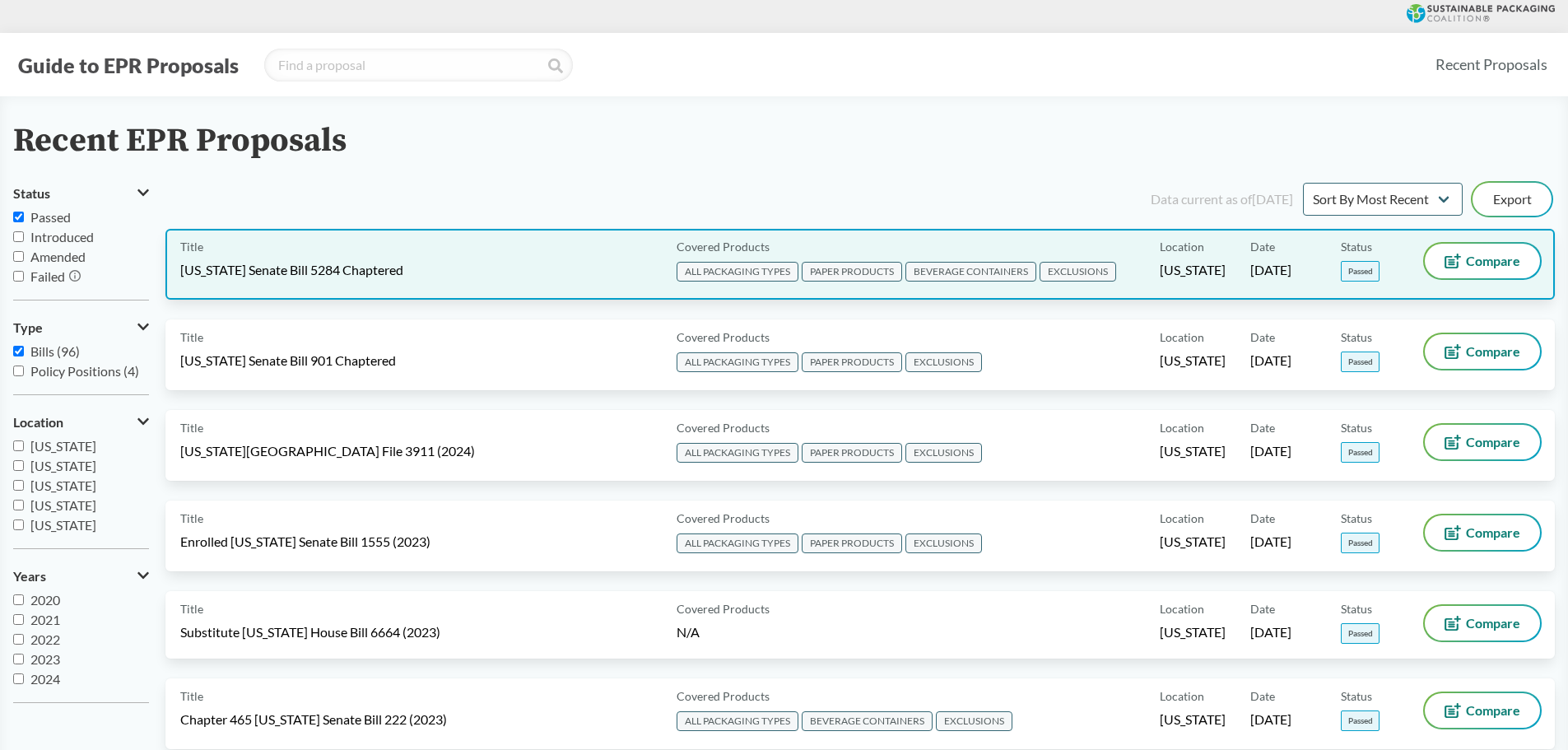
click at [532, 273] on div "Title [US_STATE] Senate Bill 5284 Chaptered" at bounding box center [425, 264] width 490 height 41
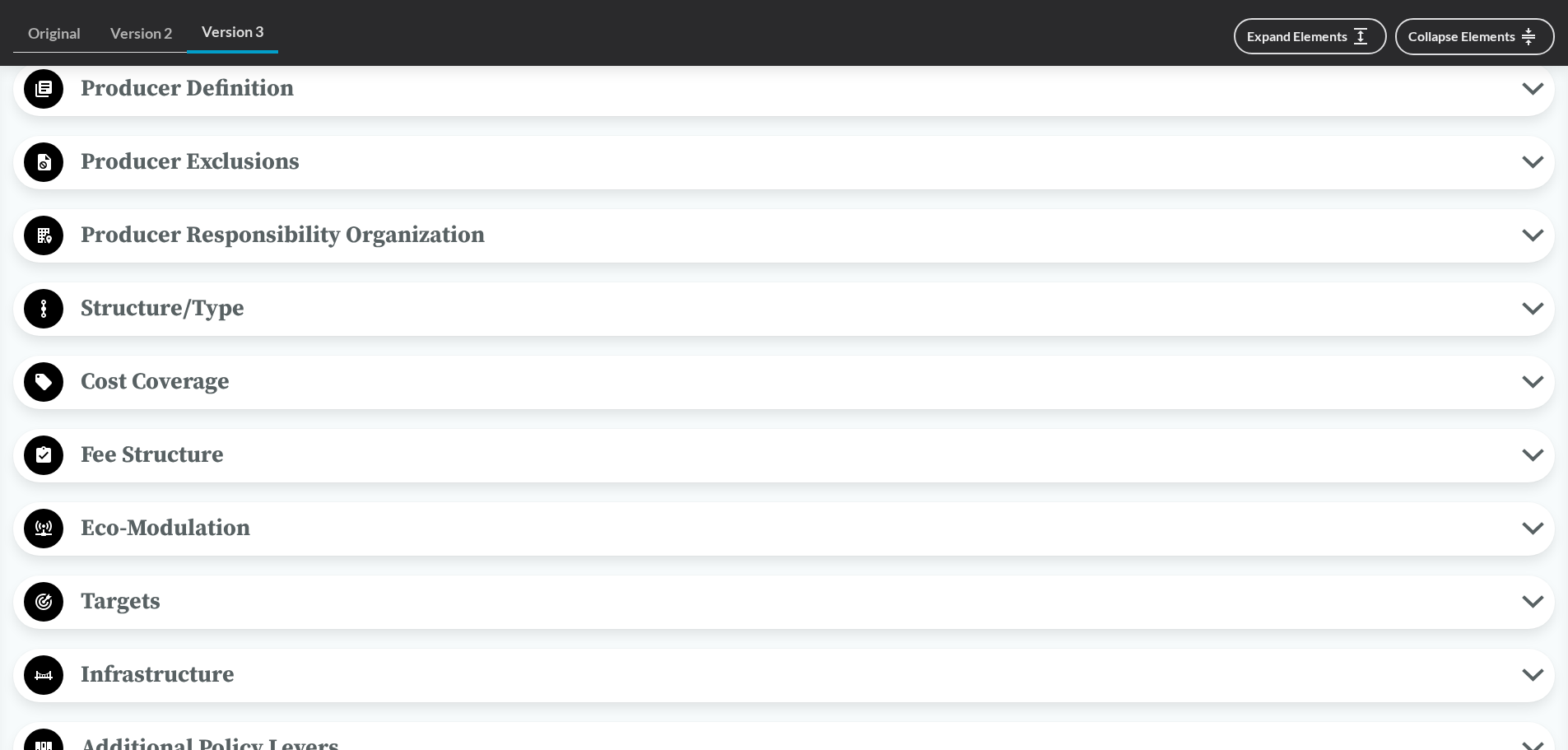
scroll to position [824, 0]
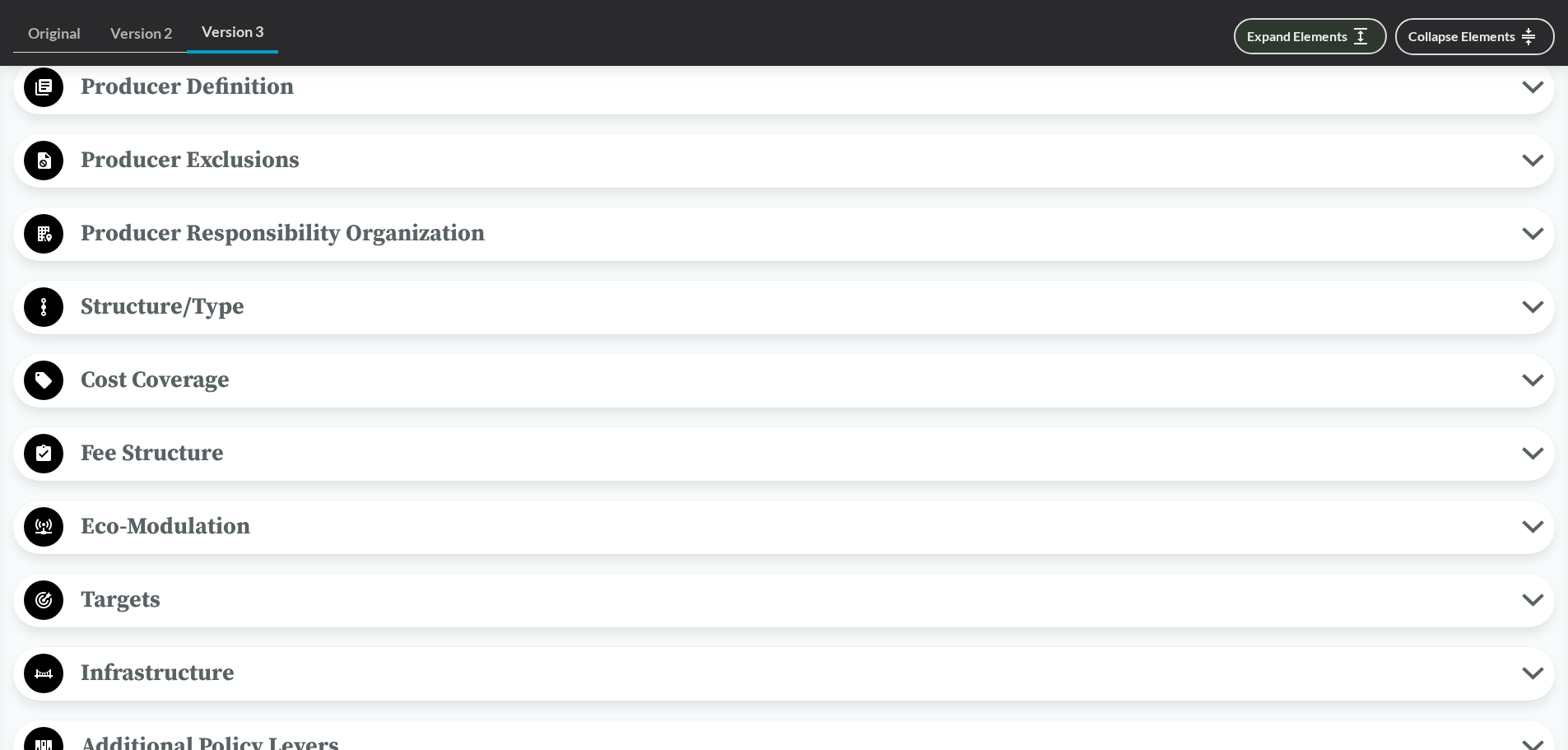
click at [771, 42] on button "Expand Elements" at bounding box center [1311, 36] width 153 height 36
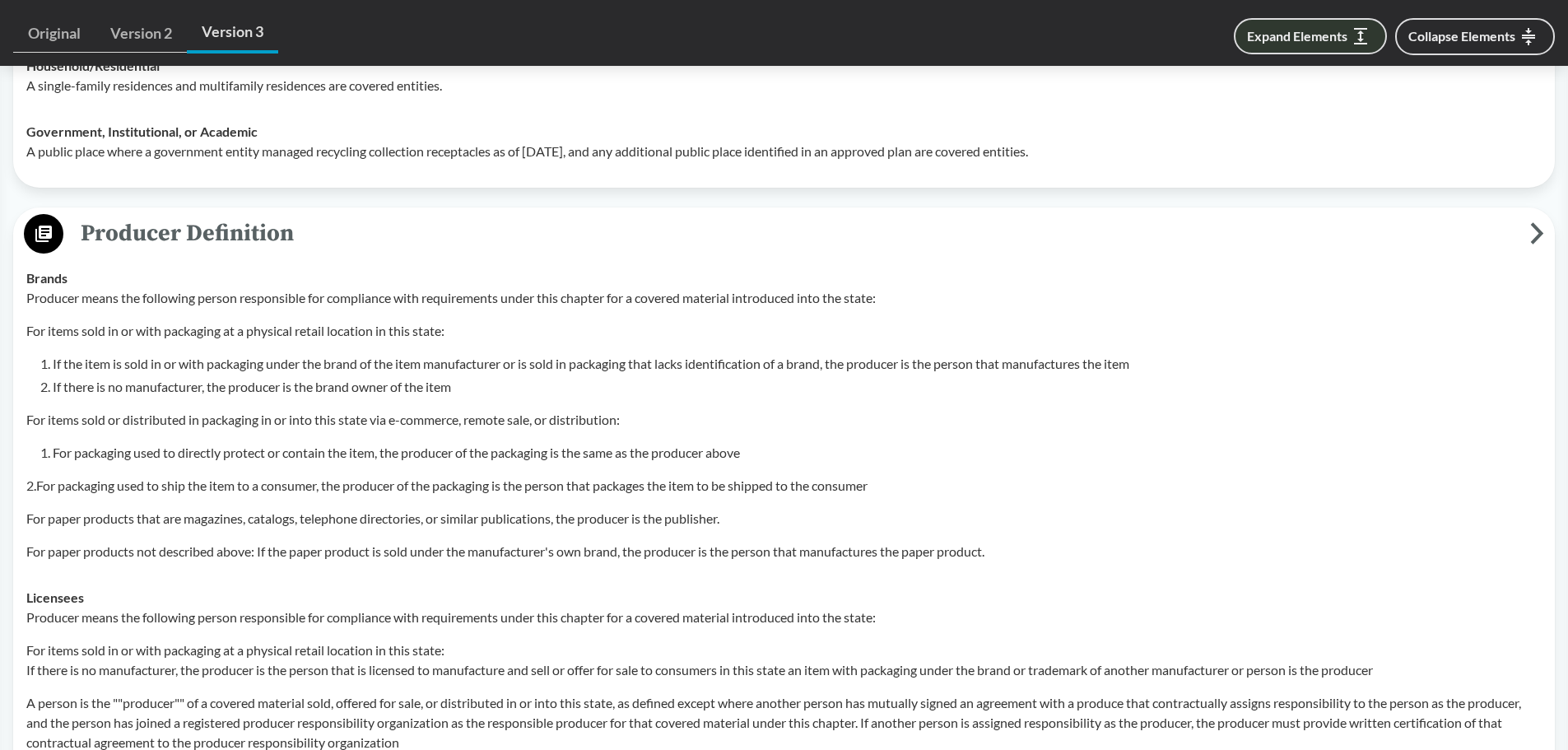
scroll to position [7634, 0]
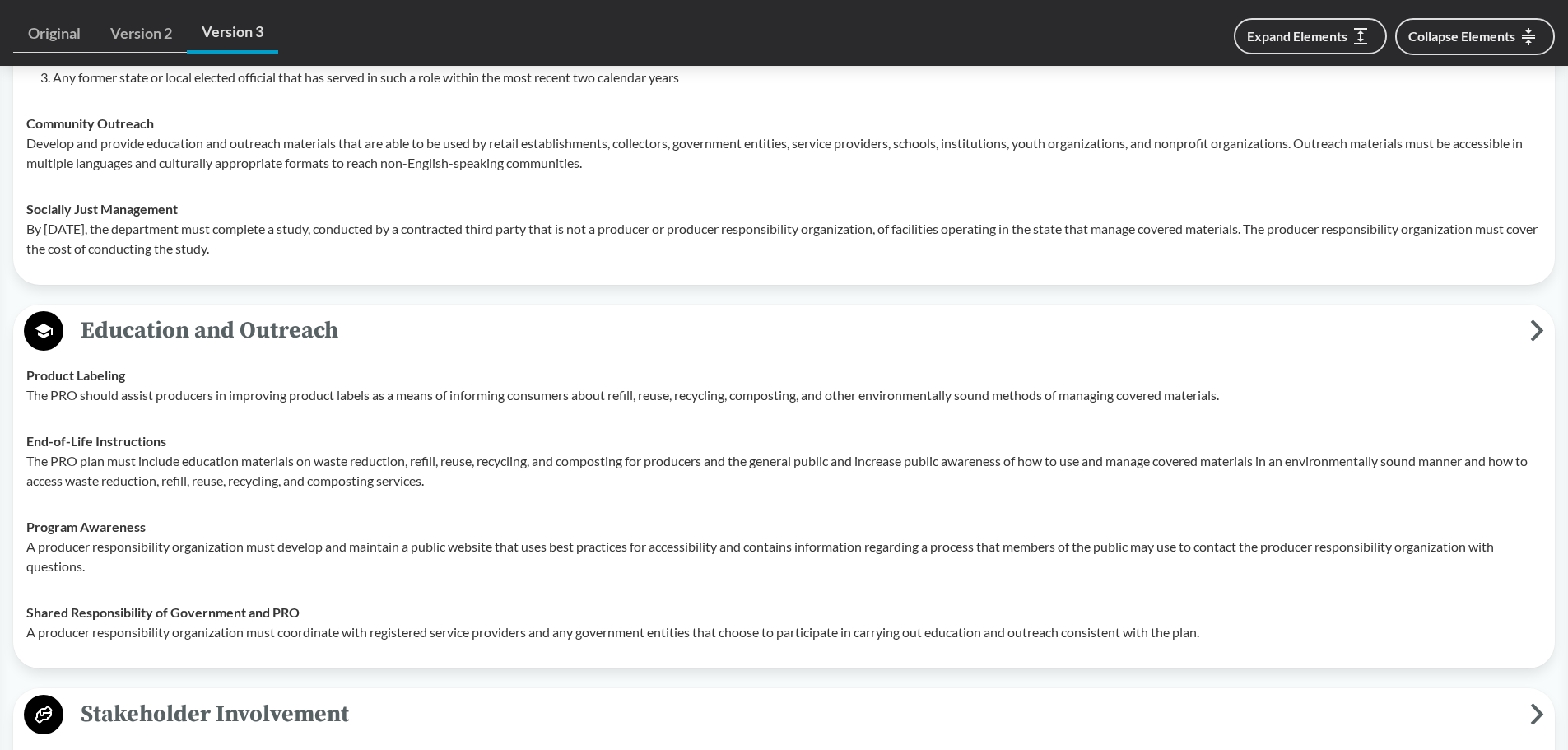
drag, startPoint x: 173, startPoint y: 407, endPoint x: 50, endPoint y: 384, distance: 125.1
click at [172, 407] on td "Product Labeling The PRO should assist producers in improving product labels as…" at bounding box center [784, 385] width 1531 height 66
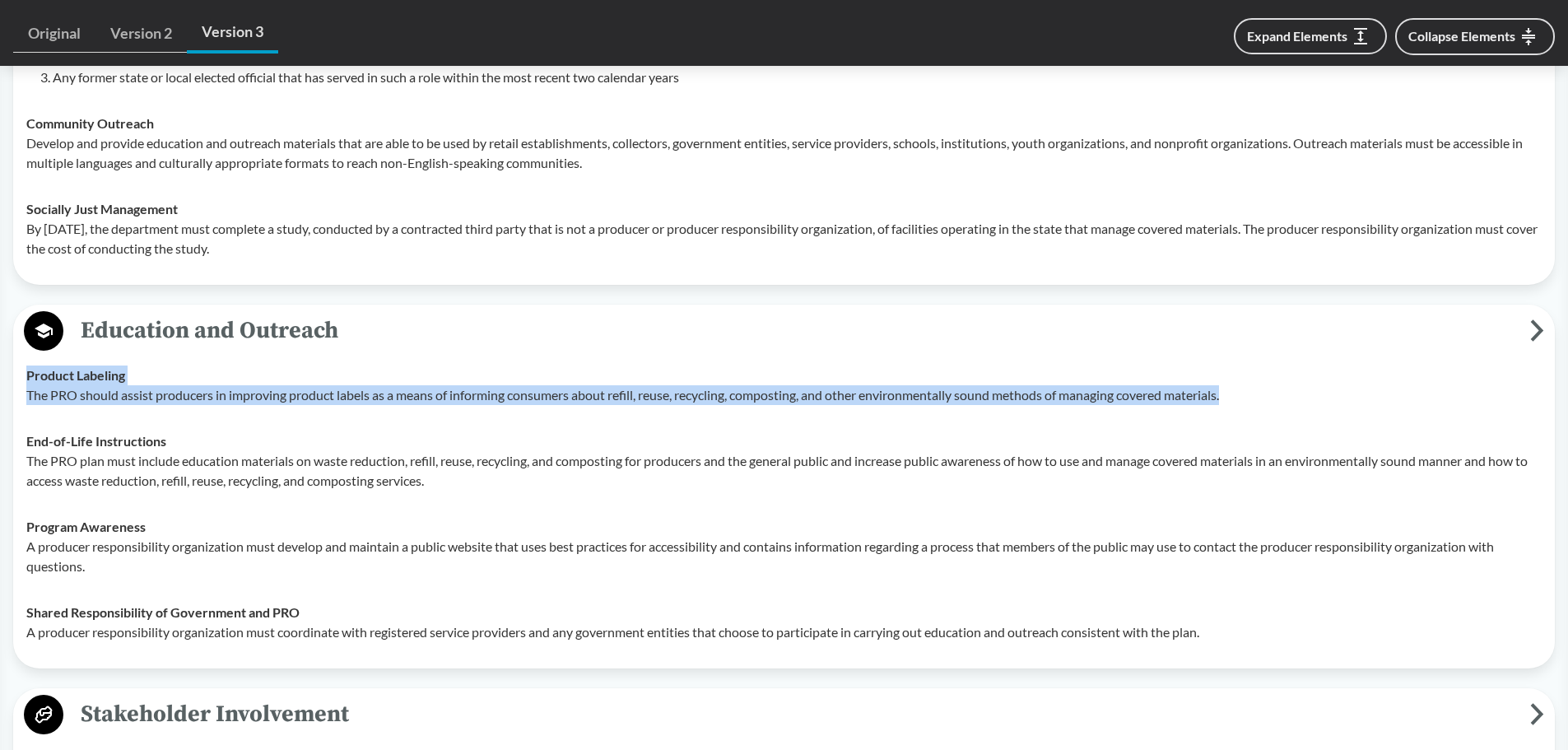
drag, startPoint x: 28, startPoint y: 374, endPoint x: 1243, endPoint y: 393, distance: 1215.1
click at [771, 393] on div "Product Labeling The PRO should assist producers in improving product labels as…" at bounding box center [784, 385] width 1516 height 39
copy div "Product Labeling The PRO should assist producers in improving product labels as…"
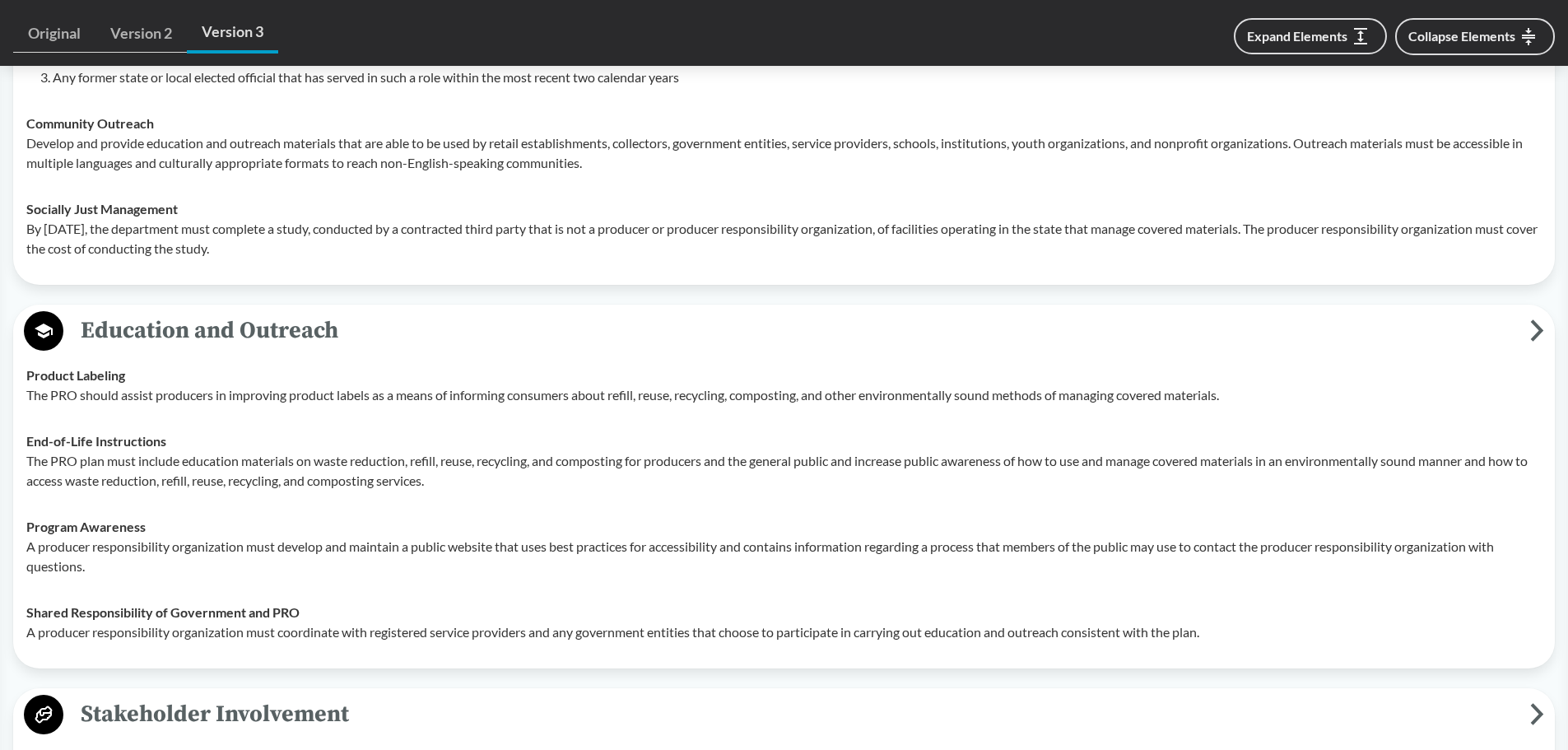
click at [771, 284] on div "Social Considerations Labor Requirements The following persons are ineligible t…" at bounding box center [784, 96] width 1542 height 377
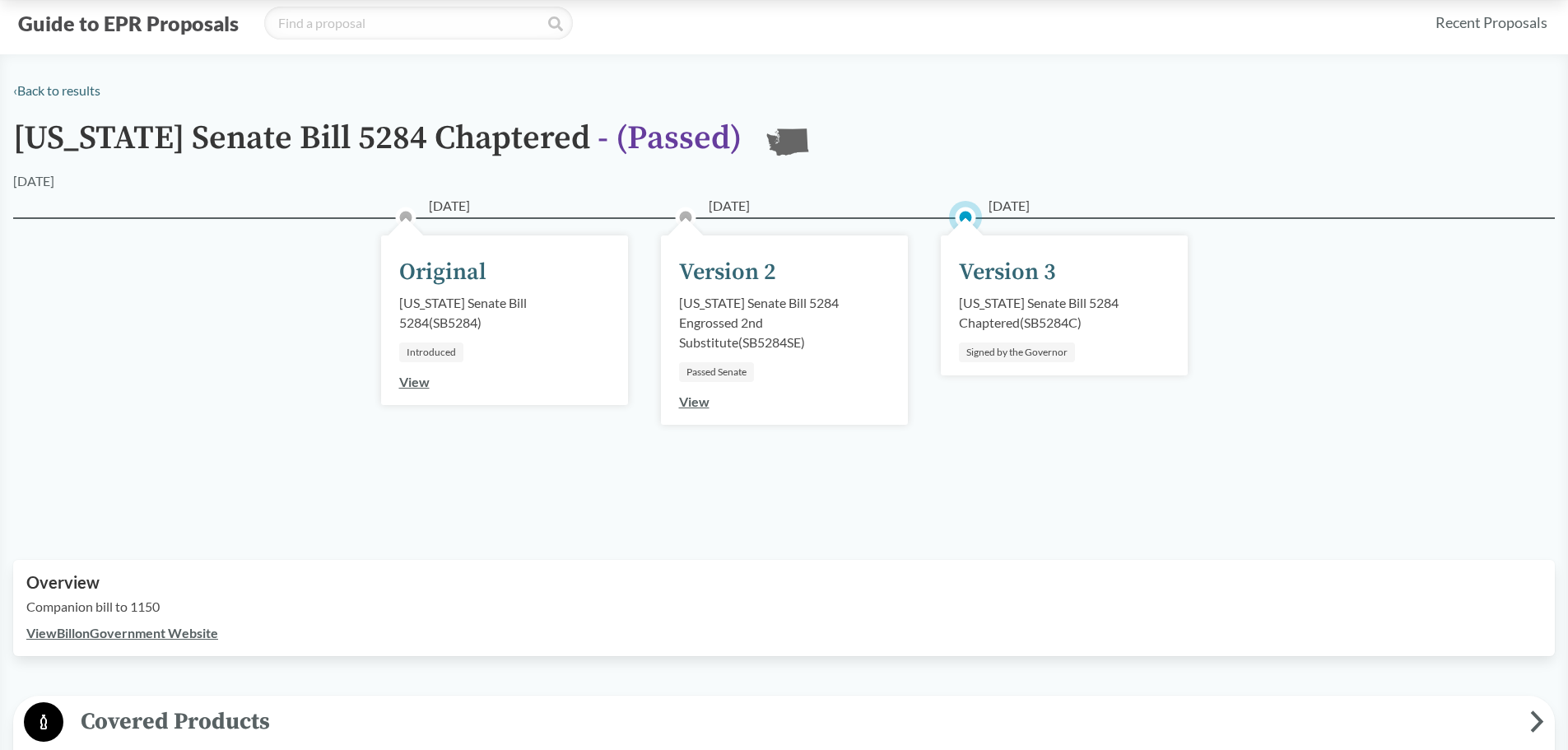
scroll to position [0, 0]
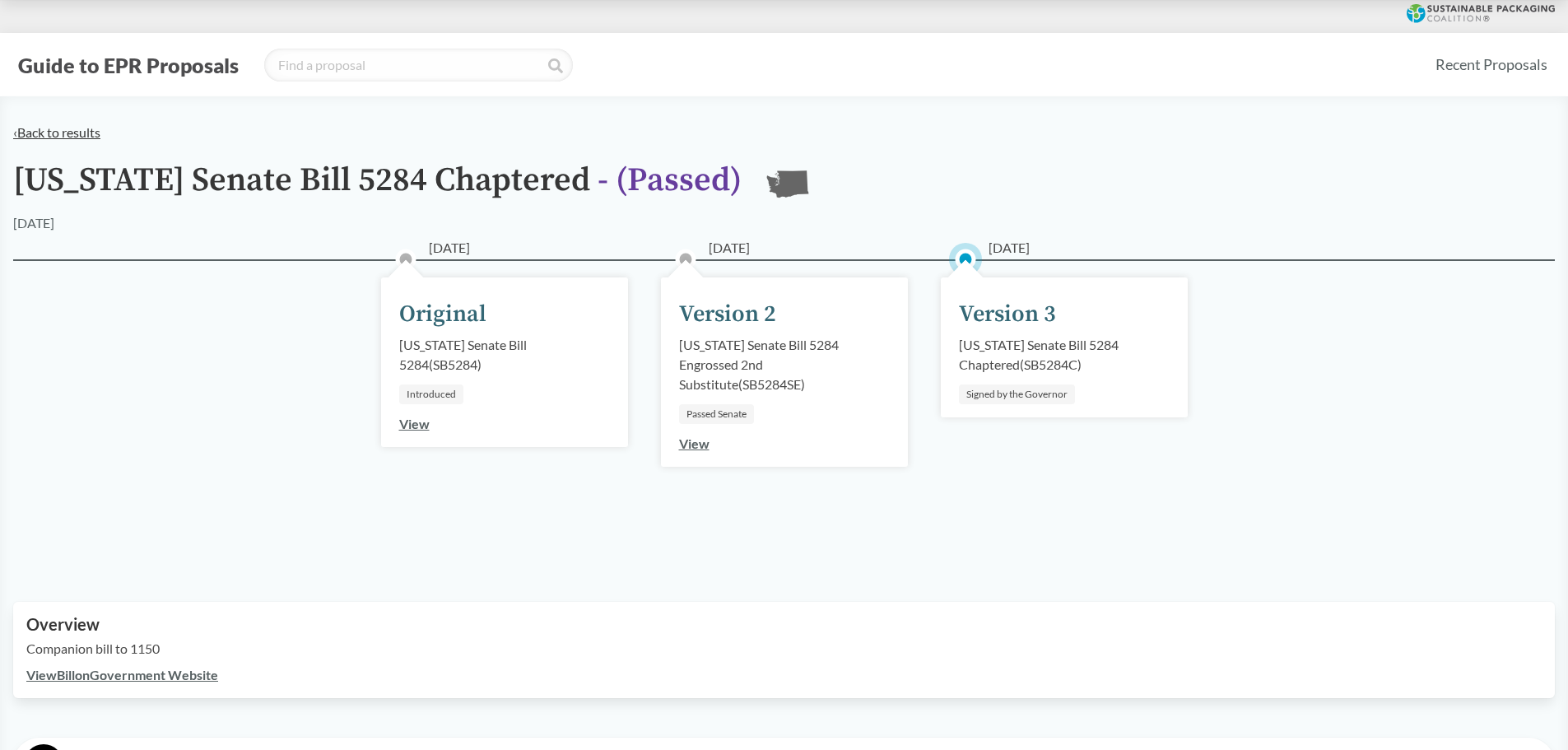
drag, startPoint x: 111, startPoint y: 140, endPoint x: 48, endPoint y: 137, distance: 63.1
click at [97, 140] on div "‹ Back to results" at bounding box center [784, 132] width 1542 height 20
click at [51, 137] on link "‹ Back to results" at bounding box center [57, 131] width 88 height 16
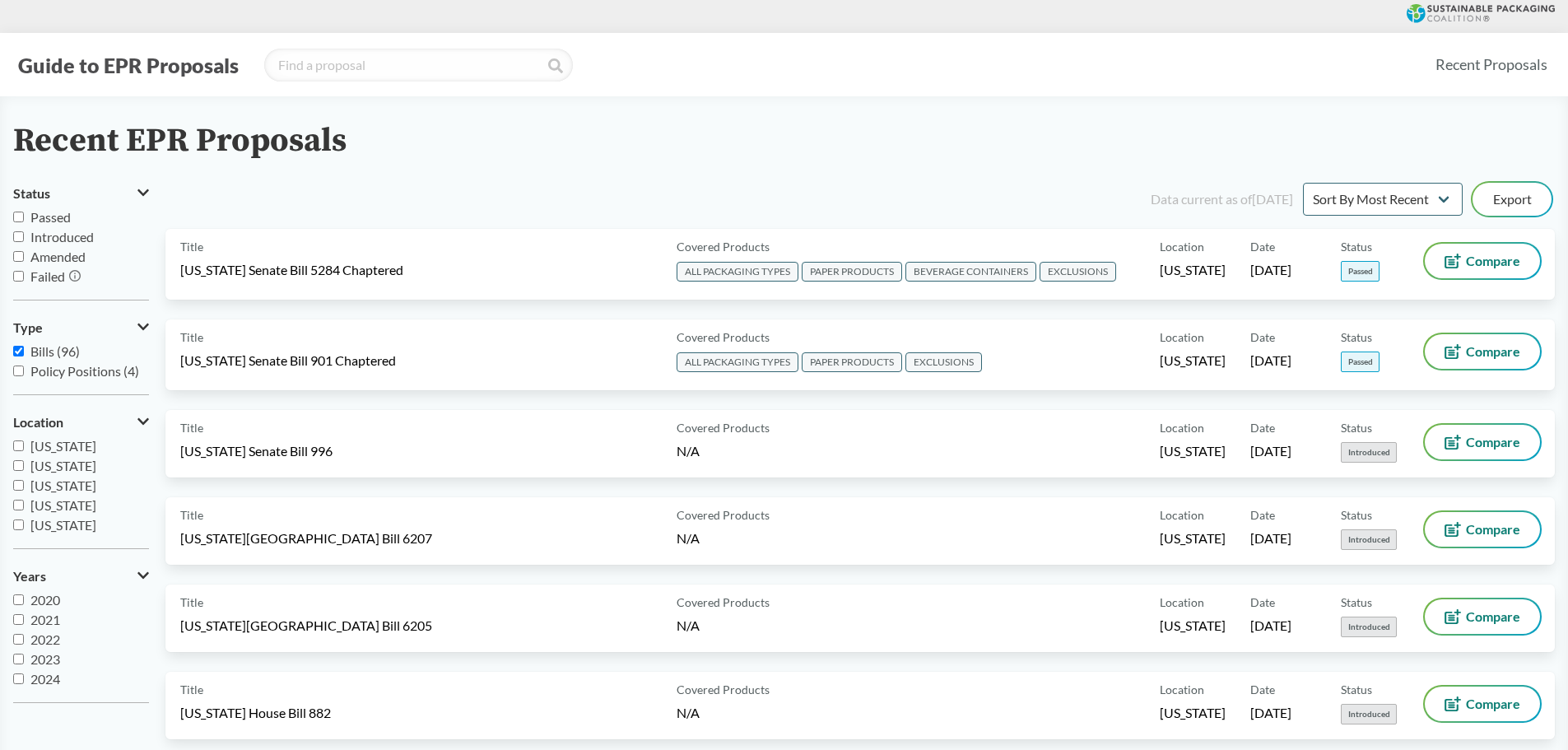
click at [24, 215] on label "Passed" at bounding box center [80, 217] width 136 height 20
click at [24, 215] on input "Passed" at bounding box center [18, 217] width 11 height 11
checkbox input "true"
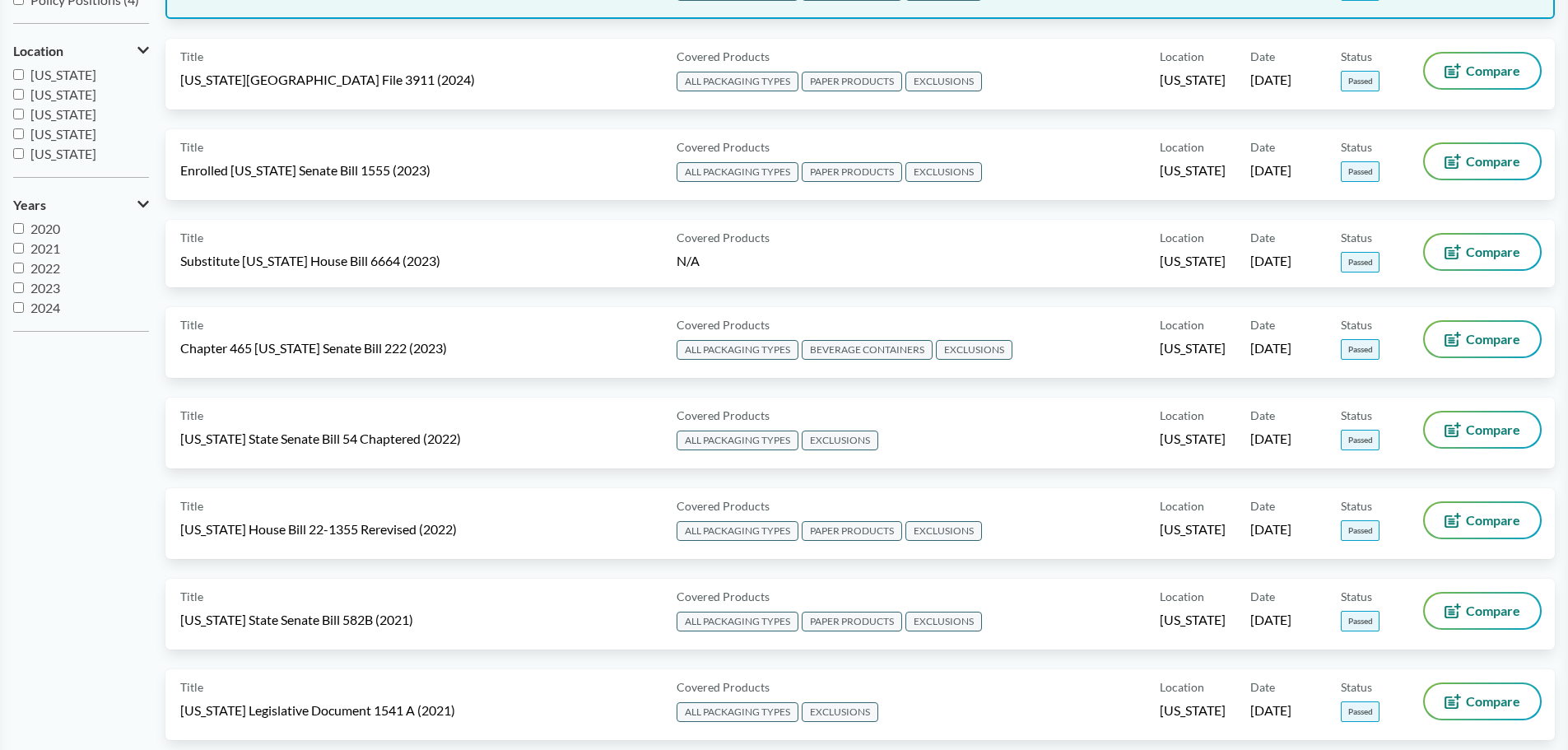
scroll to position [411, 0]
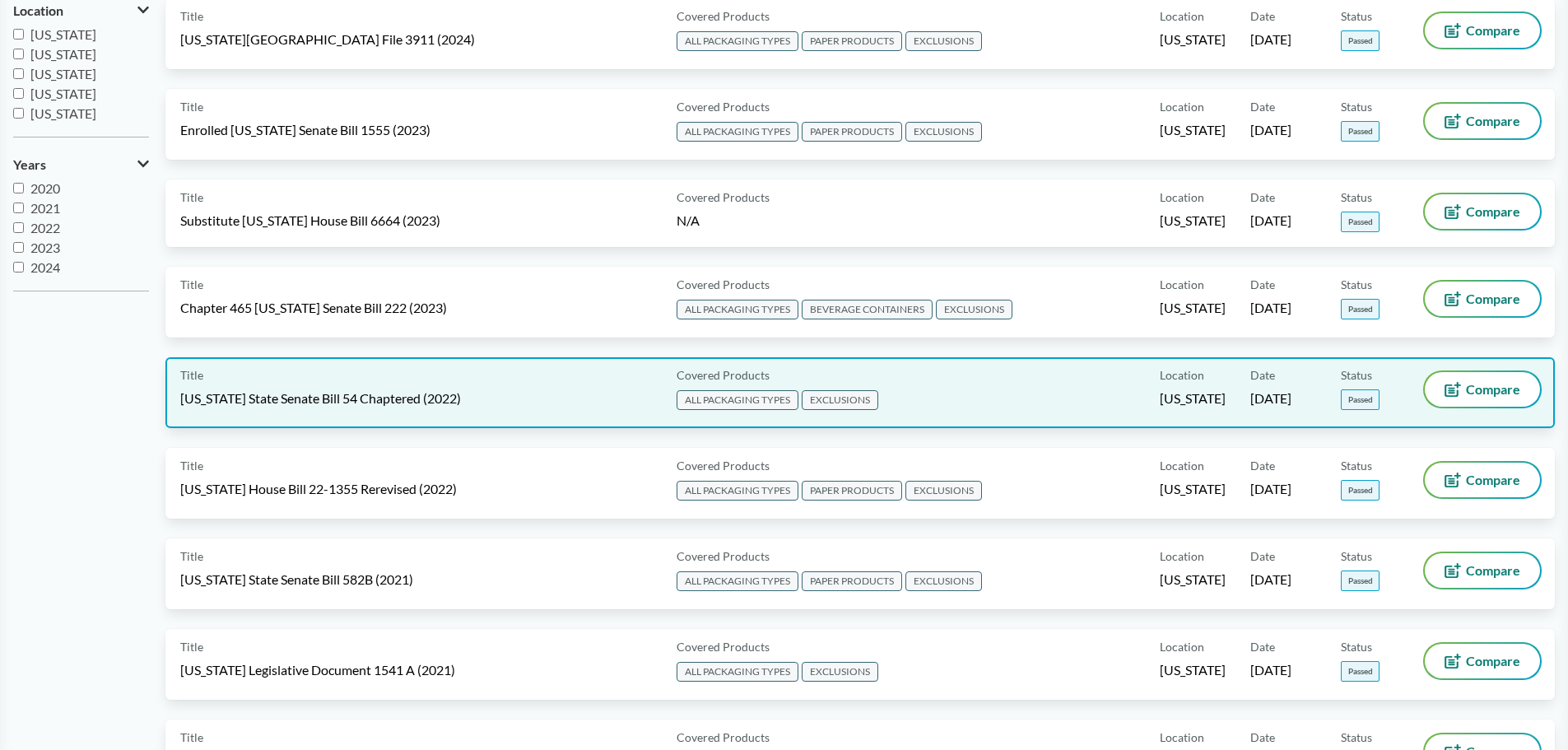
click at [407, 391] on span "[US_STATE] State Senate Bill 54 Chaptered (2022)" at bounding box center [321, 399] width 281 height 18
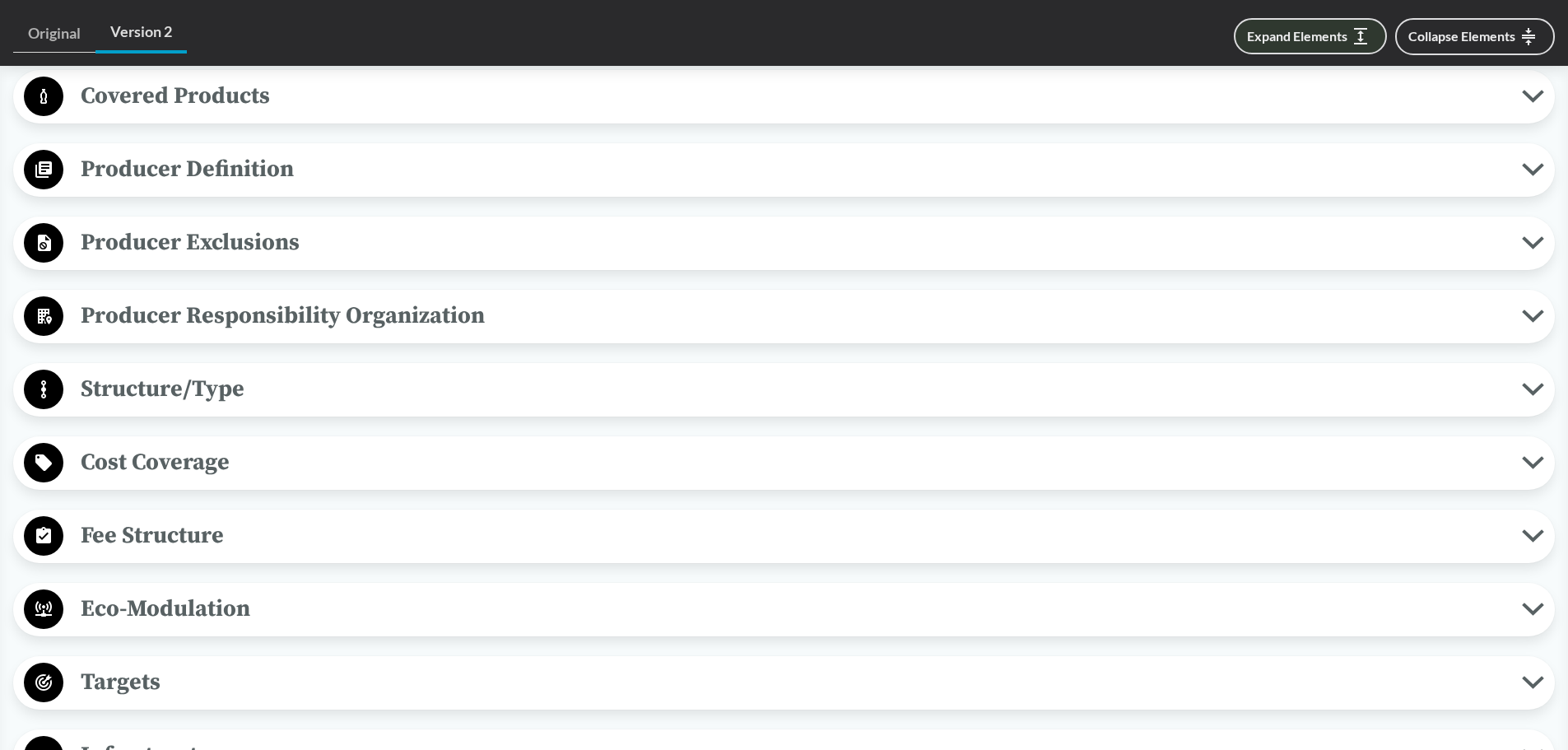
scroll to position [741, 0]
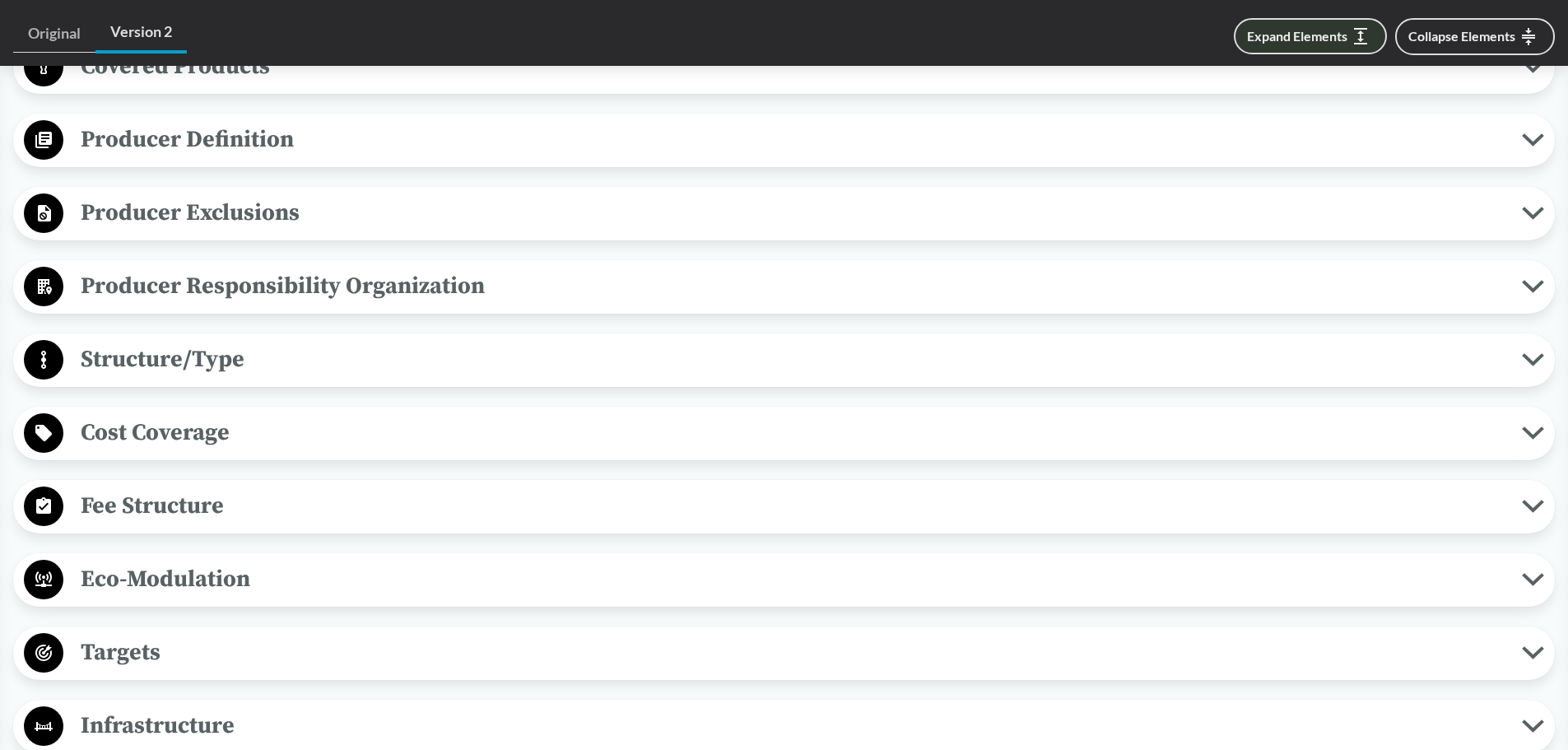
click at [771, 50] on button "Expand Elements" at bounding box center [1311, 36] width 153 height 36
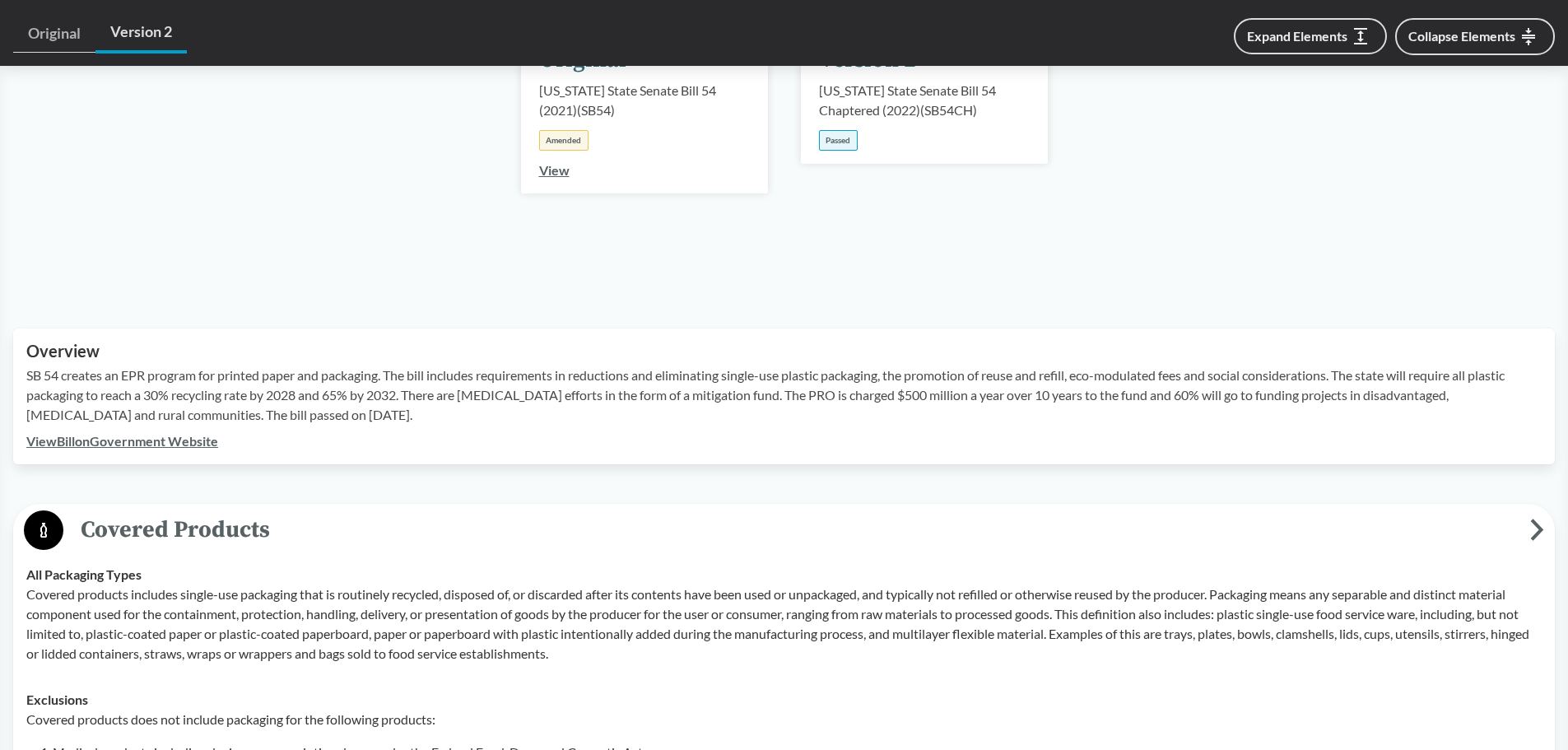
scroll to position [2578, 0]
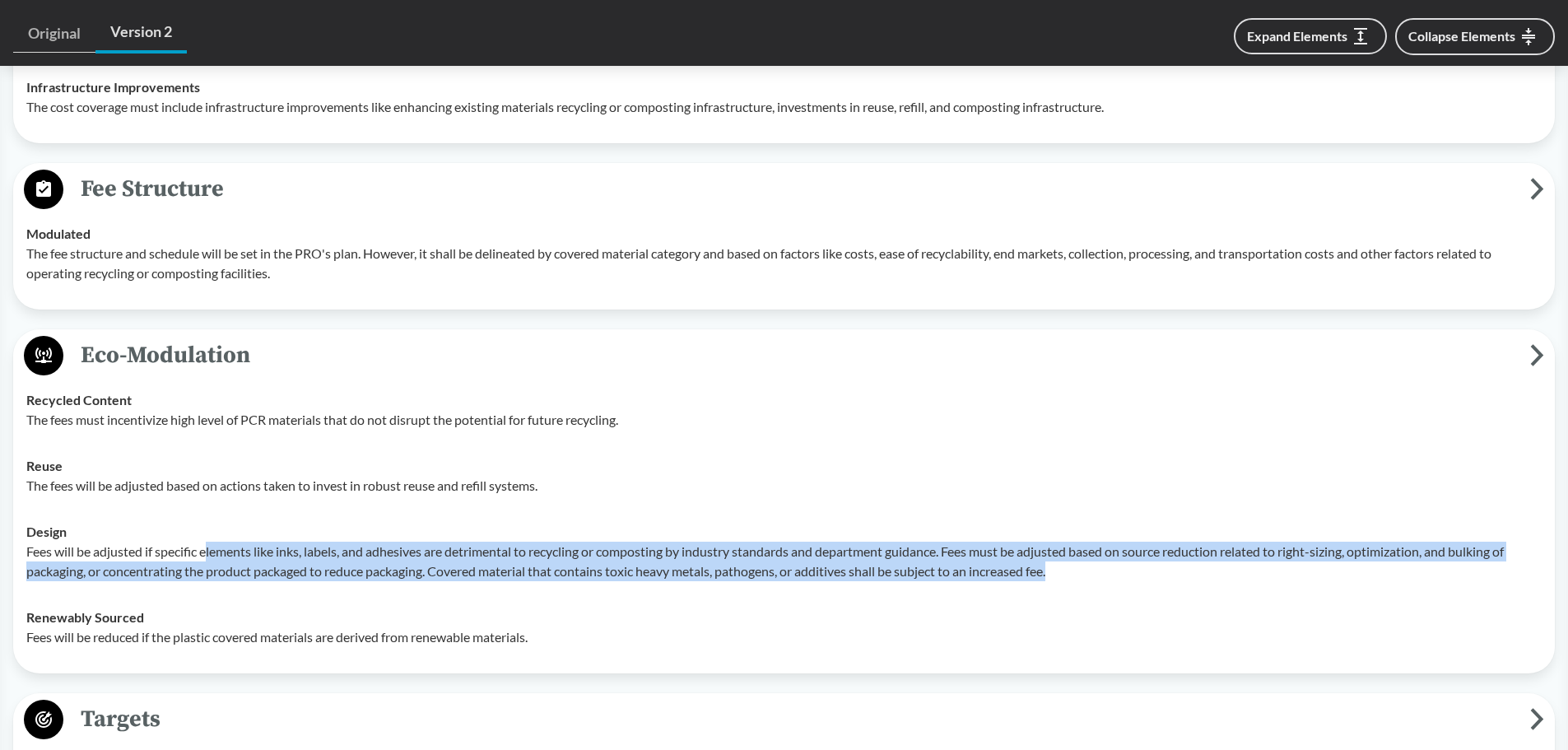
drag, startPoint x: 209, startPoint y: 576, endPoint x: 1085, endPoint y: 589, distance: 876.1
click at [771, 492] on p "Fees will be adjusted if specific elements like inks, labels, and adhesives are…" at bounding box center [784, 561] width 1516 height 39
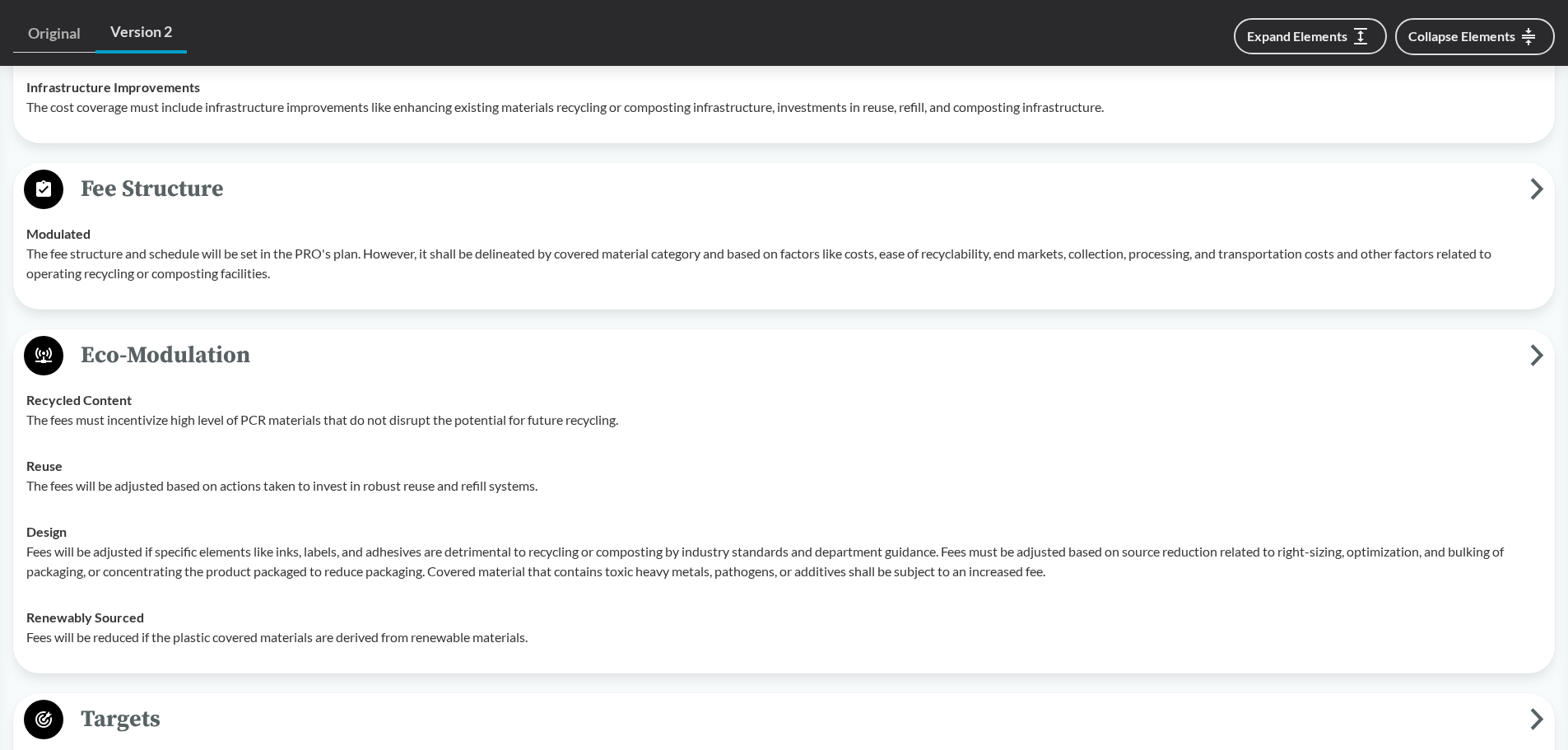
click at [771, 492] on p "Fees will be adjusted if specific elements like inks, labels, and adhesives are…" at bounding box center [784, 561] width 1516 height 39
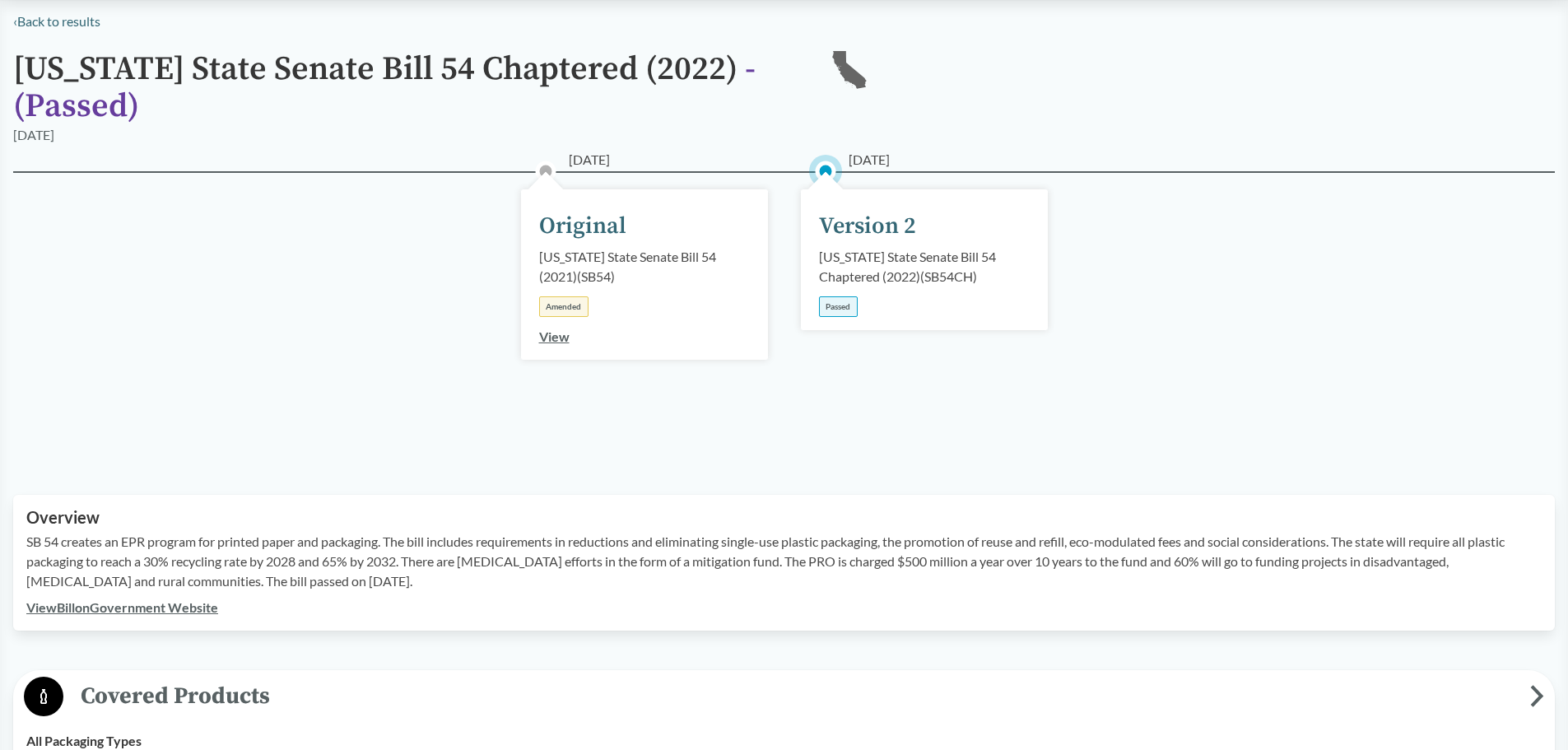
scroll to position [0, 0]
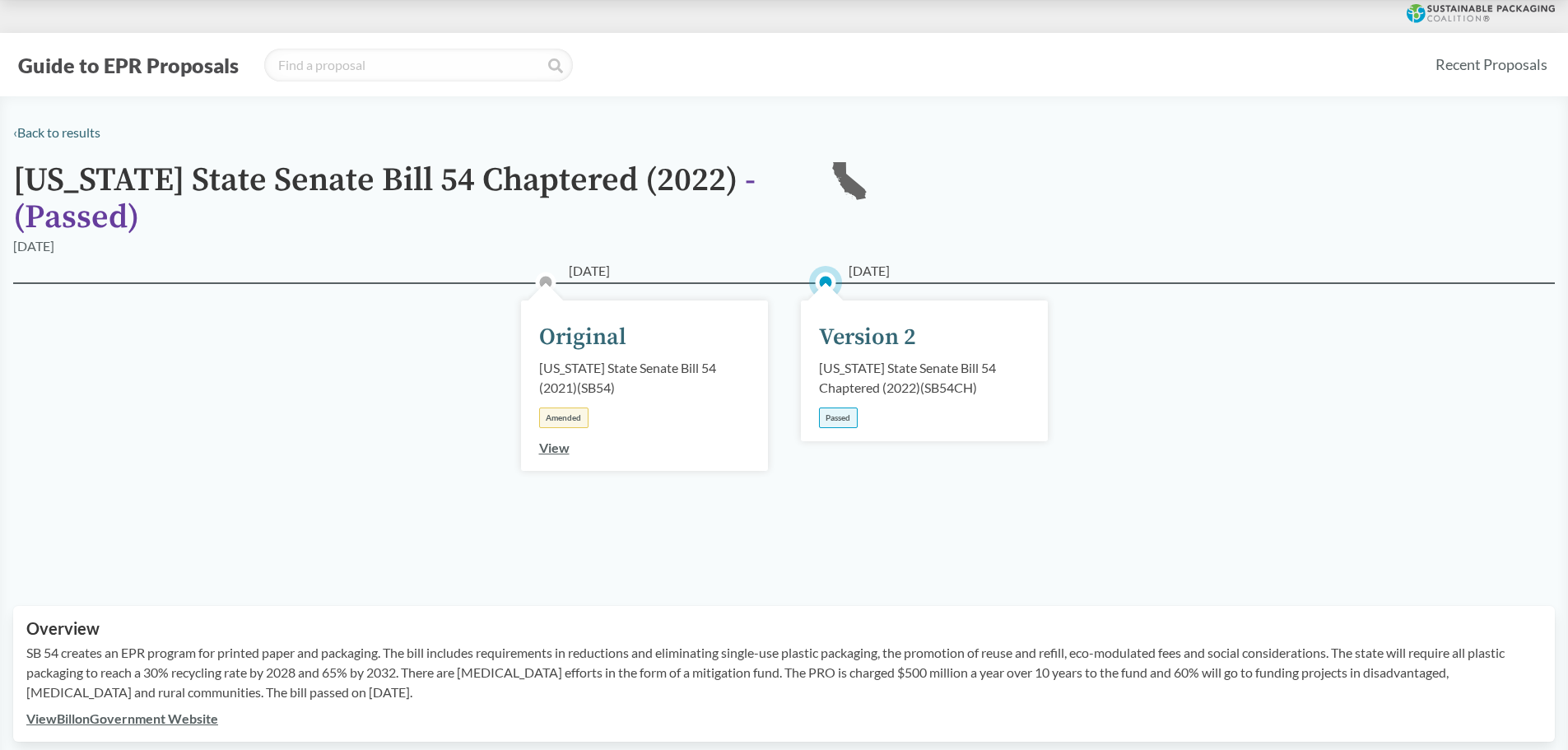
click at [771, 350] on div "Version 2" at bounding box center [867, 338] width 97 height 35
click at [63, 134] on link "‹ Back to results" at bounding box center [57, 131] width 88 height 16
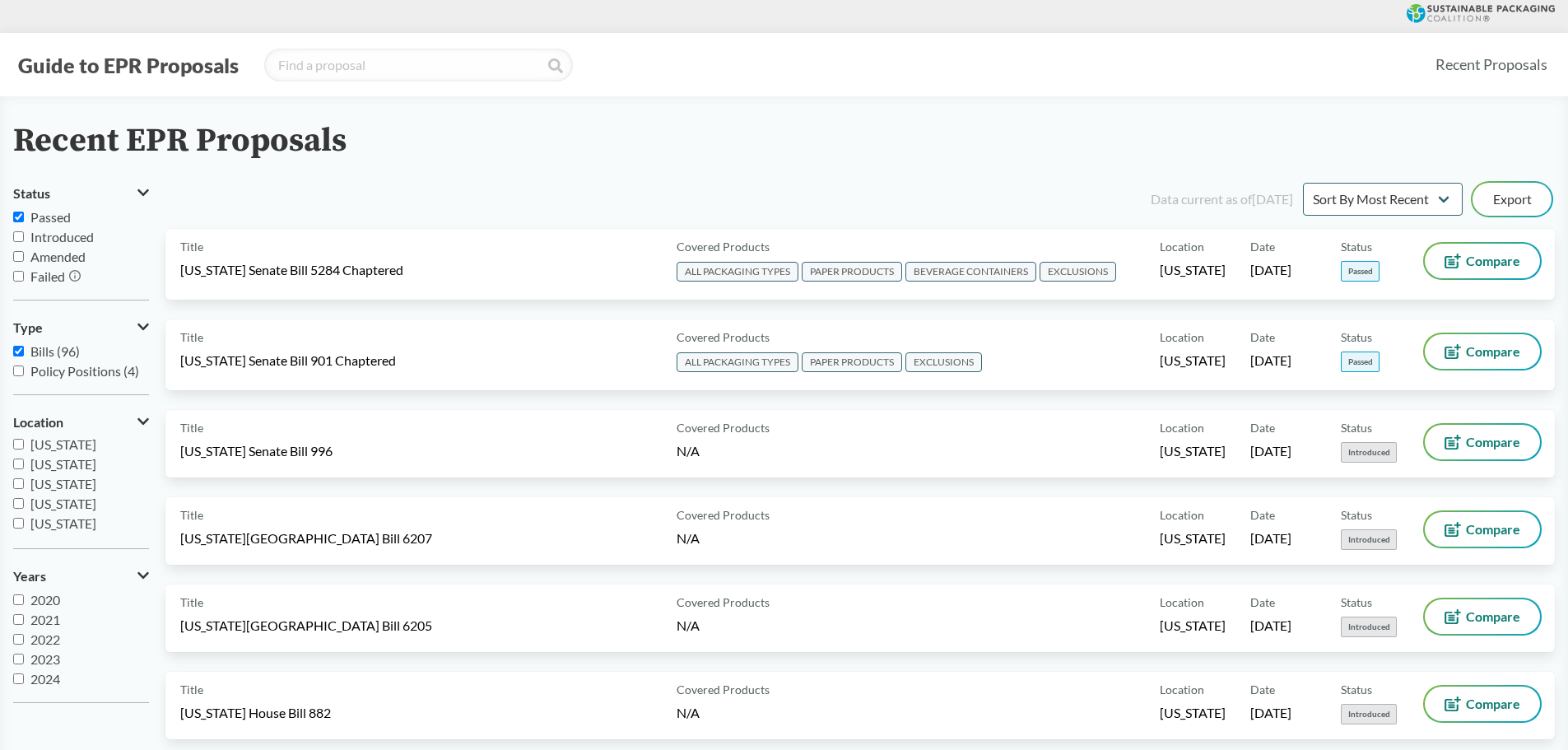
scroll to position [247, 0]
click at [15, 492] on input "[US_STATE]" at bounding box center [18, 495] width 11 height 11
checkbox input "true"
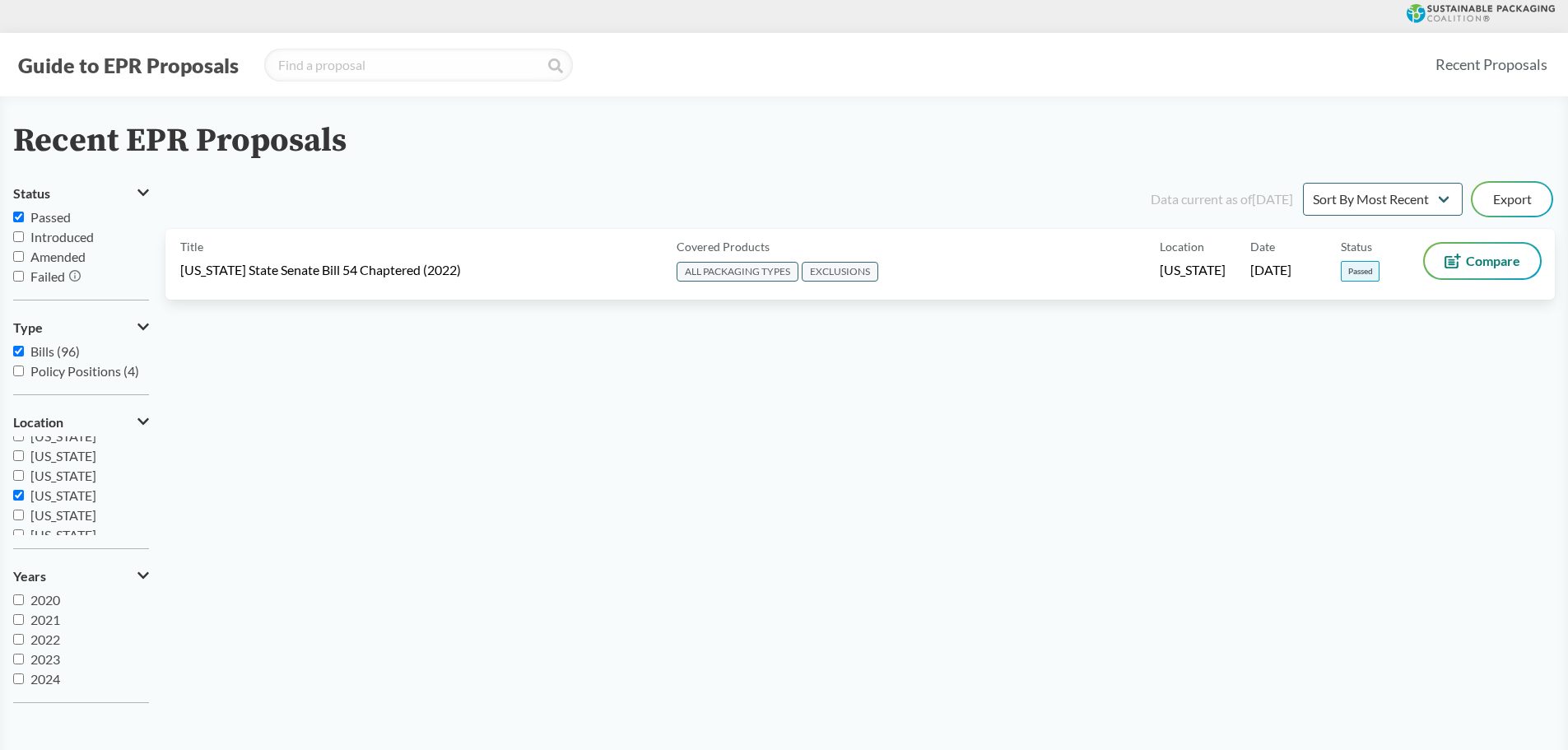
click at [18, 218] on input "Passed" at bounding box center [18, 217] width 11 height 11
checkbox input "false"
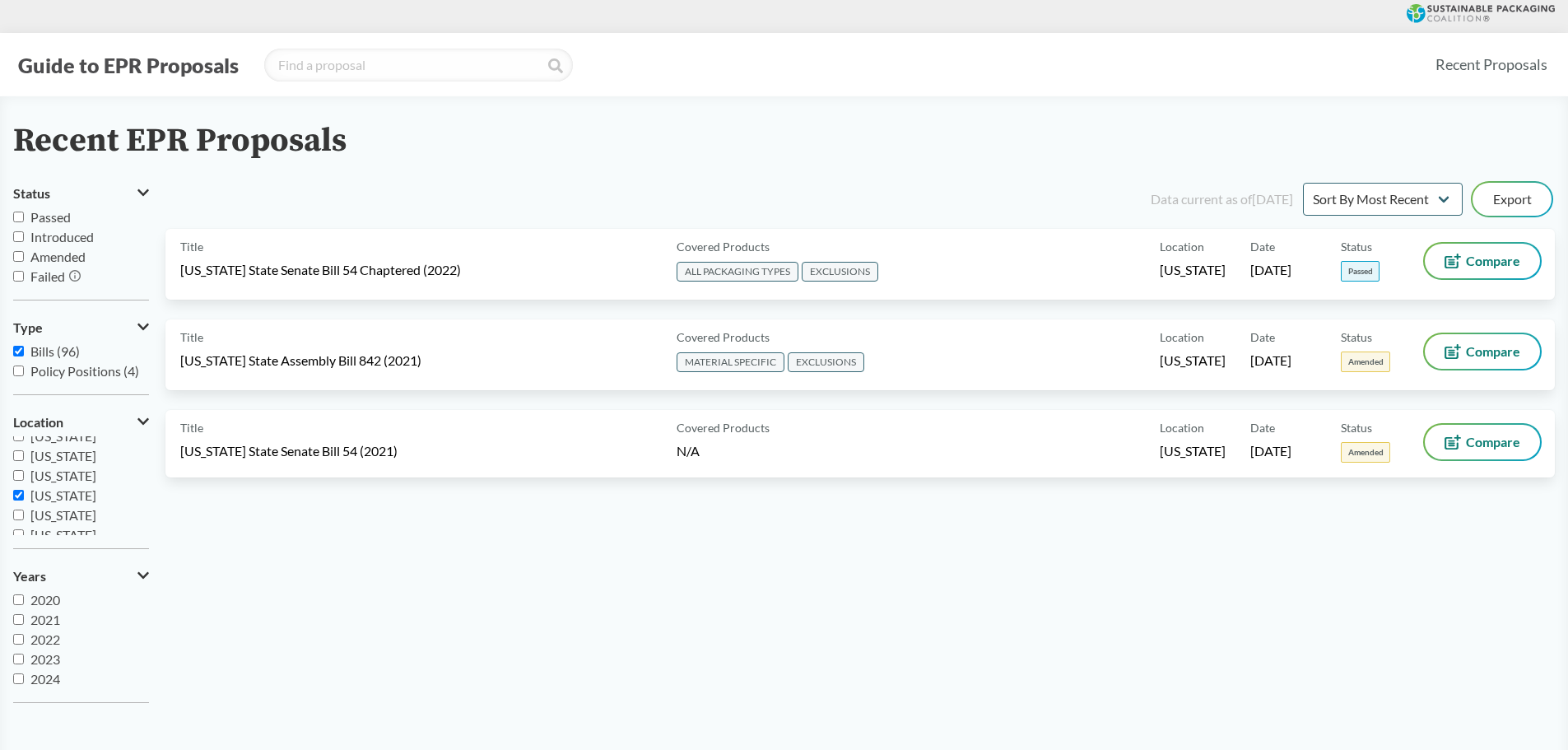
click at [20, 492] on input "[US_STATE]" at bounding box center [18, 495] width 11 height 11
checkbox input "false"
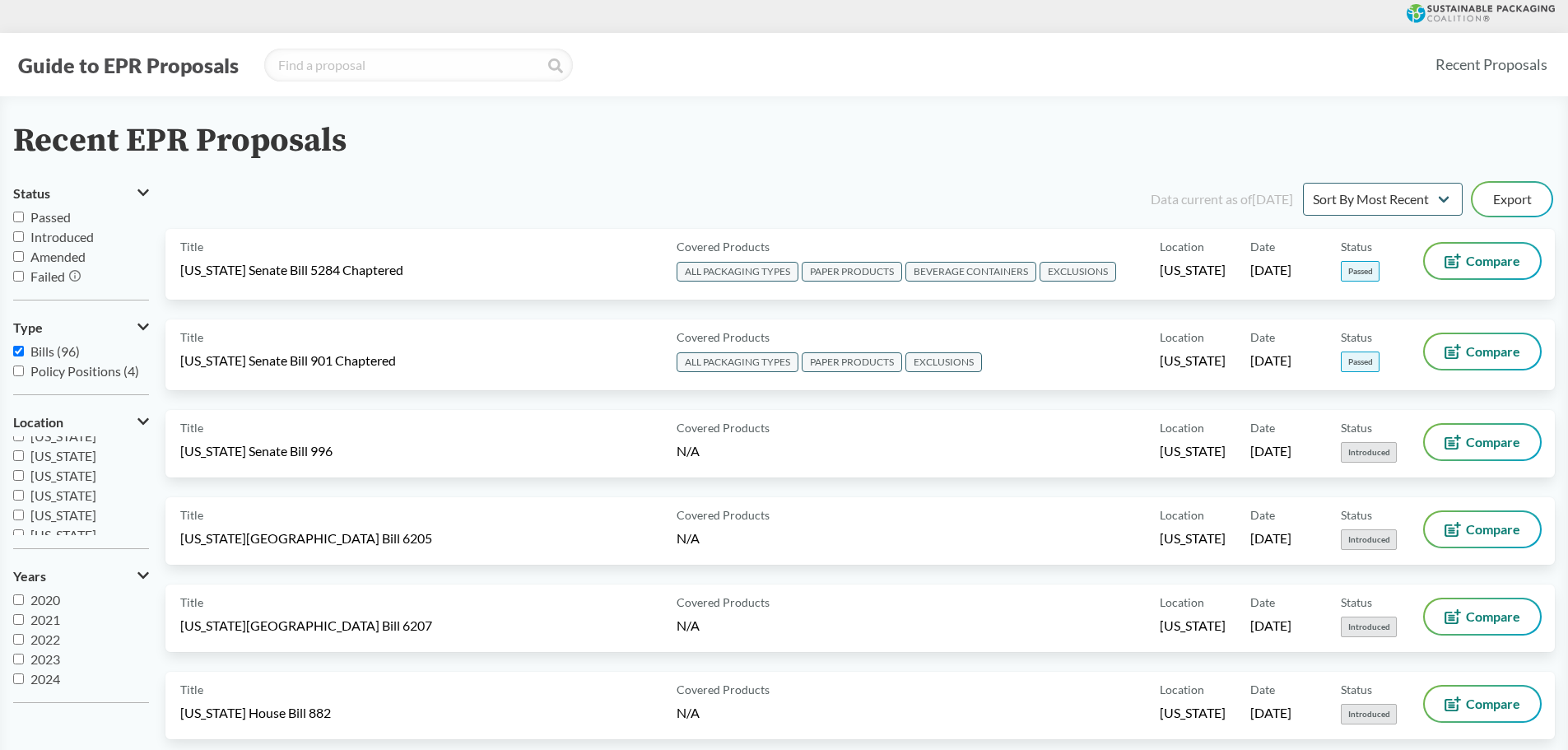
click at [17, 233] on input "Introduced" at bounding box center [18, 237] width 11 height 11
checkbox input "true"
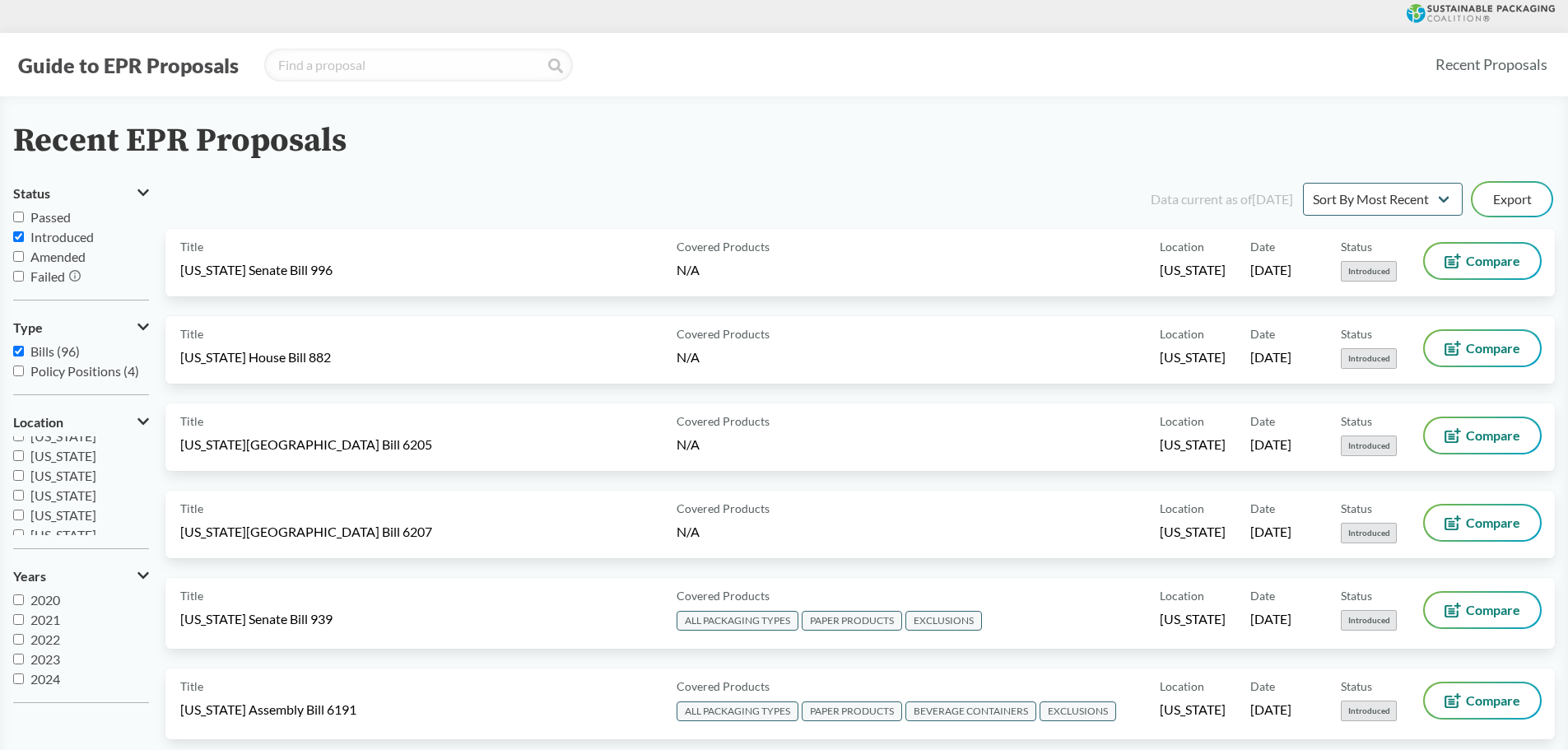
scroll to position [20, 0]
click at [17, 492] on input "2025" at bounding box center [18, 679] width 11 height 11
checkbox input "true"
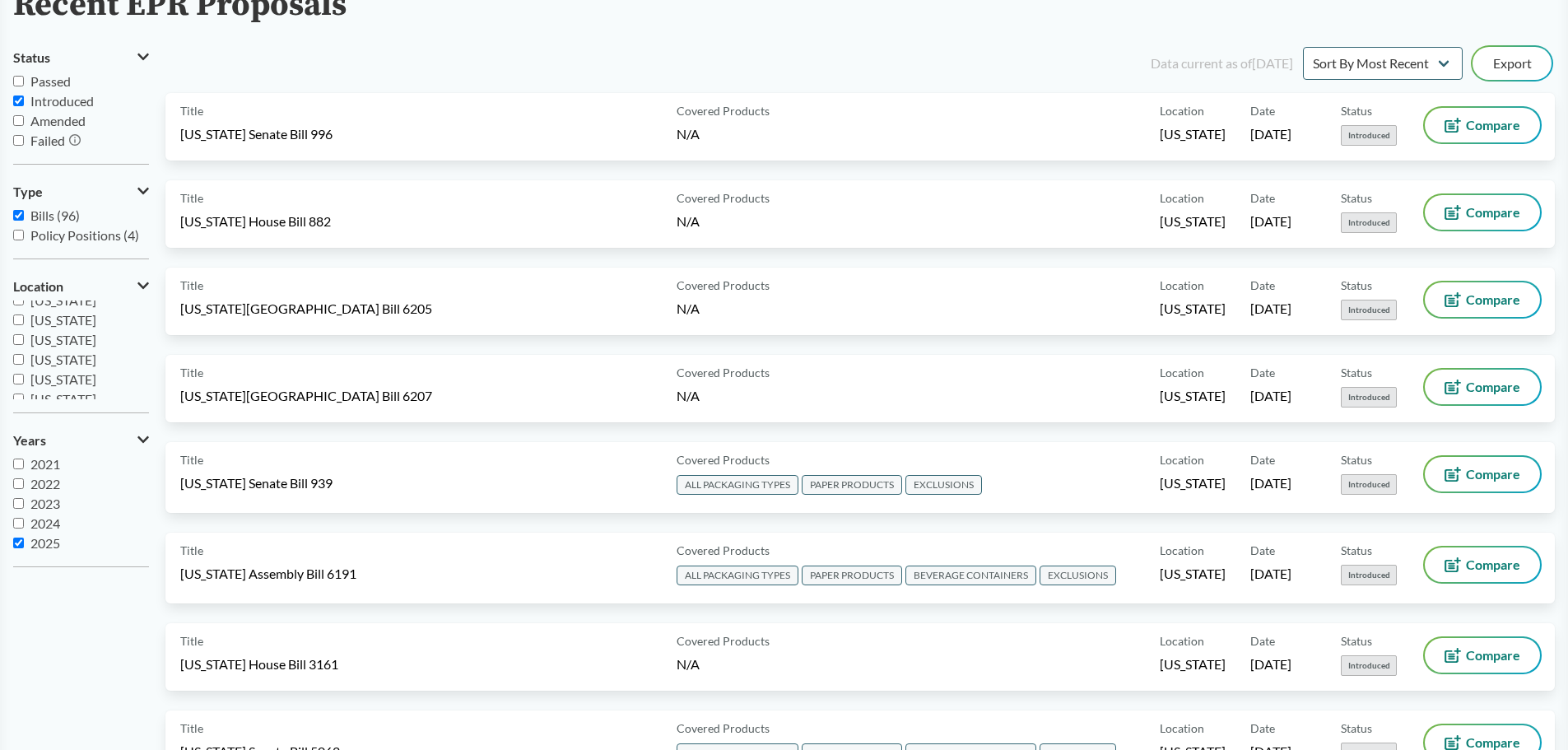
scroll to position [0, 0]
